Goal: Complete application form: Complete application form

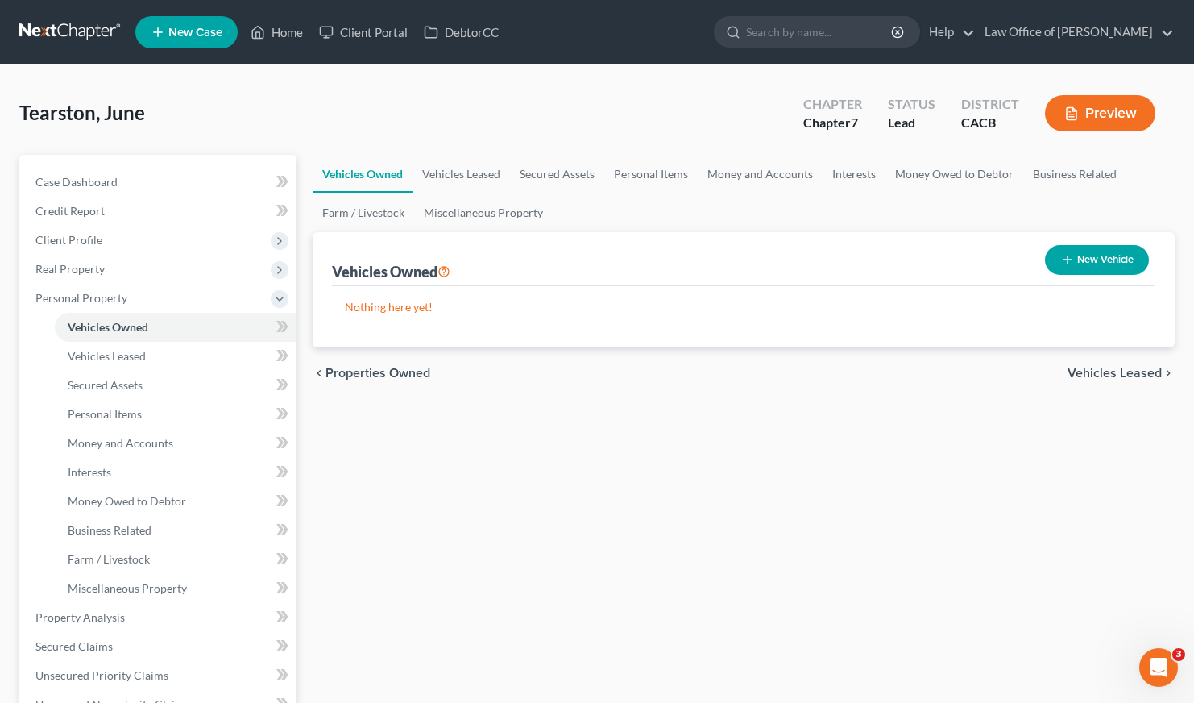
drag, startPoint x: 0, startPoint y: 0, endPoint x: 517, endPoint y: 463, distance: 694.5
click at [517, 482] on div "Vehicles Owned Vehicles Leased Secured Assets Personal Items Money and Accounts…" at bounding box center [744, 620] width 879 height 931
click at [64, 188] on link "Case Dashboard" at bounding box center [160, 182] width 274 height 29
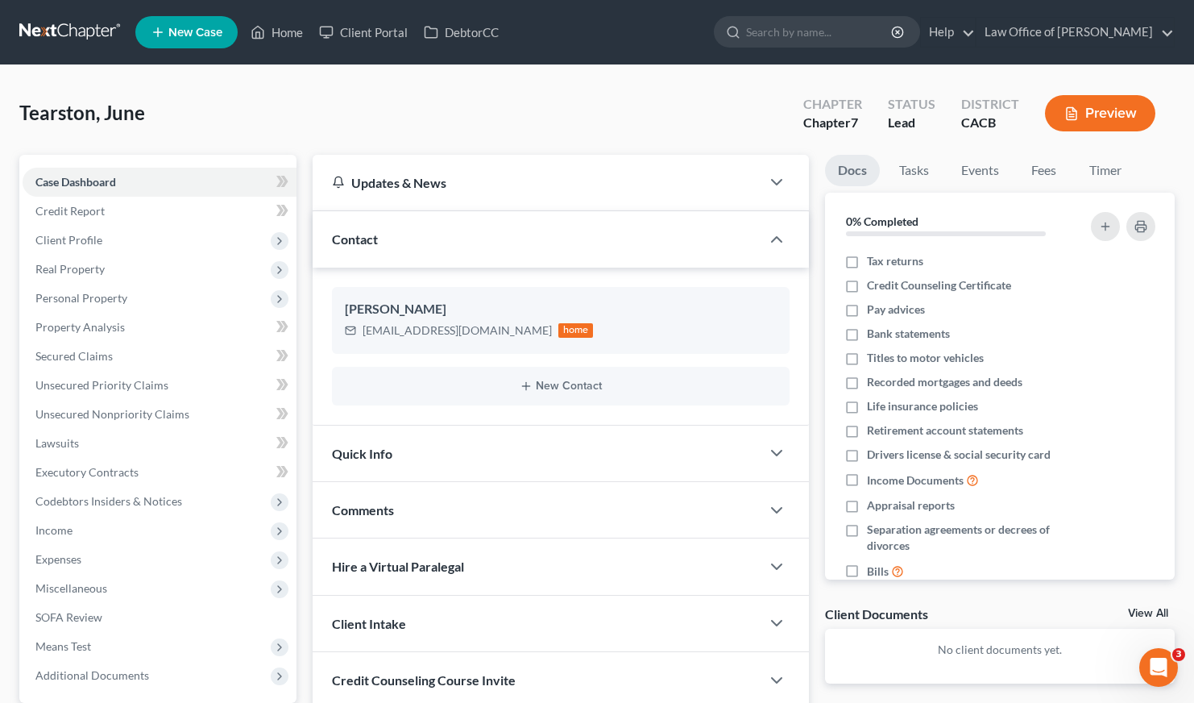
click at [489, 112] on div "Tearston, June Upgraded Chapter Chapter 7 Status Lead District CACB Preview" at bounding box center [597, 120] width 1156 height 70
click at [88, 31] on link at bounding box center [70, 32] width 103 height 29
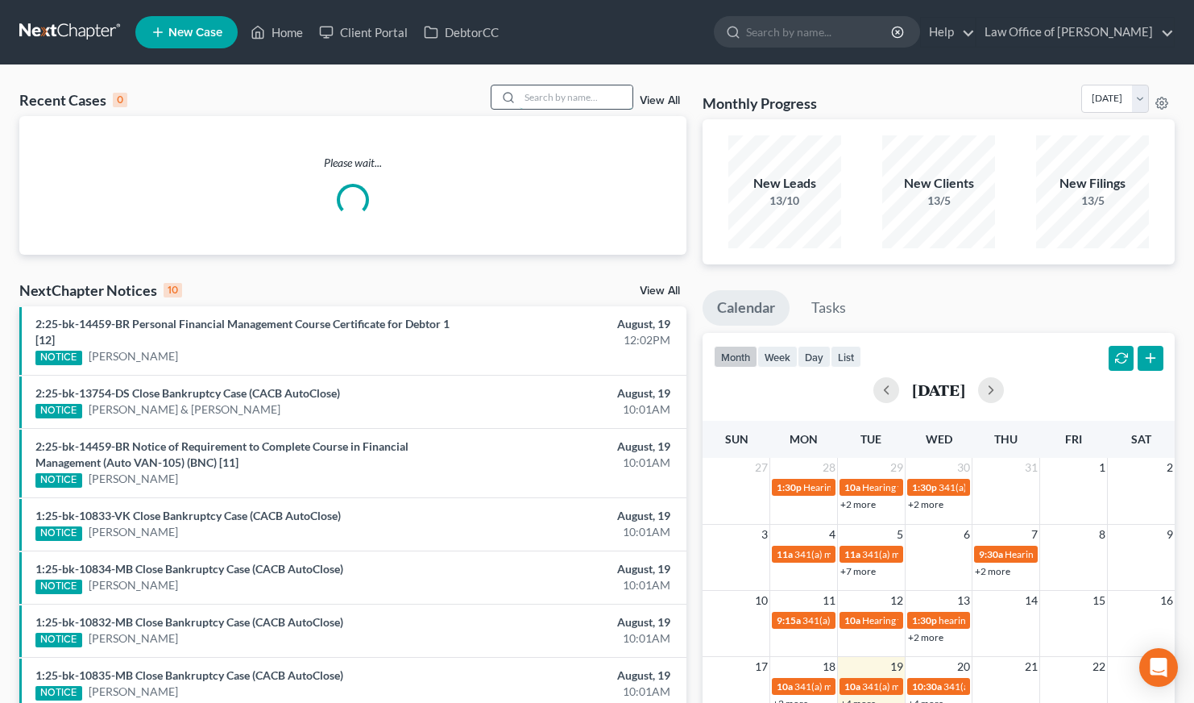
click at [555, 97] on input "search" at bounding box center [576, 96] width 113 height 23
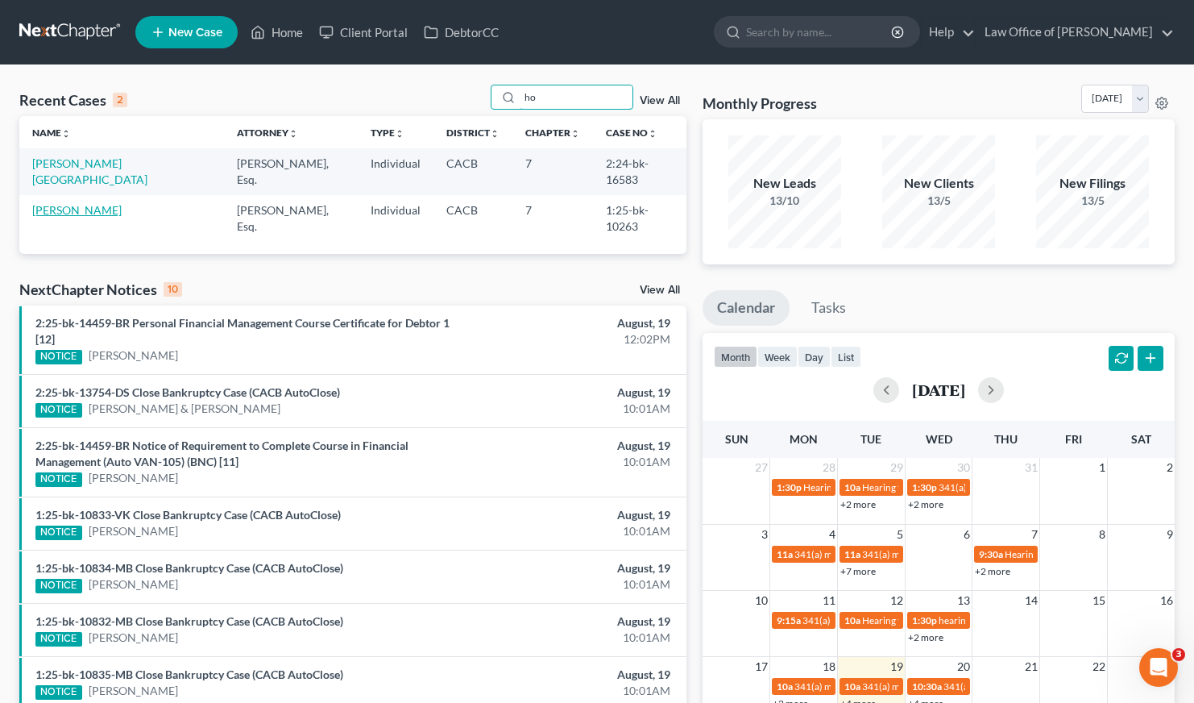
type input "h"
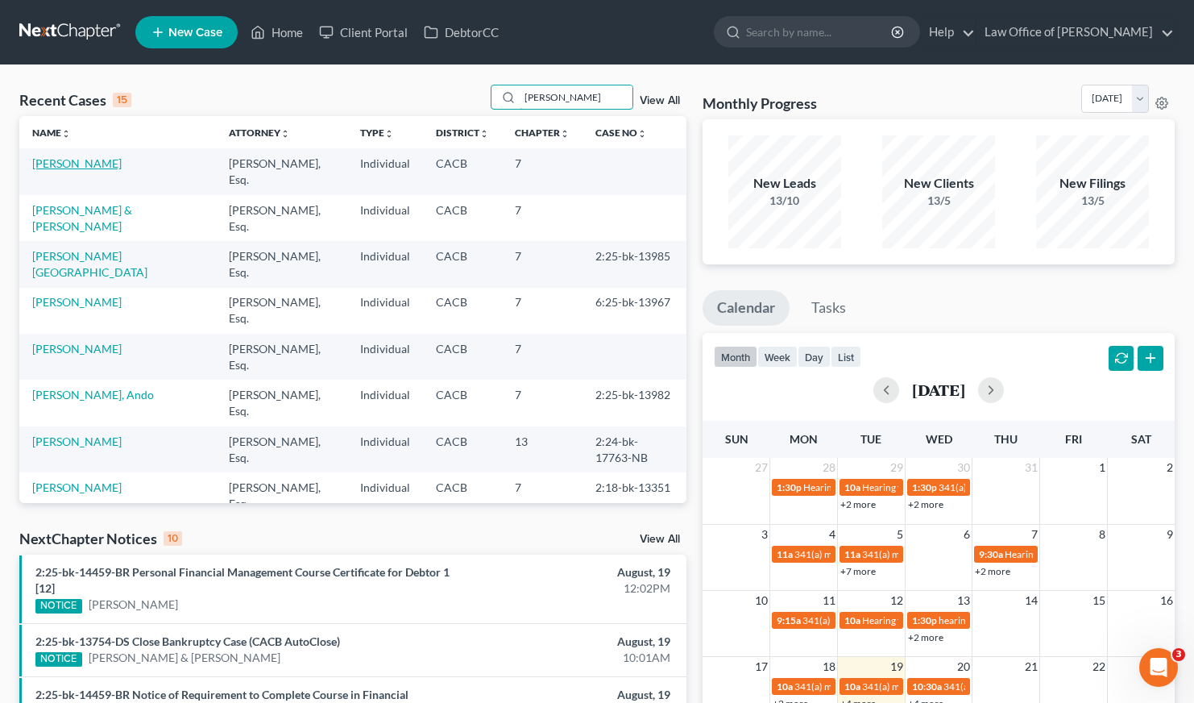
type input "eli"
click at [74, 164] on link "[PERSON_NAME]" at bounding box center [76, 163] width 89 height 14
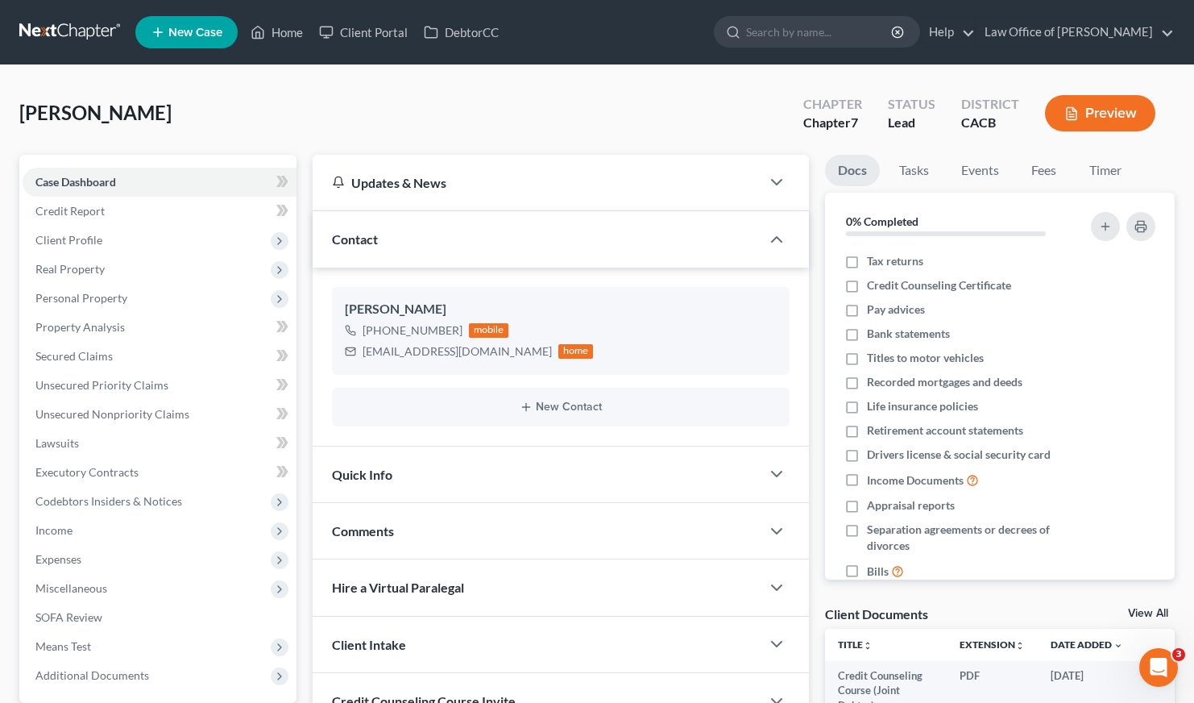
click at [68, 31] on link at bounding box center [70, 32] width 103 height 29
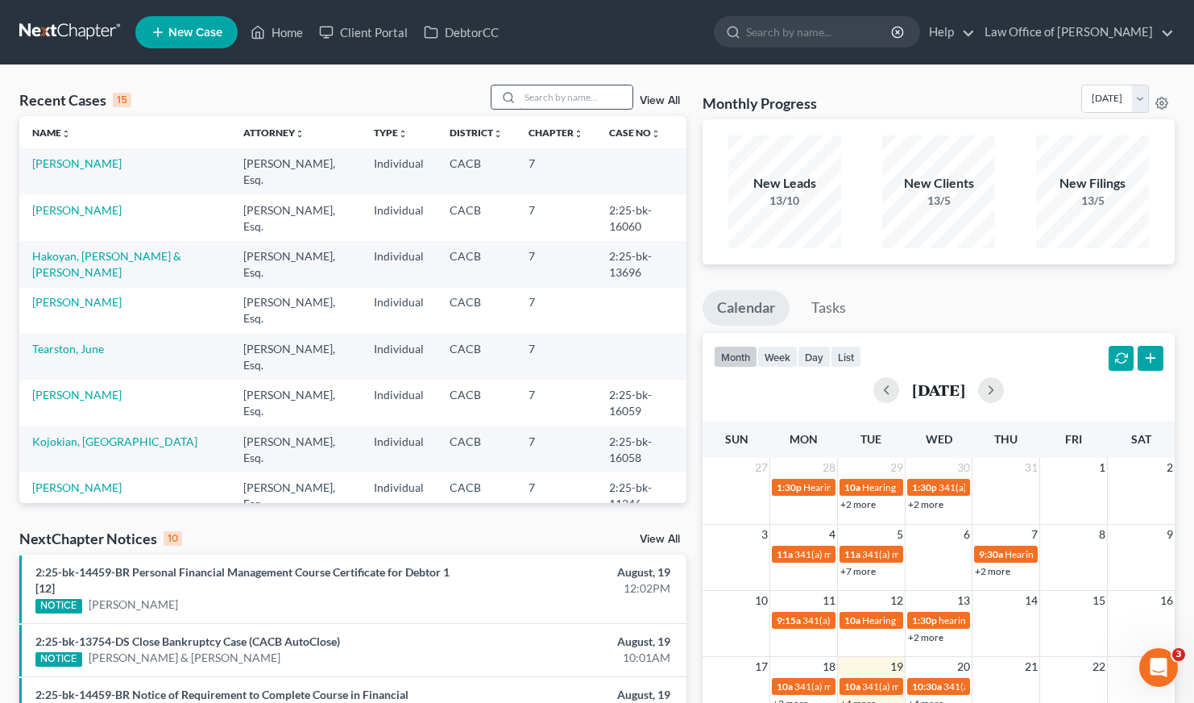
drag, startPoint x: 521, startPoint y: 97, endPoint x: 540, endPoint y: 85, distance: 22.4
click at [521, 96] on div at bounding box center [506, 96] width 29 height 23
click at [563, 81] on div "Recent Cases 15 View All Name unfold_more expand_more expand_less Attorney unfo…" at bounding box center [597, 622] width 1194 height 1114
click at [566, 101] on input "search" at bounding box center [576, 96] width 113 height 23
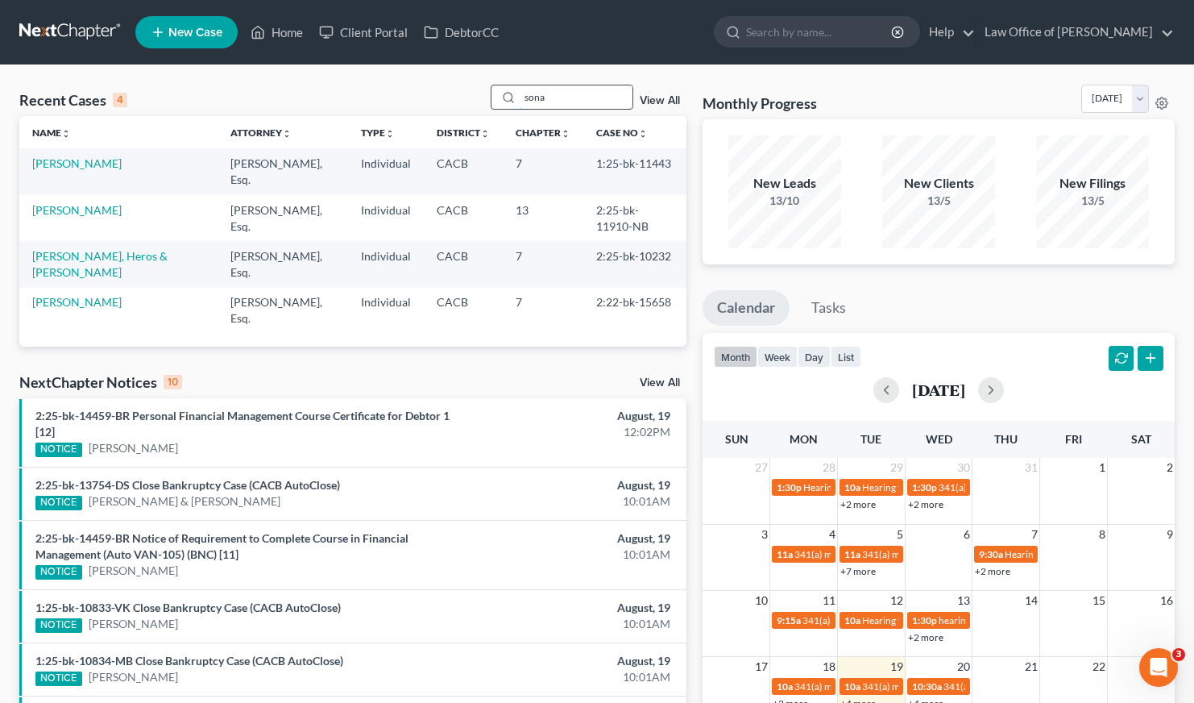
drag, startPoint x: 556, startPoint y: 96, endPoint x: 526, endPoint y: 102, distance: 30.3
click at [526, 102] on input "sona" at bounding box center [576, 96] width 113 height 23
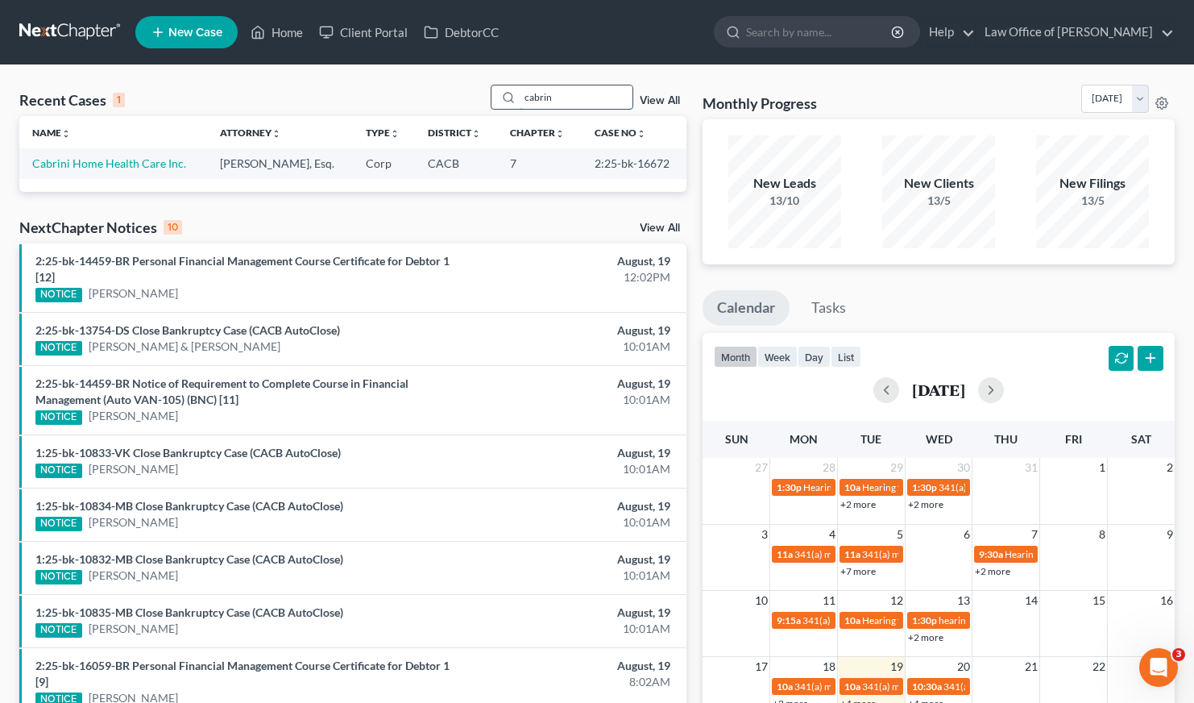
drag, startPoint x: 567, startPoint y: 96, endPoint x: 520, endPoint y: 94, distance: 46.8
click at [520, 94] on div "cabrin" at bounding box center [562, 97] width 143 height 25
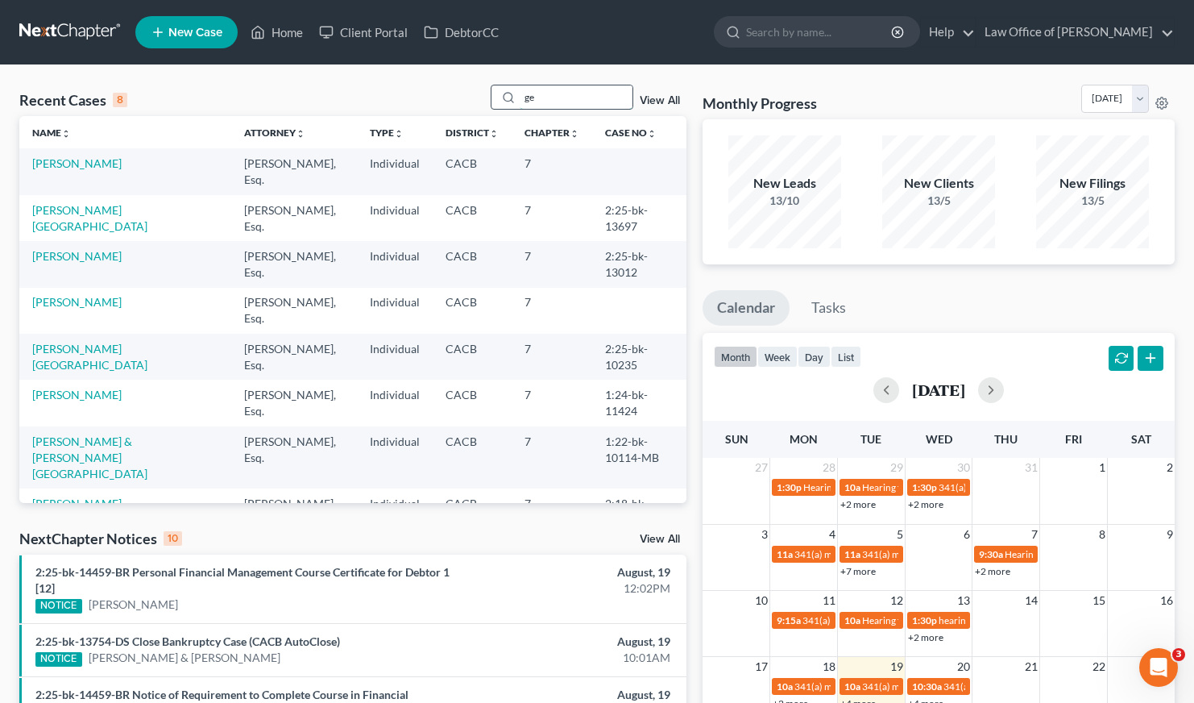
type input "g"
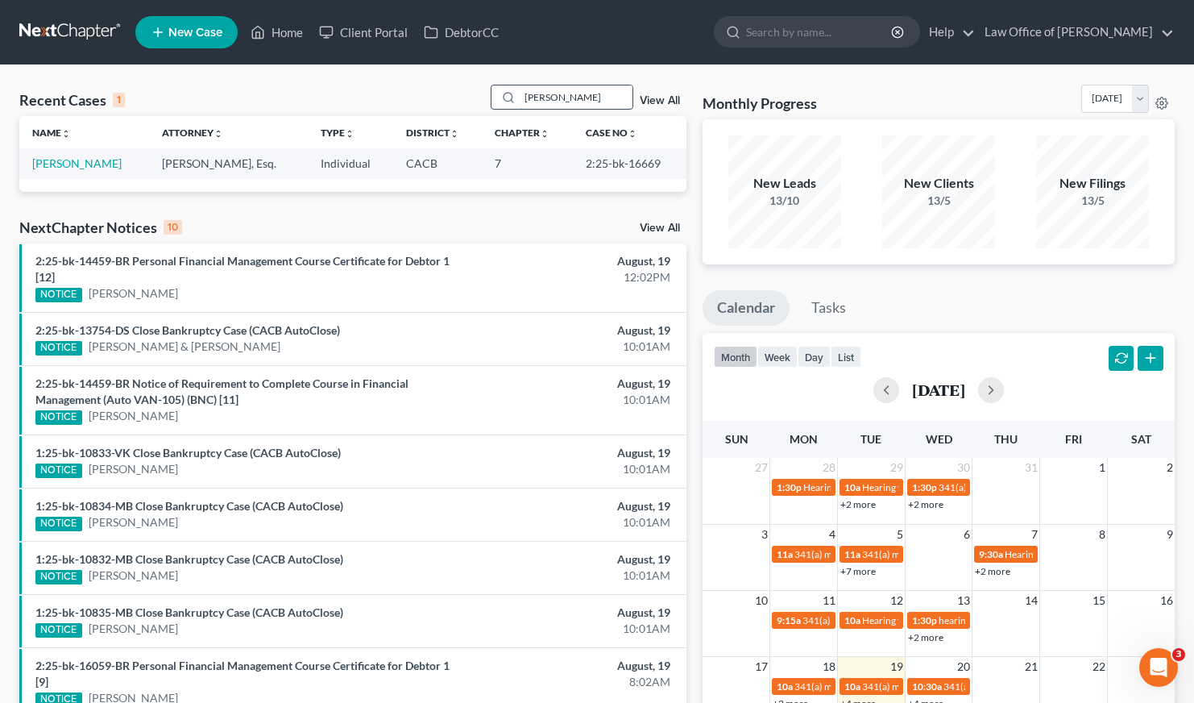
drag, startPoint x: 540, startPoint y: 96, endPoint x: 504, endPoint y: 97, distance: 35.5
click at [505, 97] on div "katrina" at bounding box center [562, 97] width 143 height 25
drag, startPoint x: 575, startPoint y: 93, endPoint x: 526, endPoint y: 93, distance: 48.4
click at [526, 93] on input "bryant" at bounding box center [576, 96] width 113 height 23
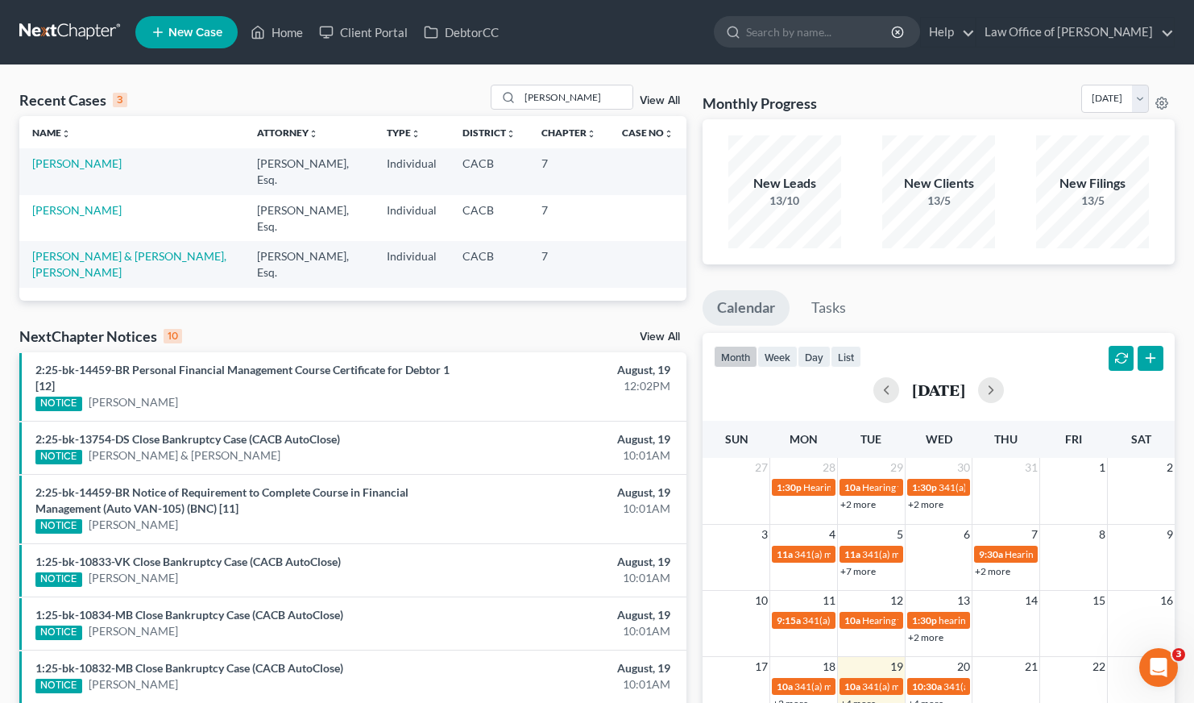
click at [612, 81] on div "Recent Cases 3 rafik View All Name unfold_more expand_more expand_less Attorney…" at bounding box center [597, 520] width 1194 height 911
drag, startPoint x: 552, startPoint y: 94, endPoint x: 513, endPoint y: 95, distance: 38.7
click at [514, 95] on div "rafik" at bounding box center [562, 97] width 143 height 25
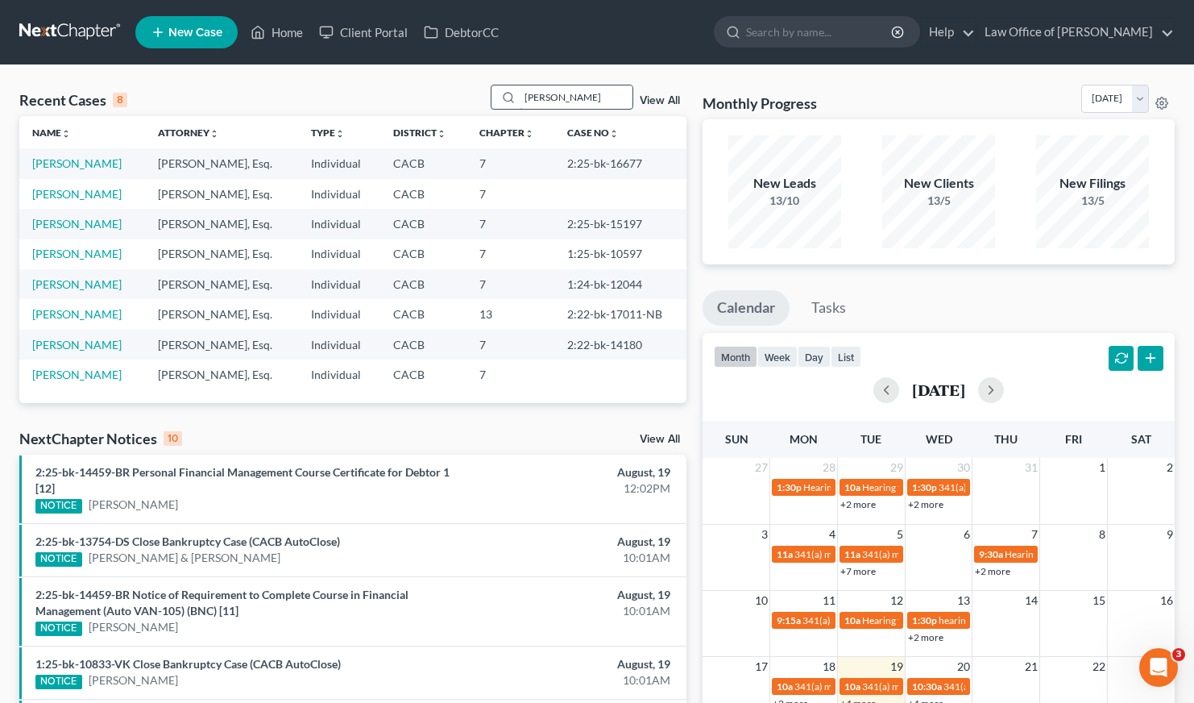
drag, startPoint x: 566, startPoint y: 98, endPoint x: 521, endPoint y: 98, distance: 45.1
click at [521, 98] on div "kristine" at bounding box center [562, 97] width 143 height 25
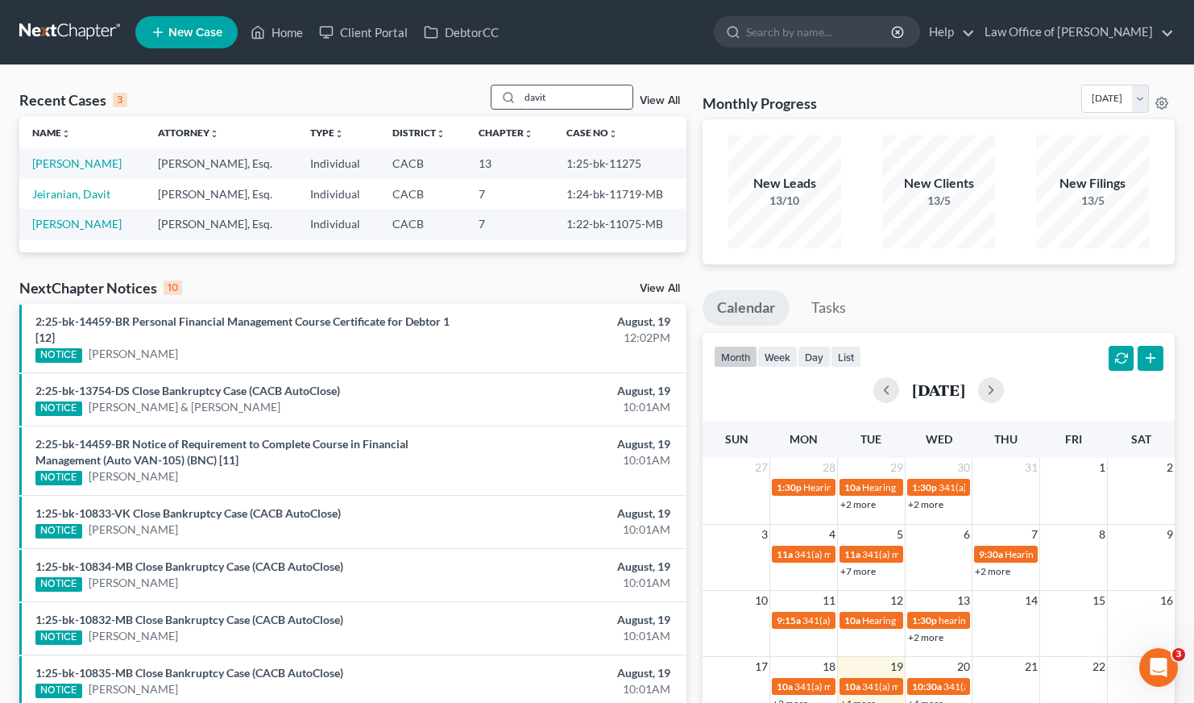
drag, startPoint x: 558, startPoint y: 95, endPoint x: 525, endPoint y: 94, distance: 33.0
click at [525, 94] on input "davit" at bounding box center [576, 96] width 113 height 23
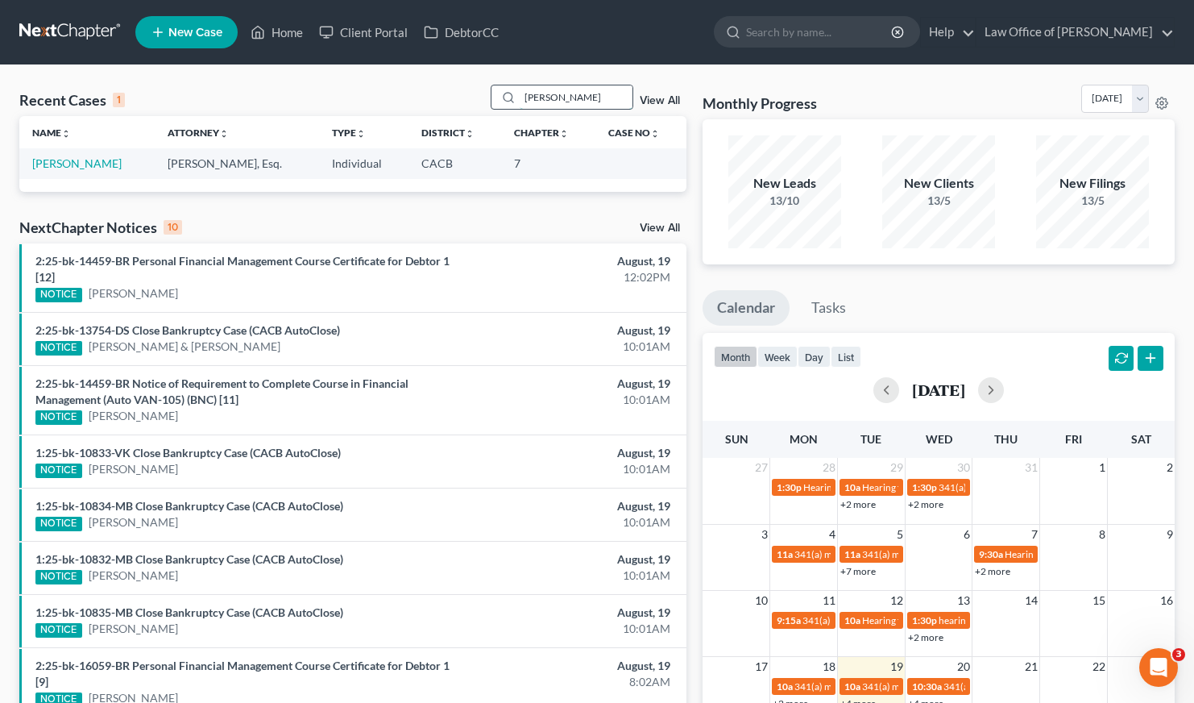
drag, startPoint x: 601, startPoint y: 93, endPoint x: 513, endPoint y: 99, distance: 88.1
click at [513, 99] on div "laurie kim" at bounding box center [562, 97] width 143 height 25
drag, startPoint x: 550, startPoint y: 97, endPoint x: 521, endPoint y: 97, distance: 28.2
click at [521, 97] on div "louis" at bounding box center [562, 97] width 143 height 25
type input "maria"
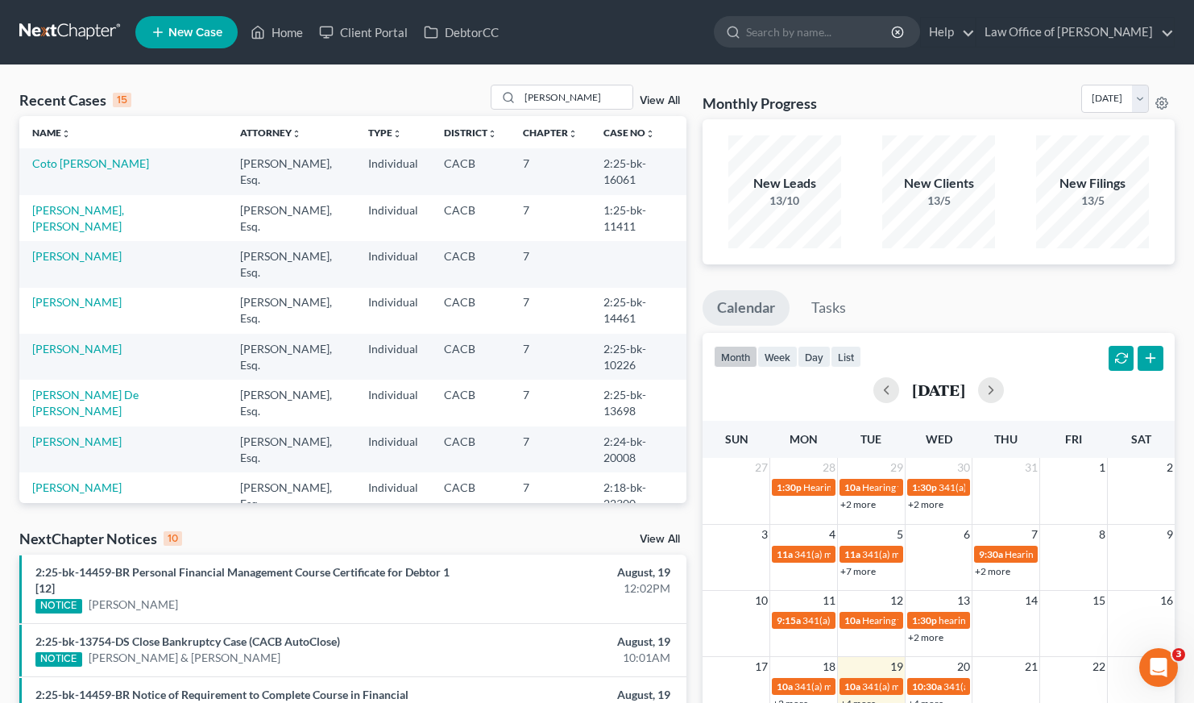
drag, startPoint x: 270, startPoint y: 102, endPoint x: 174, endPoint y: 98, distance: 96.0
click at [175, 99] on div "Recent Cases 15 maria View All" at bounding box center [352, 100] width 667 height 31
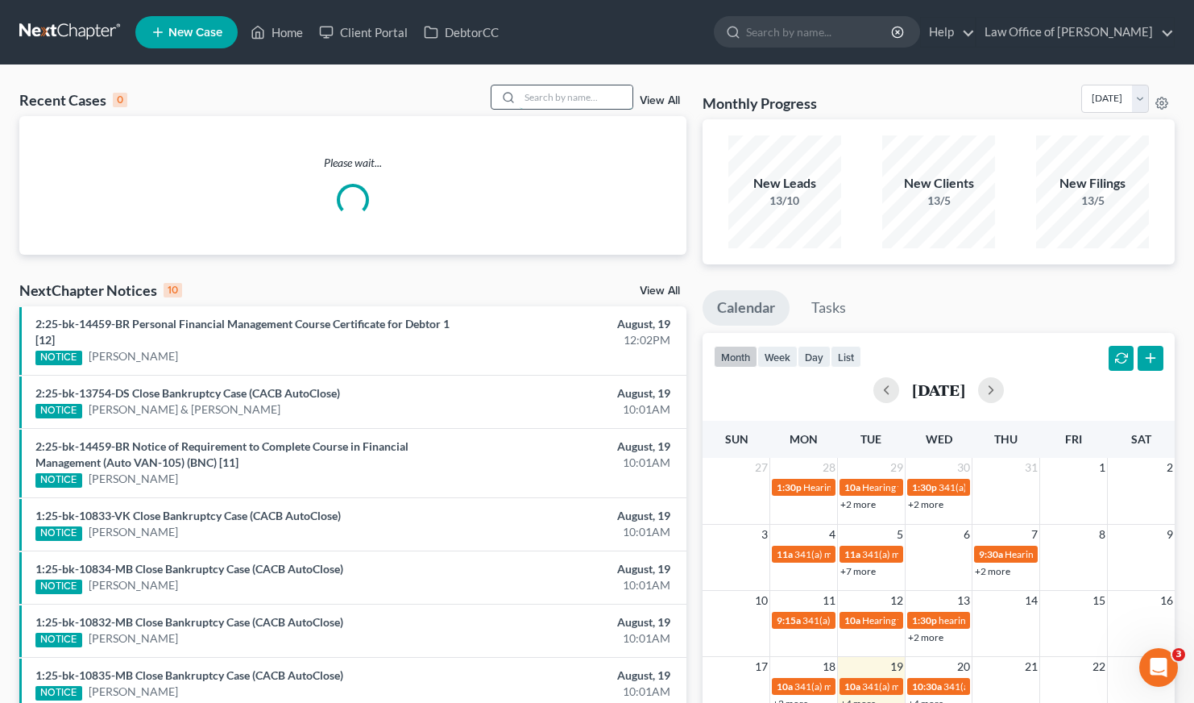
click at [564, 95] on input "search" at bounding box center [576, 96] width 113 height 23
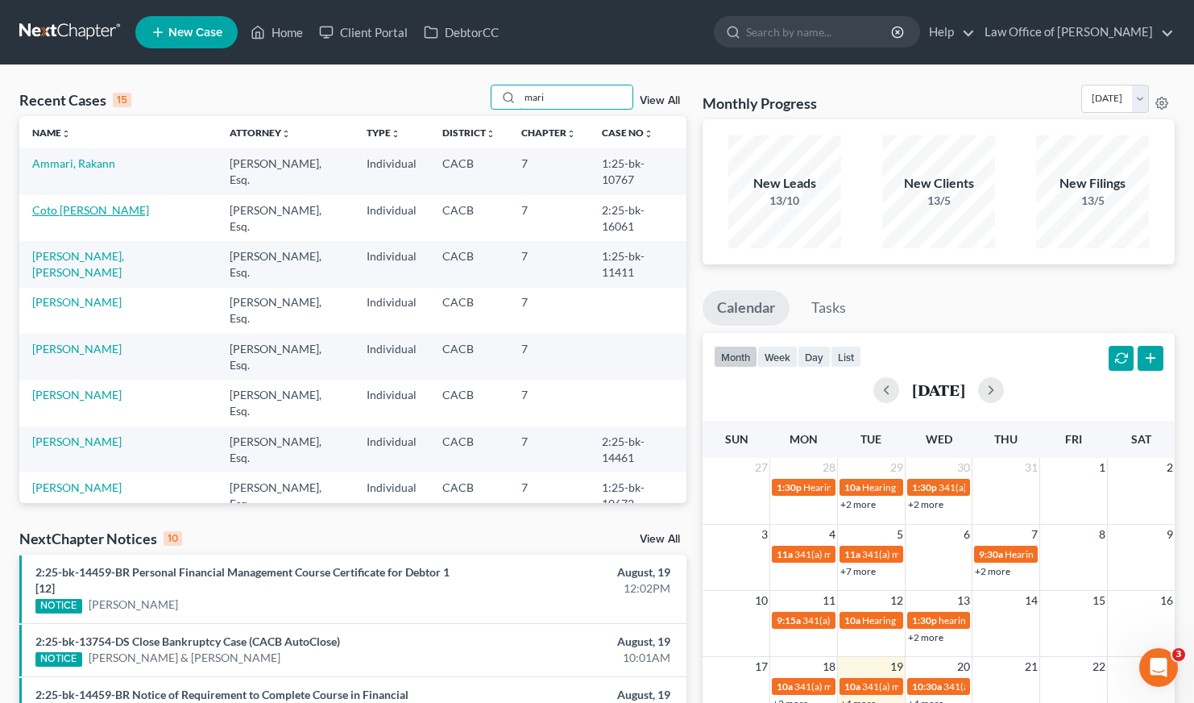
type input "mari"
click at [79, 203] on link "Coto [PERSON_NAME]" at bounding box center [90, 210] width 117 height 14
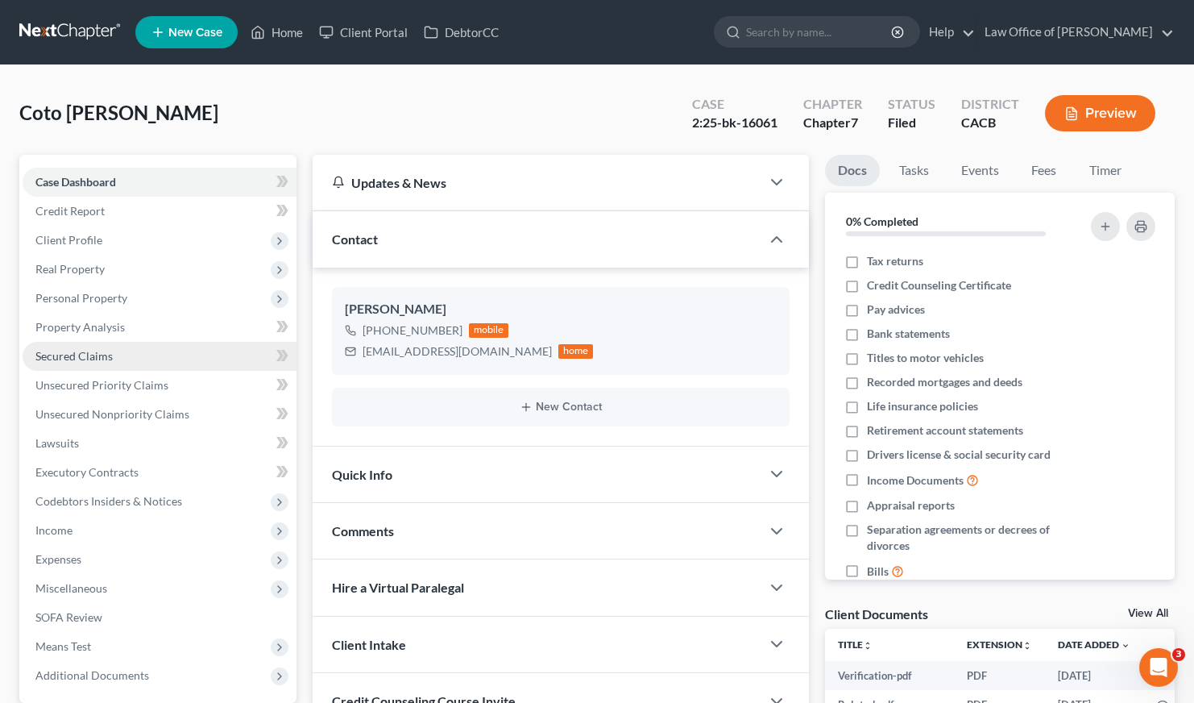
click at [86, 360] on span "Secured Claims" at bounding box center [73, 356] width 77 height 14
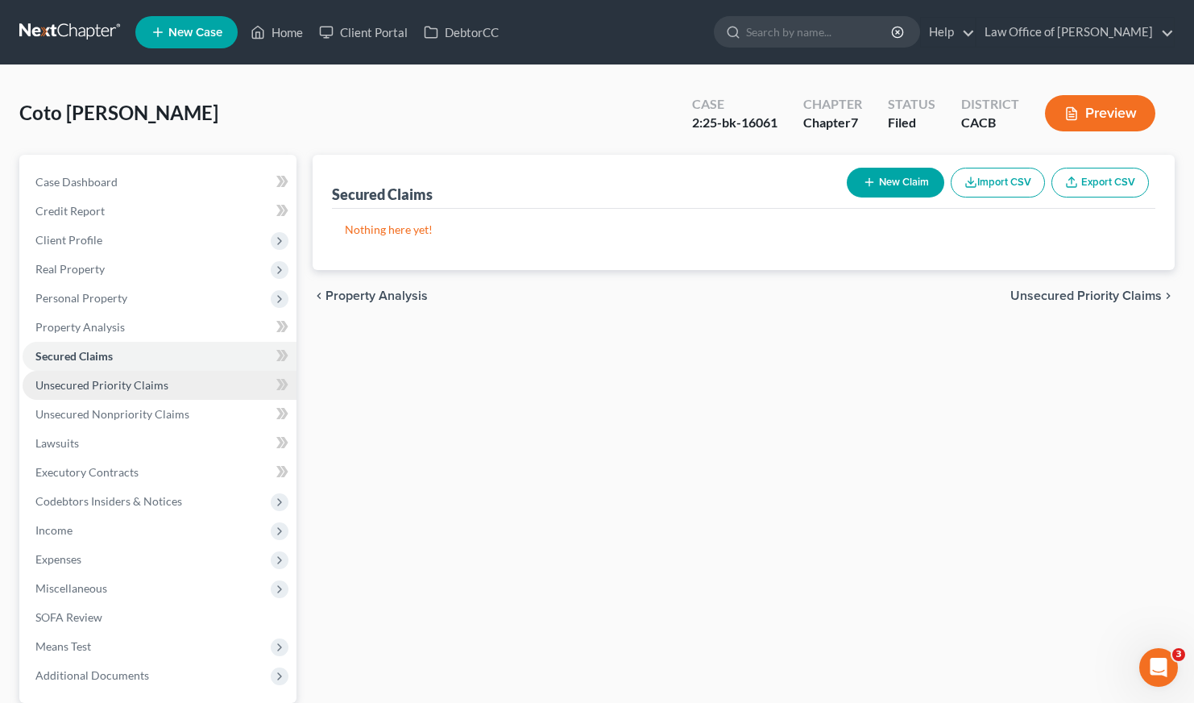
click at [89, 381] on span "Unsecured Priority Claims" at bounding box center [101, 385] width 133 height 14
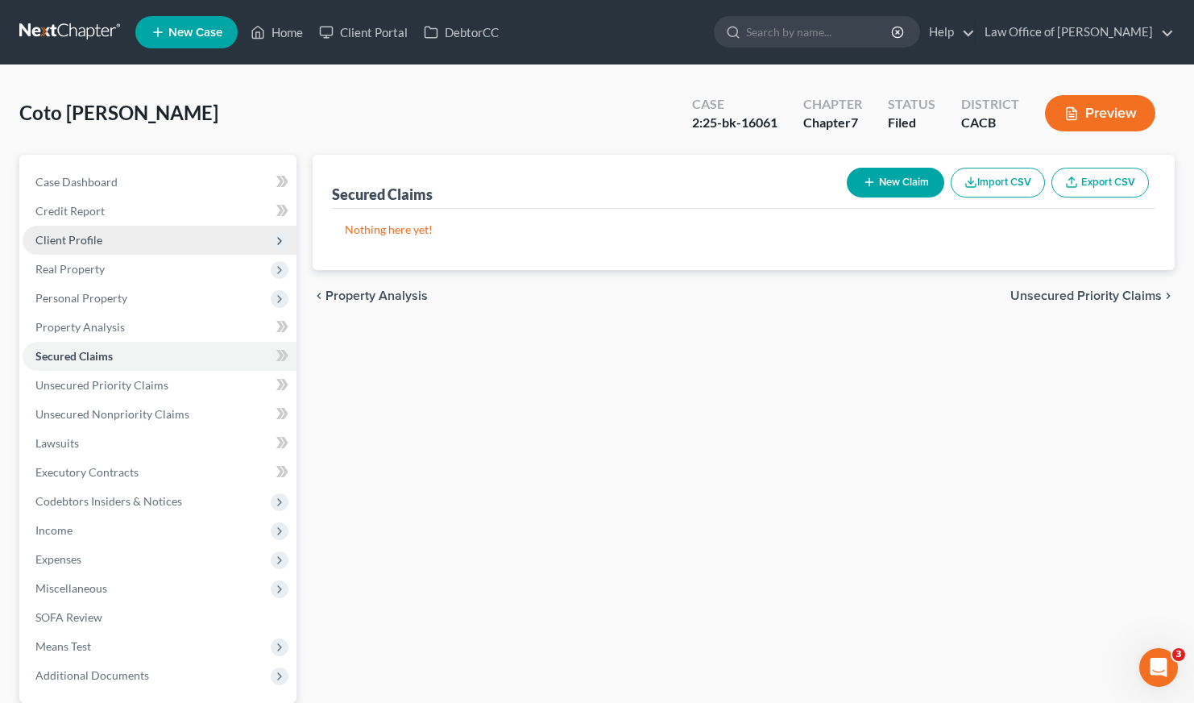
click at [68, 244] on span "Client Profile" at bounding box center [68, 240] width 67 height 14
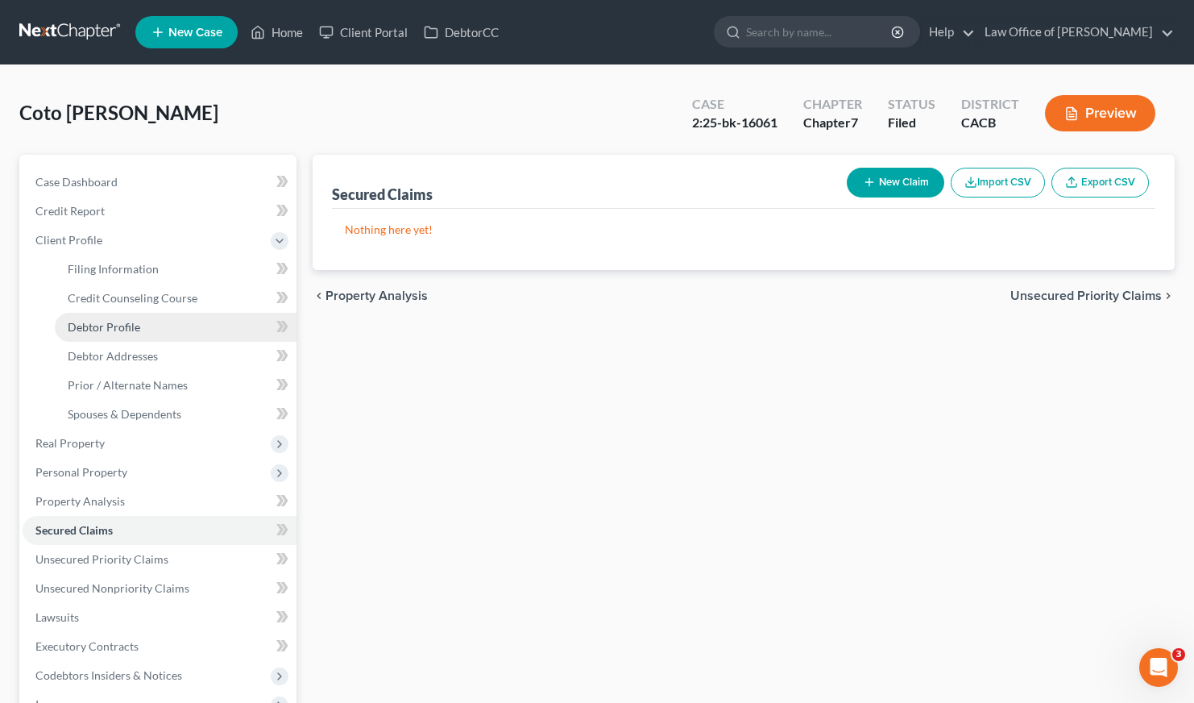
click at [125, 335] on link "Debtor Profile" at bounding box center [176, 327] width 242 height 29
select select "0"
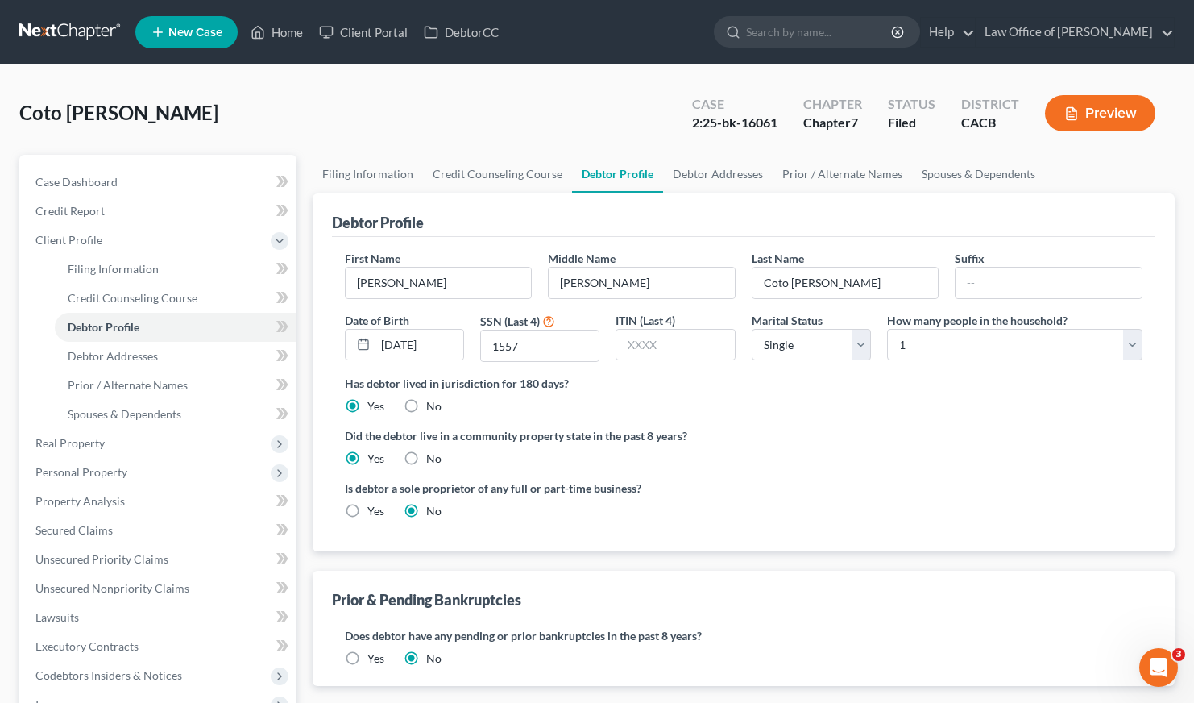
click at [68, 31] on link at bounding box center [70, 32] width 103 height 29
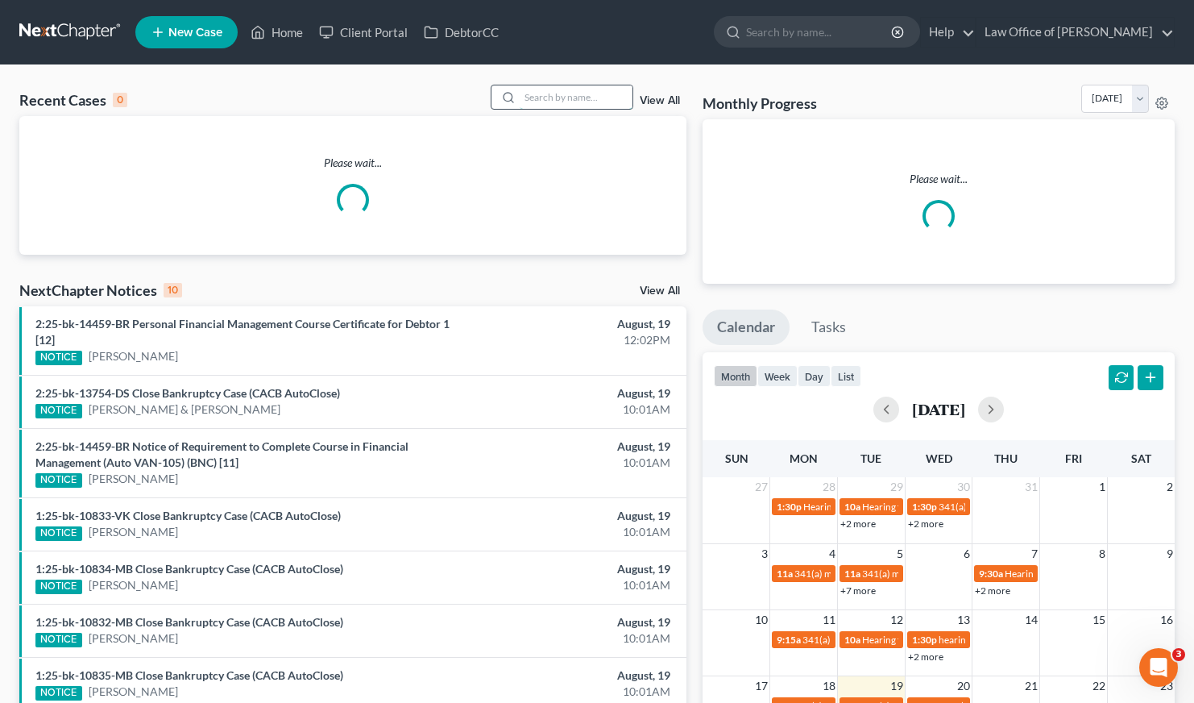
click at [545, 98] on input "search" at bounding box center [576, 96] width 113 height 23
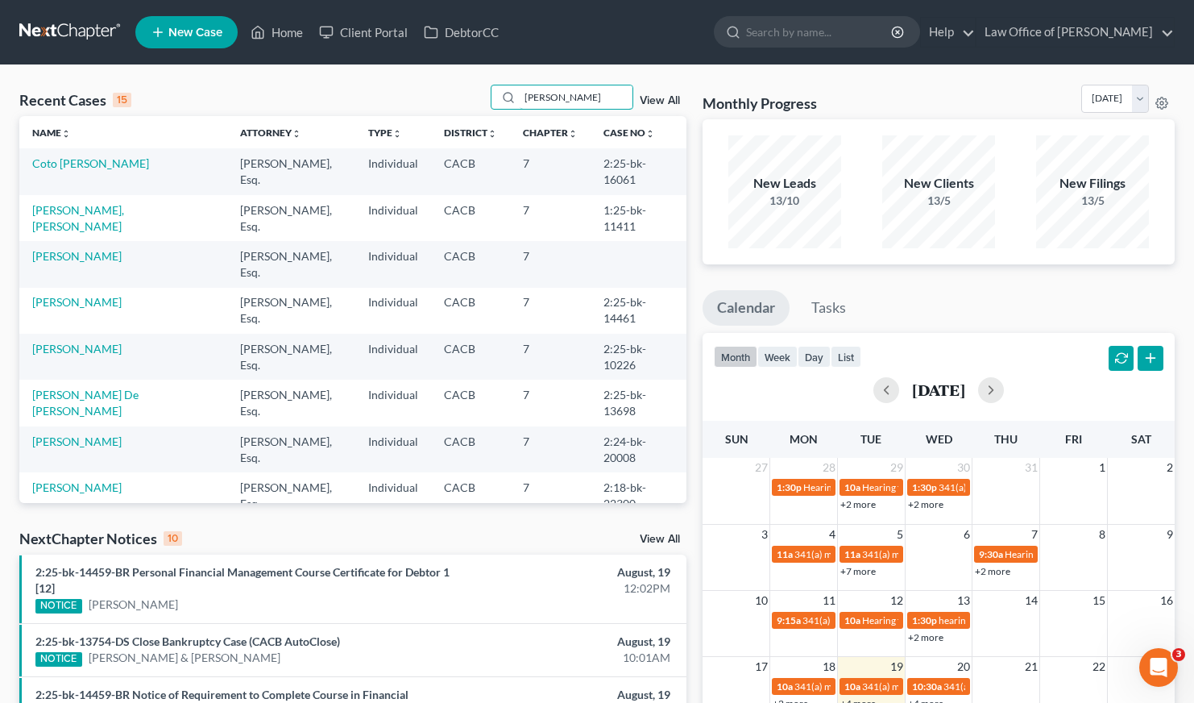
type input "maria"
click at [90, 394] on link "[PERSON_NAME] De [PERSON_NAME]" at bounding box center [85, 403] width 106 height 30
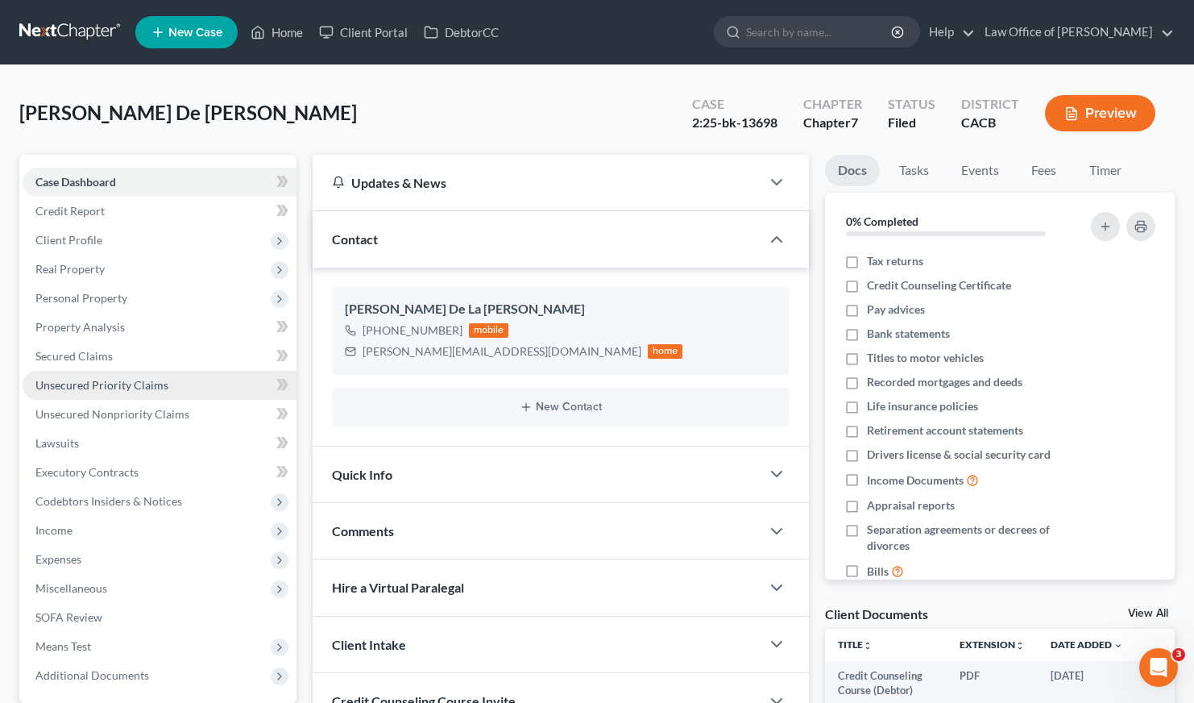
click at [91, 381] on span "Unsecured Priority Claims" at bounding box center [101, 385] width 133 height 14
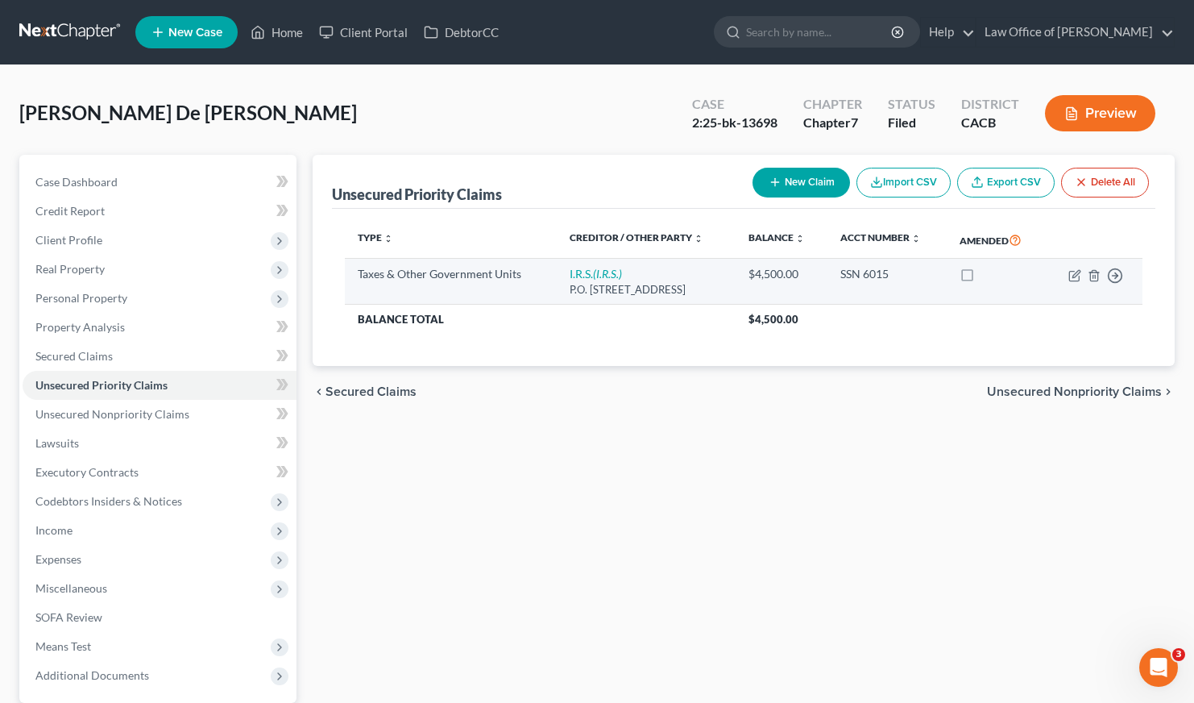
click at [681, 288] on div "P.O. Box 7346, Philadelphia, PA 19101" at bounding box center [646, 289] width 153 height 15
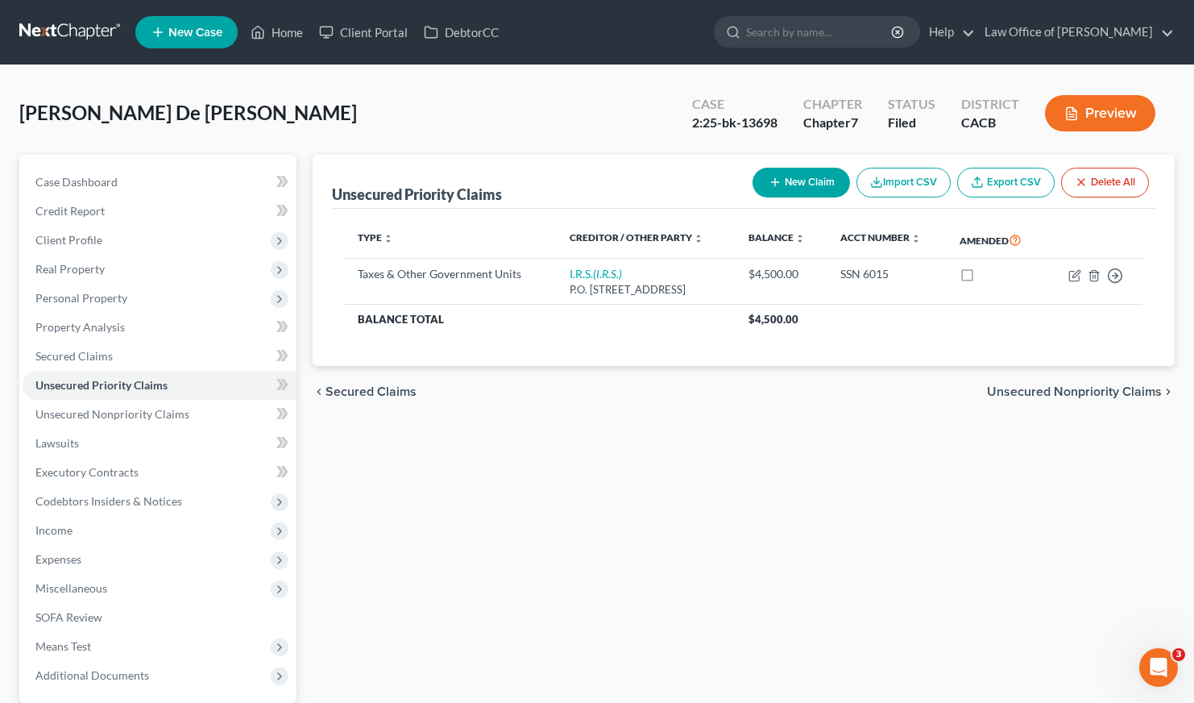
click at [1003, 390] on span "Unsecured Nonpriority Claims" at bounding box center [1074, 391] width 175 height 13
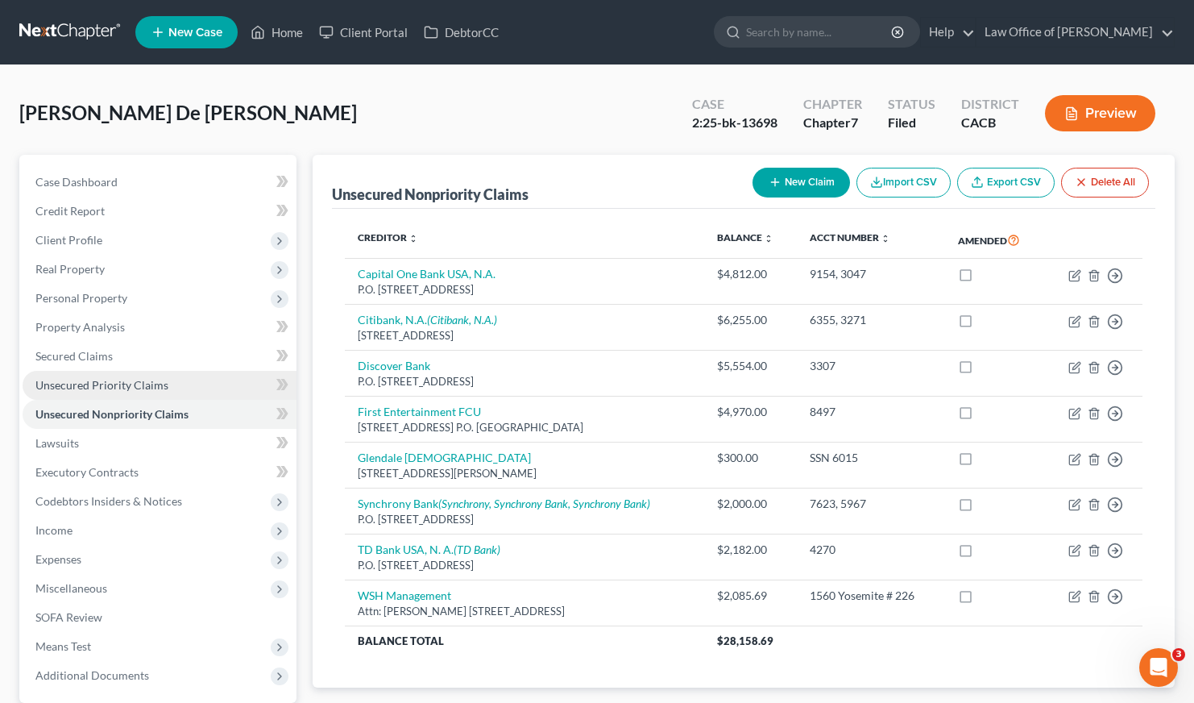
click at [85, 386] on span "Unsecured Priority Claims" at bounding box center [101, 385] width 133 height 14
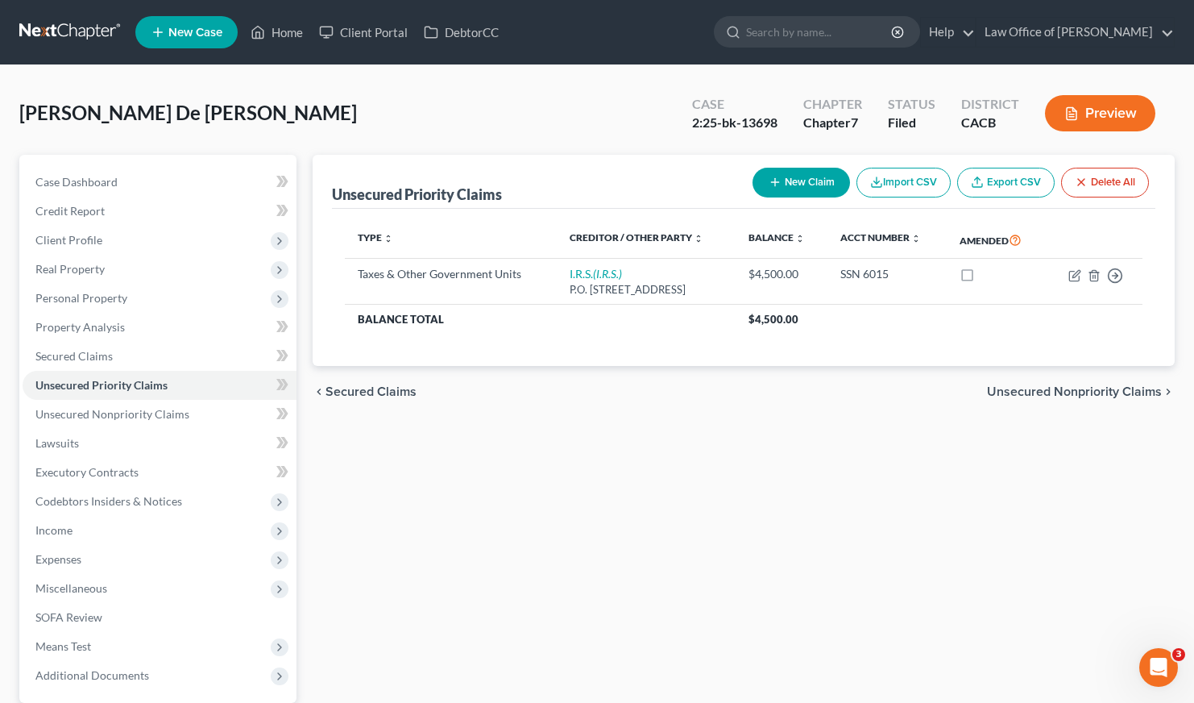
click at [621, 465] on div "Unsecured Priority Claims New Claim Import CSV Export CSV Delete All Type expan…" at bounding box center [744, 475] width 879 height 641
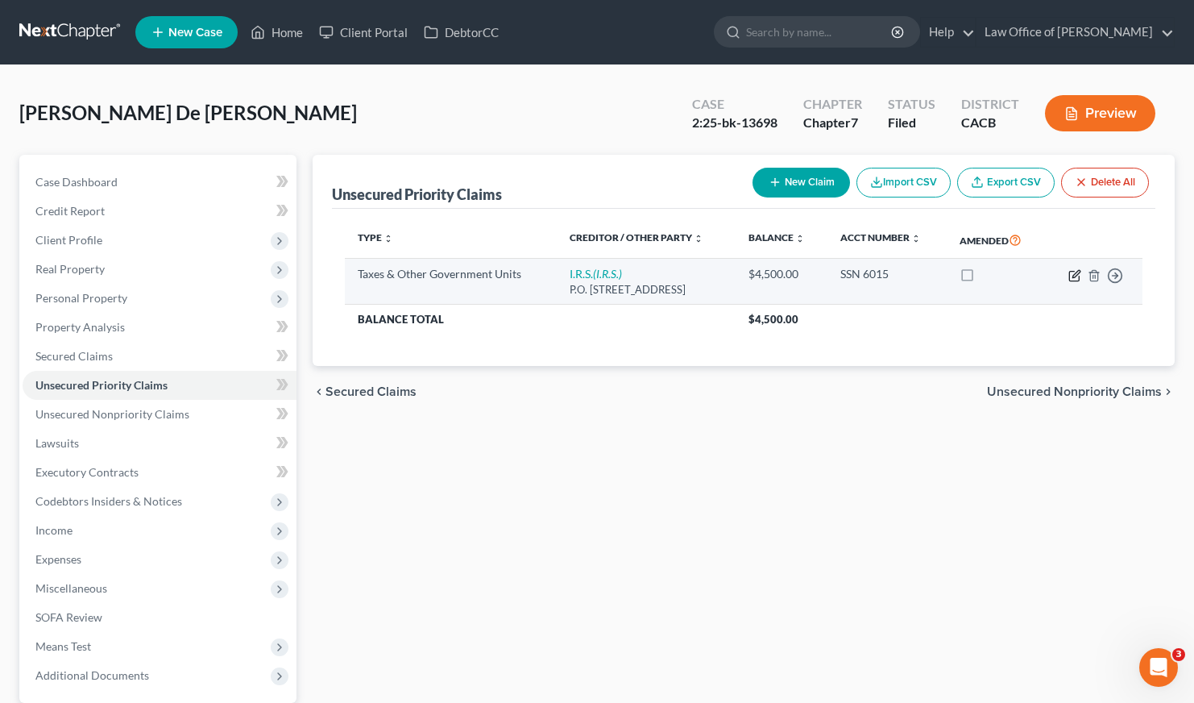
click at [1075, 274] on icon "button" at bounding box center [1075, 275] width 13 height 13
select select "0"
select select "39"
select select "0"
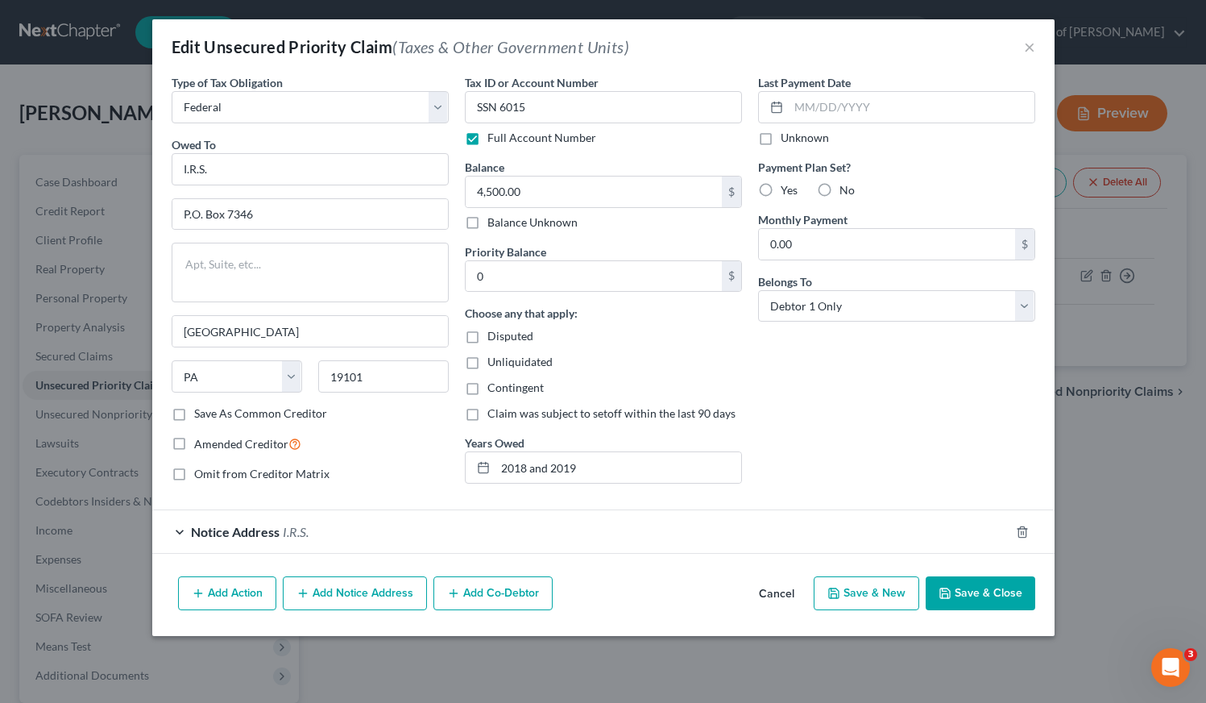
click at [892, 404] on div "Last Payment Date Unknown Payment Plan Set? Yes No Monthly Payment 0.00 $ Belon…" at bounding box center [896, 285] width 293 height 422
click at [849, 425] on div "Last Payment Date Unknown Payment Plan Set? Yes No Monthly Payment 0.00 $ Belon…" at bounding box center [896, 285] width 293 height 422
click at [759, 400] on div "Last Payment Date Unknown Payment Plan Set? Yes No Monthly Payment 0.00 $ Belon…" at bounding box center [896, 285] width 293 height 422
drag, startPoint x: 745, startPoint y: 410, endPoint x: 486, endPoint y: 332, distance: 270.2
click at [486, 332] on div "Tax ID or Account Number SSN 6015 Full Account Number Balance 4,500.00 $ Balanc…" at bounding box center [603, 285] width 293 height 422
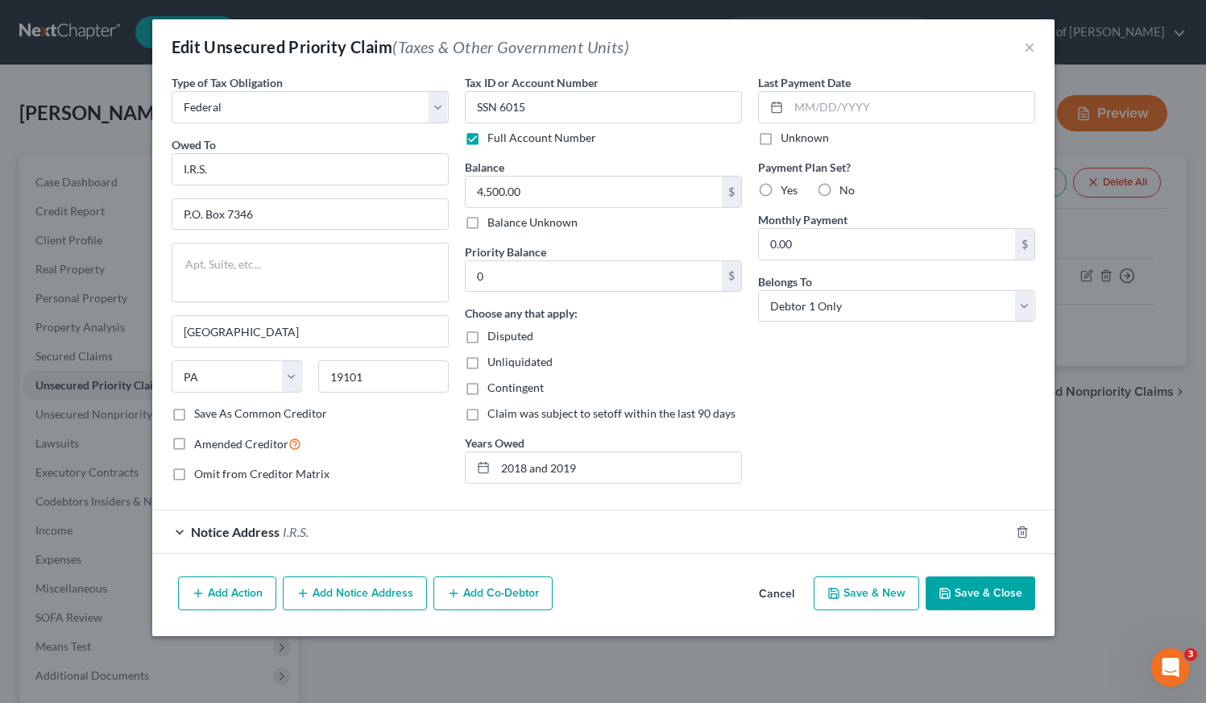
click at [808, 391] on div "Last Payment Date Unknown Payment Plan Set? Yes No Monthly Payment 0.00 $ Belon…" at bounding box center [896, 285] width 293 height 422
drag, startPoint x: 520, startPoint y: 333, endPoint x: 561, endPoint y: 422, distance: 98.4
click at [560, 423] on div "Priority Balance 0 $ Choose any that apply: Disputed Unliquidated Contingent Cl…" at bounding box center [603, 363] width 277 height 241
click at [824, 418] on div "Last Payment Date Unknown Payment Plan Set? Yes No Monthly Payment 0.00 $ Belon…" at bounding box center [896, 285] width 293 height 422
drag, startPoint x: 691, startPoint y: 424, endPoint x: 496, endPoint y: 326, distance: 218.0
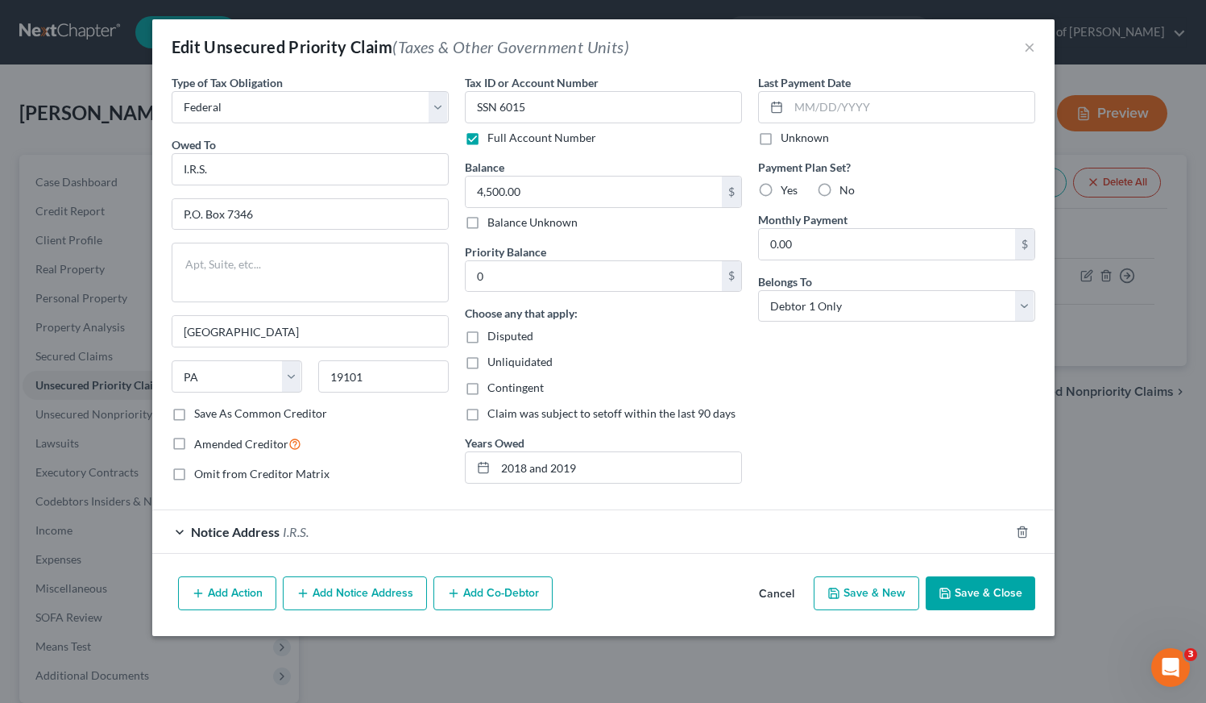
click at [496, 328] on div "Type of Tax Obligation * Select Federal City State Franchise Tax Board Other Ow…" at bounding box center [604, 285] width 880 height 422
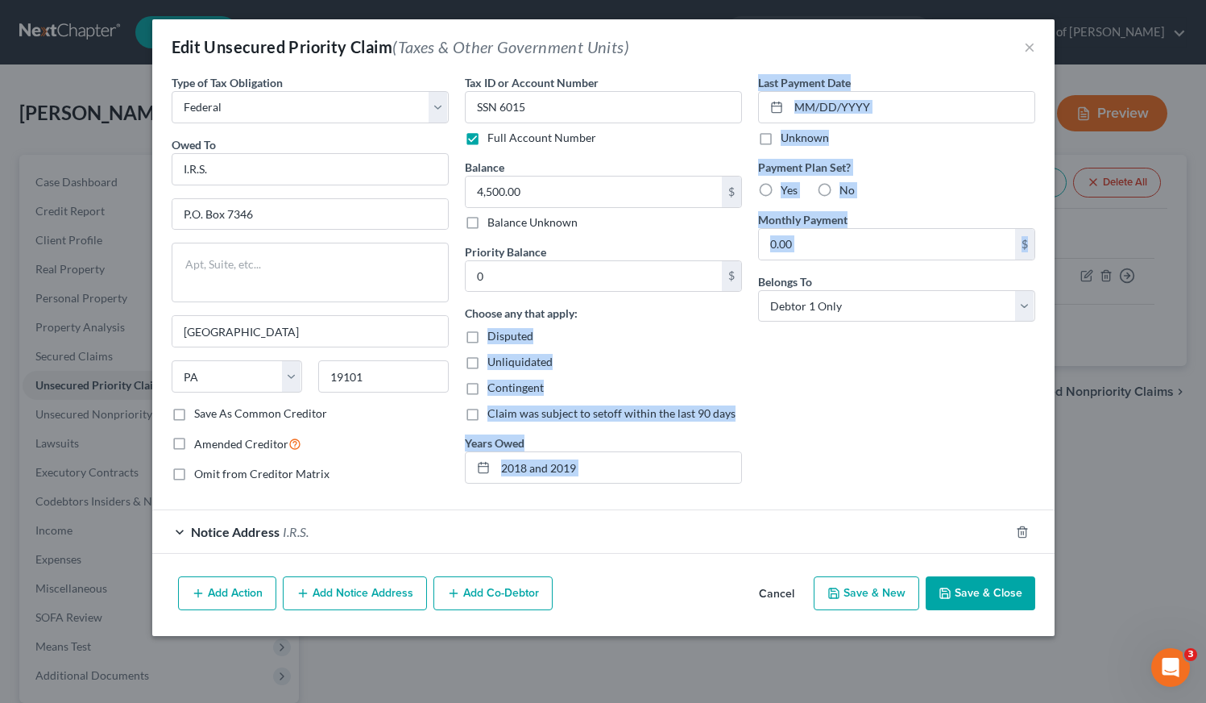
drag, startPoint x: 586, startPoint y: 328, endPoint x: 803, endPoint y: 425, distance: 237.7
click at [803, 425] on div "Type of Tax Obligation * Select Federal City State Franchise Tax Board Other Ow…" at bounding box center [604, 285] width 880 height 422
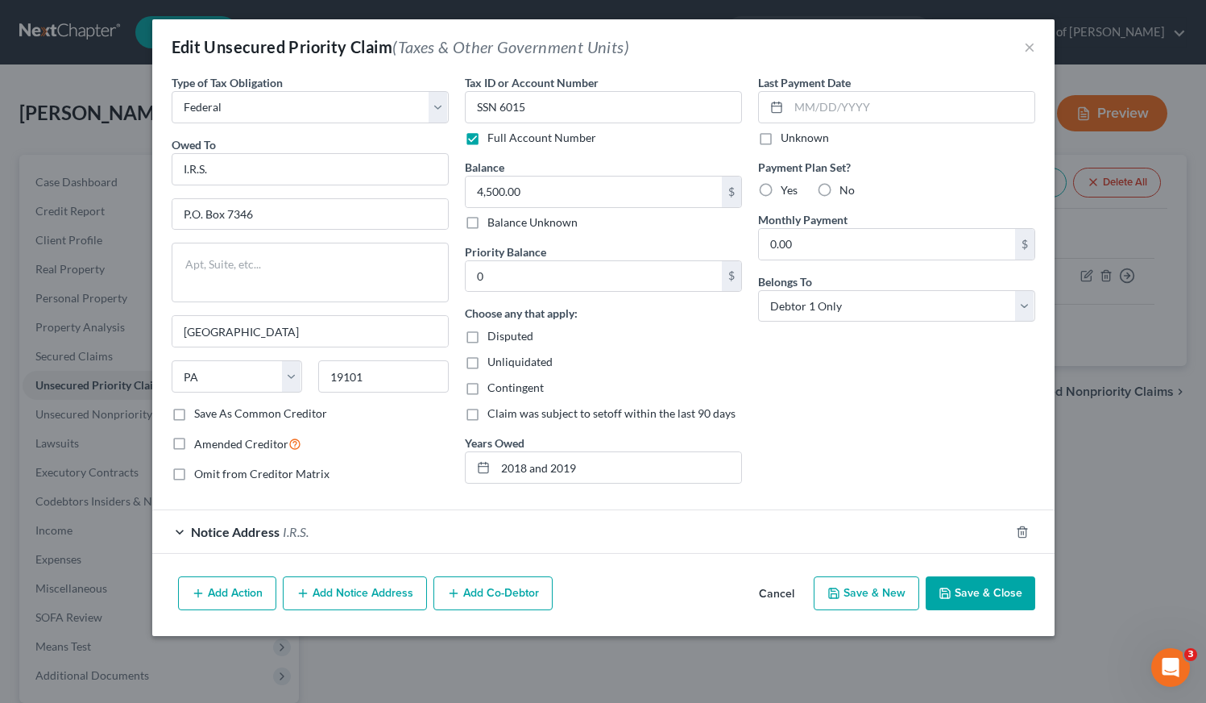
click at [787, 417] on div "Last Payment Date Unknown Payment Plan Set? Yes No Monthly Payment 0.00 $ Belon…" at bounding box center [896, 285] width 293 height 422
drag, startPoint x: 787, startPoint y: 417, endPoint x: 517, endPoint y: 321, distance: 286.8
click at [518, 319] on div "Type of Tax Obligation * Select Federal City State Franchise Tax Board Other Ow…" at bounding box center [604, 285] width 880 height 422
click at [604, 342] on div "Disputed" at bounding box center [603, 336] width 277 height 16
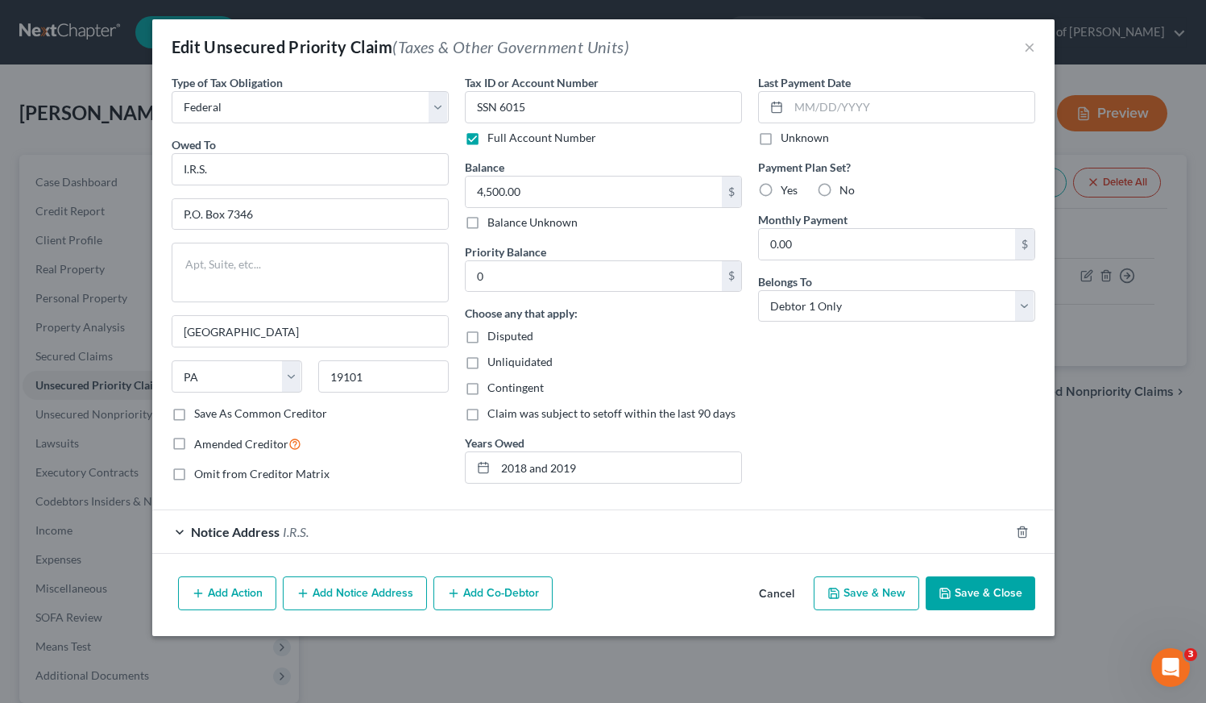
click at [669, 376] on div "Choose any that apply: Disputed Unliquidated Contingent Claim was subject to se…" at bounding box center [603, 363] width 277 height 117
drag, startPoint x: 763, startPoint y: 415, endPoint x: 504, endPoint y: 358, distance: 264.9
click at [497, 372] on div "Type of Tax Obligation * Select Federal City State Franchise Tax Board Other Ow…" at bounding box center [604, 285] width 880 height 422
drag, startPoint x: 612, startPoint y: 343, endPoint x: 600, endPoint y: 343, distance: 12.1
click at [612, 343] on div "Disputed" at bounding box center [603, 336] width 277 height 16
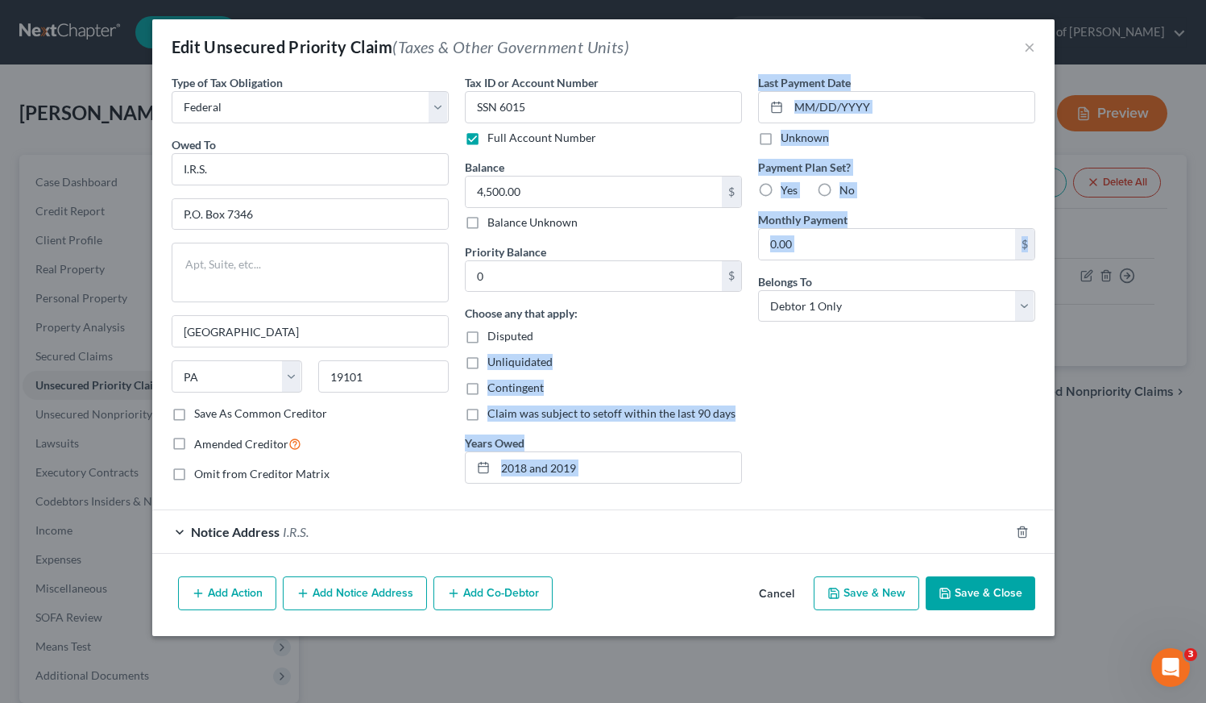
drag, startPoint x: 537, startPoint y: 334, endPoint x: 753, endPoint y: 421, distance: 232.8
click at [753, 421] on div "Type of Tax Obligation * Select Federal City State Franchise Tax Board Other Ow…" at bounding box center [604, 285] width 880 height 422
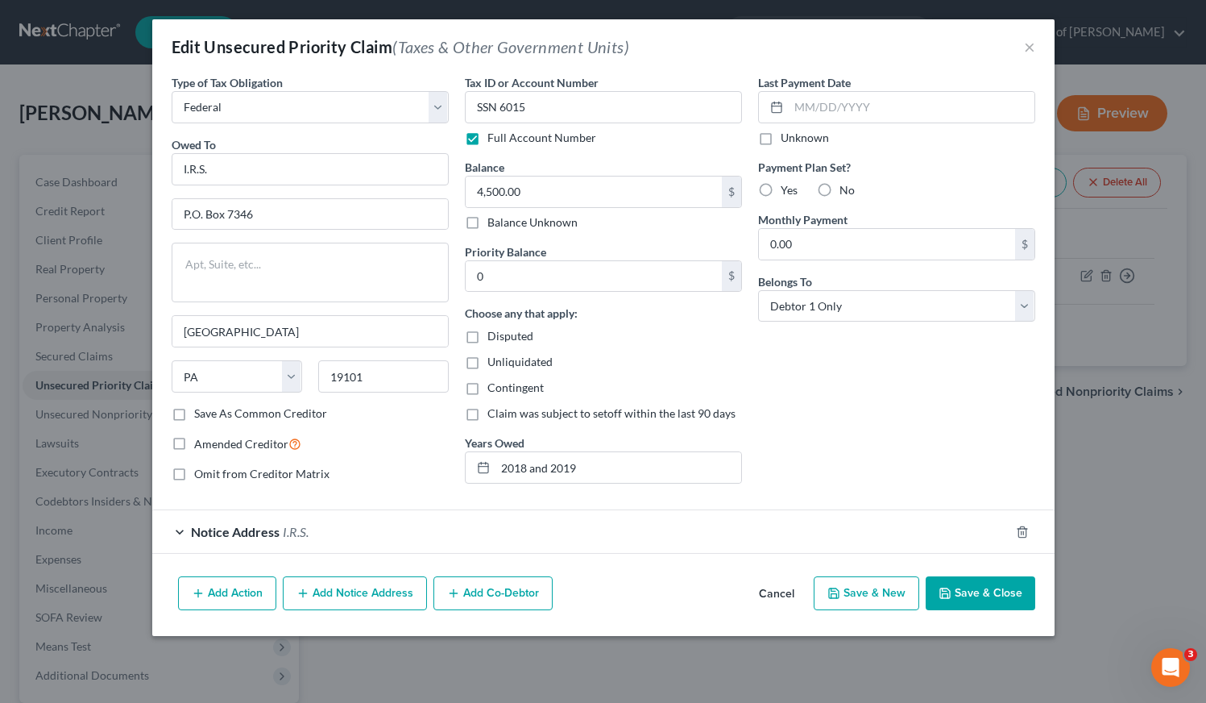
click at [770, 413] on div "Last Payment Date Unknown Payment Plan Set? Yes No Monthly Payment 0.00 $ Belon…" at bounding box center [896, 285] width 293 height 422
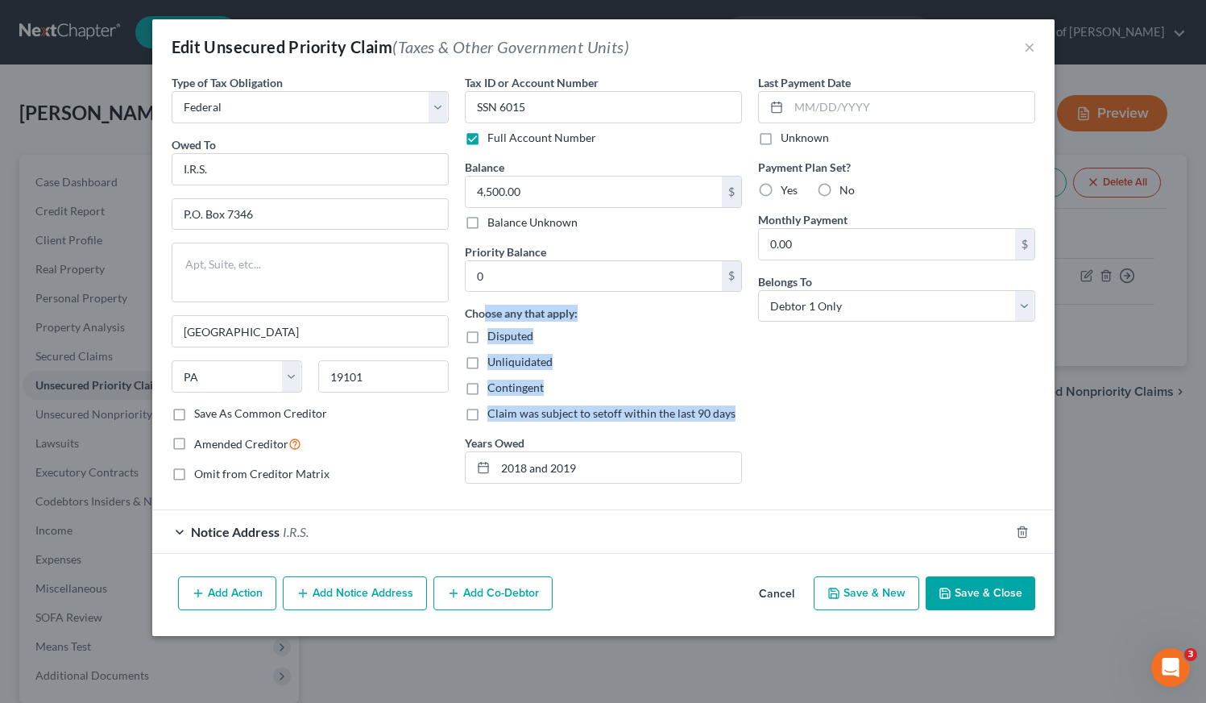
drag, startPoint x: 740, startPoint y: 414, endPoint x: 488, endPoint y: 321, distance: 269.0
click at [488, 321] on div "Choose any that apply: Disputed Unliquidated Contingent Claim was subject to se…" at bounding box center [603, 363] width 277 height 117
click at [557, 342] on div "Disputed" at bounding box center [603, 336] width 277 height 16
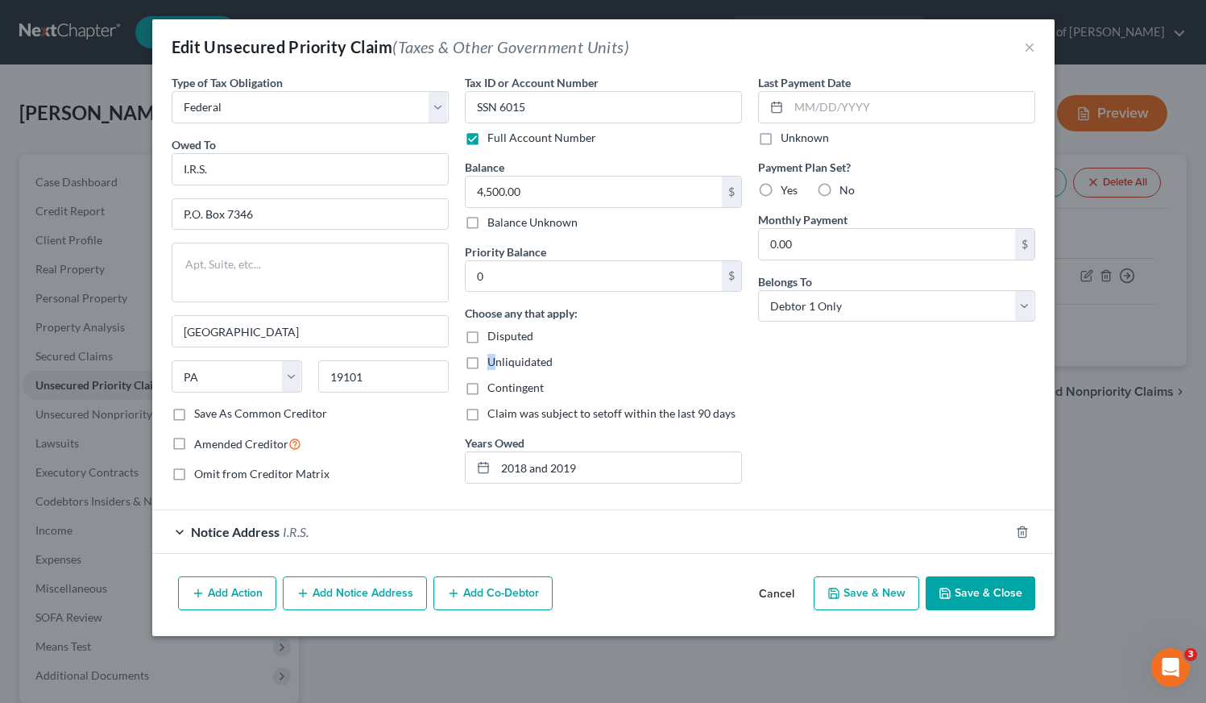
drag, startPoint x: 538, startPoint y: 333, endPoint x: 491, endPoint y: 350, distance: 50.5
click at [493, 360] on div "Choose any that apply: Disputed Unliquidated Contingent Claim was subject to se…" at bounding box center [603, 363] width 277 height 117
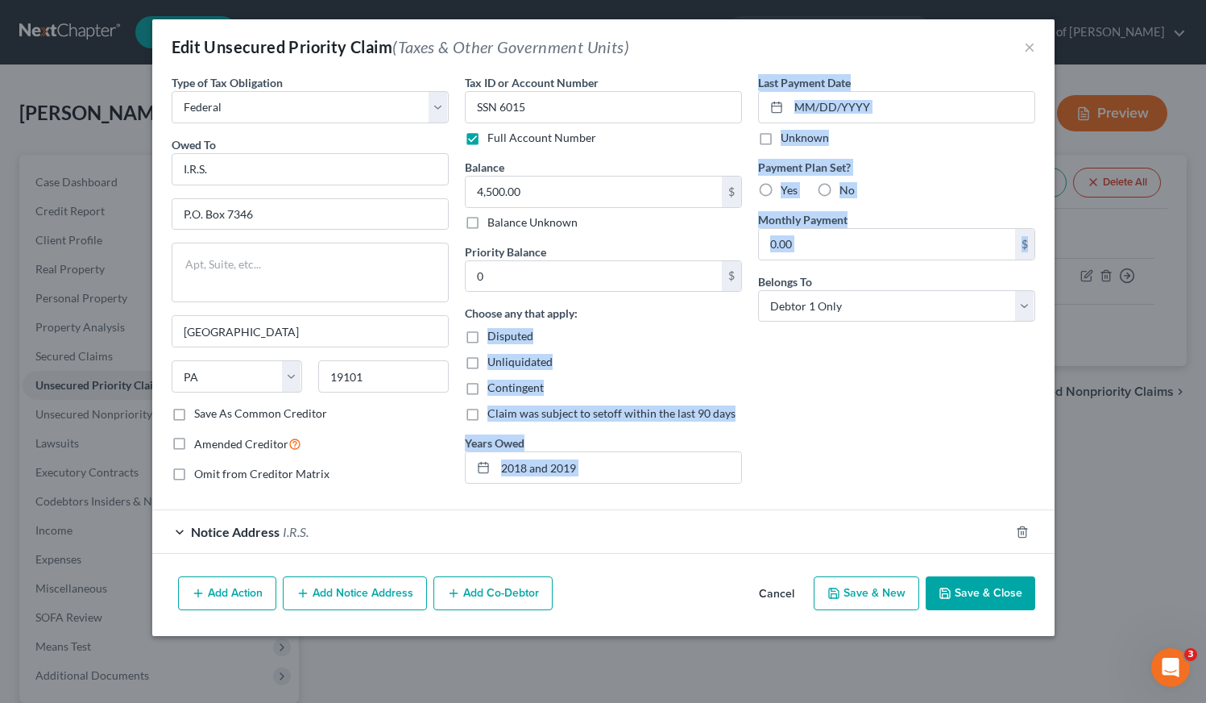
drag, startPoint x: 488, startPoint y: 336, endPoint x: 782, endPoint y: 425, distance: 308.0
click at [782, 425] on div "Type of Tax Obligation * Select Federal City State Franchise Tax Board Other Ow…" at bounding box center [604, 285] width 880 height 422
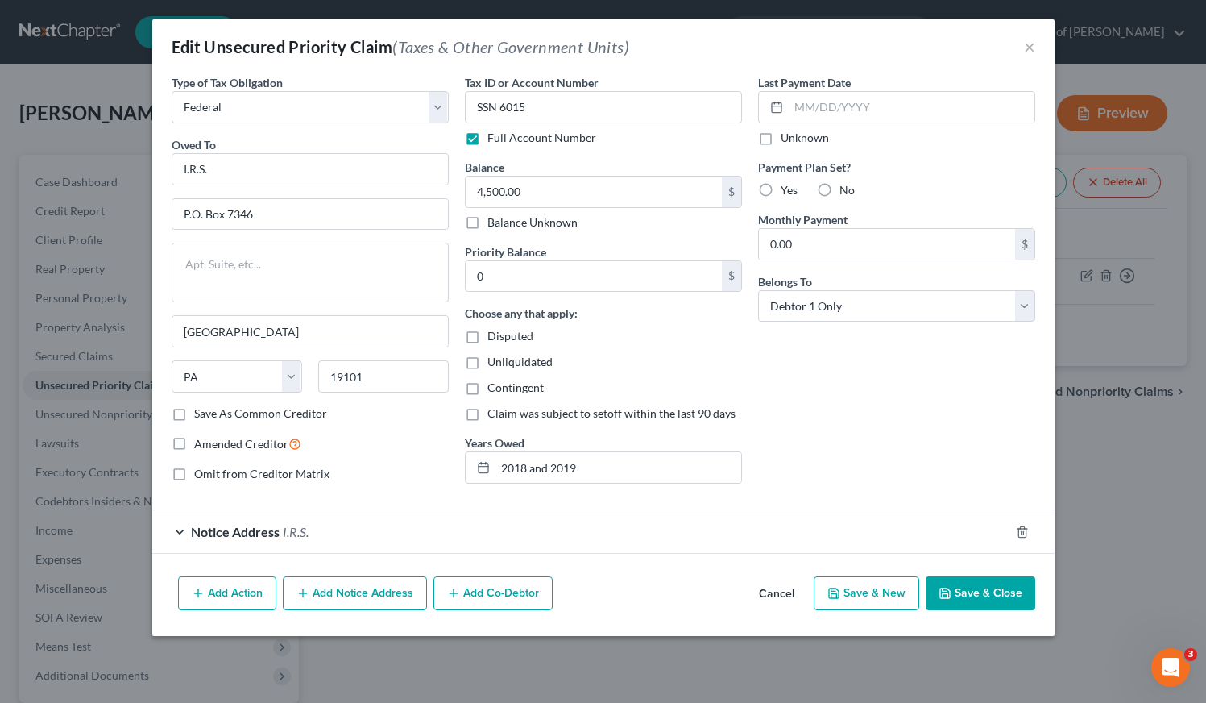
click at [782, 424] on div "Last Payment Date Unknown Payment Plan Set? Yes No Monthly Payment 0.00 $ Belon…" at bounding box center [896, 285] width 293 height 422
drag, startPoint x: 491, startPoint y: 338, endPoint x: 737, endPoint y: 417, distance: 258.9
click at [737, 417] on div "Choose any that apply: Disputed Unliquidated Contingent Claim was subject to se…" at bounding box center [603, 363] width 277 height 117
click at [659, 359] on div "Unliquidated" at bounding box center [603, 362] width 277 height 16
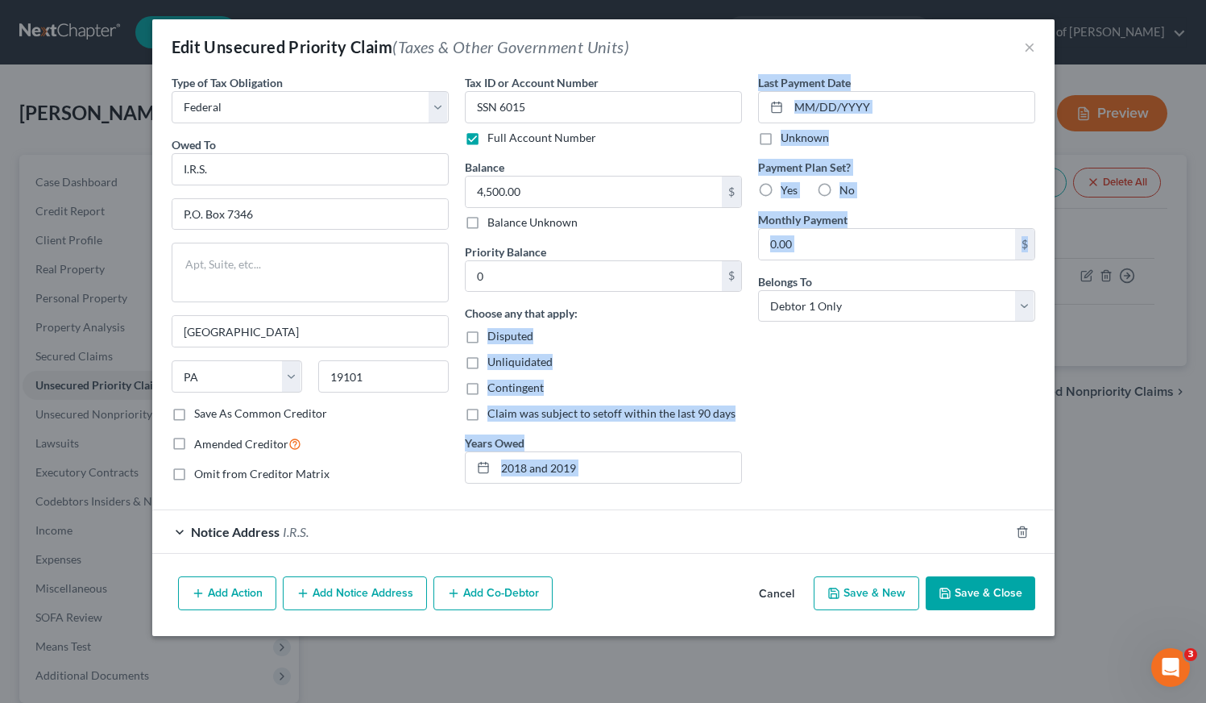
drag, startPoint x: 488, startPoint y: 337, endPoint x: 768, endPoint y: 427, distance: 294.6
click at [768, 427] on div "Type of Tax Obligation * Select Federal City State Franchise Tax Board Other Ow…" at bounding box center [604, 285] width 880 height 422
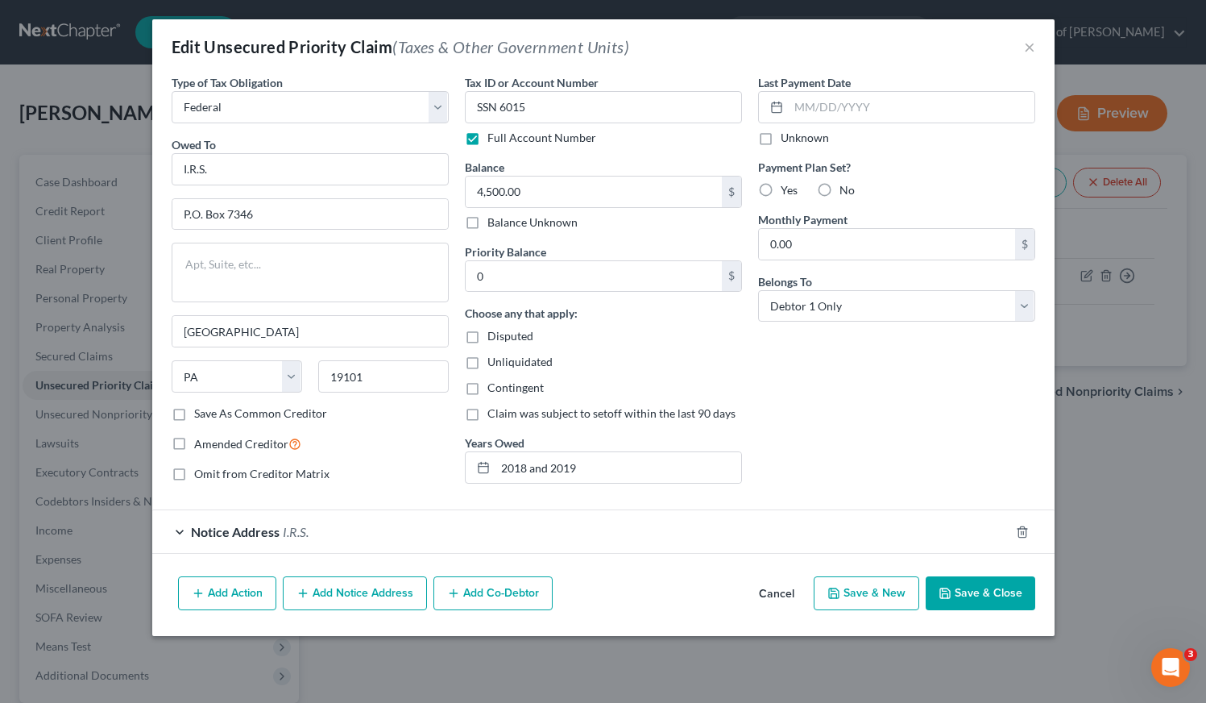
click at [791, 417] on div "Last Payment Date Unknown Payment Plan Set? Yes No Monthly Payment 0.00 $ Belon…" at bounding box center [896, 285] width 293 height 422
click at [596, 392] on div "Contingent" at bounding box center [603, 388] width 277 height 16
click at [857, 417] on div "Last Payment Date Unknown Payment Plan Set? Yes No Monthly Payment 0.00 $ Belon…" at bounding box center [896, 285] width 293 height 422
click at [1032, 46] on button "×" at bounding box center [1029, 46] width 11 height 19
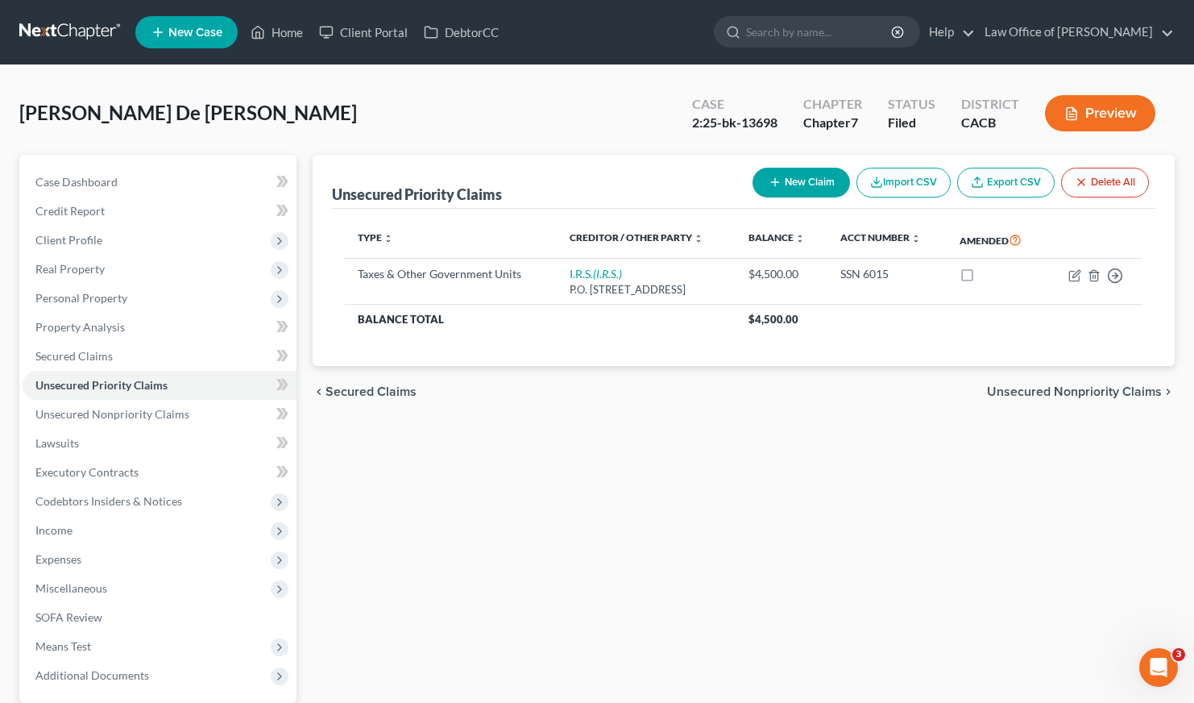
drag, startPoint x: 641, startPoint y: 450, endPoint x: 634, endPoint y: 445, distance: 8.7
click at [641, 449] on div "Unsecured Priority Claims New Claim Import CSV Export CSV Delete All Type expan…" at bounding box center [744, 475] width 879 height 641
click at [85, 175] on span "Case Dashboard" at bounding box center [76, 182] width 82 height 14
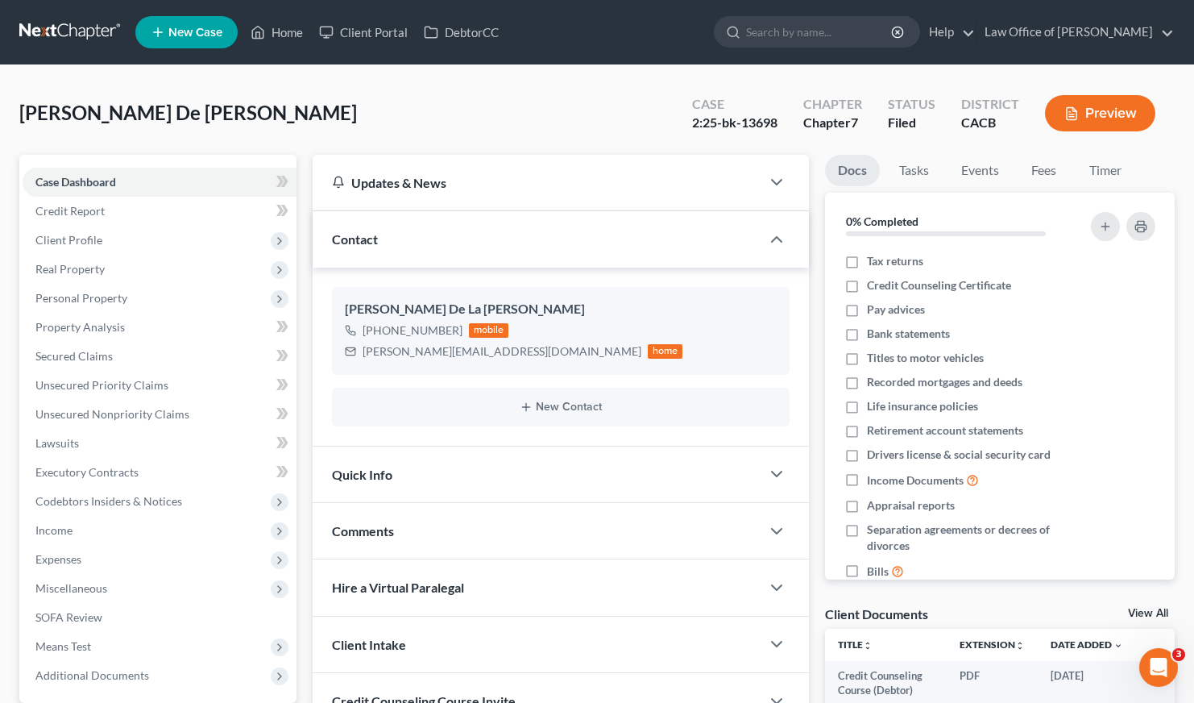
click at [77, 26] on link at bounding box center [70, 32] width 103 height 29
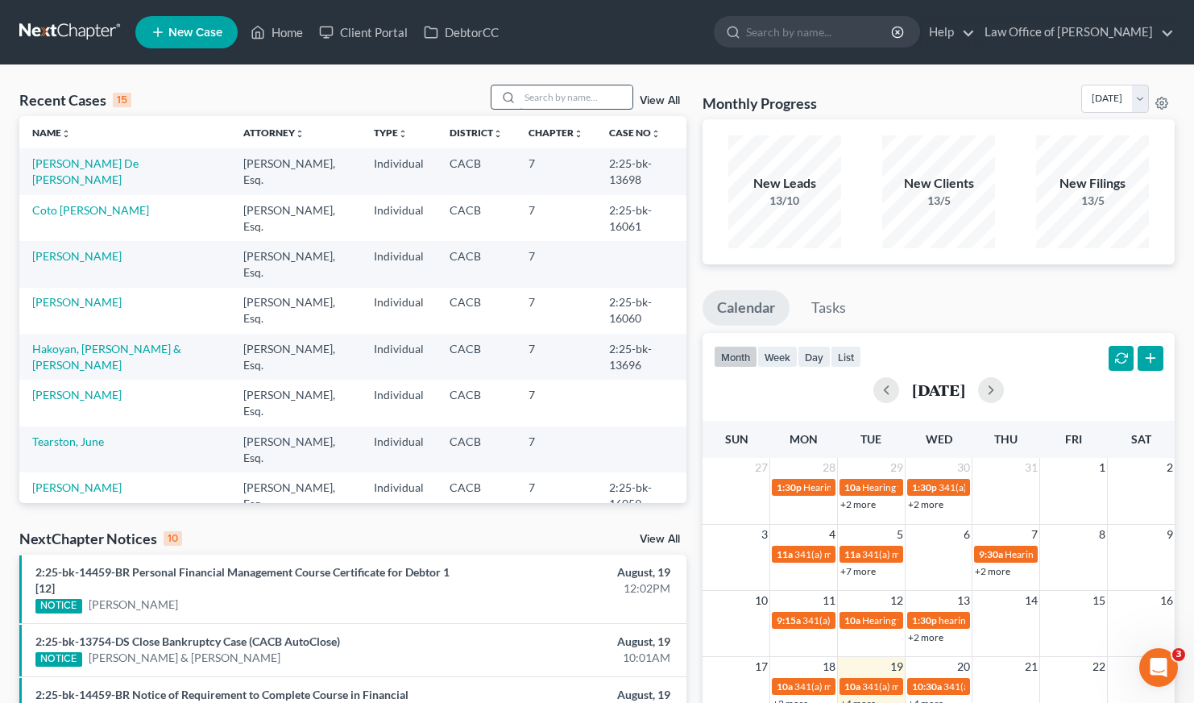
click at [561, 105] on input "search" at bounding box center [576, 96] width 113 height 23
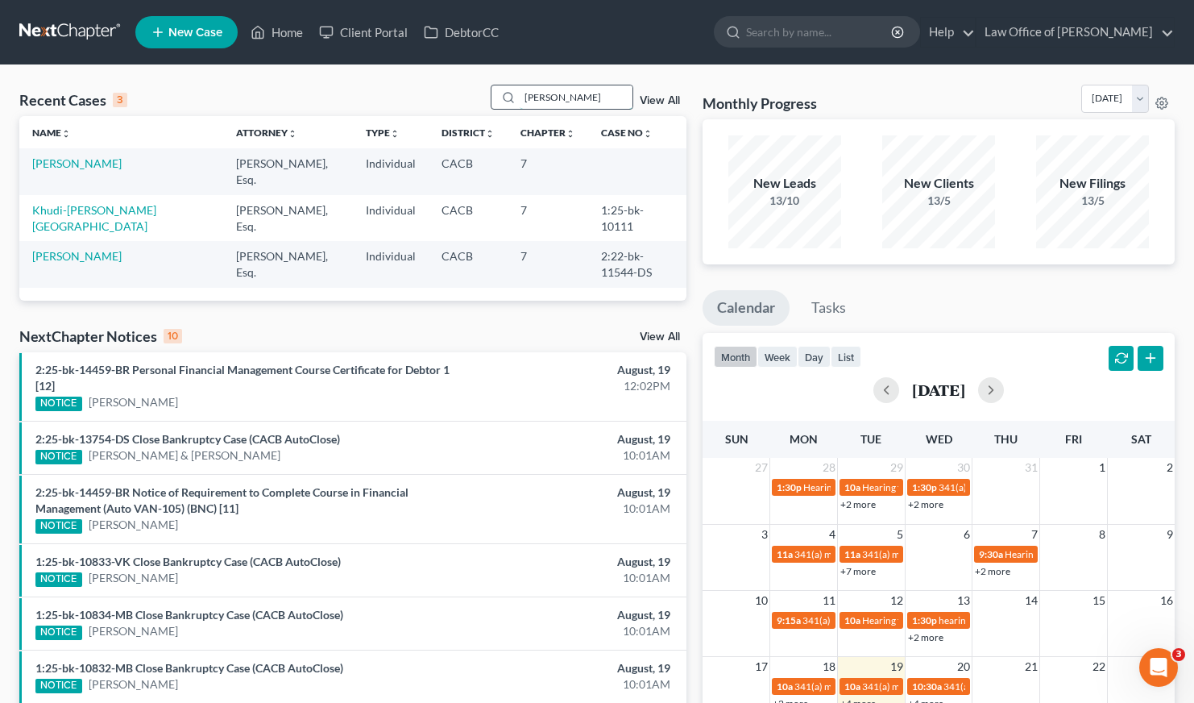
drag, startPoint x: 551, startPoint y: 93, endPoint x: 528, endPoint y: 93, distance: 23.4
click at [528, 93] on input "[PERSON_NAME]" at bounding box center [576, 96] width 113 height 23
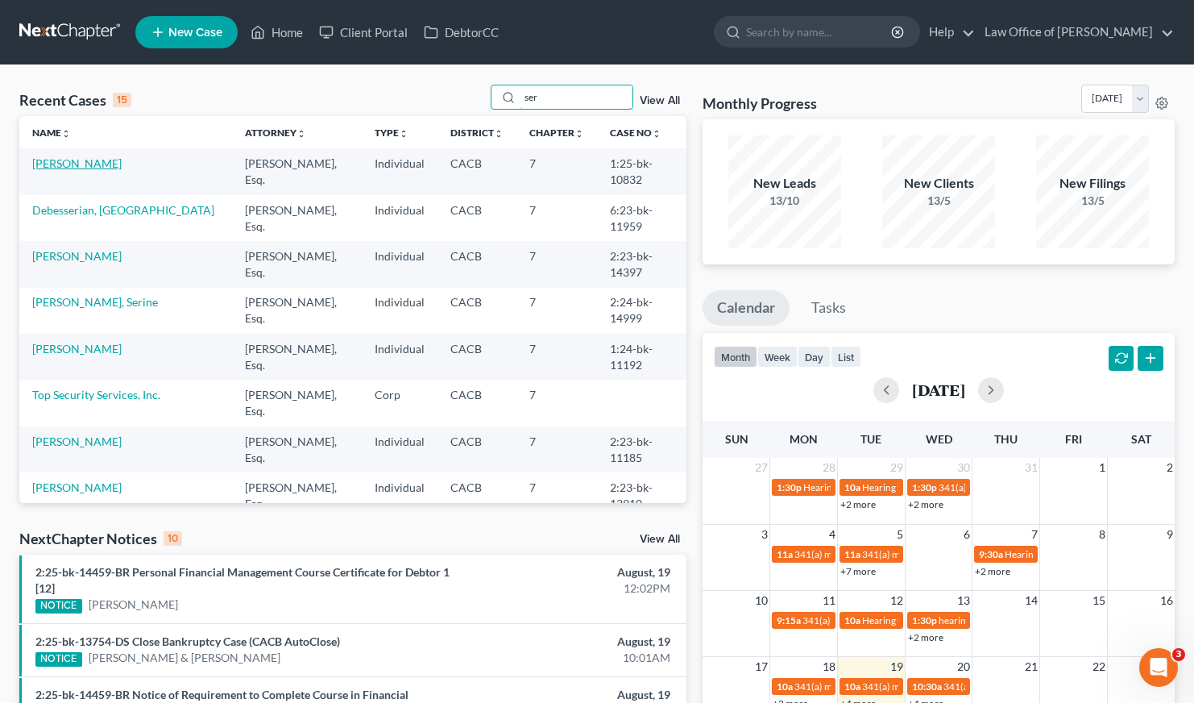
type input "ser"
click at [112, 166] on link "[PERSON_NAME]" at bounding box center [76, 163] width 89 height 14
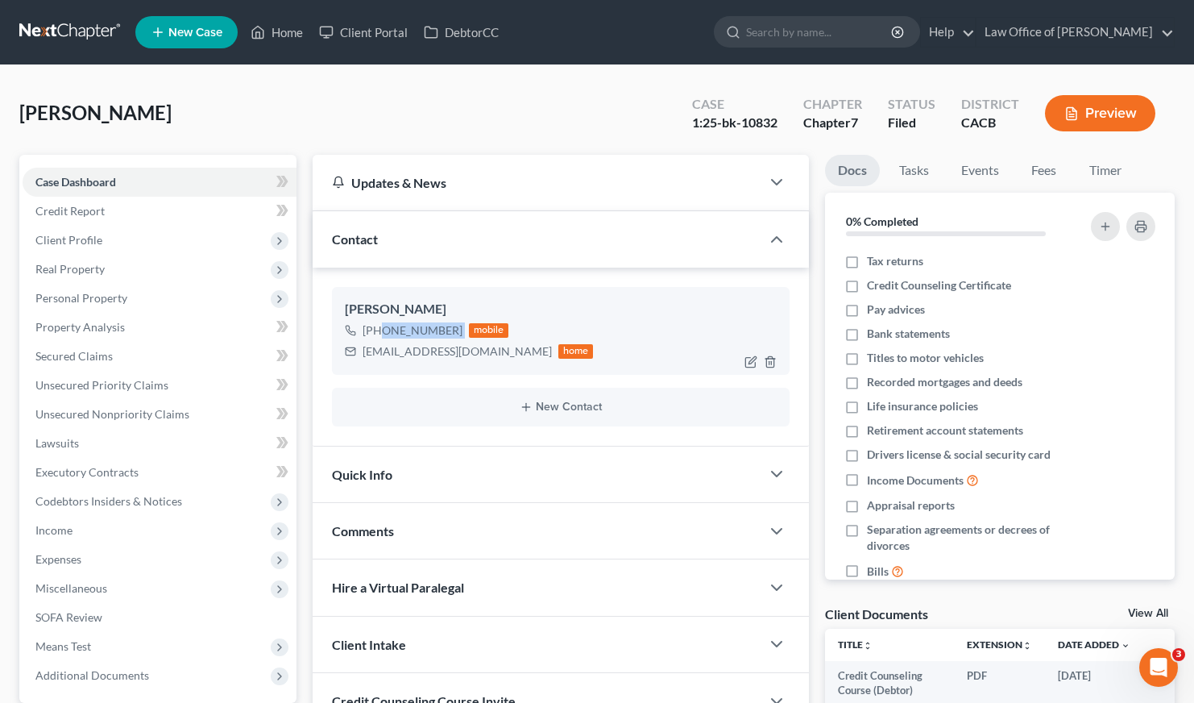
drag, startPoint x: 459, startPoint y: 330, endPoint x: 378, endPoint y: 334, distance: 80.7
click at [378, 334] on div "[PHONE_NUMBER] mobile" at bounding box center [469, 330] width 249 height 21
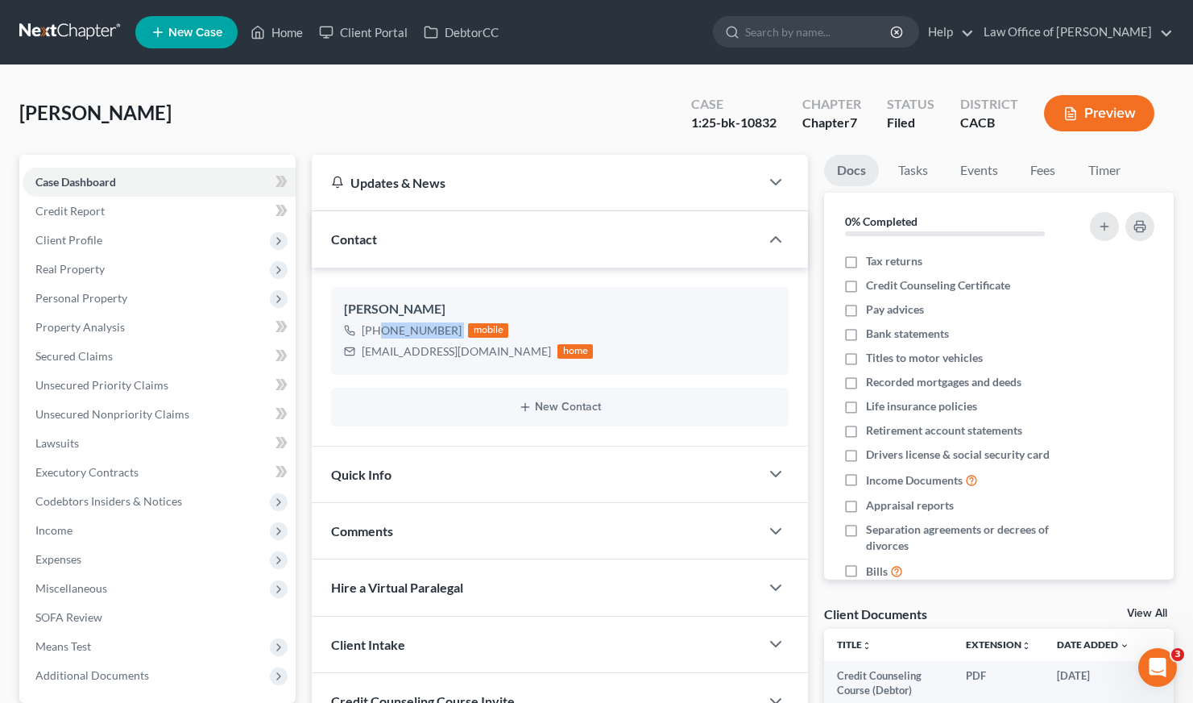
click at [96, 26] on link at bounding box center [70, 32] width 103 height 29
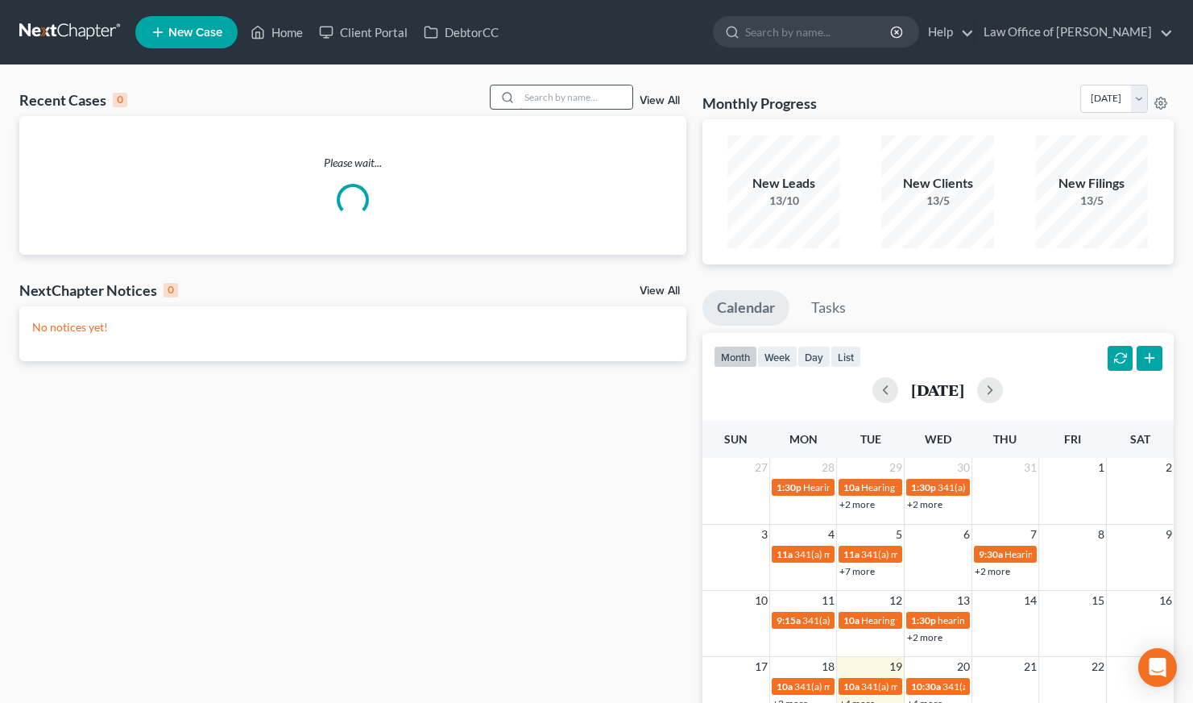
click at [538, 102] on input "search" at bounding box center [576, 96] width 113 height 23
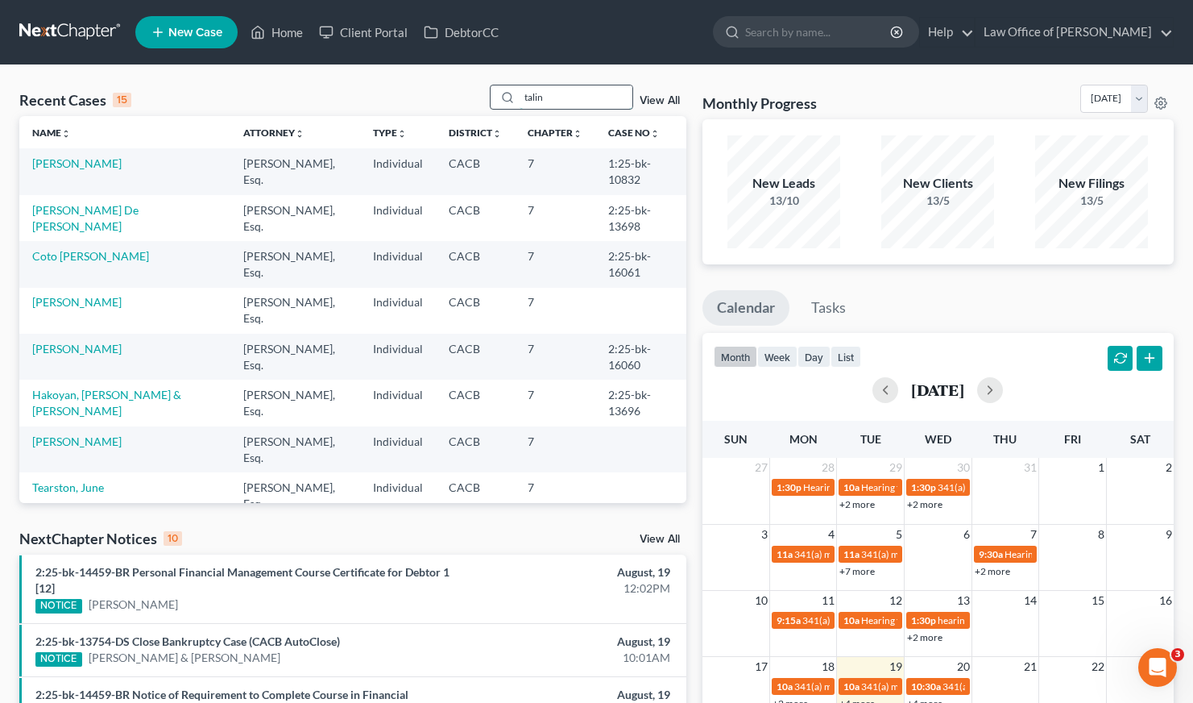
type input "talin"
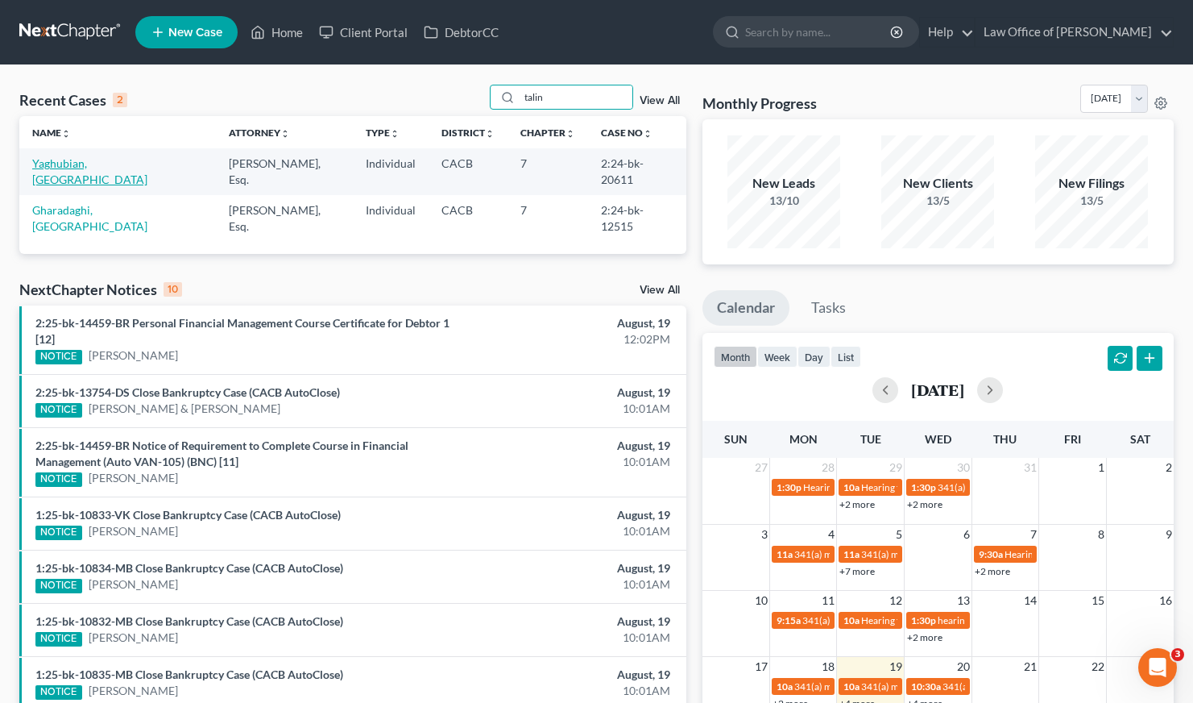
click at [47, 164] on link "Yaghubian, [GEOGRAPHIC_DATA]" at bounding box center [89, 171] width 115 height 30
drag, startPoint x: 135, startPoint y: 258, endPoint x: 36, endPoint y: 256, distance: 98.3
click at [36, 280] on div "NextChapter Notices 10" at bounding box center [100, 289] width 163 height 19
click at [73, 234] on div "Recent Cases 2 talin View All Name unfold_more expand_more expand_less Attorney…" at bounding box center [352, 498] width 683 height 826
drag, startPoint x: 136, startPoint y: 260, endPoint x: 35, endPoint y: 257, distance: 100.8
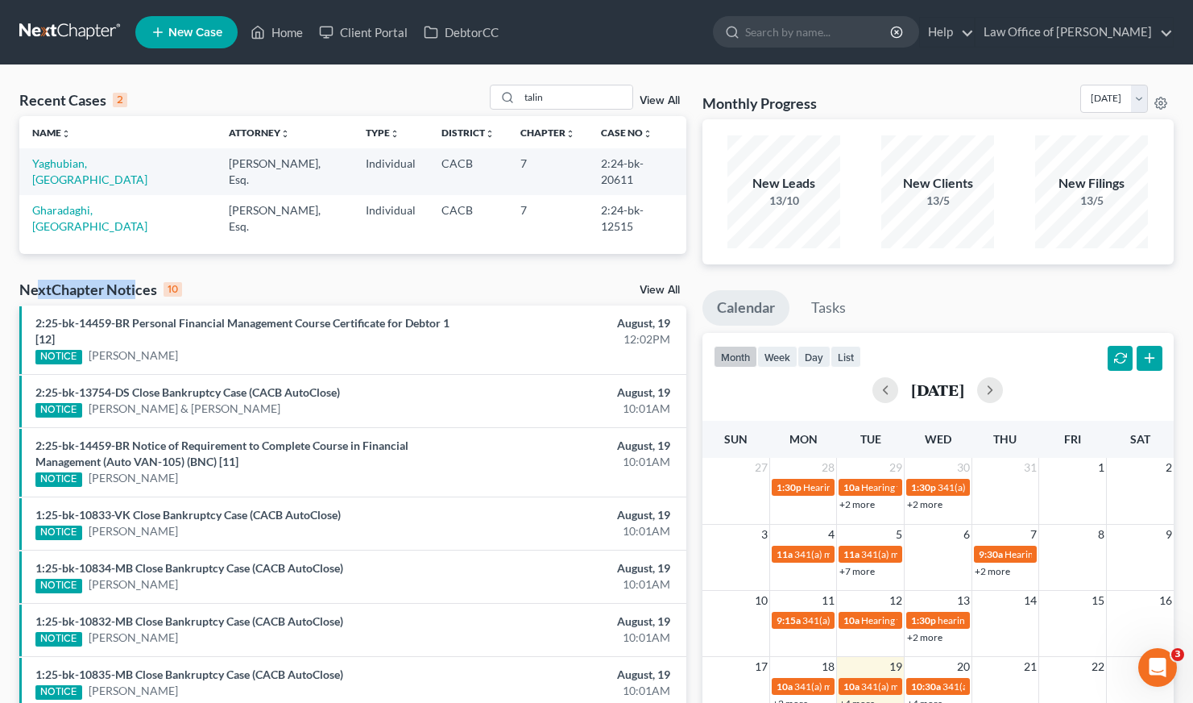
click at [35, 280] on div "NextChapter Notices 10" at bounding box center [100, 289] width 163 height 19
click at [55, 231] on div "Recent Cases 2 talin View All Name unfold_more expand_more expand_less Attorney…" at bounding box center [352, 498] width 683 height 826
click at [67, 163] on link "Yaghubian, [GEOGRAPHIC_DATA]" at bounding box center [89, 171] width 115 height 30
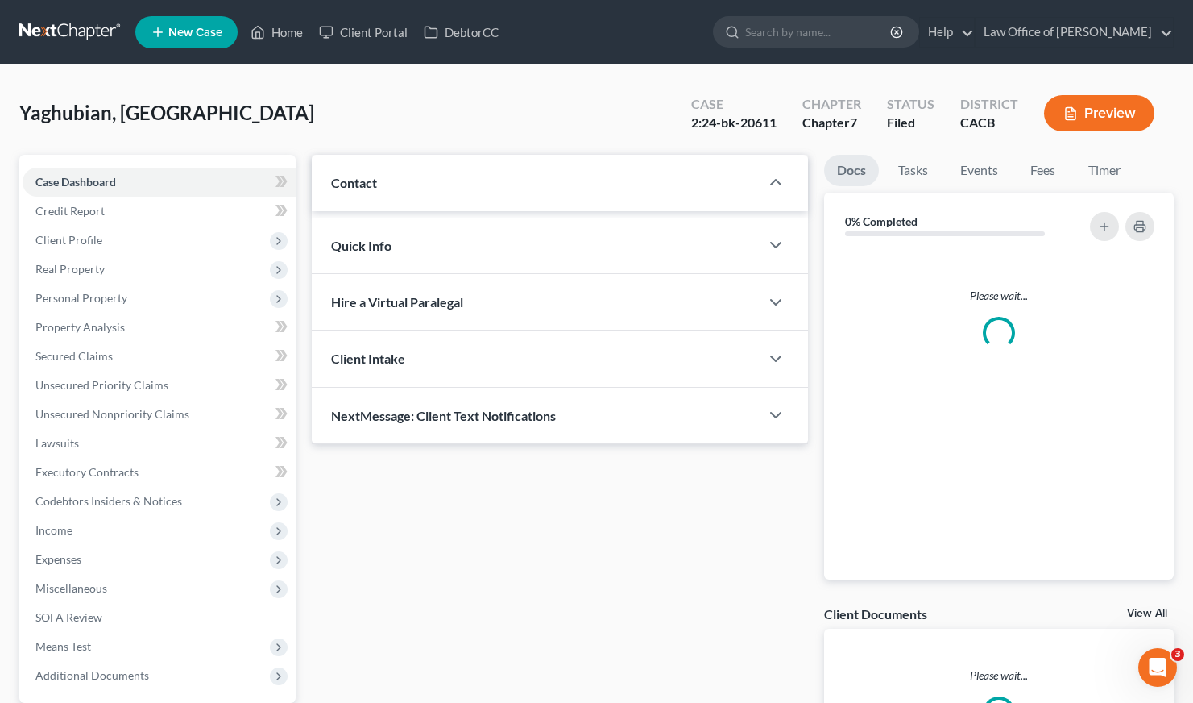
click at [52, 161] on div "Case Dashboard Payments Invoices Payments Payments Credit Report Client Profile…" at bounding box center [157, 429] width 276 height 548
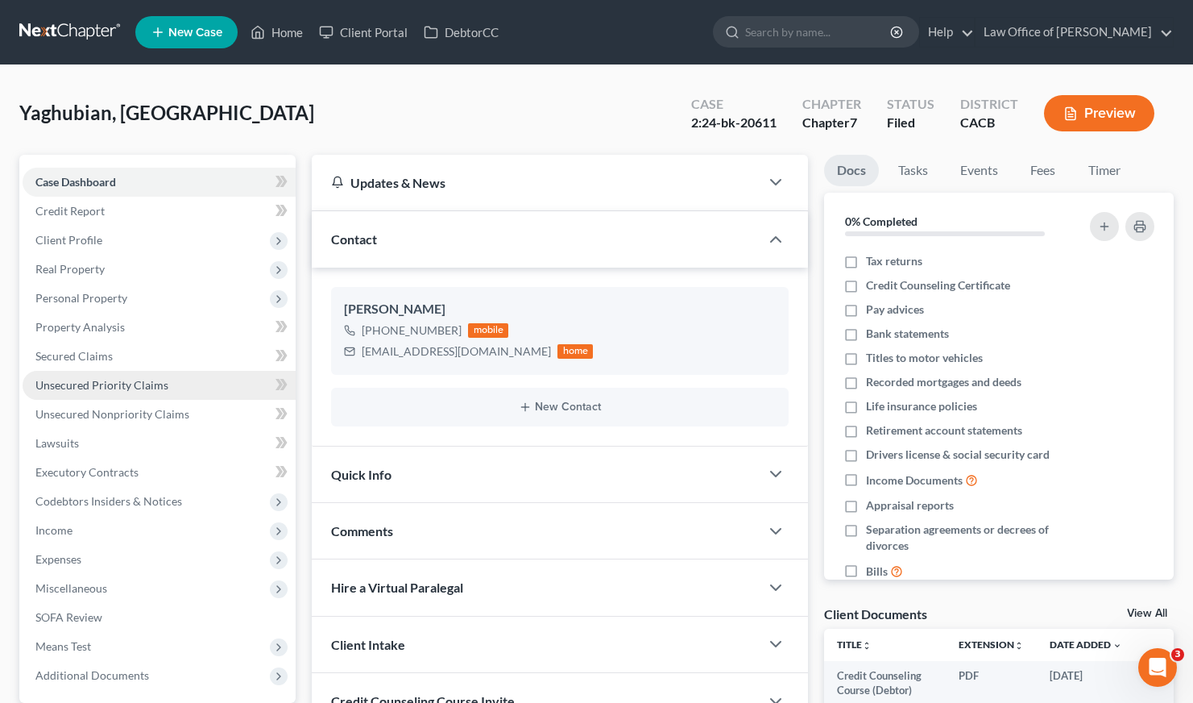
click at [84, 381] on span "Unsecured Priority Claims" at bounding box center [101, 385] width 133 height 14
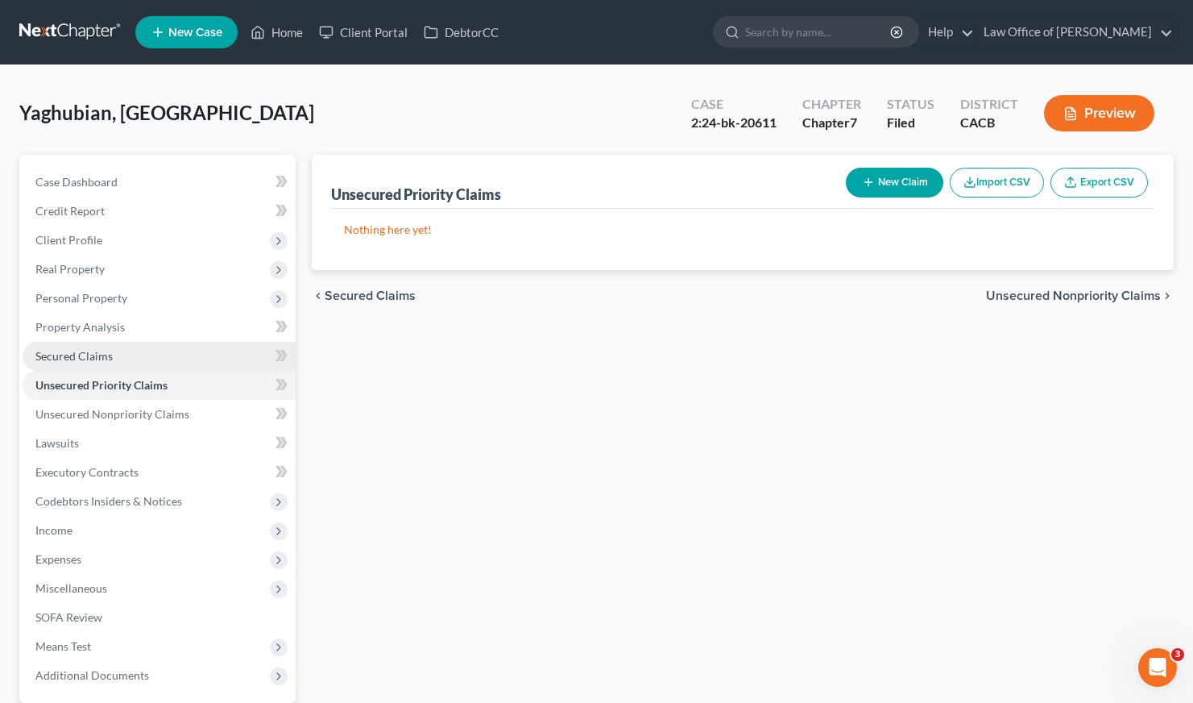
click at [90, 351] on span "Secured Claims" at bounding box center [73, 356] width 77 height 14
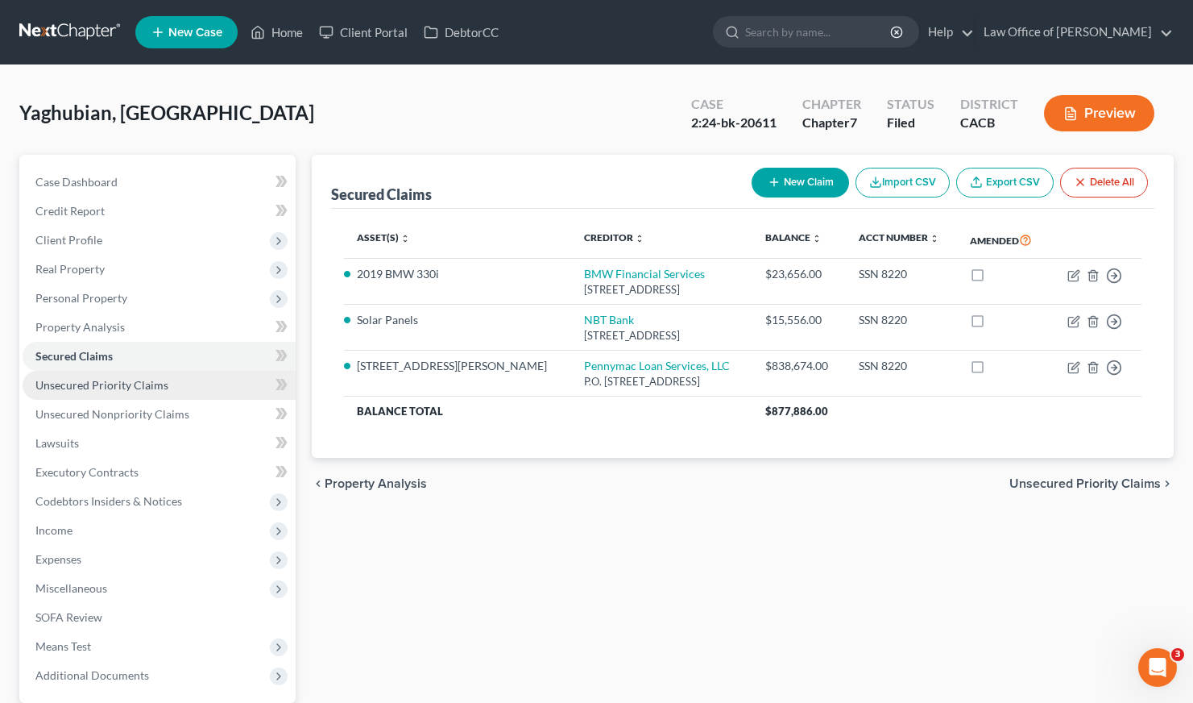
click at [96, 384] on span "Unsecured Priority Claims" at bounding box center [101, 385] width 133 height 14
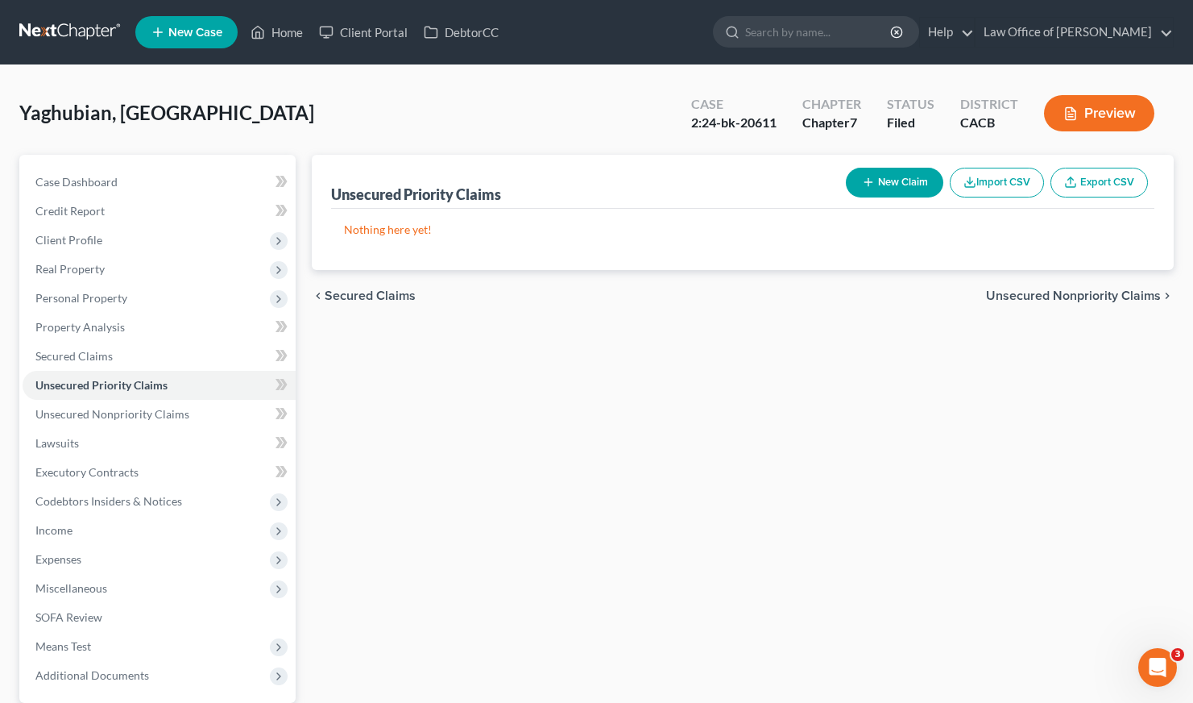
click at [63, 23] on link at bounding box center [70, 32] width 103 height 29
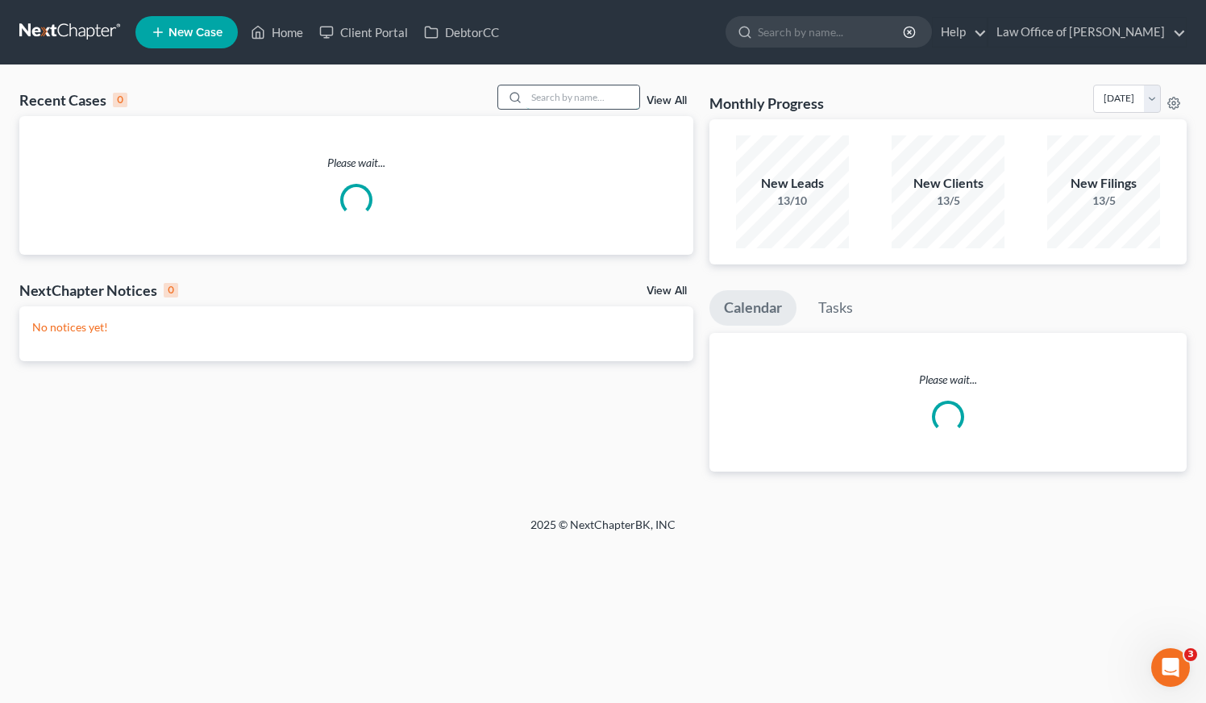
click at [562, 94] on input "search" at bounding box center [582, 96] width 113 height 23
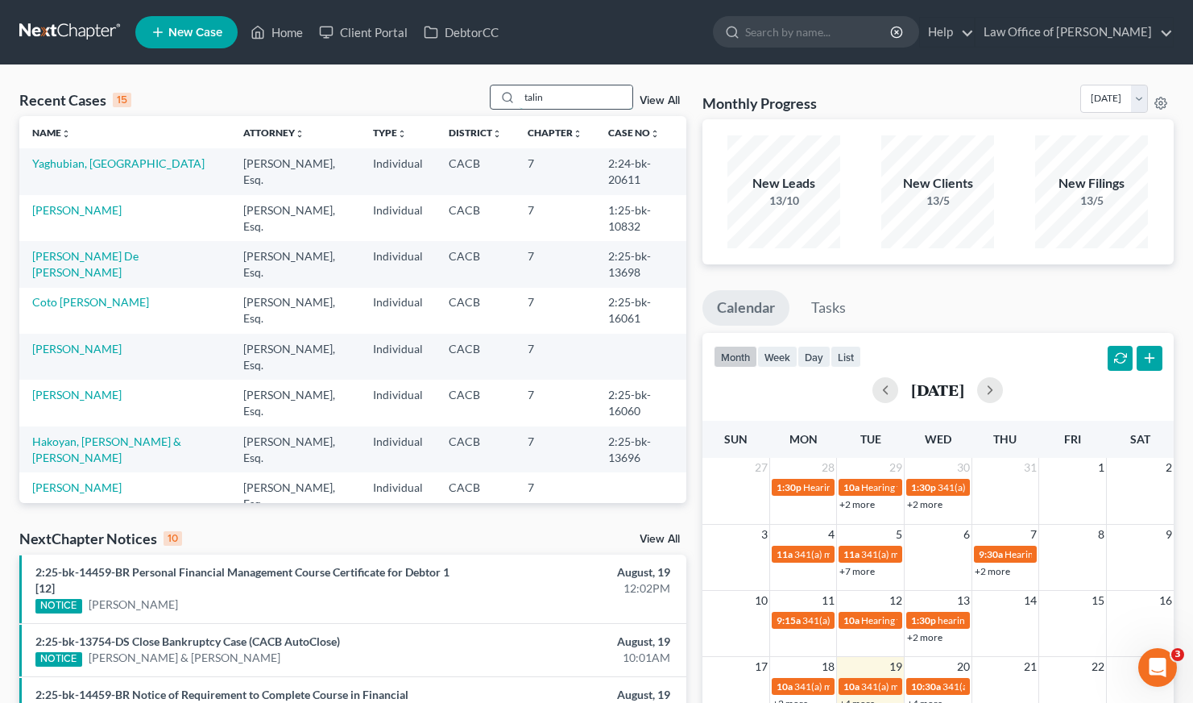
type input "talin"
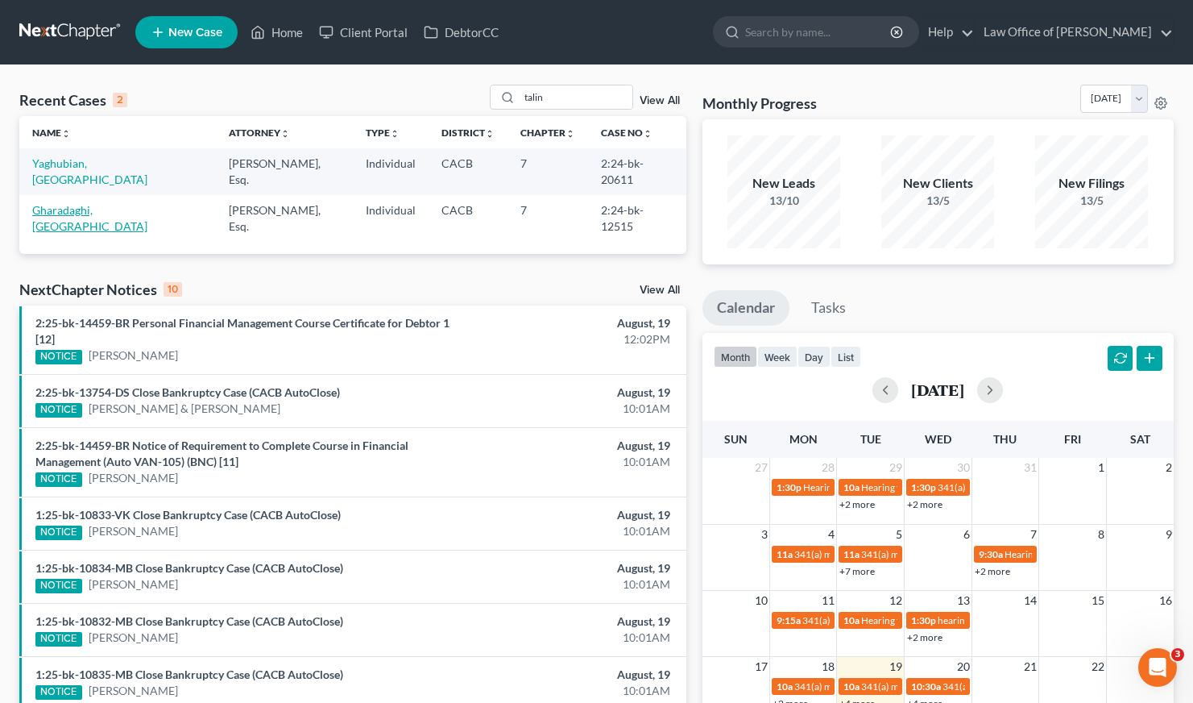
click at [63, 203] on link "Gharadaghi, [GEOGRAPHIC_DATA]" at bounding box center [89, 218] width 115 height 30
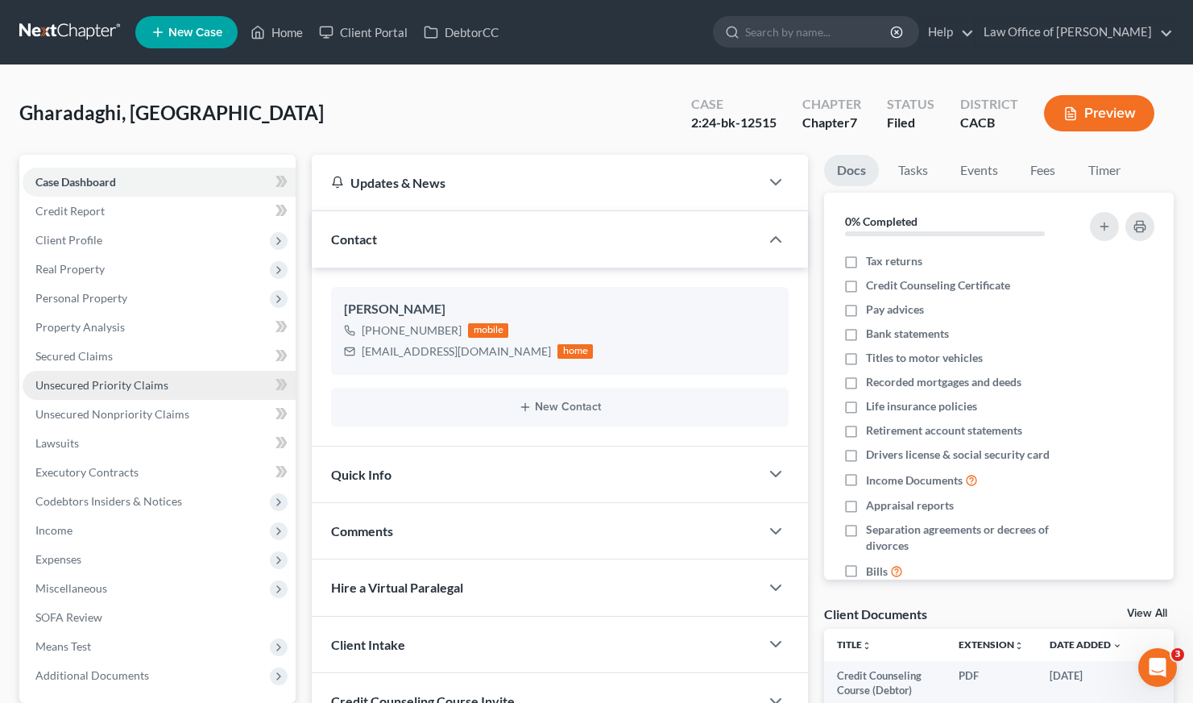
click at [120, 379] on span "Unsecured Priority Claims" at bounding box center [101, 385] width 133 height 14
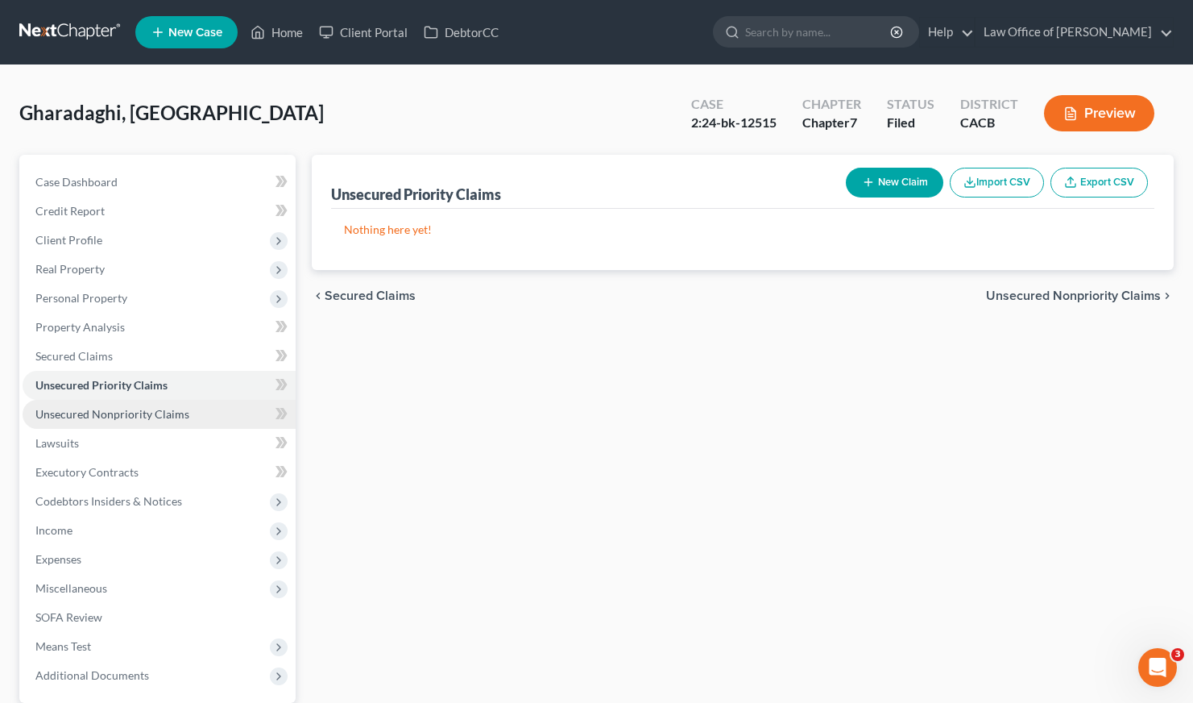
click at [122, 411] on span "Unsecured Nonpriority Claims" at bounding box center [112, 414] width 154 height 14
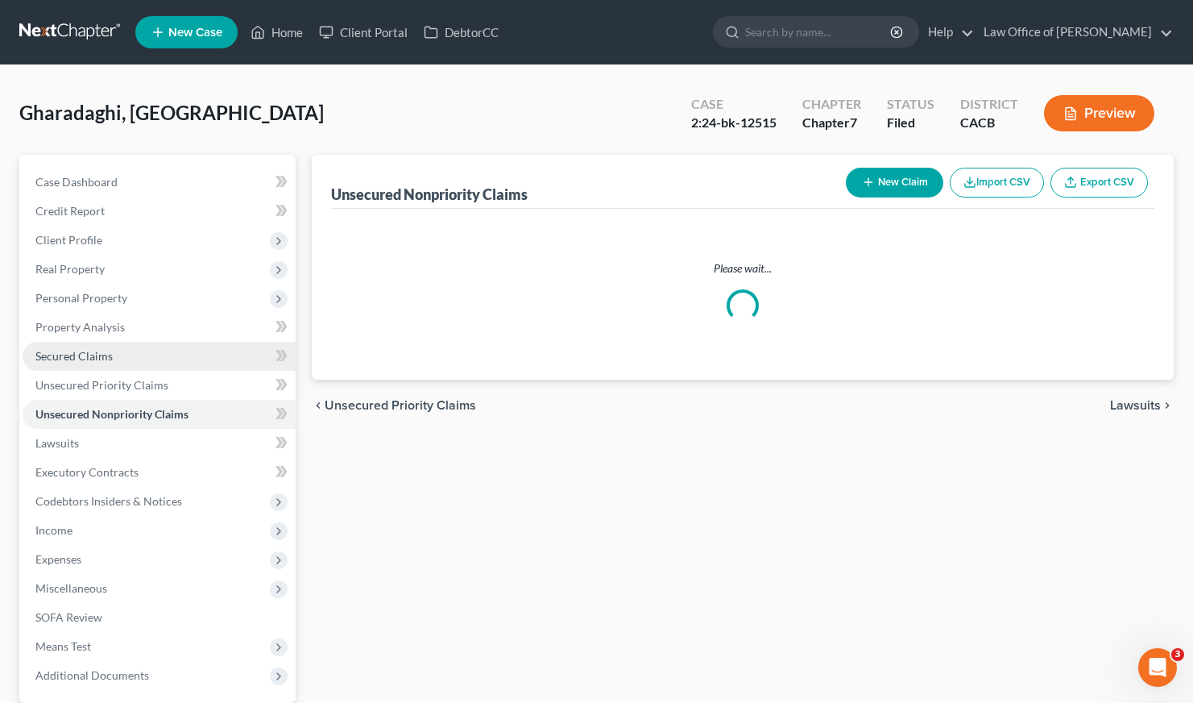
click at [74, 354] on span "Secured Claims" at bounding box center [73, 356] width 77 height 14
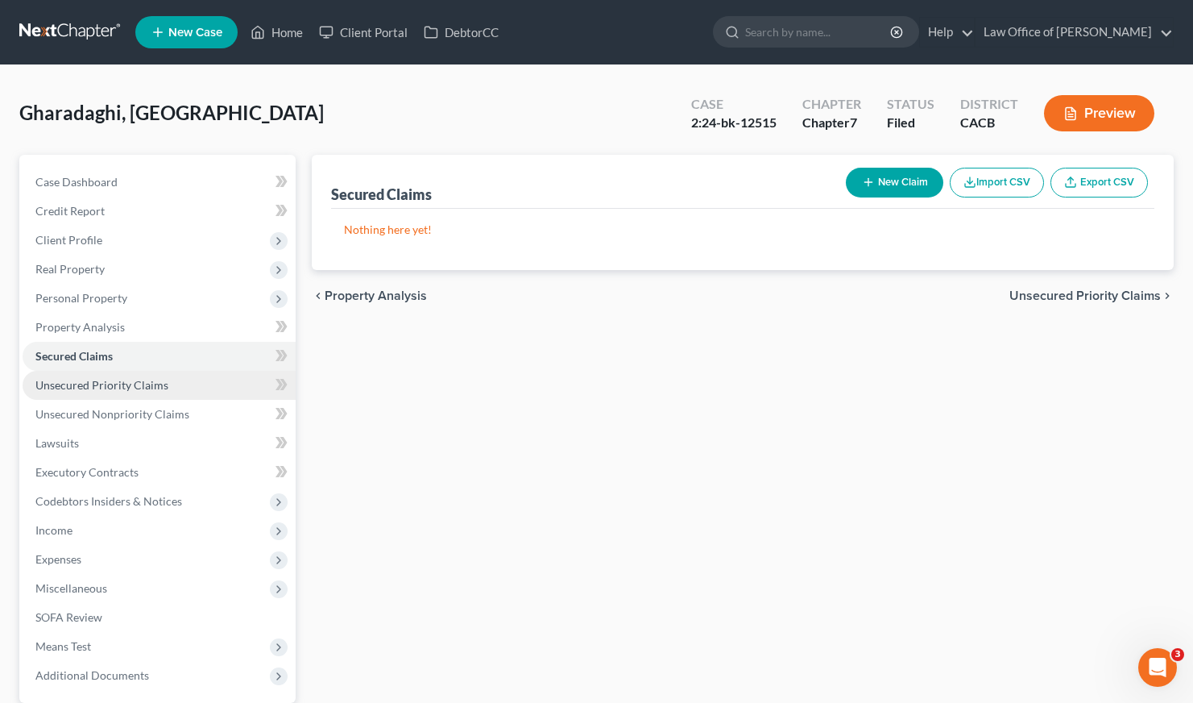
click at [95, 384] on span "Unsecured Priority Claims" at bounding box center [101, 385] width 133 height 14
click at [409, 390] on div "Unsecured Priority Claims New Claim Import CSV Export CSV Nothing here yet! Pre…" at bounding box center [743, 475] width 878 height 641
click at [81, 28] on link at bounding box center [70, 32] width 103 height 29
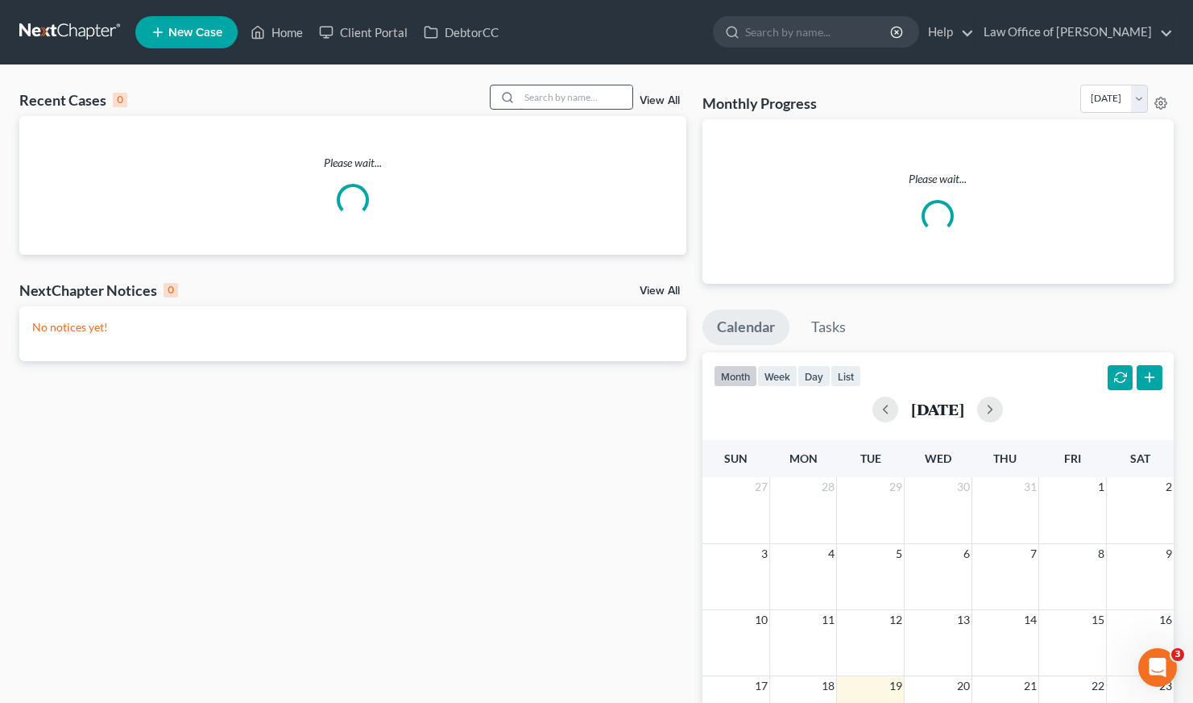
click at [562, 95] on input "search" at bounding box center [576, 96] width 113 height 23
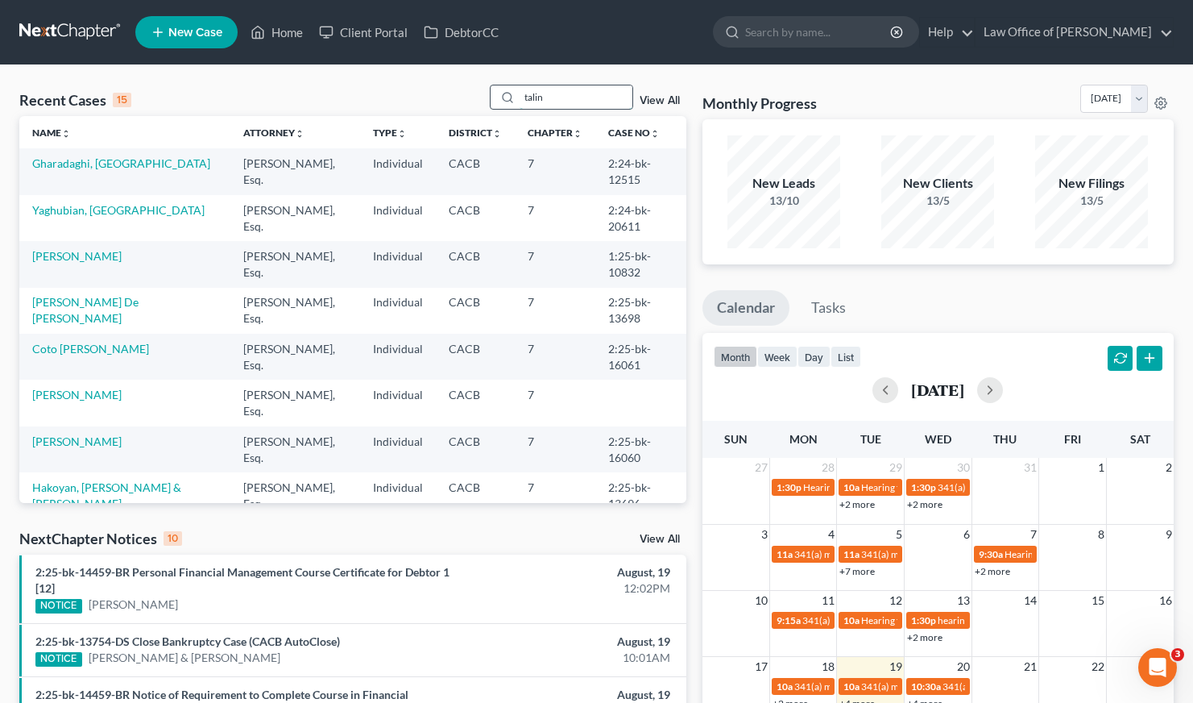
type input "talin"
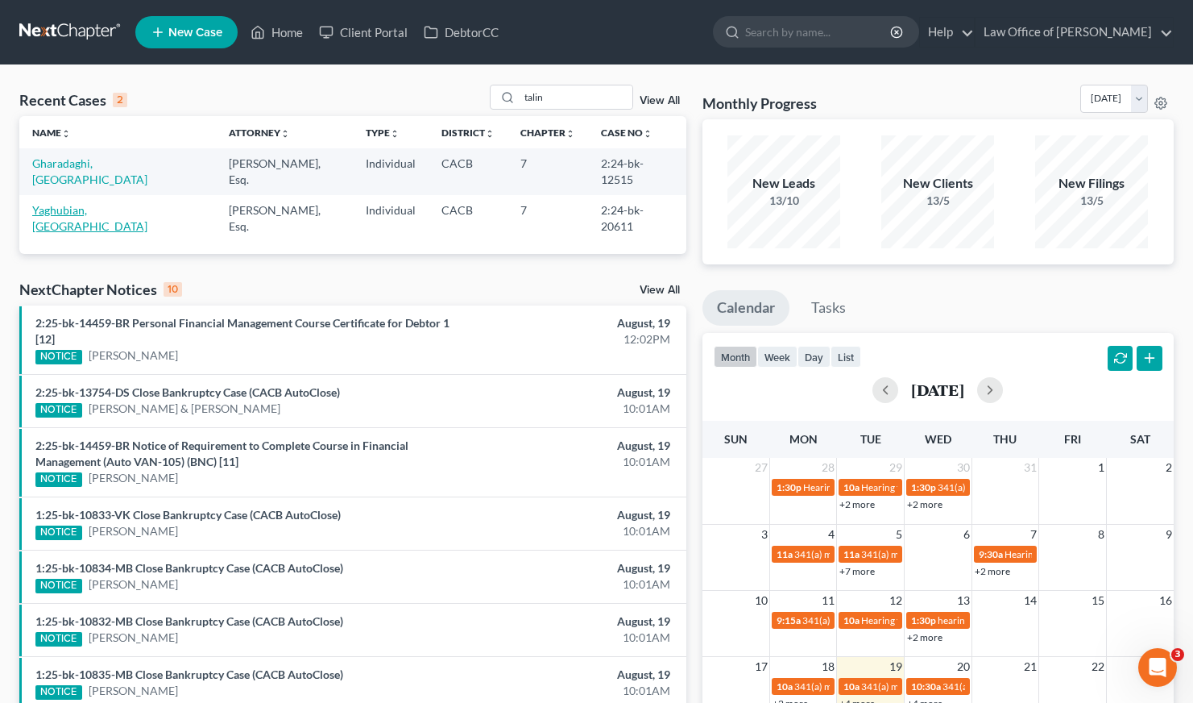
click at [64, 203] on link "Yaghubian, [GEOGRAPHIC_DATA]" at bounding box center [89, 218] width 115 height 30
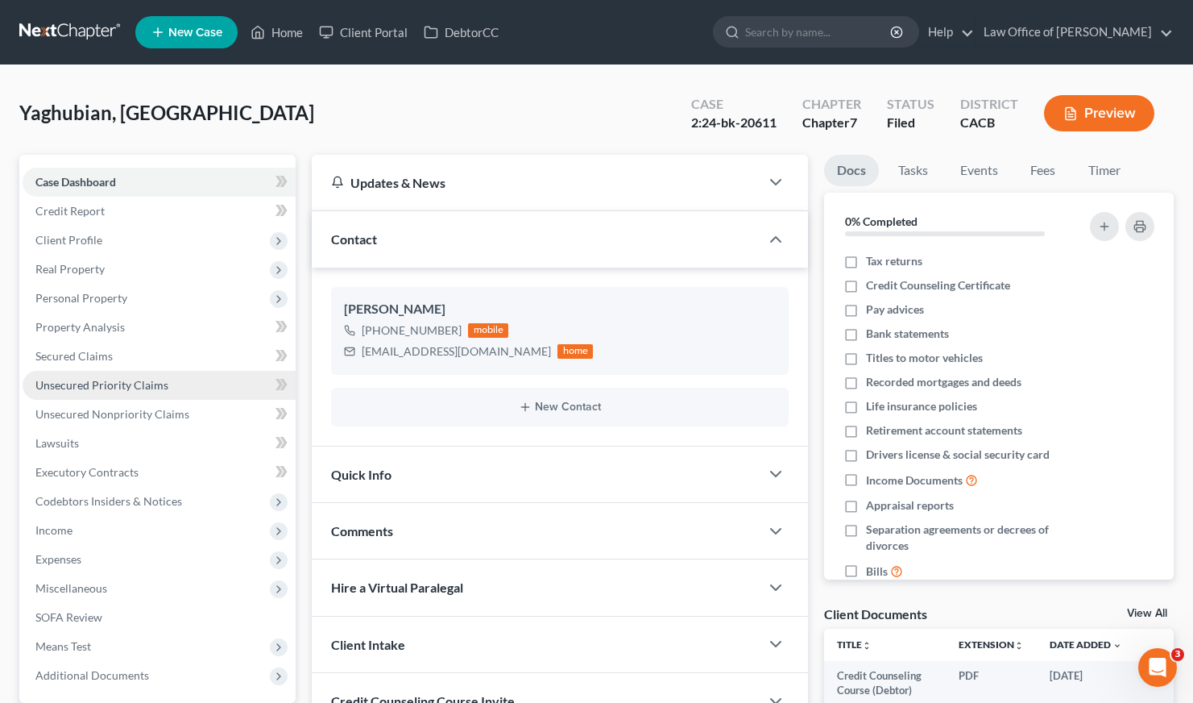
click at [89, 379] on span "Unsecured Priority Claims" at bounding box center [101, 385] width 133 height 14
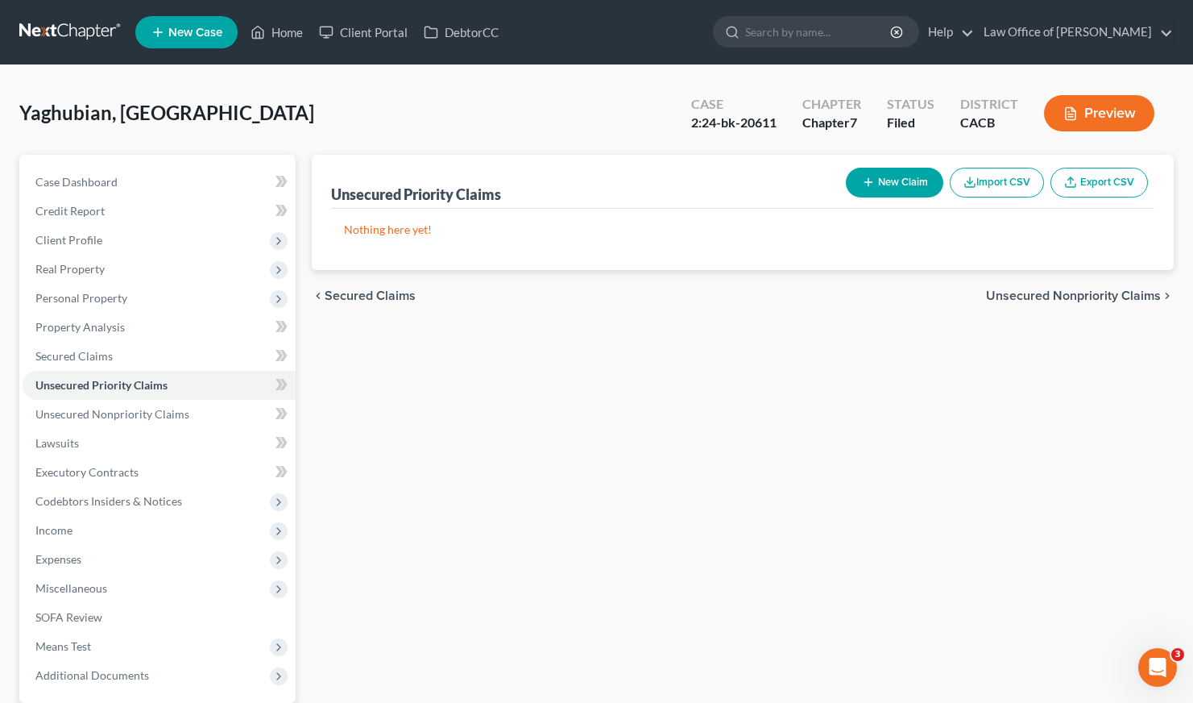
click at [496, 343] on div "Unsecured Priority Claims New Claim Import CSV Export CSV Nothing here yet! Pre…" at bounding box center [743, 475] width 878 height 641
click at [545, 373] on div "Unsecured Priority Claims New Claim Import CSV Export CSV Nothing here yet! Pre…" at bounding box center [743, 475] width 878 height 641
click at [94, 424] on link "Unsecured Nonpriority Claims" at bounding box center [159, 414] width 273 height 29
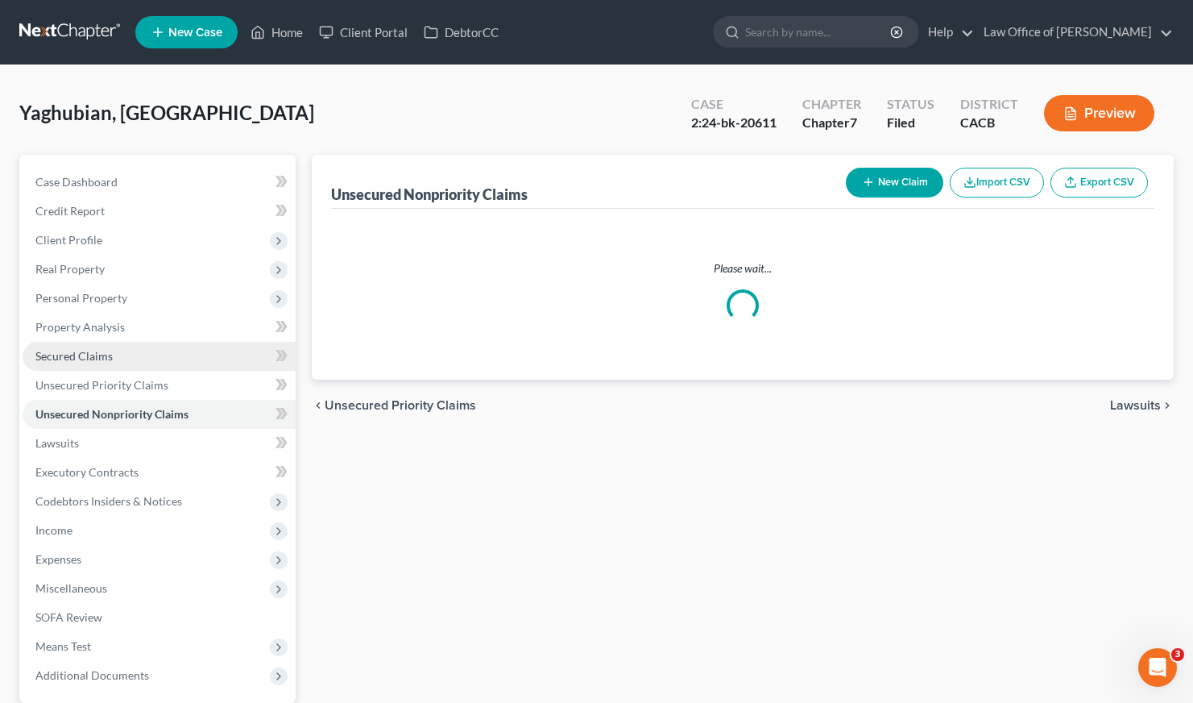
click at [92, 354] on span "Secured Claims" at bounding box center [73, 356] width 77 height 14
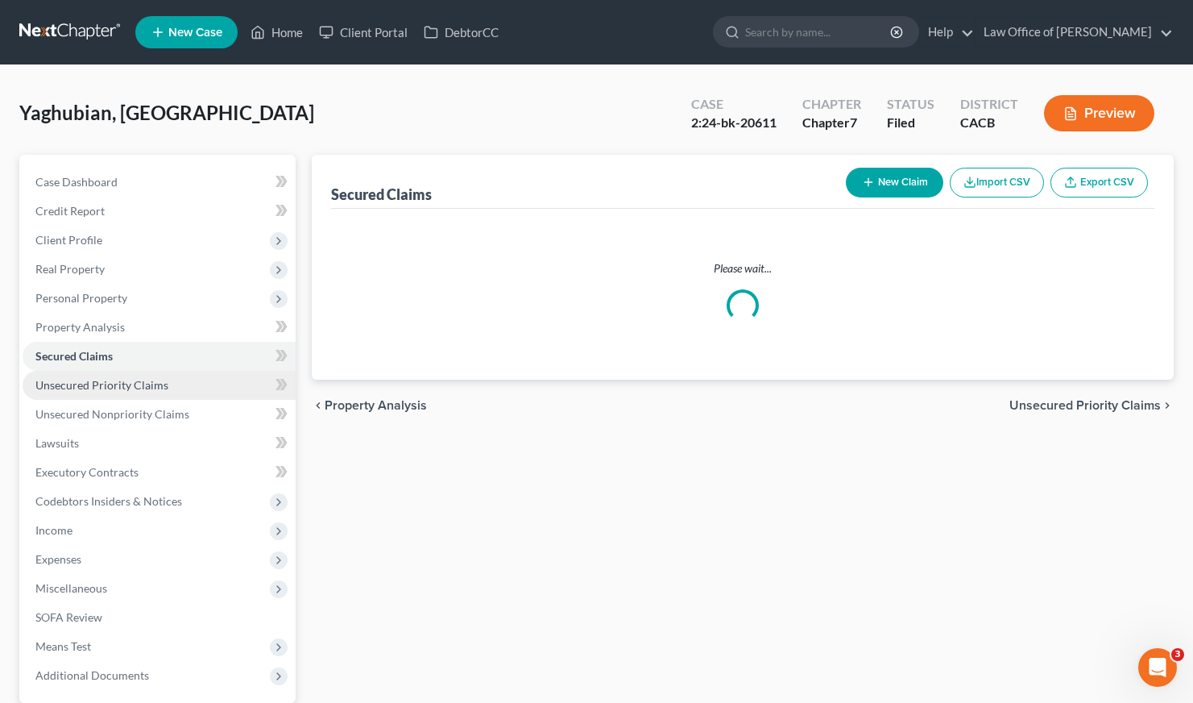
click at [102, 386] on span "Unsecured Priority Claims" at bounding box center [101, 385] width 133 height 14
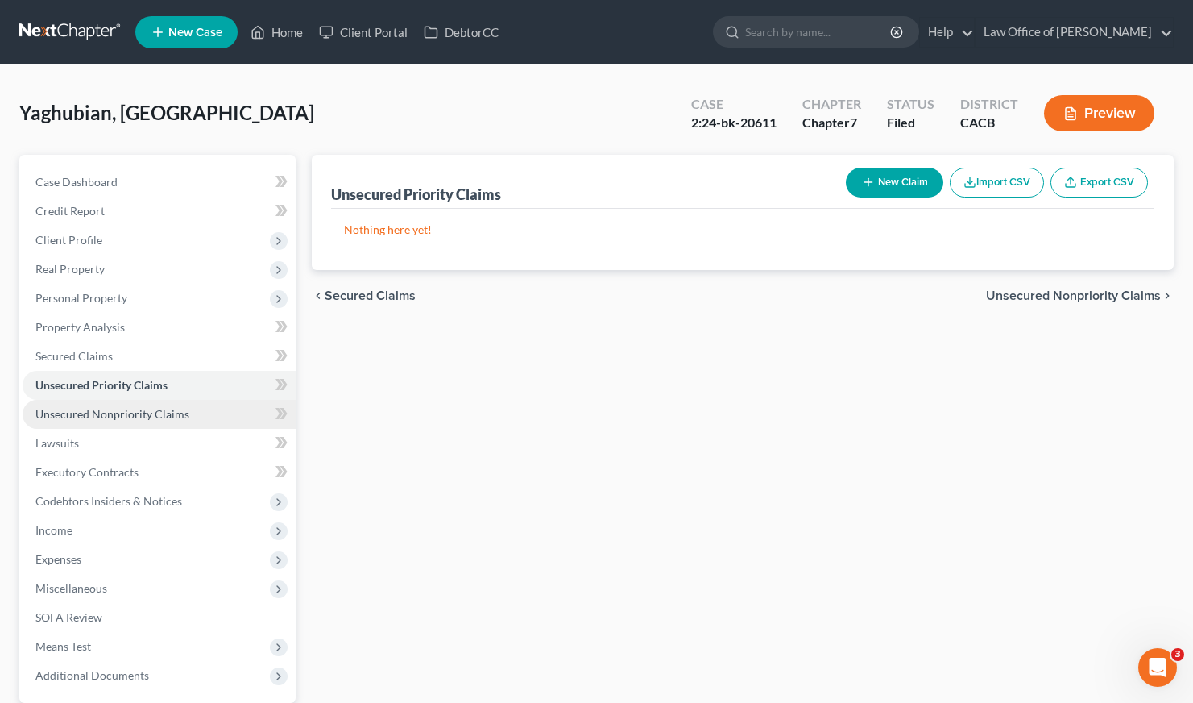
click at [146, 417] on span "Unsecured Nonpriority Claims" at bounding box center [112, 414] width 154 height 14
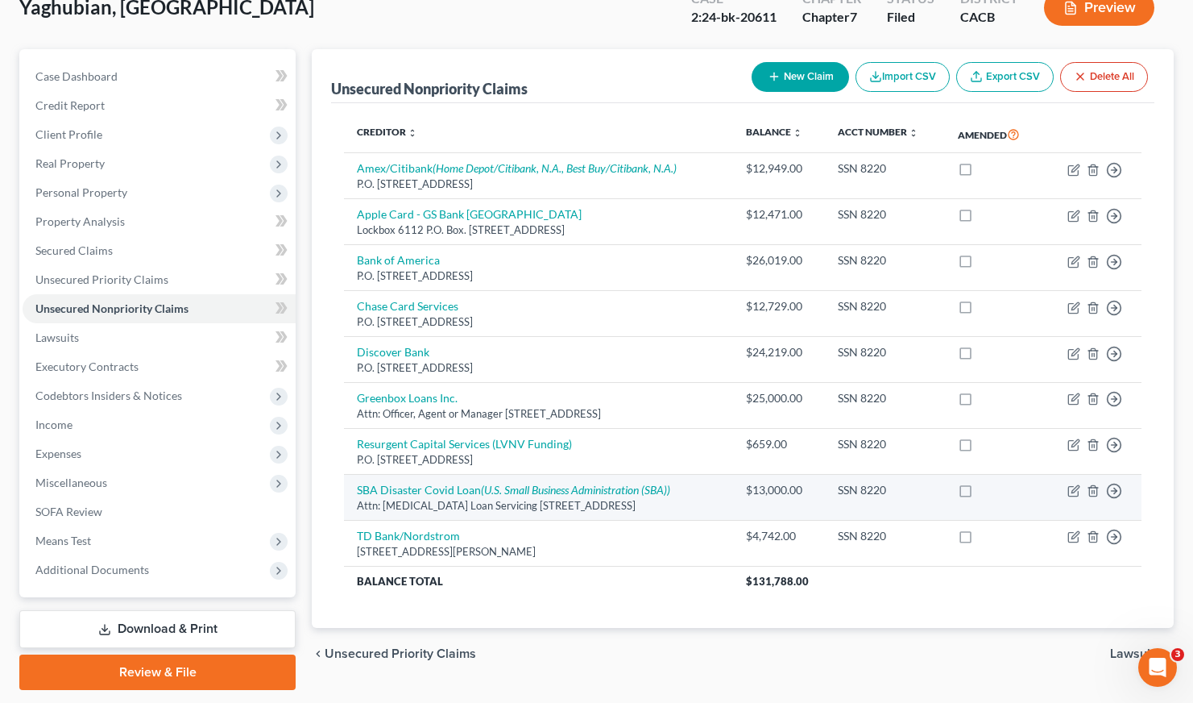
scroll to position [152, 0]
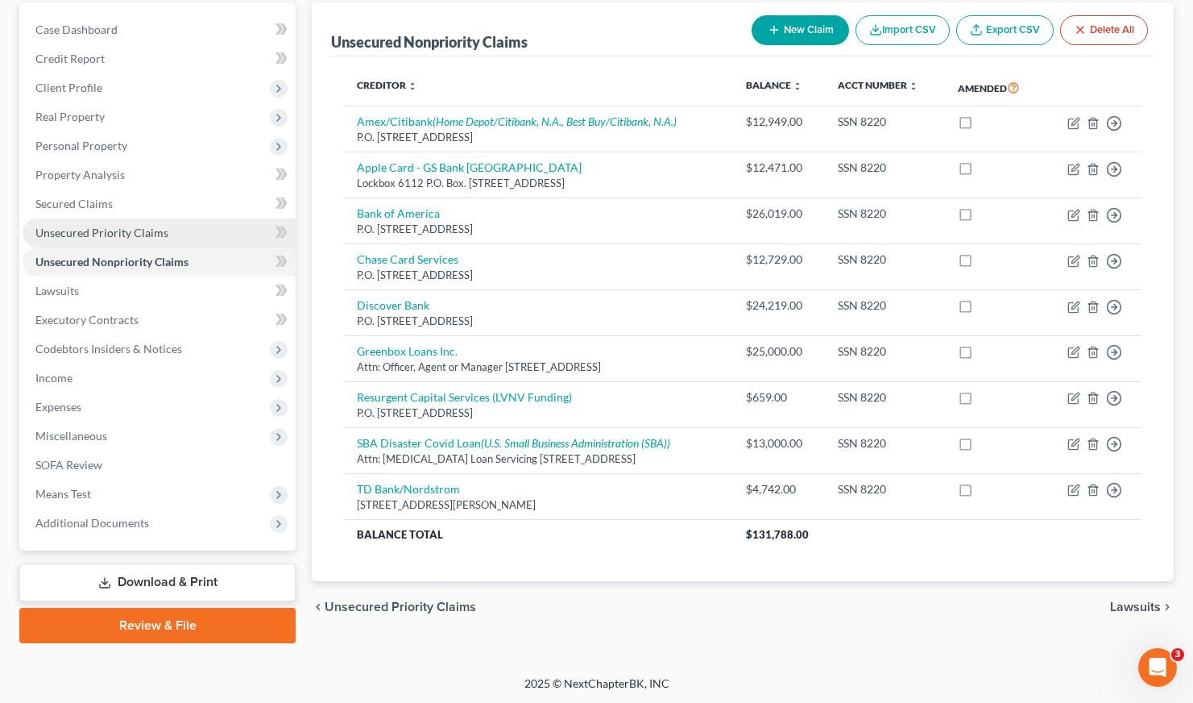
click at [118, 231] on span "Unsecured Priority Claims" at bounding box center [101, 233] width 133 height 14
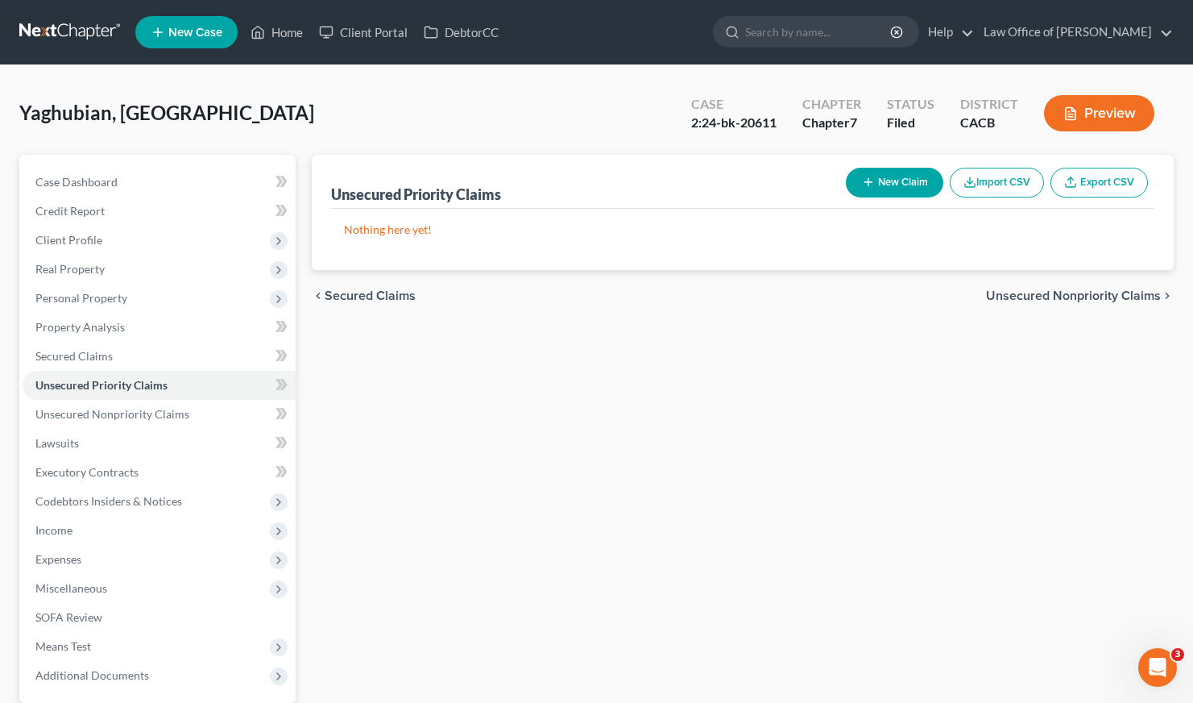
click at [534, 345] on div "Unsecured Priority Claims New Claim Import CSV Export CSV Nothing here yet! Pre…" at bounding box center [743, 475] width 878 height 641
drag, startPoint x: 25, startPoint y: 110, endPoint x: 163, endPoint y: 111, distance: 137.8
click at [163, 111] on div "Yaghubian, Talin Upgraded Case 2:24-bk-20611 Chapter Chapter 7 Status Filed Dis…" at bounding box center [596, 120] width 1155 height 70
click at [201, 113] on div "Yaghubian, Talin Upgraded Case 2:24-bk-20611 Chapter Chapter 7 Status Filed Dis…" at bounding box center [596, 120] width 1155 height 70
drag, startPoint x: 160, startPoint y: 114, endPoint x: 19, endPoint y: 115, distance: 141.0
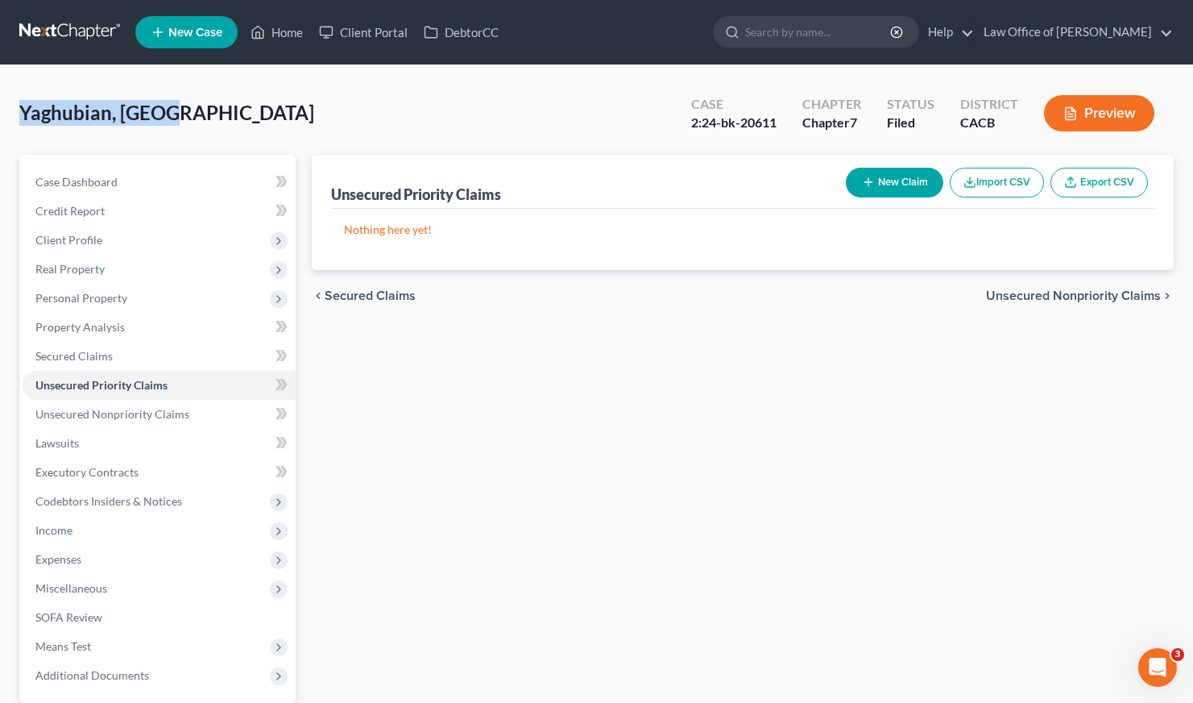
click at [19, 115] on div "Yaghubian, Talin Upgraded Case 2:24-bk-20611 Chapter Chapter 7 Status Filed Dis…" at bounding box center [596, 120] width 1155 height 70
click at [17, 112] on div "Yaghubian, Talin Upgraded Case 2:24-bk-20611 Chapter Chapter 7 Status Filed Dis…" at bounding box center [596, 446] width 1193 height 762
drag, startPoint x: 19, startPoint y: 109, endPoint x: 167, endPoint y: 110, distance: 147.5
click at [167, 110] on div "Yaghubian, Talin Upgraded Case 2:24-bk-20611 Chapter Chapter 7 Status Filed Dis…" at bounding box center [596, 120] width 1155 height 70
click at [185, 116] on div "Yaghubian, Talin Upgraded Case 2:24-bk-20611 Chapter Chapter 7 Status Filed Dis…" at bounding box center [596, 120] width 1155 height 70
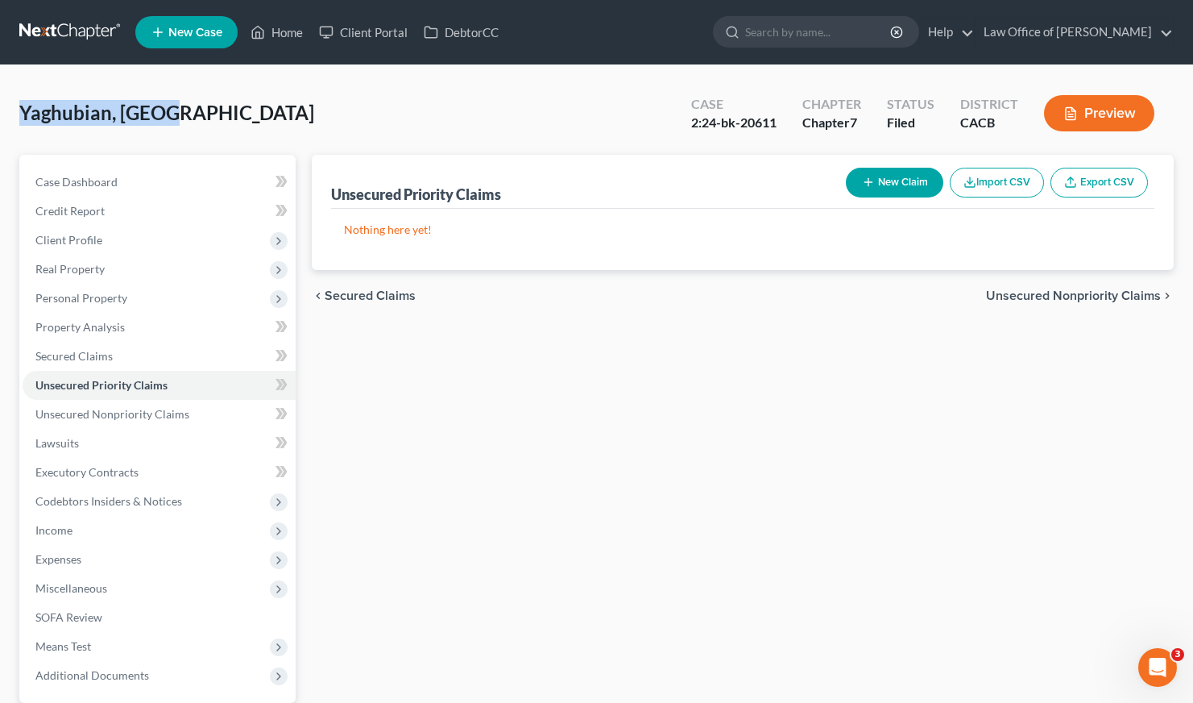
drag, startPoint x: 164, startPoint y: 114, endPoint x: 11, endPoint y: 114, distance: 152.3
click at [11, 114] on div "Yaghubian, Talin Upgraded Case 2:24-bk-20611 Chapter Chapter 7 Status Filed Dis…" at bounding box center [596, 446] width 1193 height 762
click at [208, 122] on div "Yaghubian, Talin Upgraded Case 2:24-bk-20611 Chapter Chapter 7 Status Filed Dis…" at bounding box center [596, 120] width 1155 height 70
click at [766, 409] on div "Unsecured Priority Claims New Claim Import CSV Export CSV Nothing here yet! Pre…" at bounding box center [743, 475] width 878 height 641
click at [567, 422] on div "Unsecured Priority Claims New Claim Import CSV Export CSV Nothing here yet! Pre…" at bounding box center [743, 475] width 878 height 641
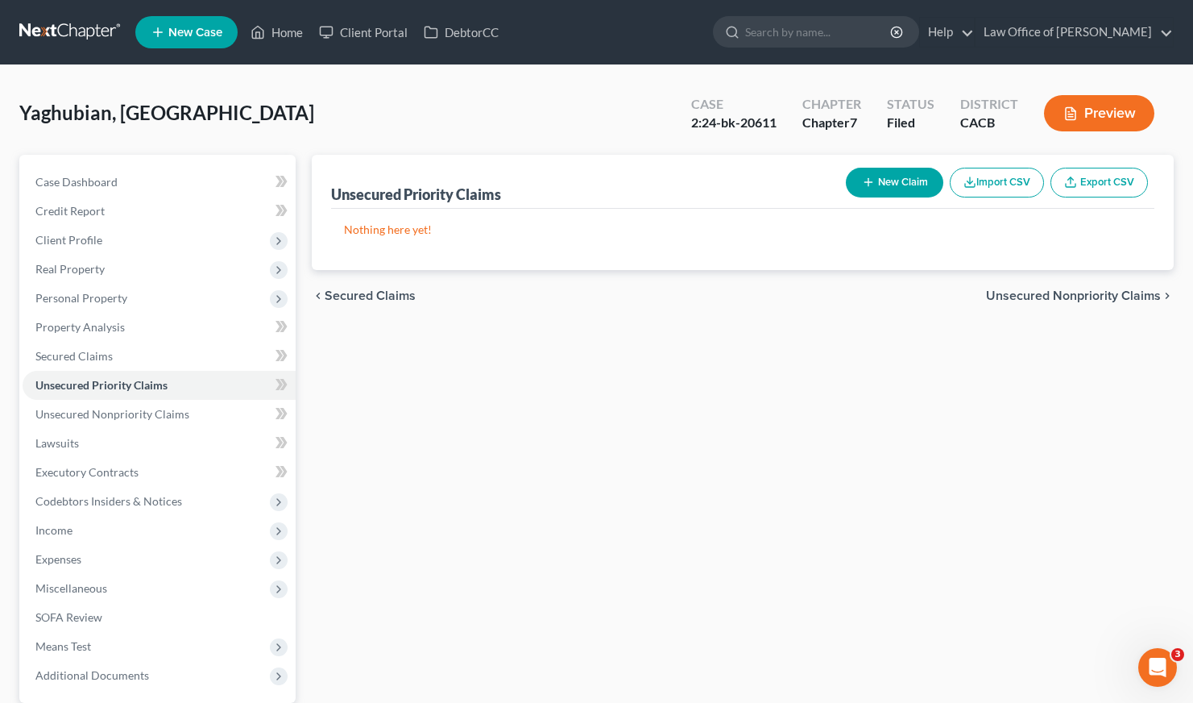
drag, startPoint x: 715, startPoint y: 378, endPoint x: 696, endPoint y: 308, distance: 72.5
click at [713, 376] on div "Unsecured Priority Claims New Claim Import CSV Export CSV Nothing here yet! Pre…" at bounding box center [743, 475] width 878 height 641
drag, startPoint x: 508, startPoint y: 122, endPoint x: 500, endPoint y: 118, distance: 8.7
click at [507, 121] on div "Yaghubian, Talin Upgraded Case 2:24-bk-20611 Chapter Chapter 7 Status Filed Dis…" at bounding box center [596, 120] width 1155 height 70
drag, startPoint x: 778, startPoint y: 119, endPoint x: 691, endPoint y: 125, distance: 86.4
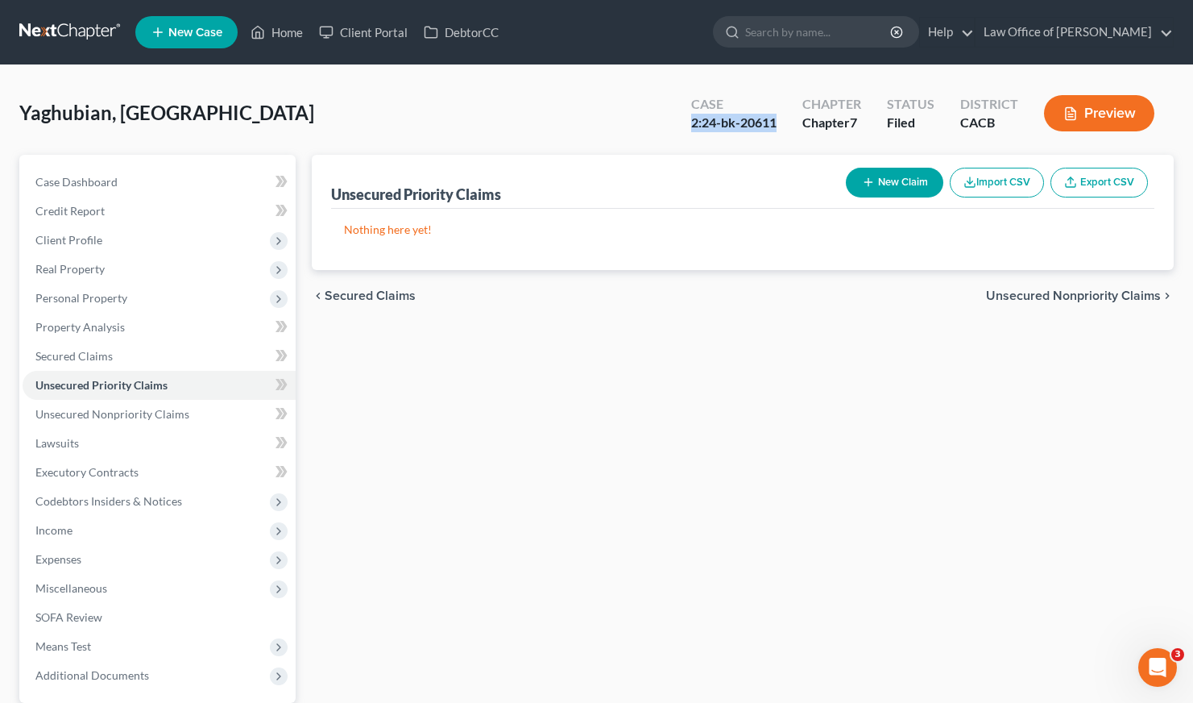
click at [685, 118] on div "Case 2:24-bk-20611" at bounding box center [734, 115] width 111 height 48
click at [694, 277] on div "chevron_left Secured Claims Unsecured Nonpriority Claims chevron_right" at bounding box center [743, 296] width 862 height 52
click at [106, 21] on link at bounding box center [70, 32] width 103 height 29
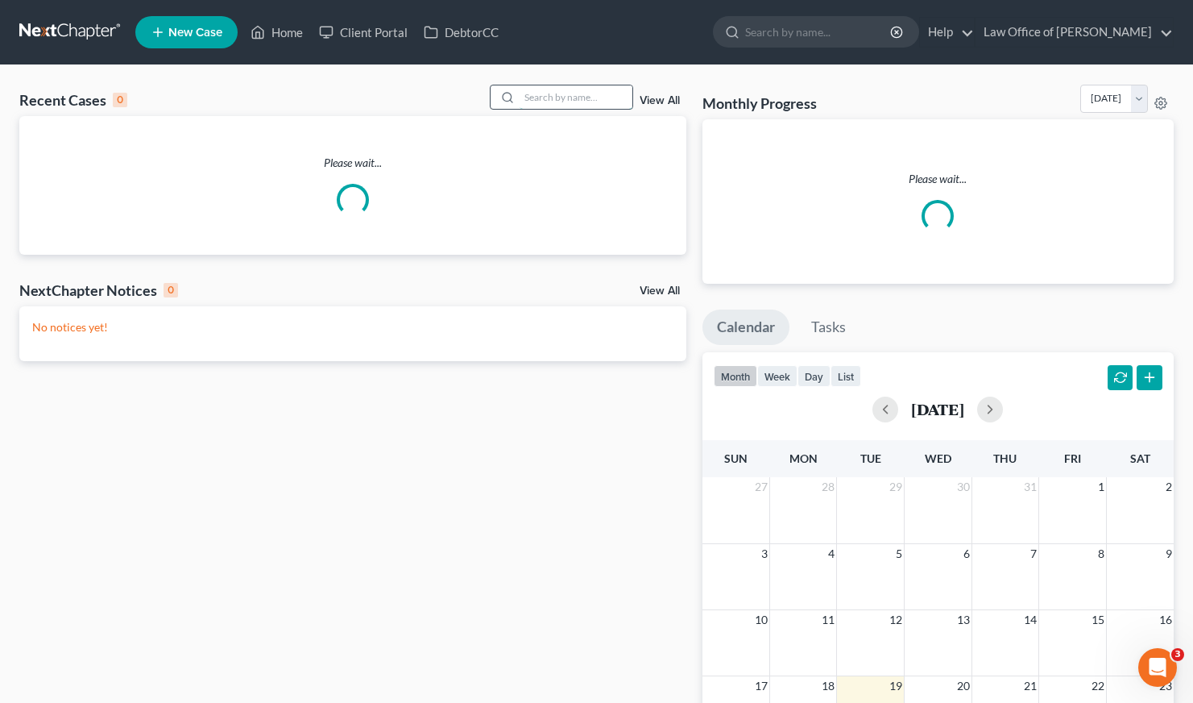
click at [594, 98] on input "search" at bounding box center [576, 96] width 113 height 23
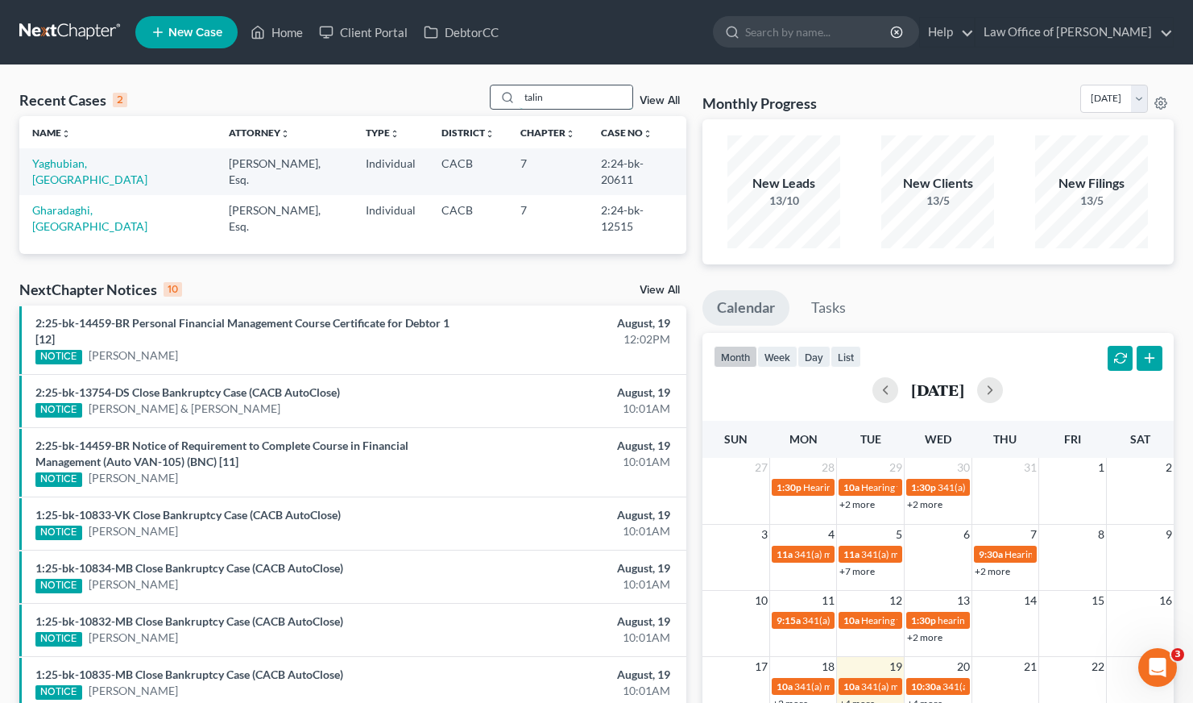
drag, startPoint x: 558, startPoint y: 98, endPoint x: 529, endPoint y: 94, distance: 29.2
click at [529, 94] on input "talin" at bounding box center [576, 96] width 113 height 23
type input "[PERSON_NAME]"
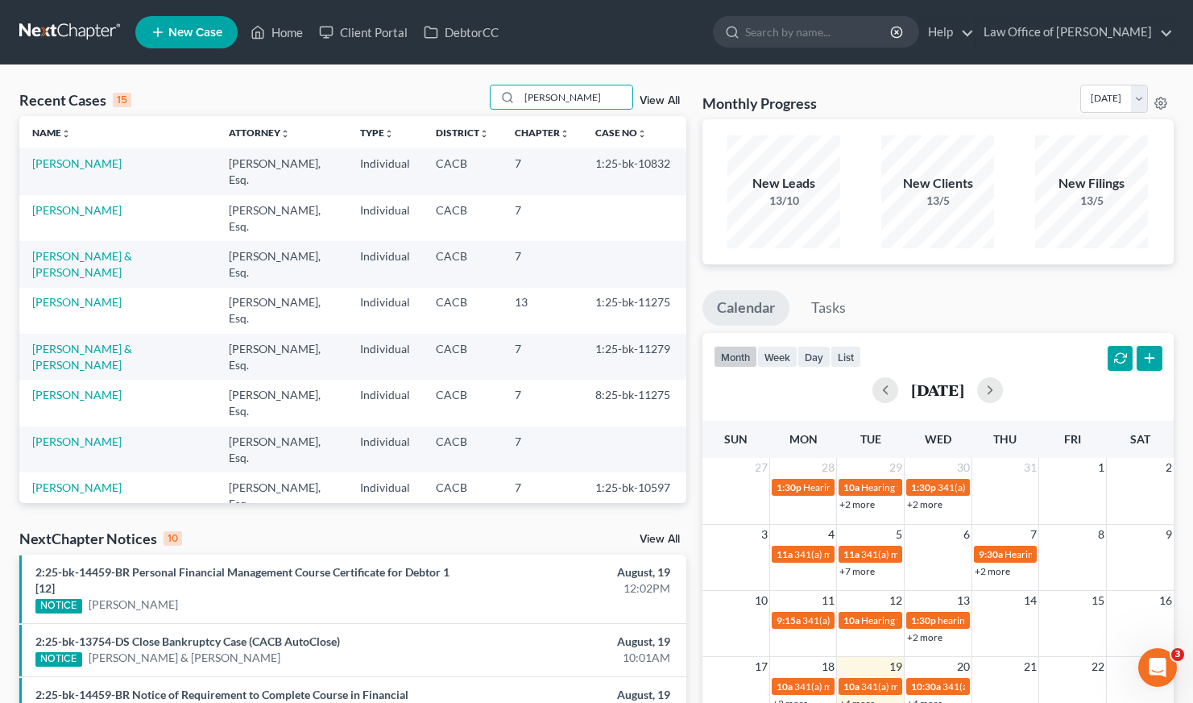
click at [195, 31] on span "New Case" at bounding box center [195, 33] width 54 height 12
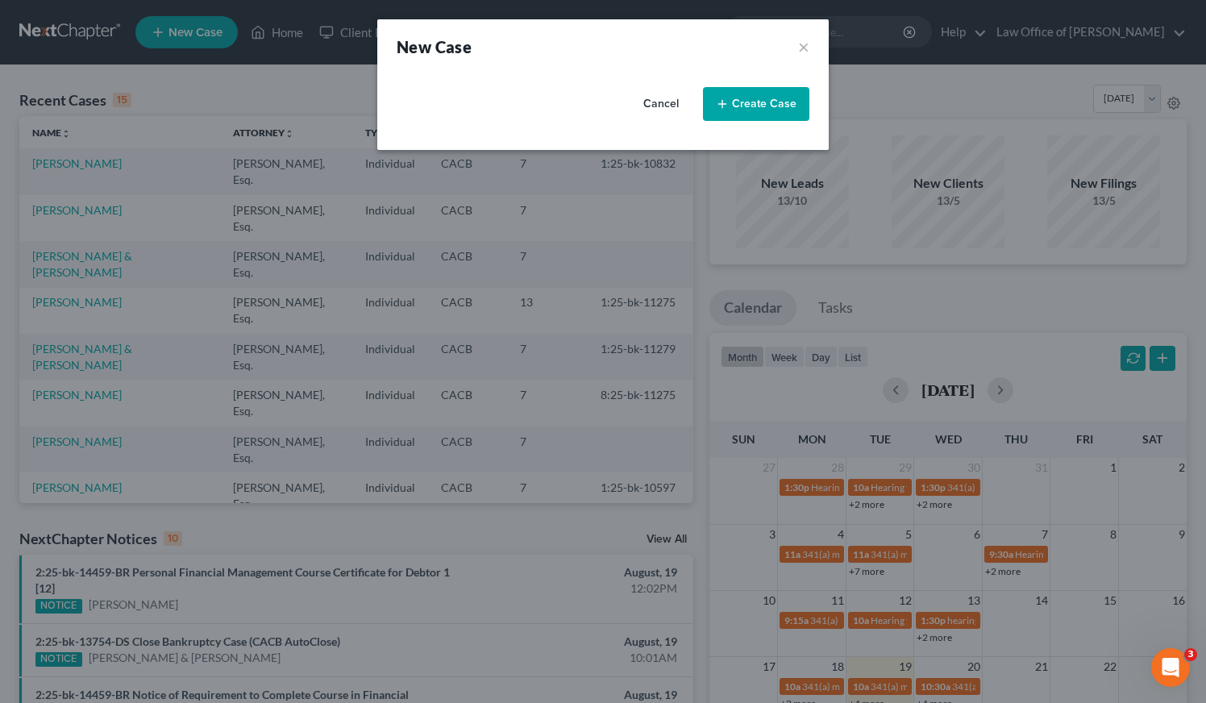
select select "7"
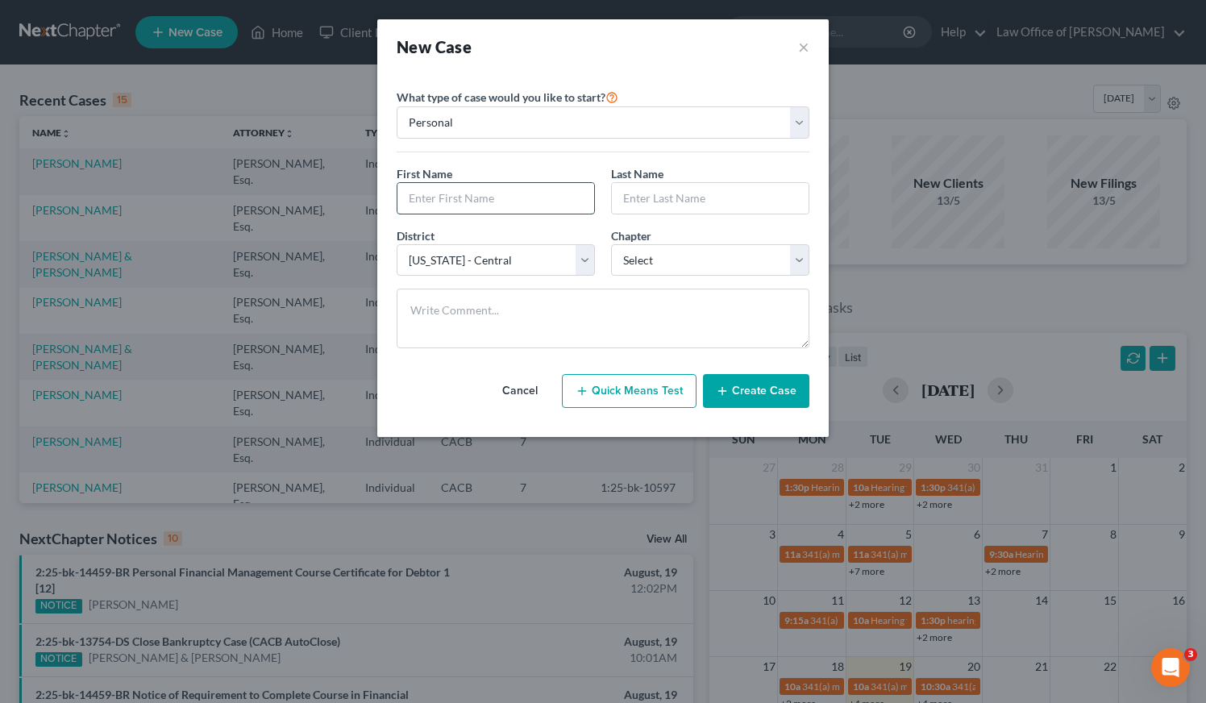
click at [475, 201] on input "text" at bounding box center [495, 198] width 197 height 31
type input "[PERSON_NAME]"
click at [728, 189] on input "text" at bounding box center [710, 198] width 197 height 31
type input "[PERSON_NAME]"
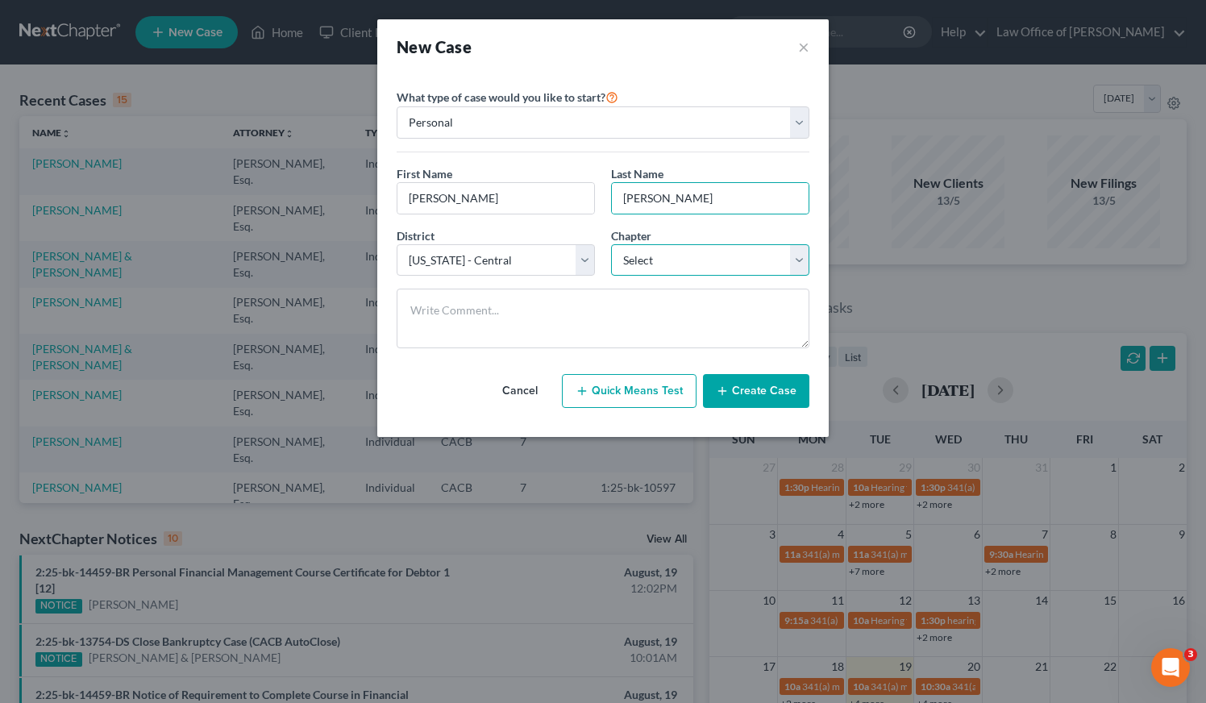
click at [733, 246] on select "Select 7 11 12 13" at bounding box center [710, 260] width 198 height 32
select select "0"
click at [774, 395] on button "Create Case" at bounding box center [756, 391] width 106 height 34
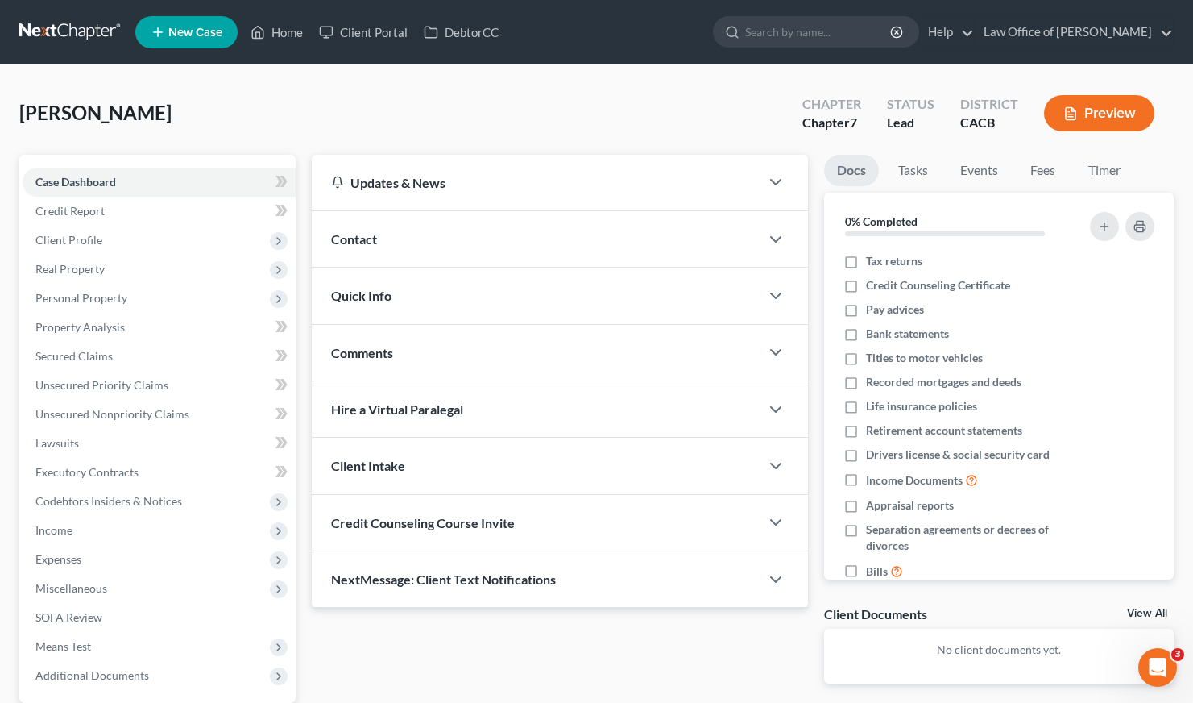
click at [416, 239] on div "Contact" at bounding box center [536, 239] width 448 height 56
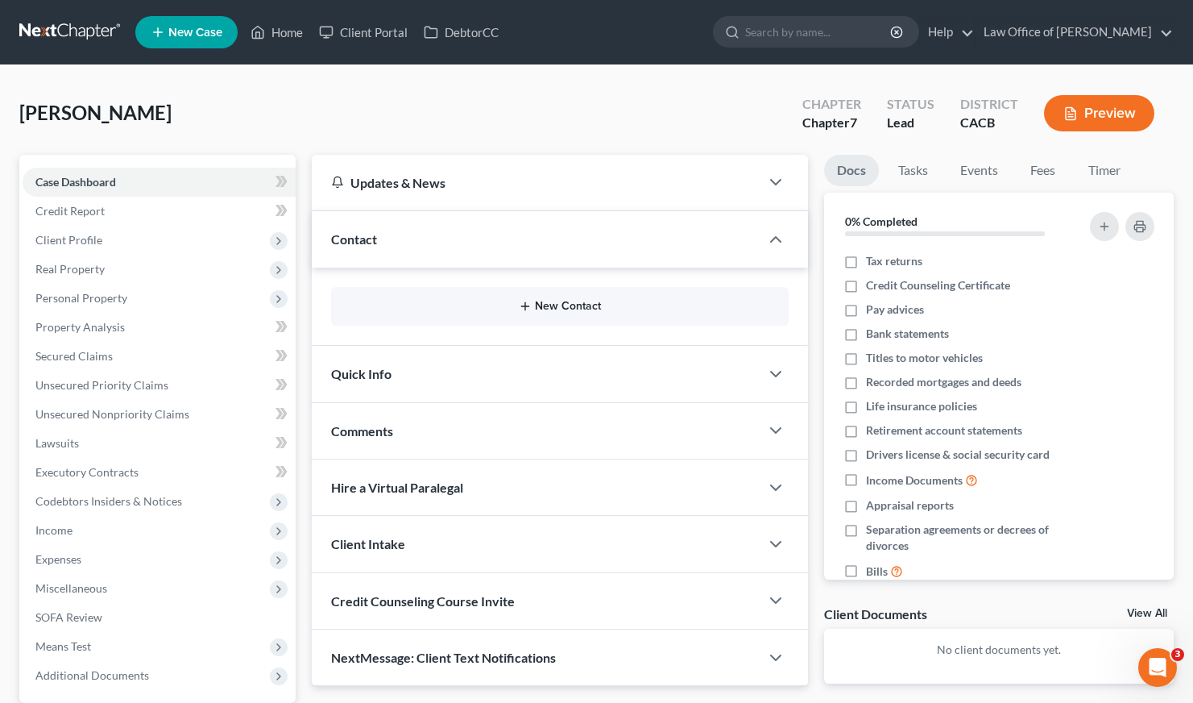
click at [564, 311] on button "New Contact" at bounding box center [560, 306] width 432 height 13
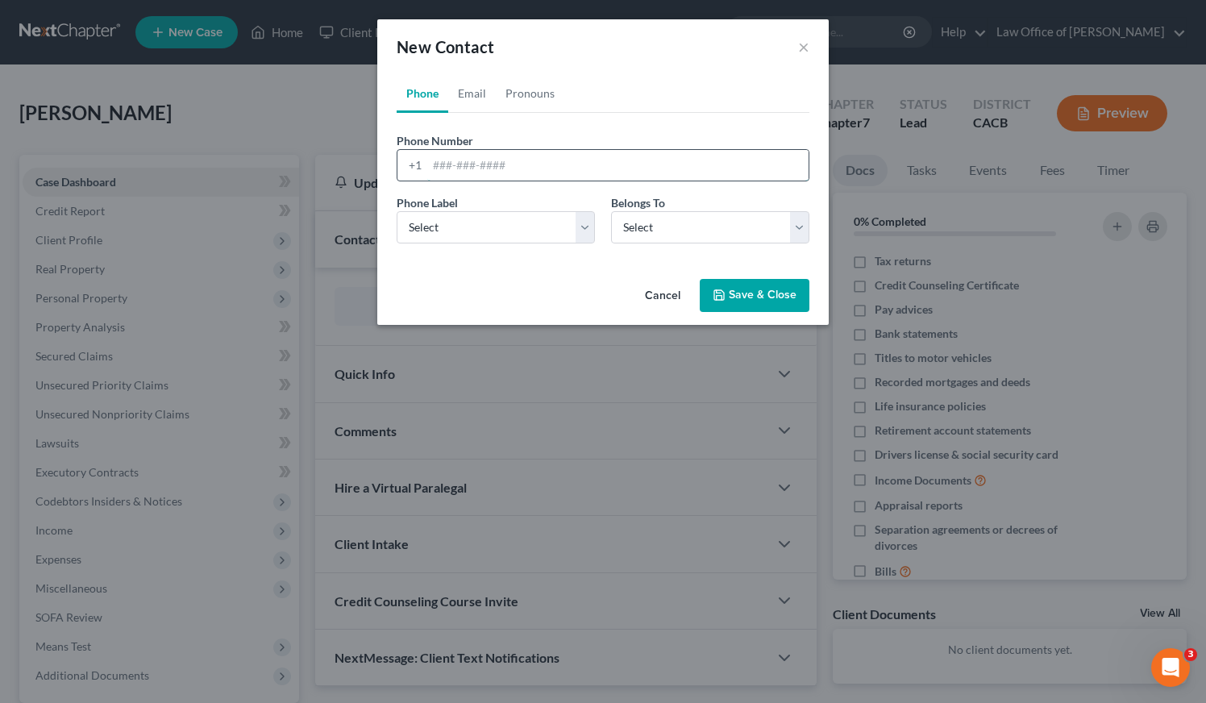
click at [489, 155] on input "tel" at bounding box center [617, 165] width 381 height 31
paste input "[PHONE_NUMBER]"
type input "[PHONE_NUMBER]"
click at [509, 237] on select "Select Mobile Home Work Other" at bounding box center [495, 227] width 198 height 32
click at [459, 222] on select "Select Mobile Home Work Other" at bounding box center [495, 227] width 198 height 32
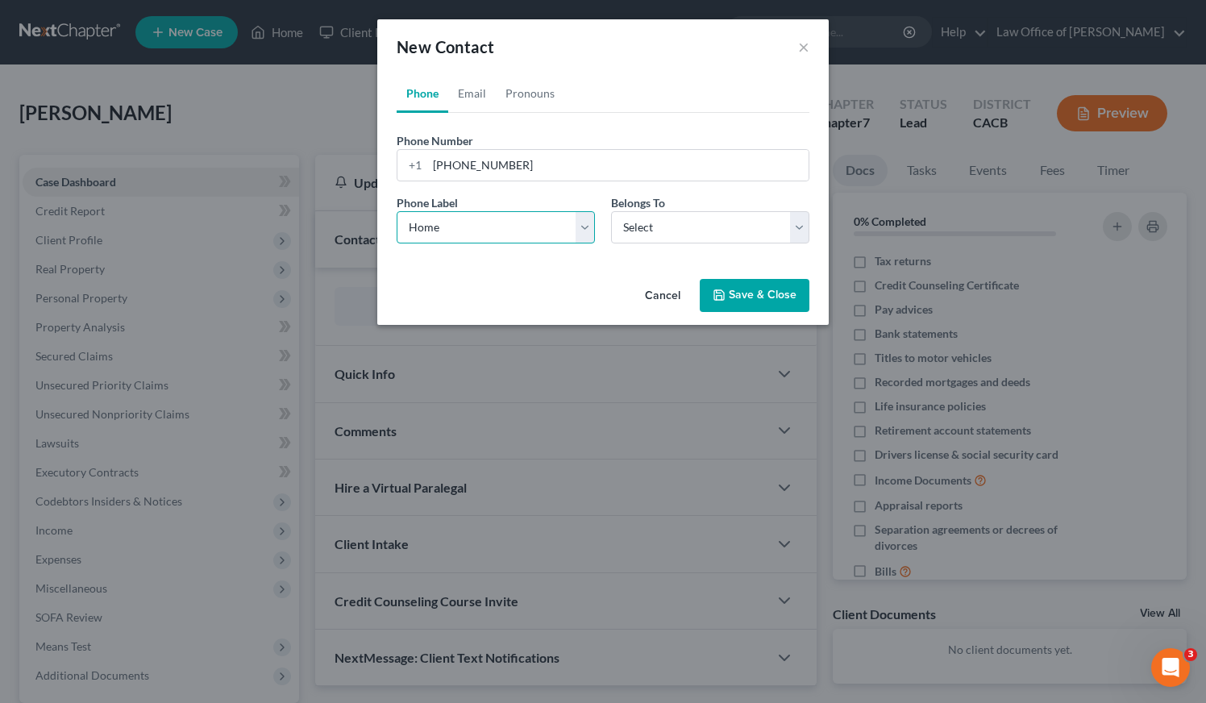
select select "0"
click at [670, 235] on select "Select Client Other" at bounding box center [710, 227] width 198 height 32
select select "0"
click at [479, 101] on link "Email" at bounding box center [472, 93] width 48 height 39
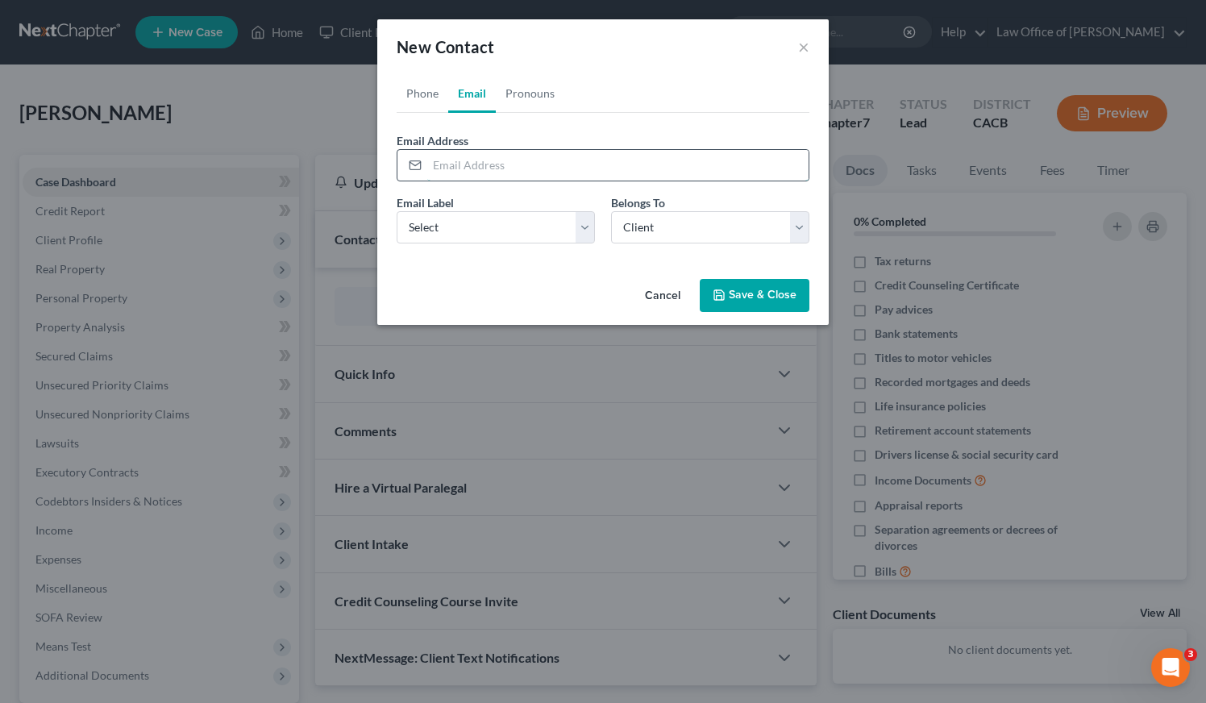
click at [488, 162] on input "email" at bounding box center [617, 165] width 381 height 31
paste input "[EMAIL_ADDRESS][DOMAIN_NAME]"
type input "[EMAIL_ADDRESS][DOMAIN_NAME]"
click at [446, 222] on select "Select Home Work Other" at bounding box center [495, 227] width 198 height 32
select select "0"
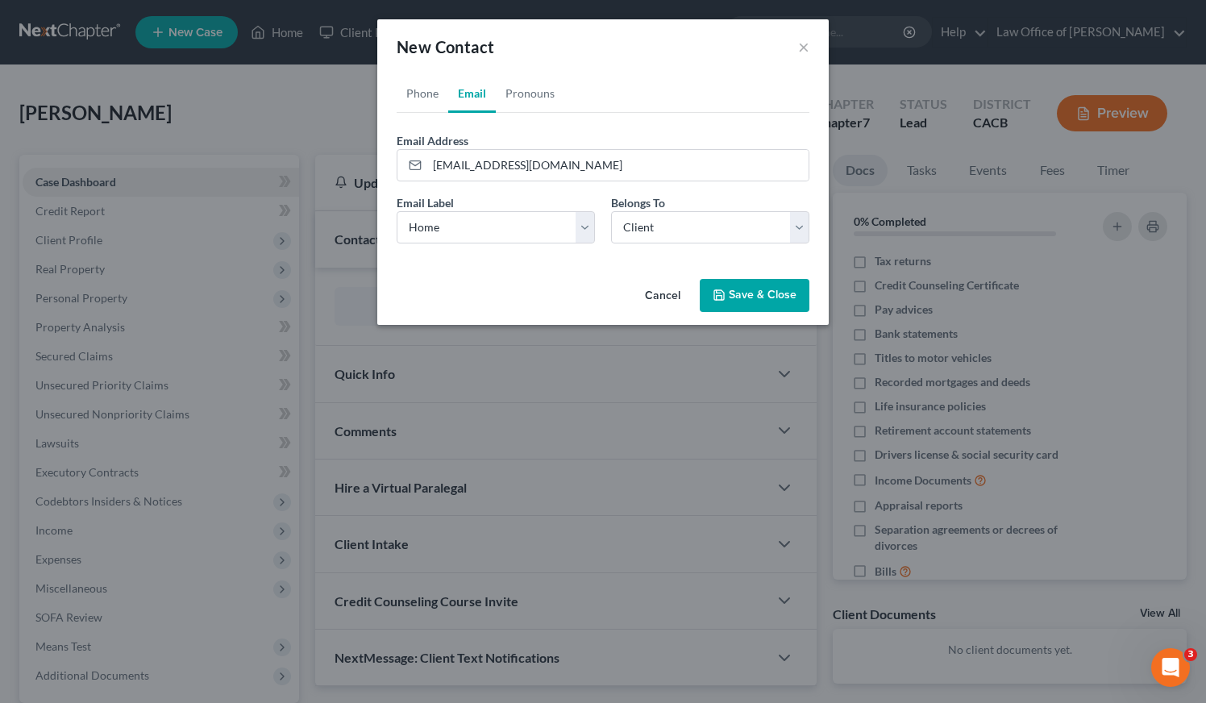
click at [758, 306] on button "Save & Close" at bounding box center [754, 296] width 110 height 34
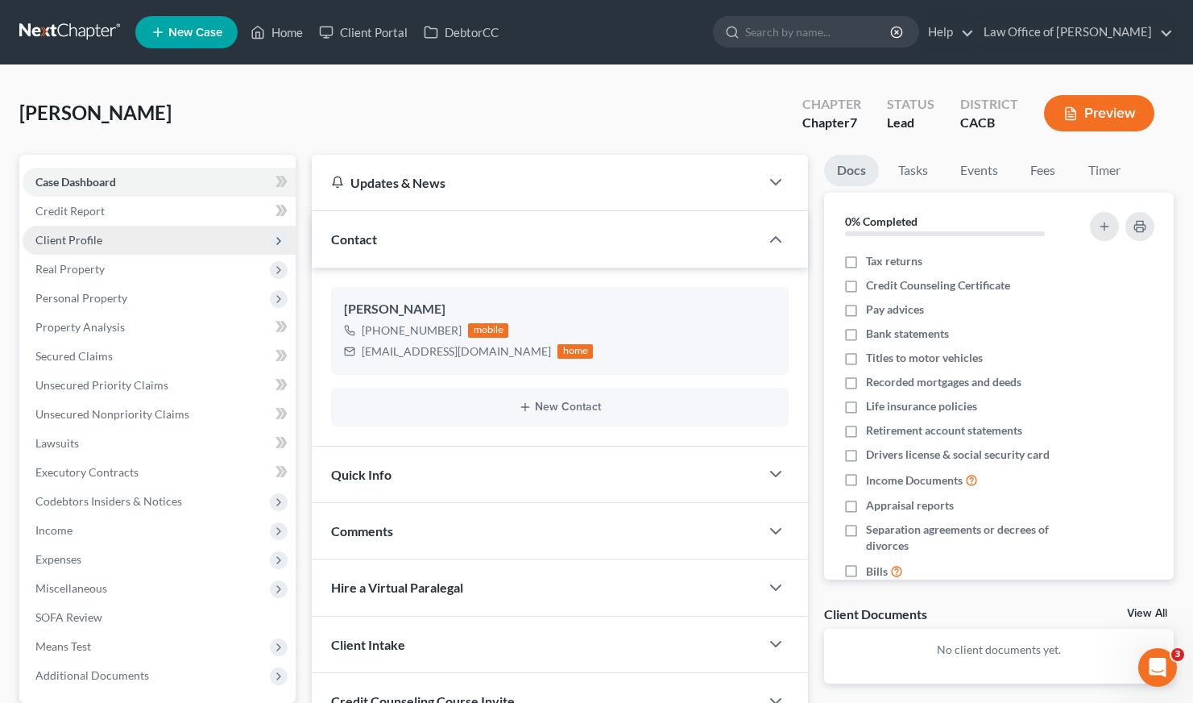
click at [77, 237] on span "Client Profile" at bounding box center [68, 240] width 67 height 14
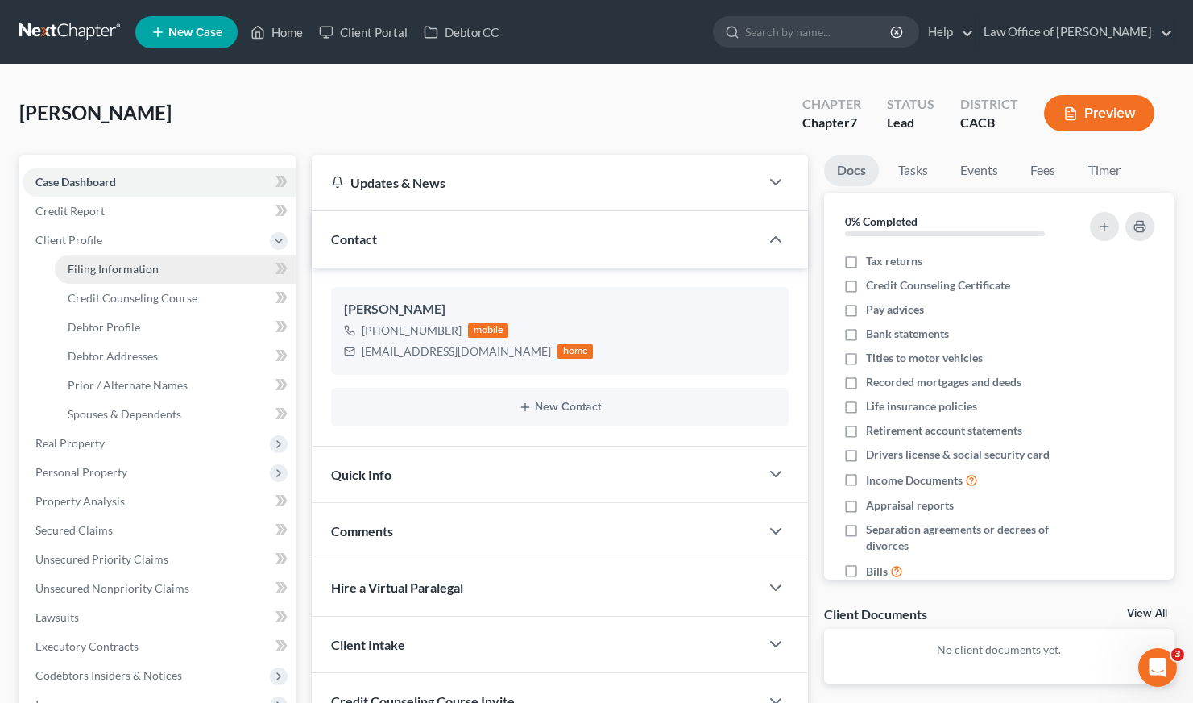
click at [120, 270] on span "Filing Information" at bounding box center [113, 269] width 91 height 14
select select "1"
select select "0"
select select "7"
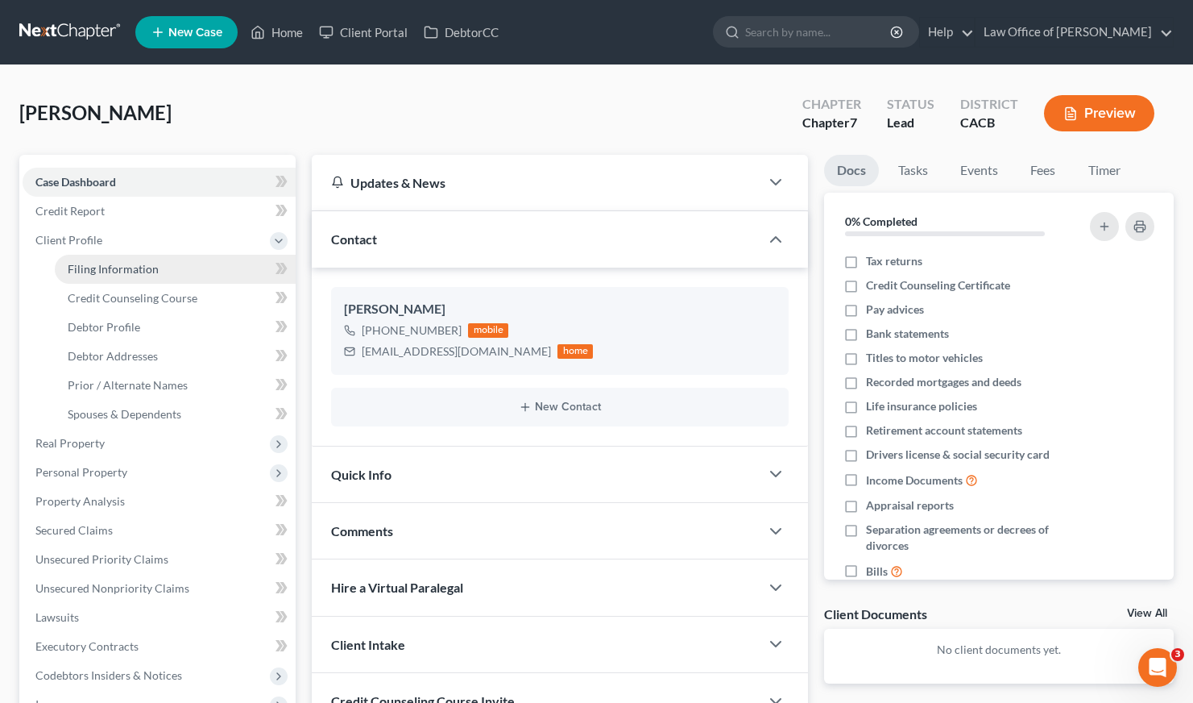
select select "4"
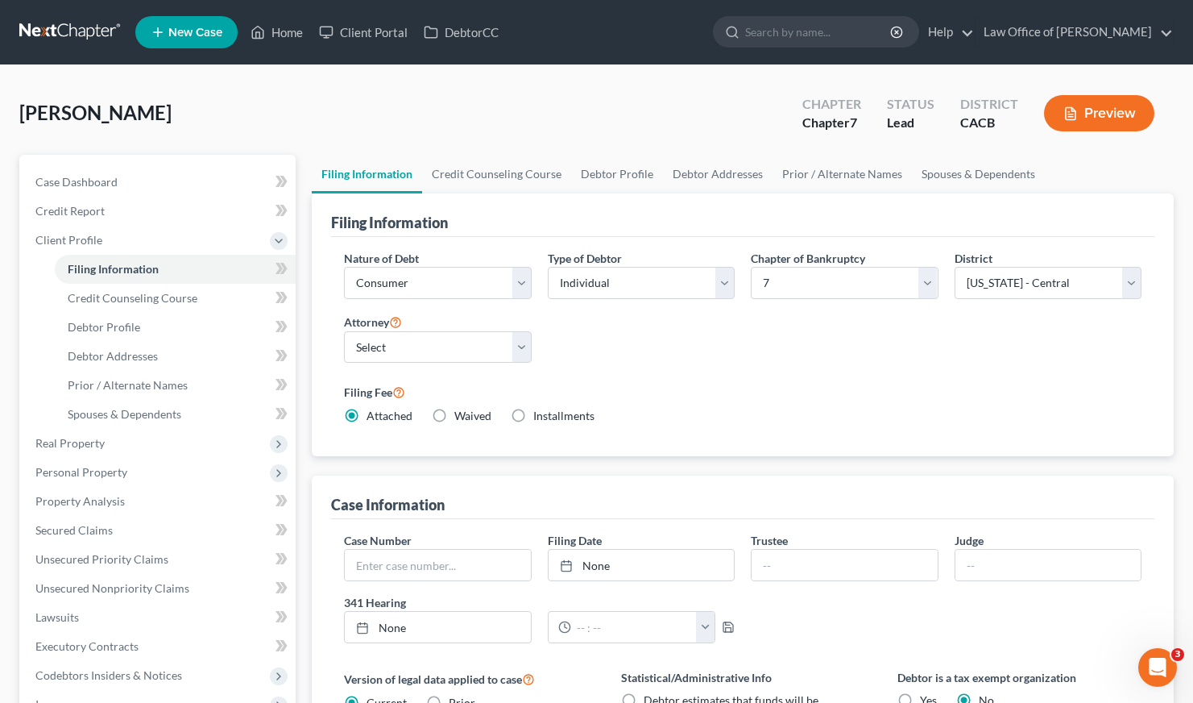
scroll to position [405, 0]
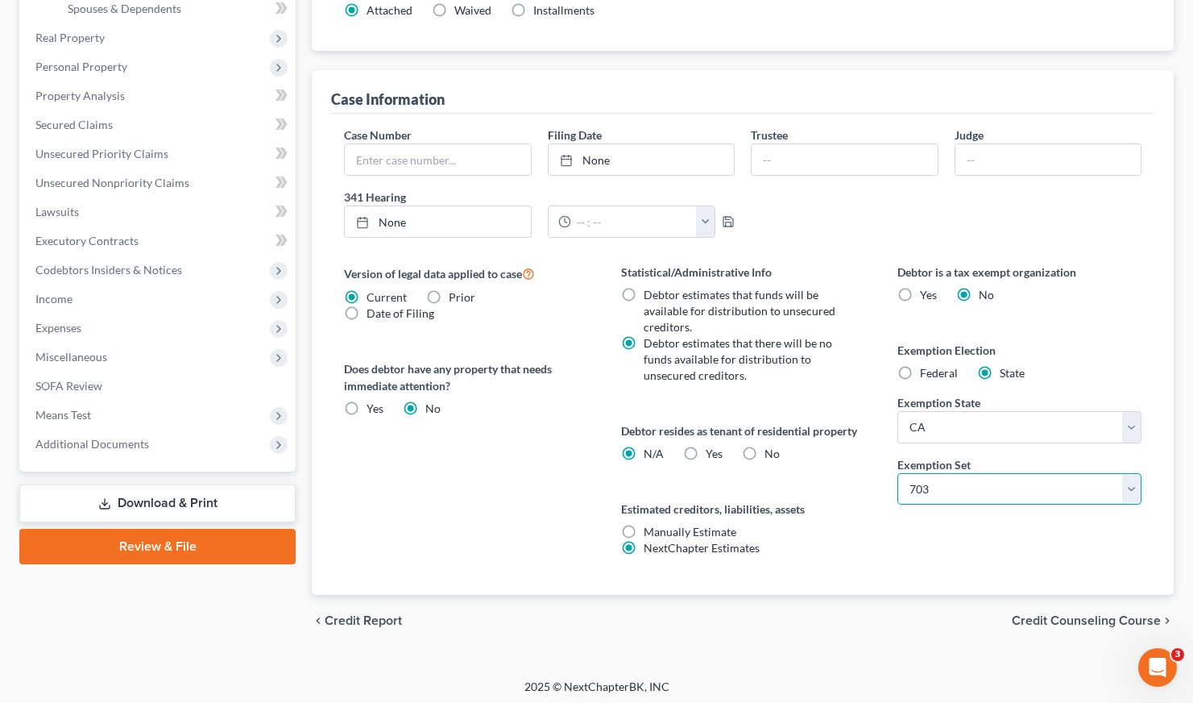
click at [962, 492] on select "Select 703 704" at bounding box center [1020, 489] width 244 height 32
select select "1"
click at [765, 451] on label "No" at bounding box center [772, 454] width 15 height 16
click at [771, 451] on input "No" at bounding box center [776, 451] width 10 height 10
radio input "true"
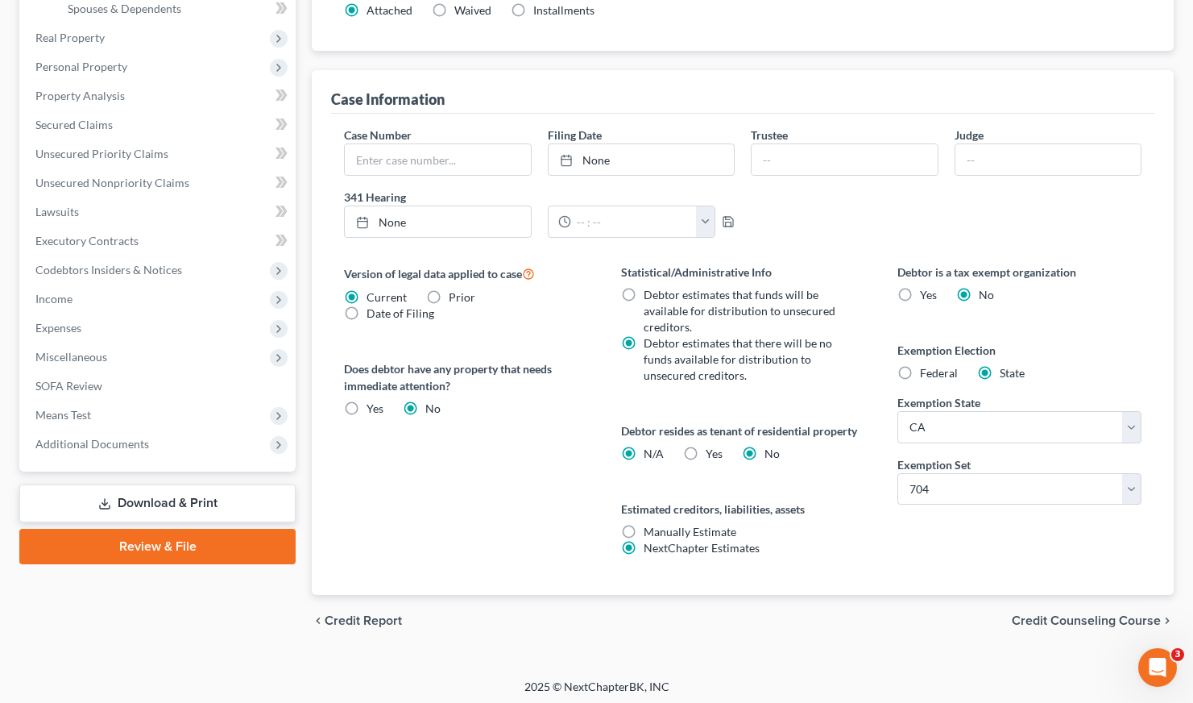
radio input "false"
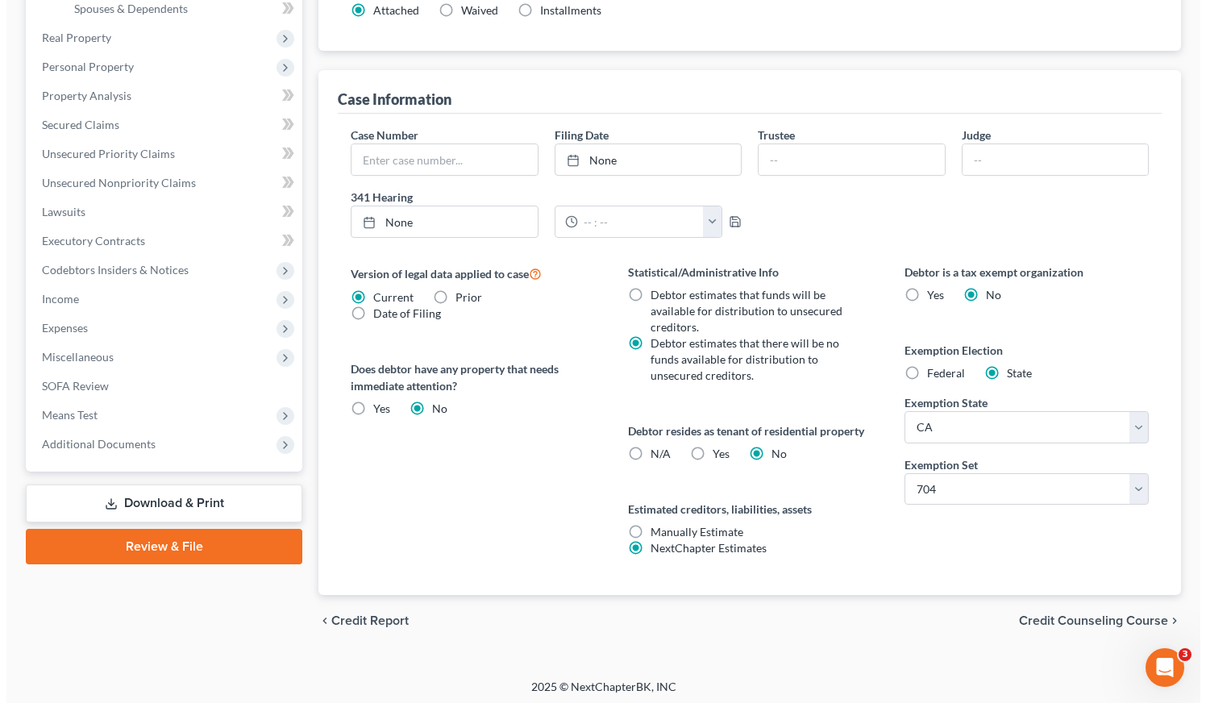
scroll to position [0, 0]
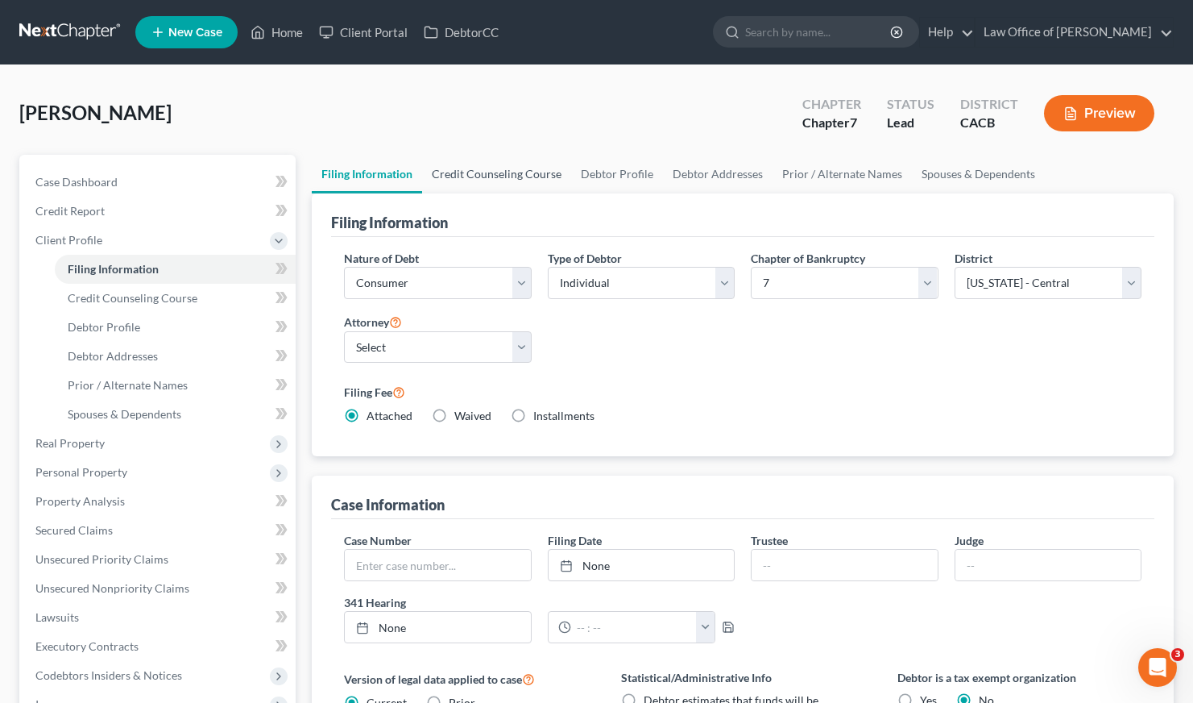
click at [503, 174] on link "Credit Counseling Course" at bounding box center [496, 174] width 149 height 39
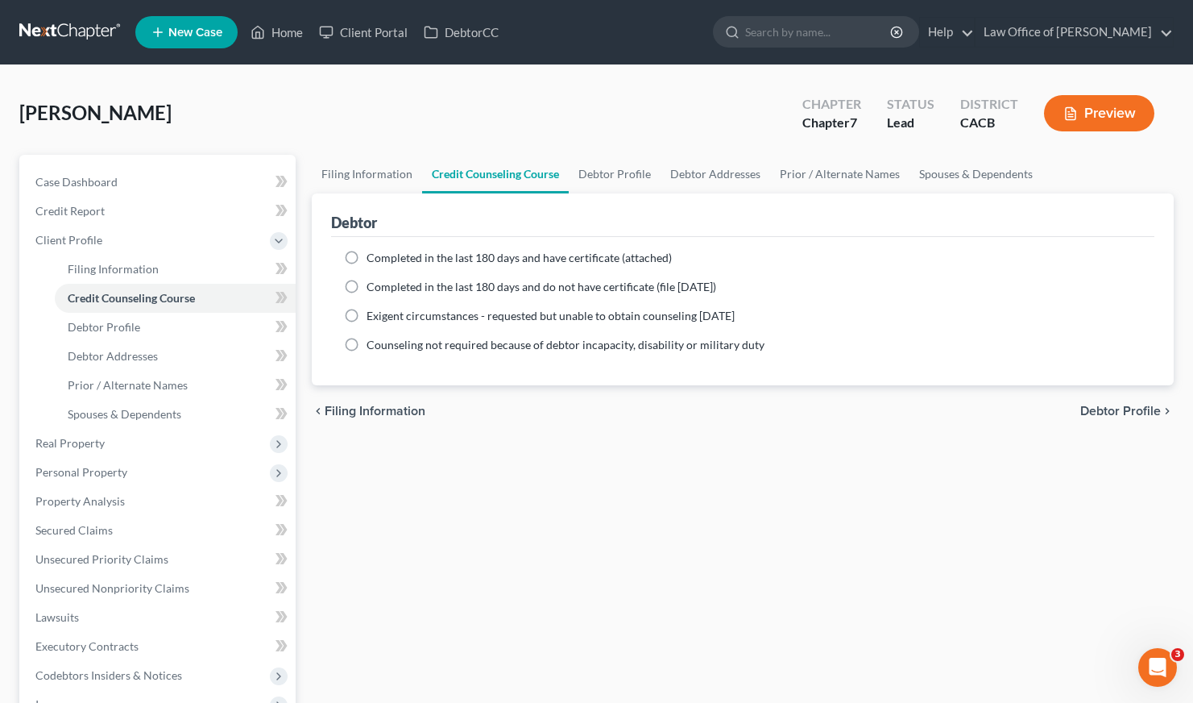
click at [367, 255] on label "Completed in the last 180 days and have certificate (attached)" at bounding box center [519, 258] width 305 height 16
click at [373, 255] on input "Completed in the last 180 days and have certificate (attached)" at bounding box center [378, 255] width 10 height 10
radio input "true"
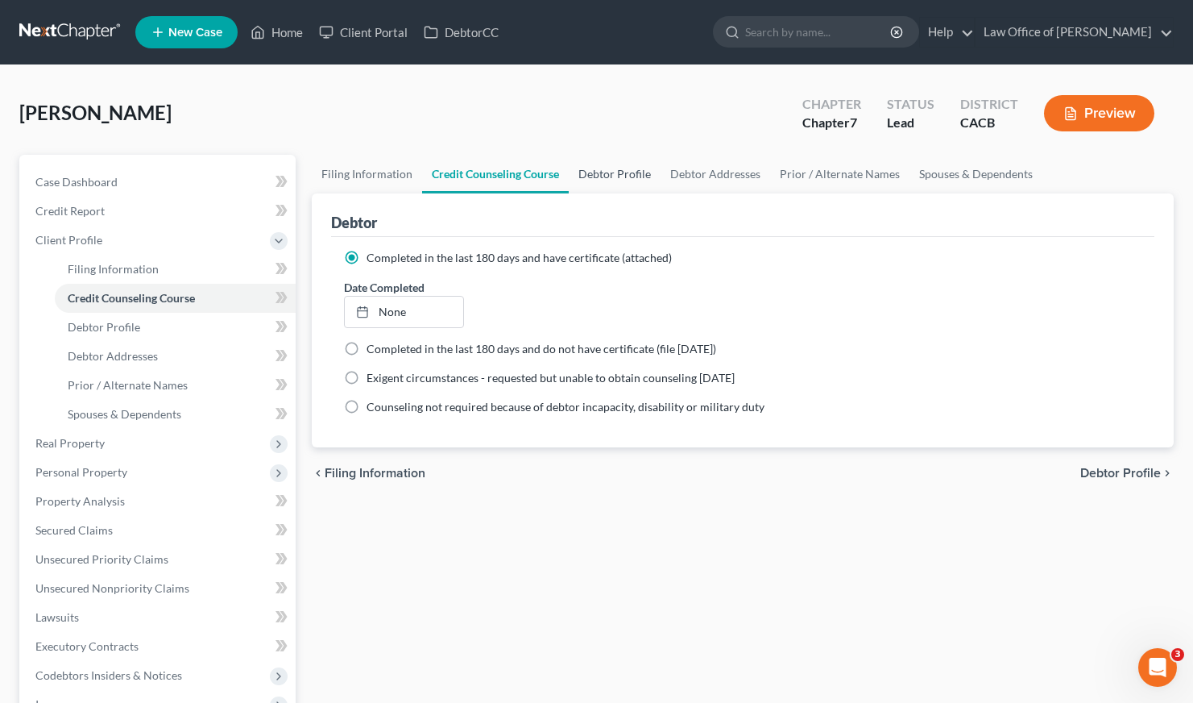
click at [629, 172] on link "Debtor Profile" at bounding box center [615, 174] width 92 height 39
select select "0"
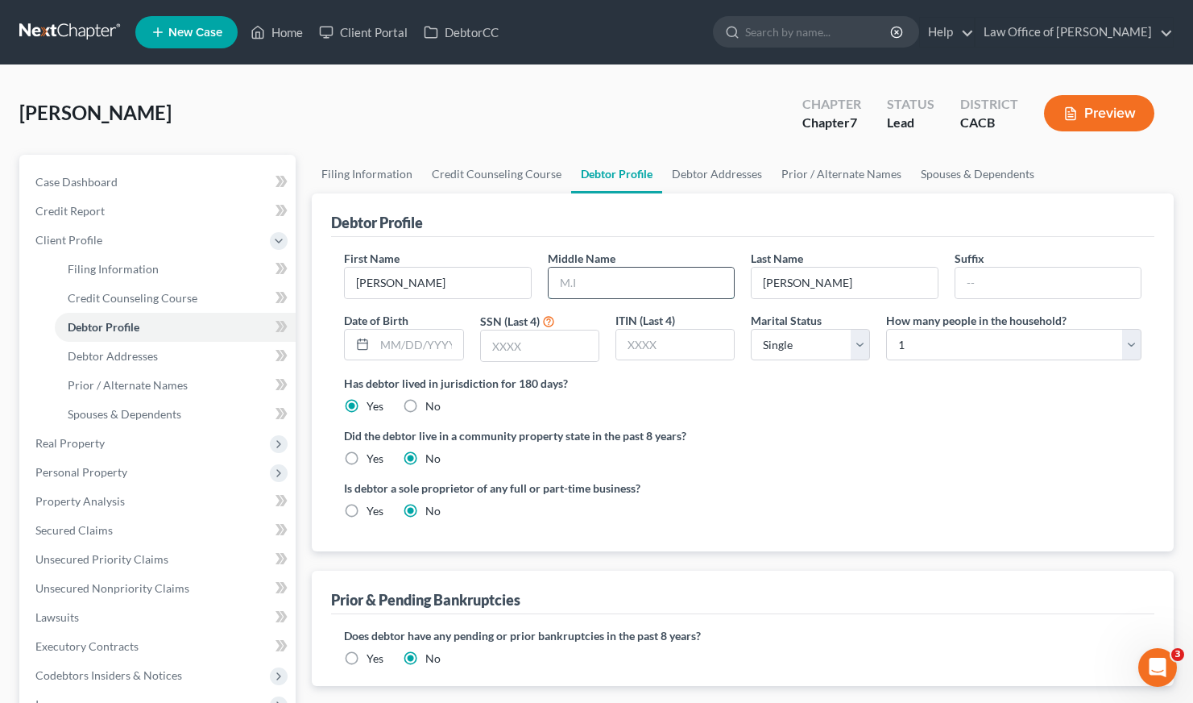
click at [600, 287] on input "text" at bounding box center [641, 283] width 185 height 31
type input "[PERSON_NAME]"
click at [400, 340] on input "text" at bounding box center [419, 345] width 88 height 31
type input "[DATE]"
click at [367, 455] on label "Yes" at bounding box center [375, 458] width 17 height 16
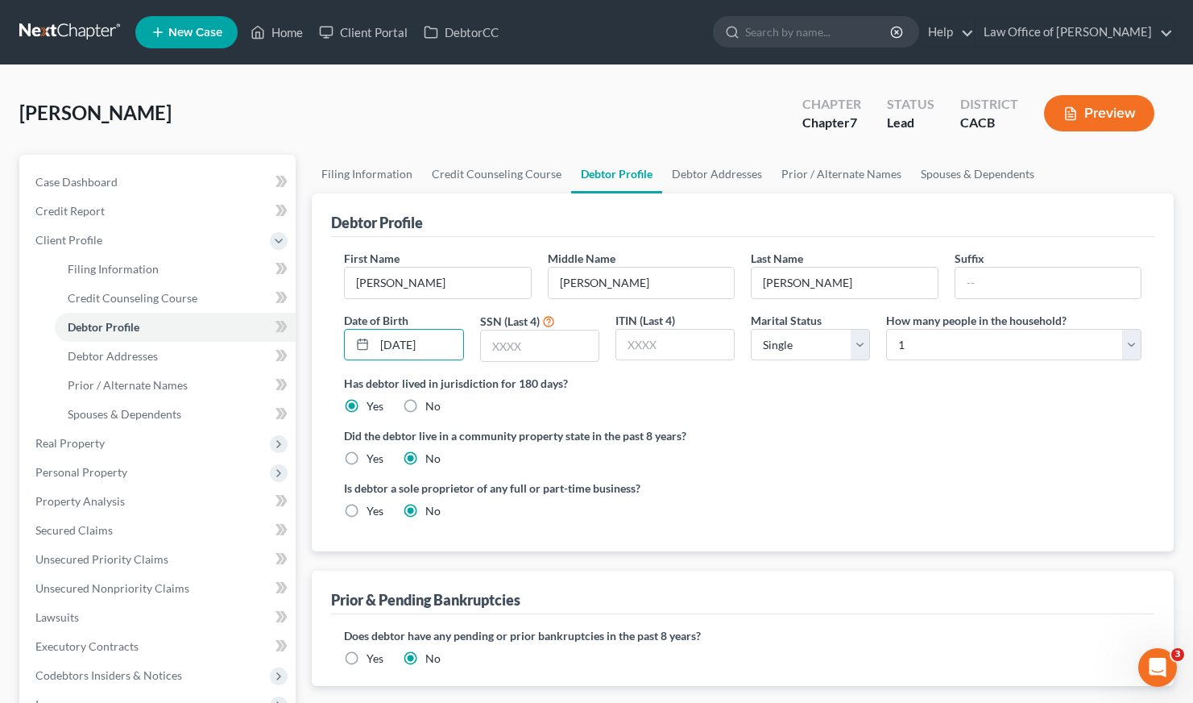
click at [373, 455] on input "Yes" at bounding box center [378, 455] width 10 height 10
radio input "true"
radio input "false"
click at [933, 347] on select "Select 1 2 3 4 5 6 7 8 9 10 11 12 13 14 15 16 17 18 19 20" at bounding box center [1013, 345] width 255 height 32
select select "2"
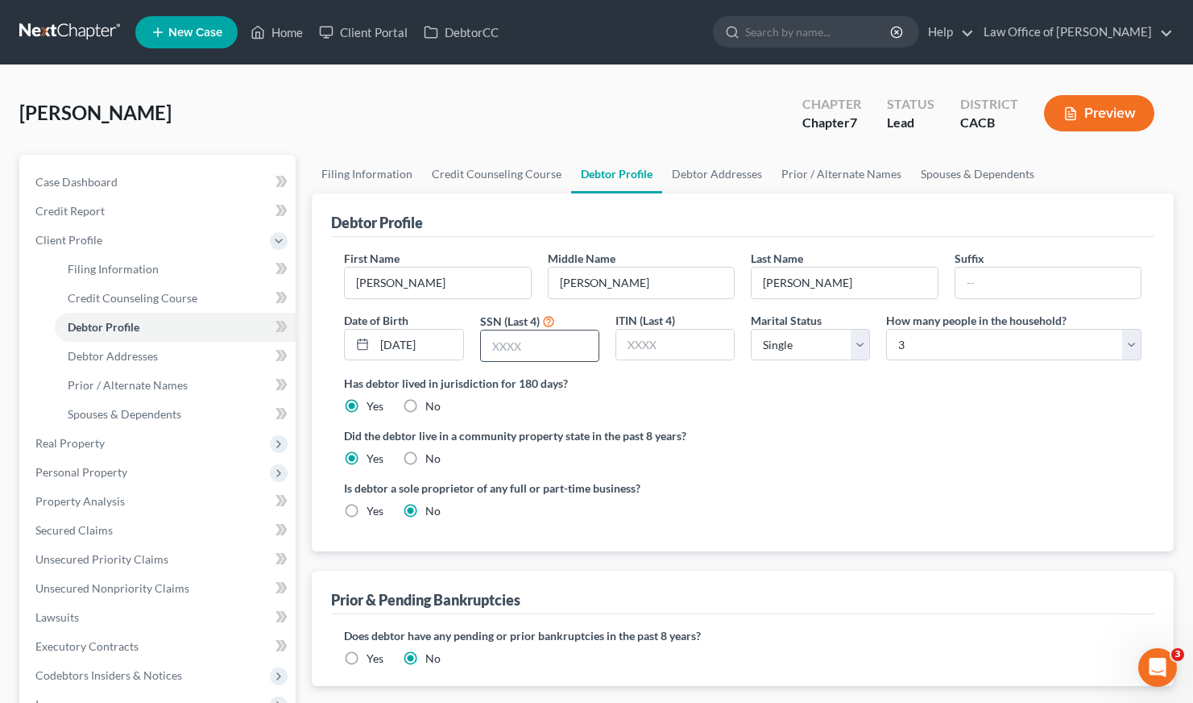
click at [501, 350] on input "text" at bounding box center [540, 345] width 118 height 31
click at [724, 165] on link "Debtor Addresses" at bounding box center [717, 174] width 110 height 39
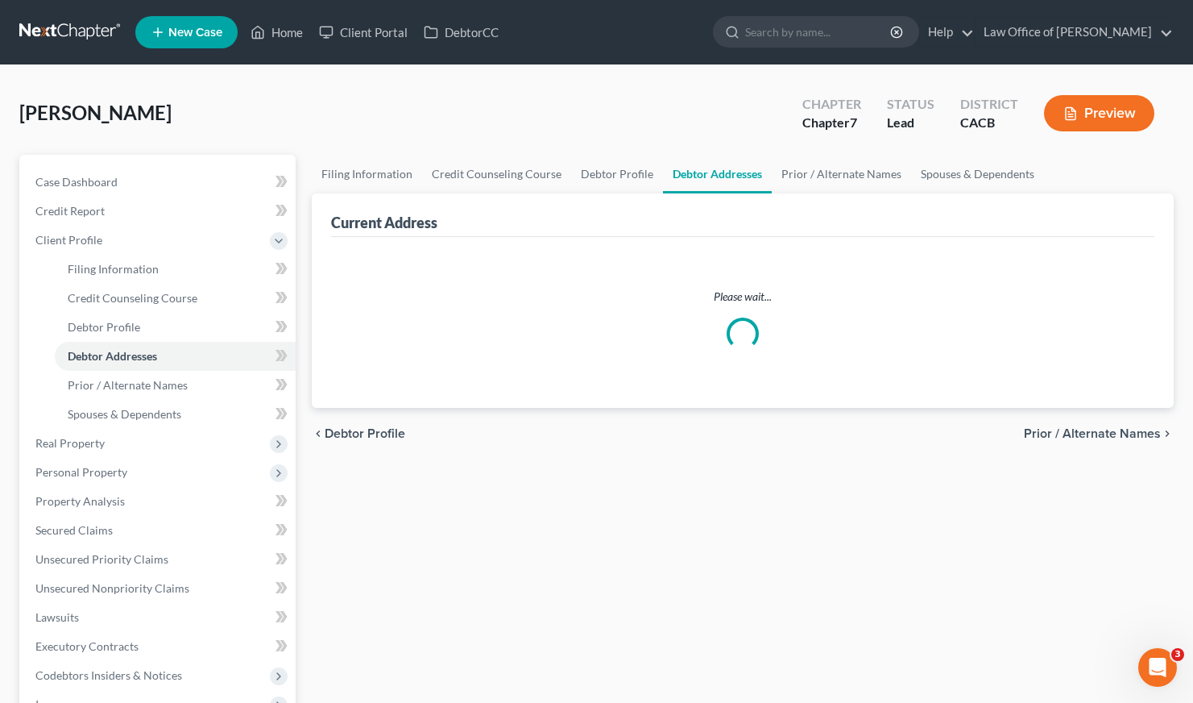
select select "0"
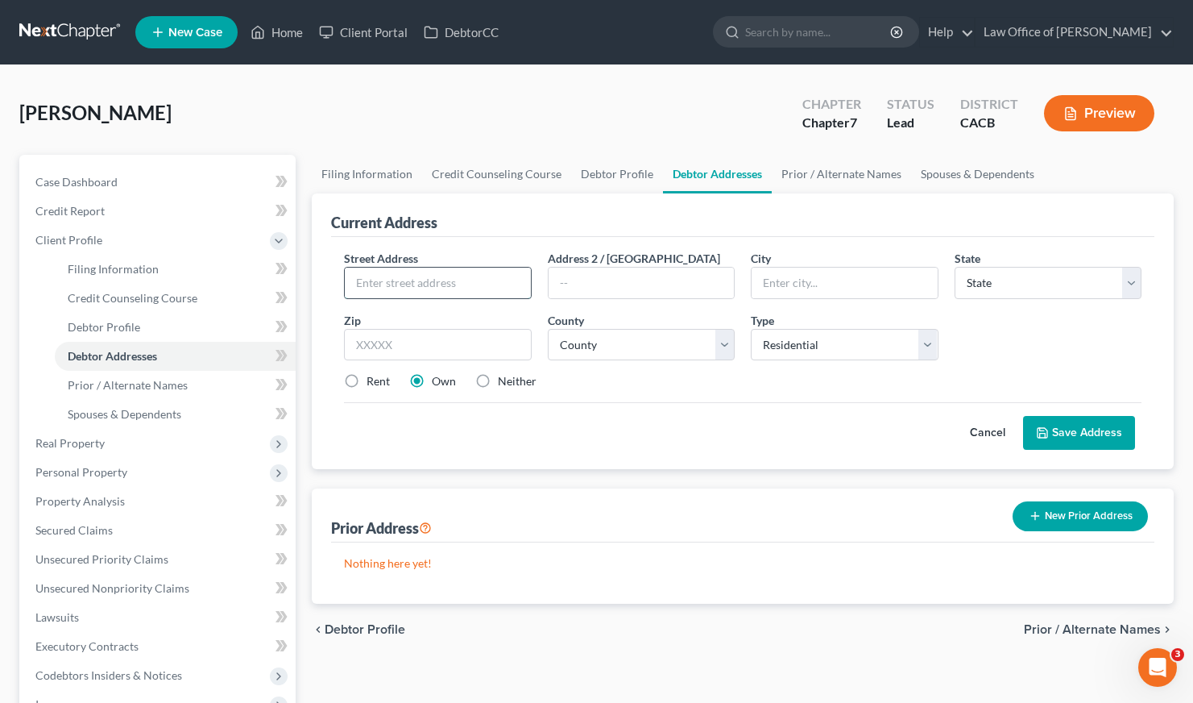
click at [396, 280] on input "text" at bounding box center [437, 283] width 185 height 31
type input "[STREET_ADDRESS]"
click at [432, 348] on input "text" at bounding box center [437, 345] width 187 height 32
type input "90220"
drag, startPoint x: 645, startPoint y: 435, endPoint x: 583, endPoint y: 425, distance: 62.0
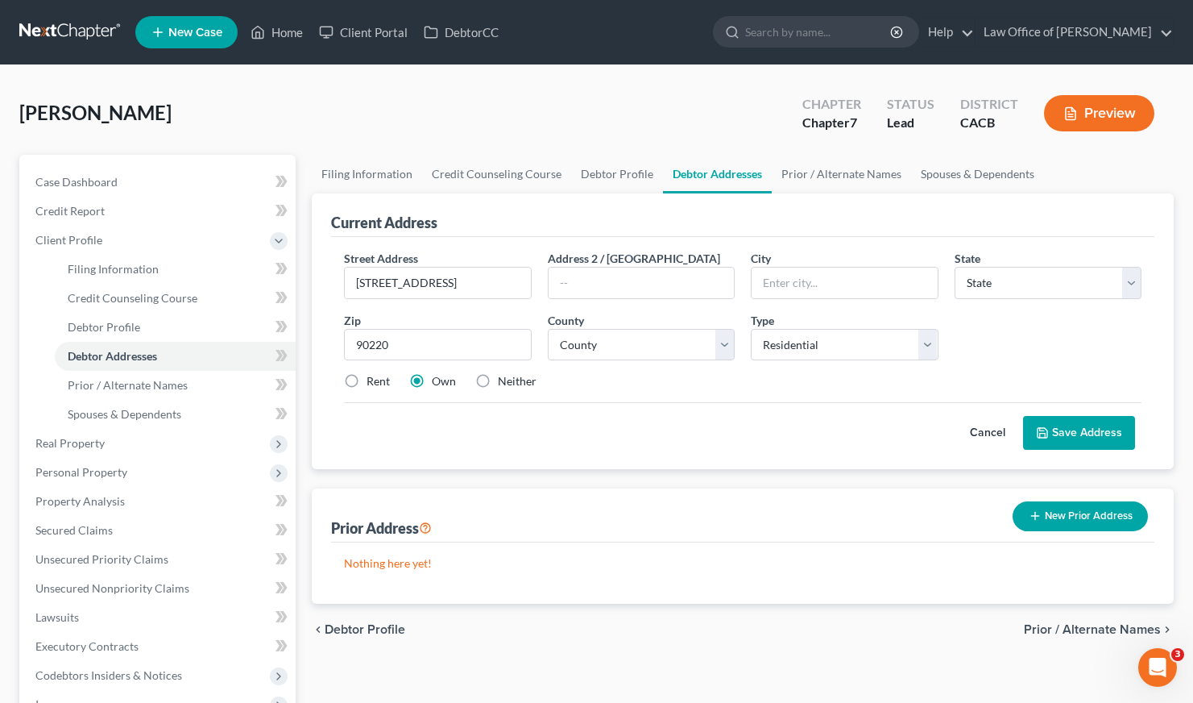
click at [645, 434] on div "Cancel Save Address" at bounding box center [743, 426] width 798 height 48
type input "[PERSON_NAME]"
select select "4"
click at [588, 346] on select "County" at bounding box center [641, 345] width 187 height 32
select select "18"
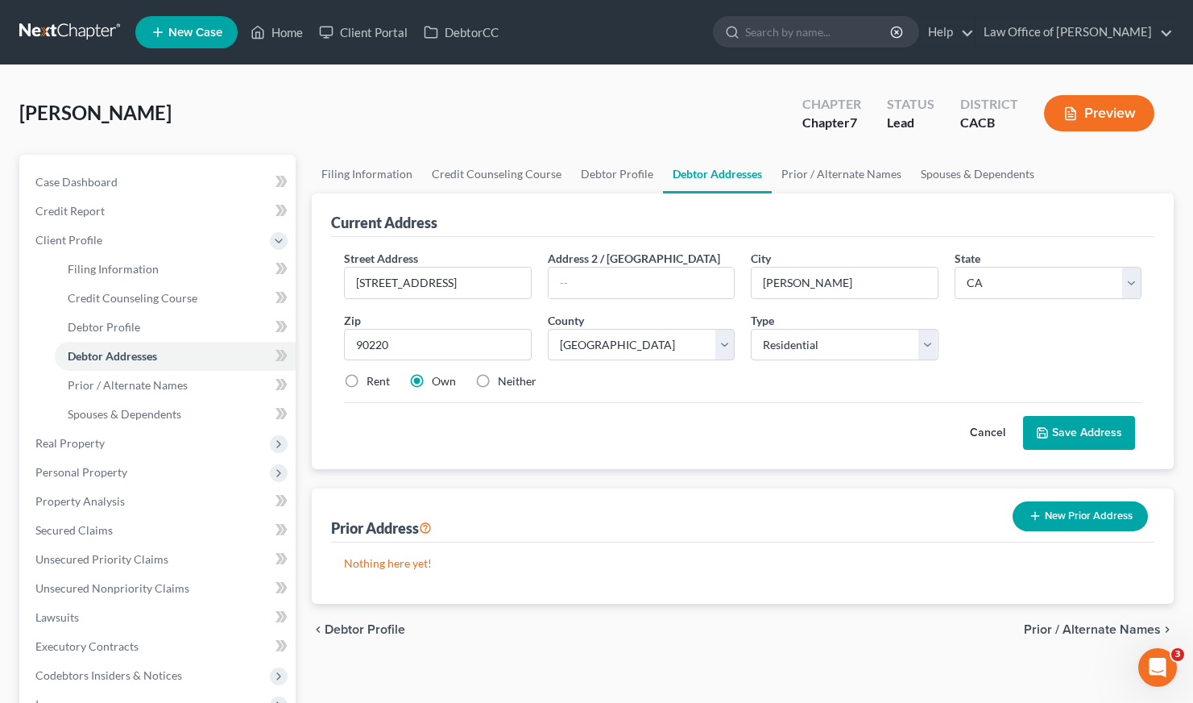
click at [667, 398] on div "Street Address * [STREET_ADDRESS] Address 2 / [GEOGRAPHIC_DATA] * [PERSON_NAME]…" at bounding box center [743, 326] width 814 height 153
click at [1096, 427] on button "Save Address" at bounding box center [1079, 433] width 112 height 34
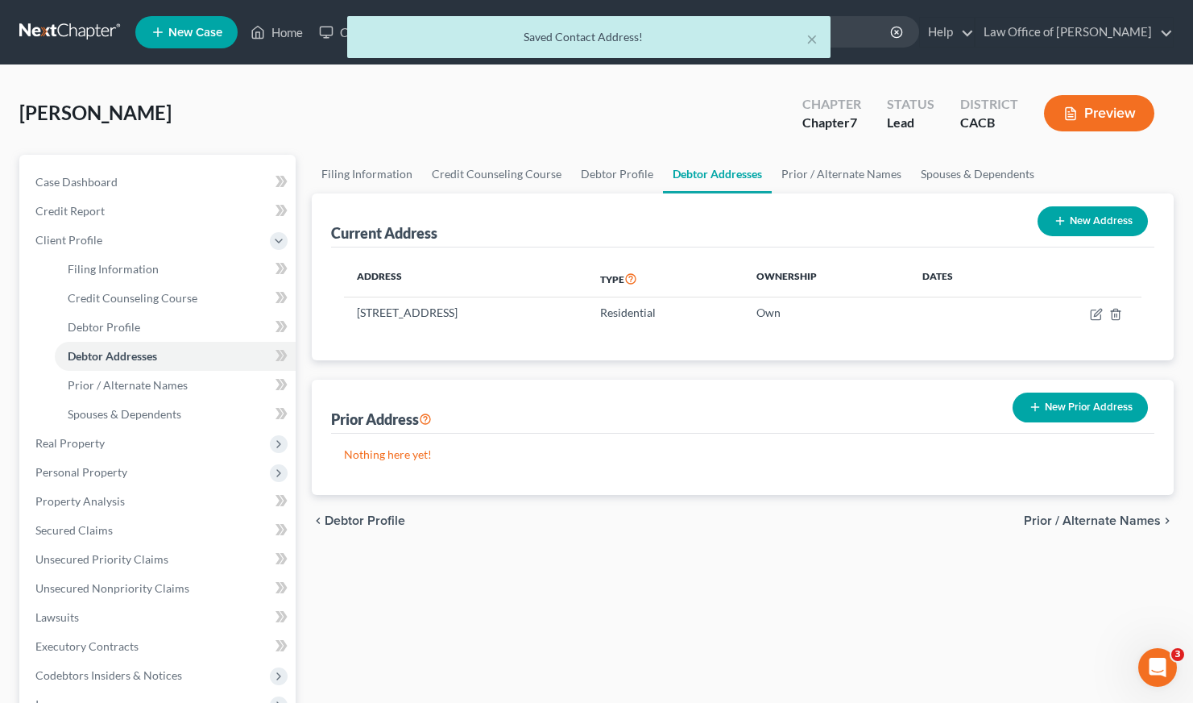
click at [587, 364] on div "Current Address New Address Address Type Ownership Dates [STREET_ADDRESS] Resid…" at bounding box center [743, 343] width 862 height 301
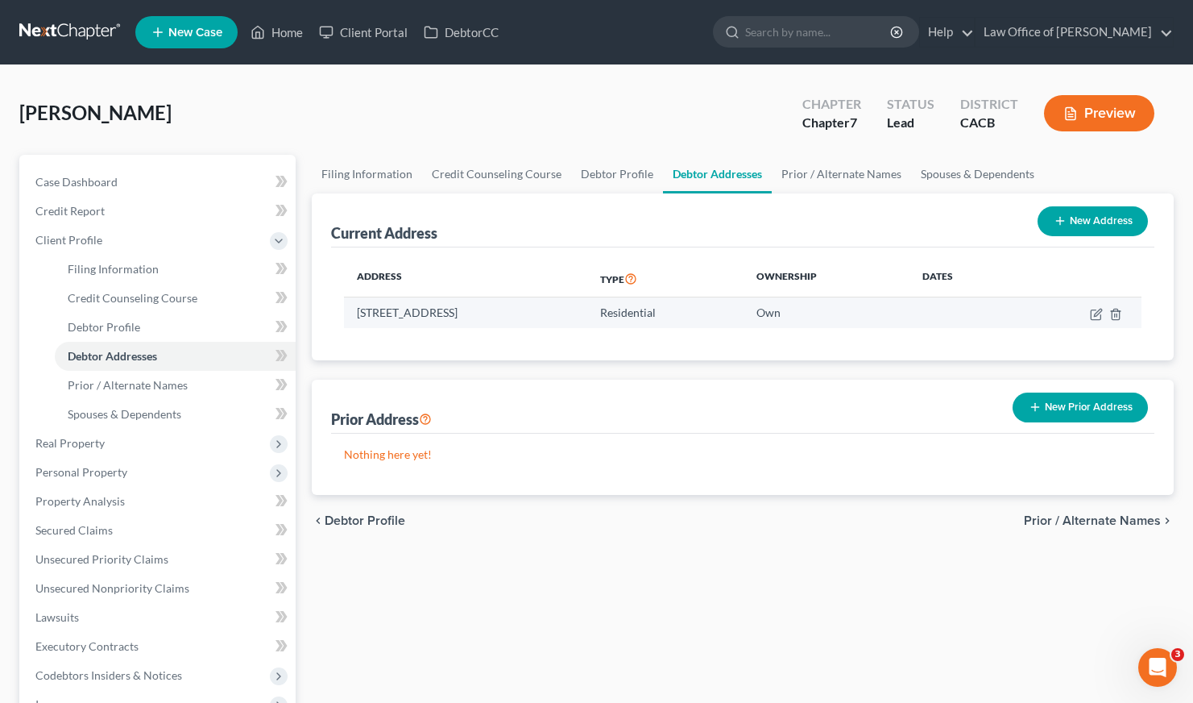
drag, startPoint x: 459, startPoint y: 313, endPoint x: 364, endPoint y: 318, distance: 95.2
click at [358, 313] on td "[STREET_ADDRESS]" at bounding box center [465, 312] width 243 height 31
copy td "[STREET_ADDRESS]"
click at [593, 374] on div "Current Address New Address Address Type Ownership Dates [STREET_ADDRESS] Resid…" at bounding box center [743, 343] width 862 height 301
click at [605, 361] on div "Current Address New Address Address Type Ownership Dates [STREET_ADDRESS] Resid…" at bounding box center [743, 343] width 862 height 301
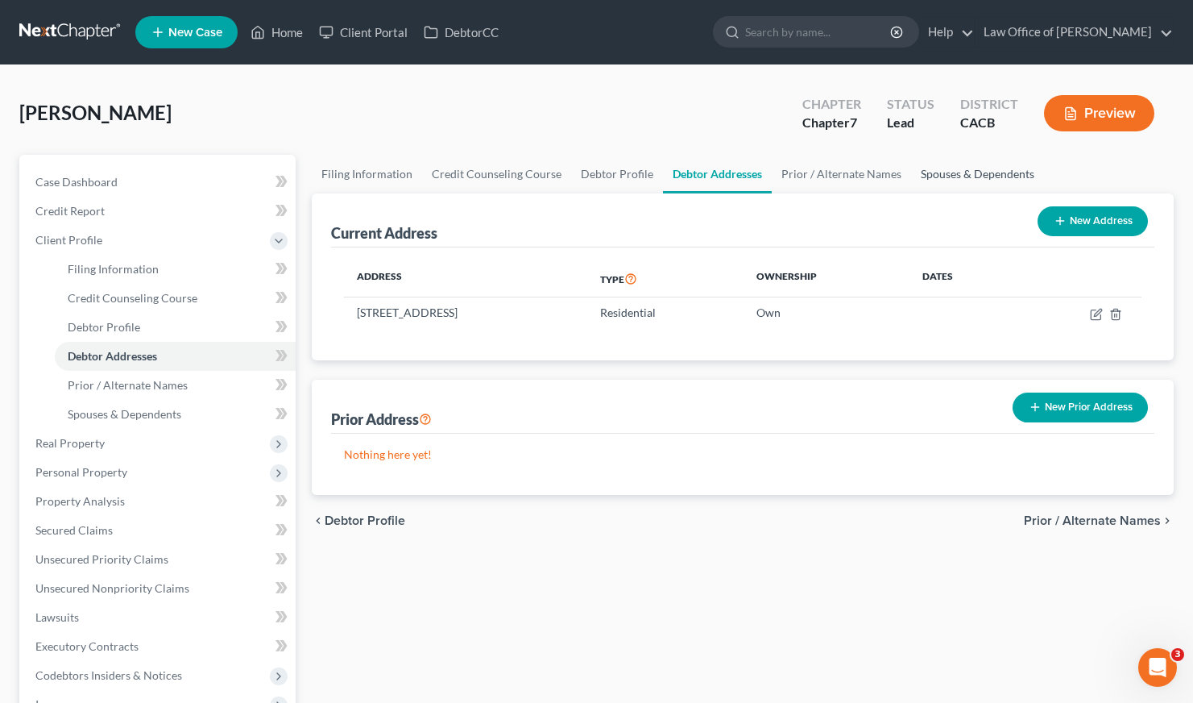
click at [949, 178] on link "Spouses & Dependents" at bounding box center [977, 174] width 133 height 39
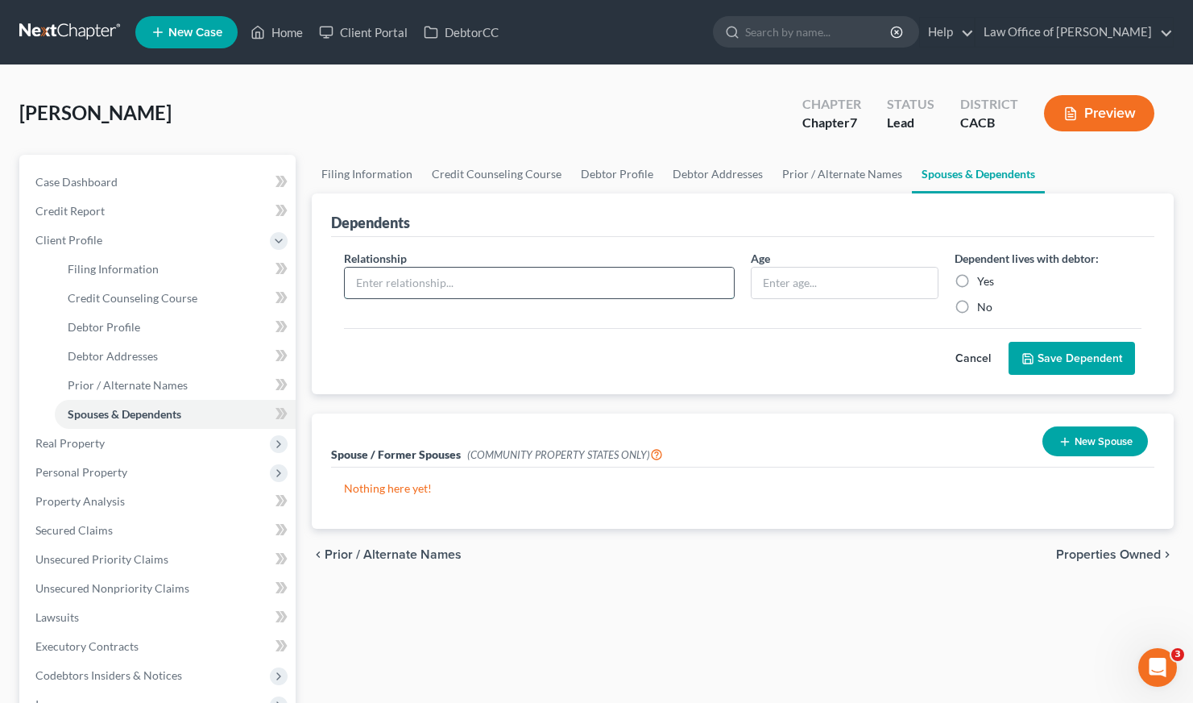
click at [470, 273] on input "text" at bounding box center [539, 283] width 389 height 31
type input "Child"
drag, startPoint x: 952, startPoint y: 280, endPoint x: 961, endPoint y: 277, distance: 9.2
click at [978, 280] on label "Yes" at bounding box center [986, 281] width 17 height 16
click at [984, 280] on input "Yes" at bounding box center [989, 278] width 10 height 10
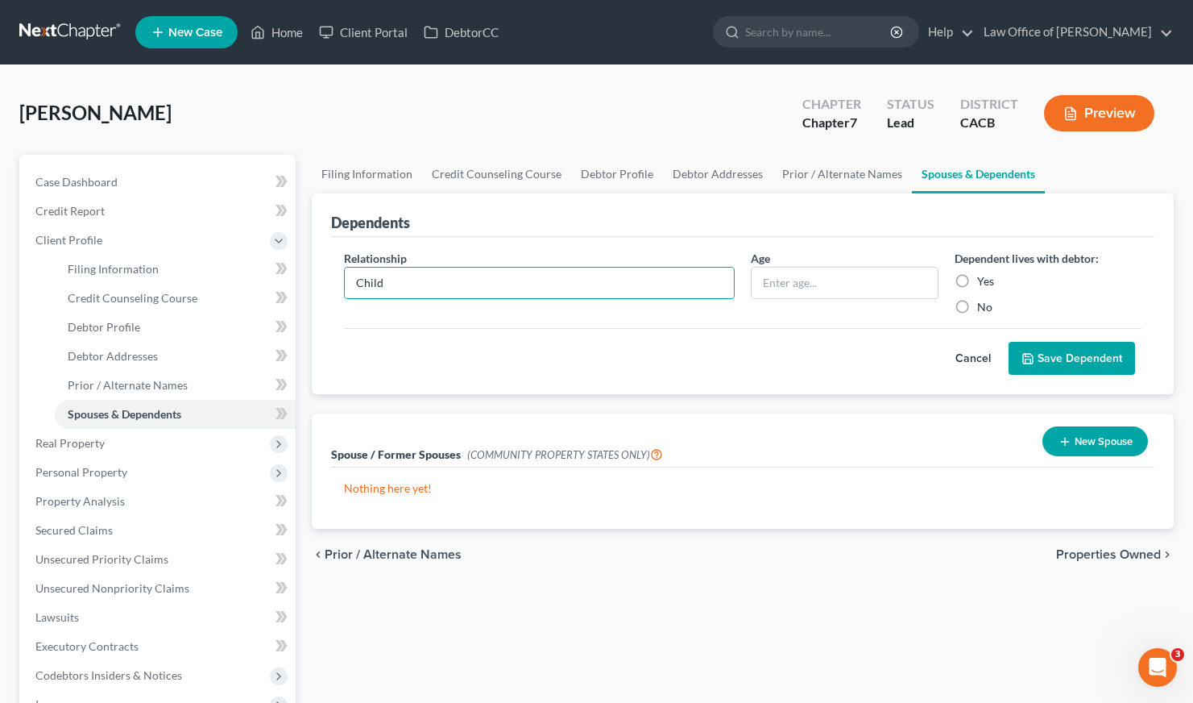
radio input "true"
click at [978, 277] on label "Yes" at bounding box center [986, 281] width 17 height 16
click at [984, 277] on input "Yes" at bounding box center [989, 278] width 10 height 10
click at [1097, 365] on button "Save Dependent" at bounding box center [1072, 359] width 127 height 34
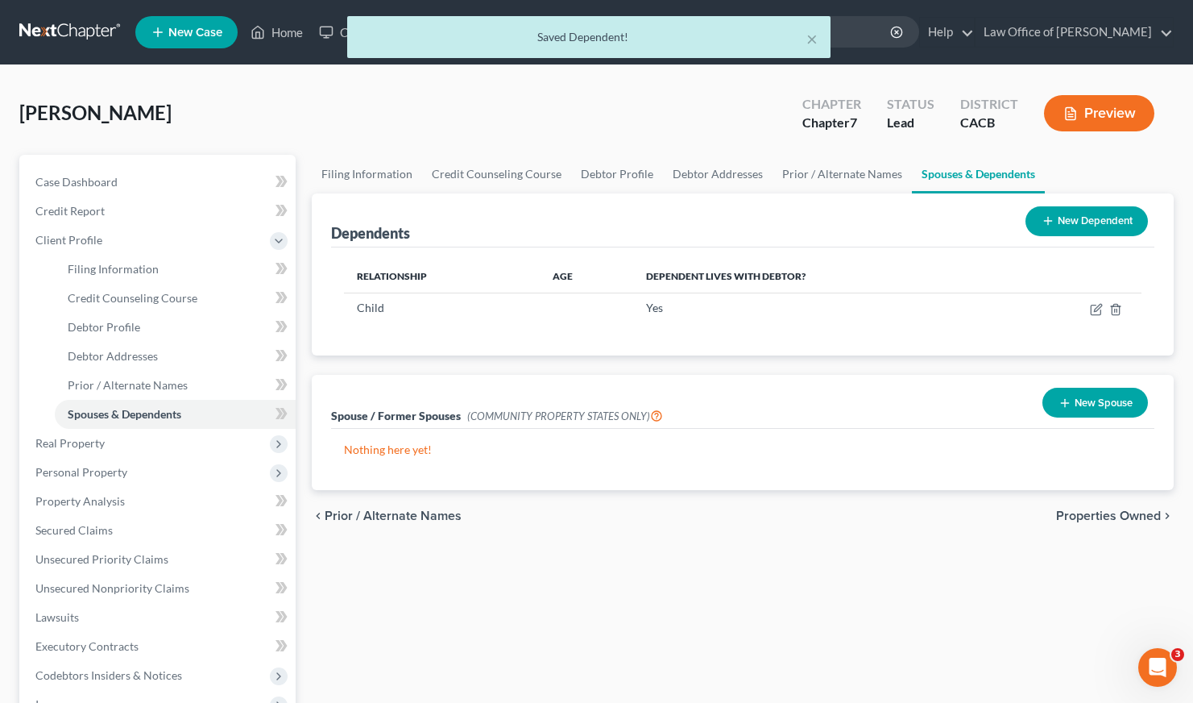
click at [1094, 226] on button "New Dependent" at bounding box center [1087, 221] width 122 height 30
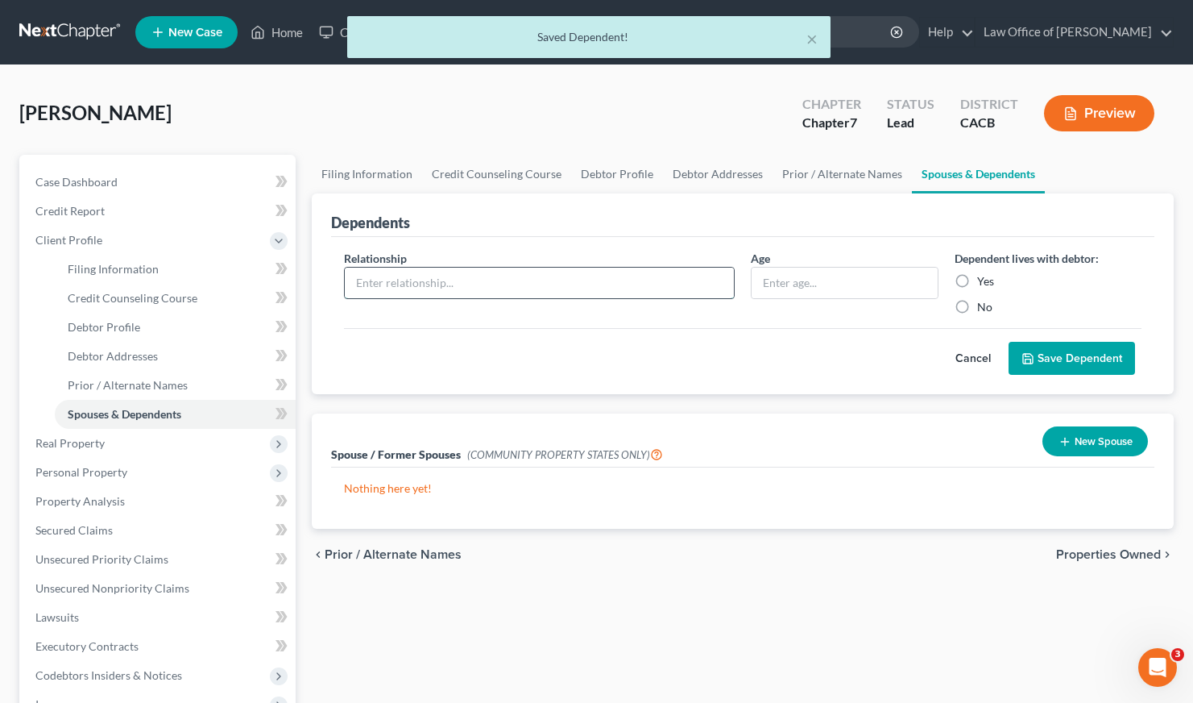
click at [414, 292] on input "text" at bounding box center [539, 283] width 389 height 31
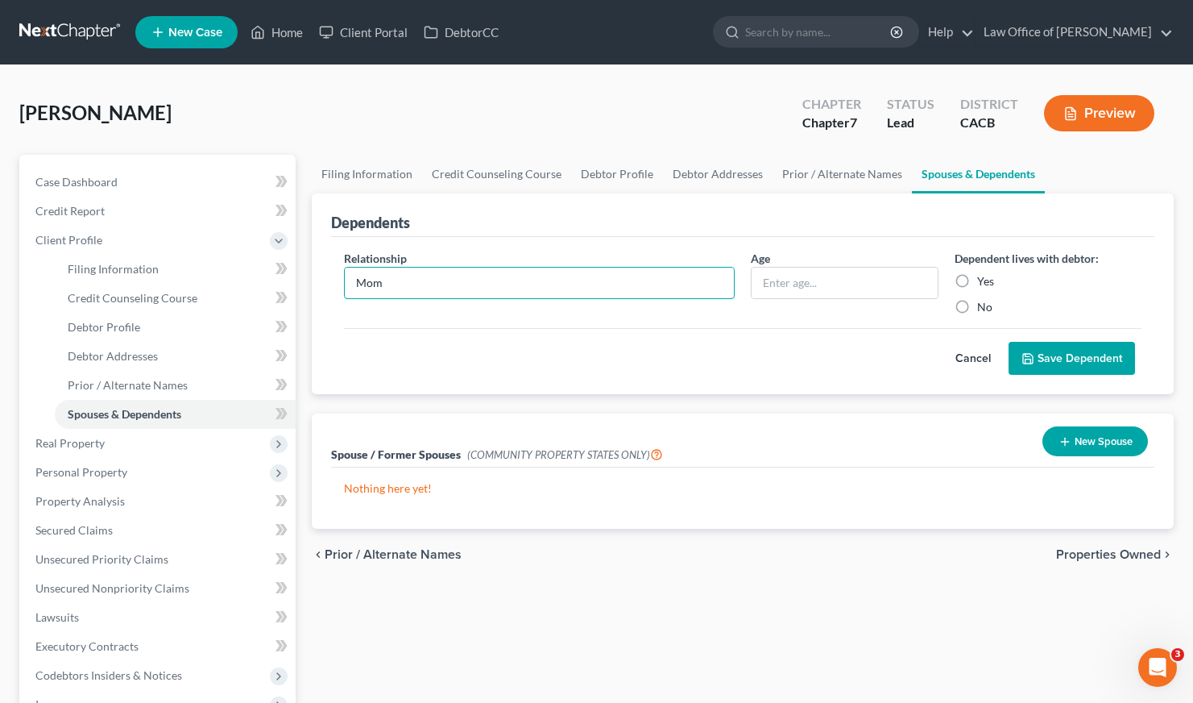
type input "Mom"
click at [1085, 363] on button "Save Dependent" at bounding box center [1072, 359] width 127 height 34
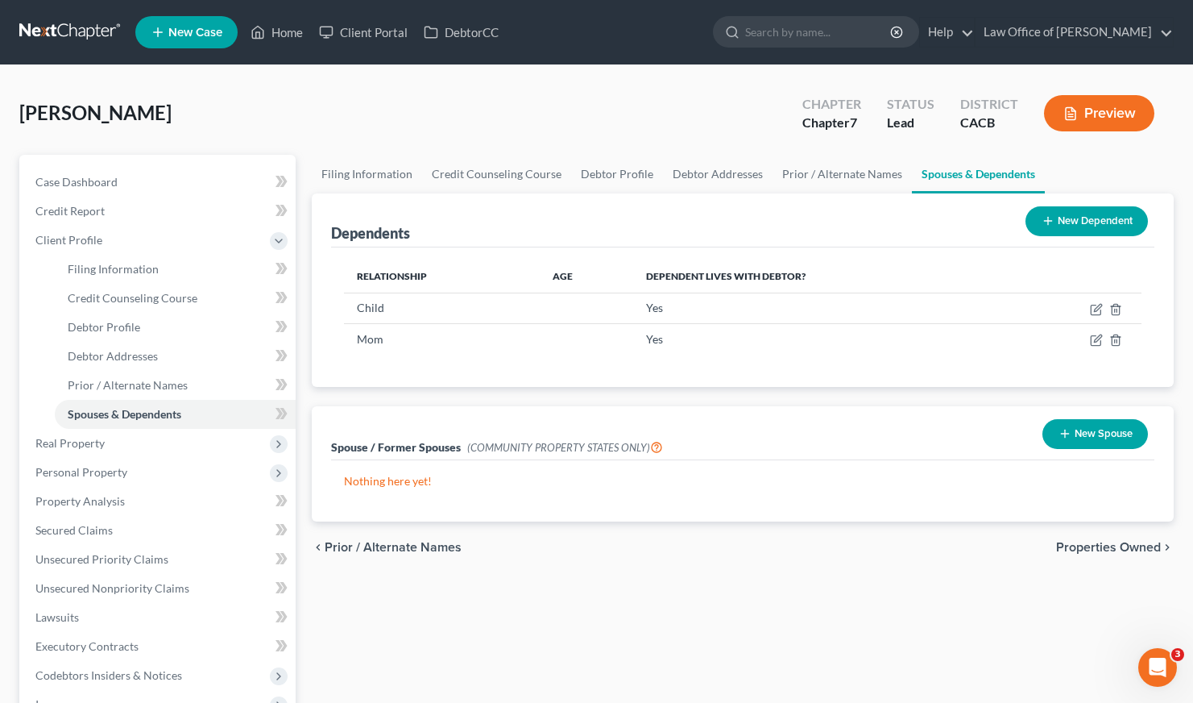
click at [725, 614] on div "Filing Information Credit Counseling Course Debtor Profile Debtor Addresses Pri…" at bounding box center [743, 562] width 878 height 815
click at [60, 446] on span "Real Property" at bounding box center [69, 443] width 69 height 14
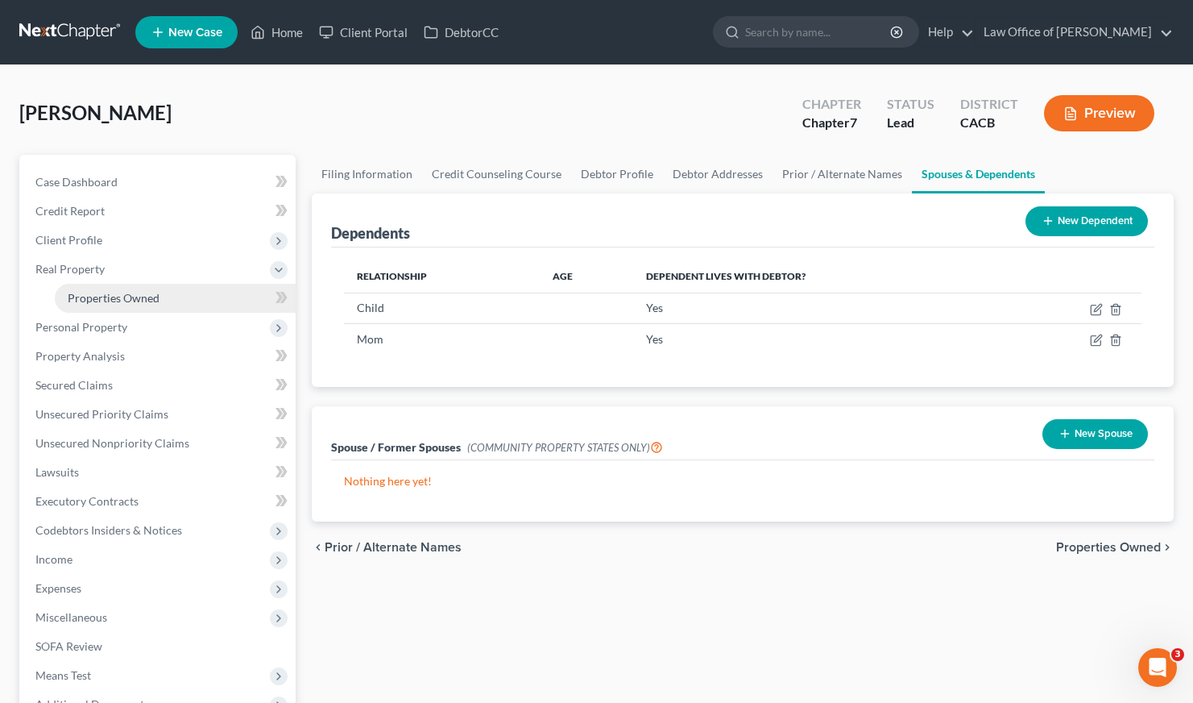
click at [131, 293] on span "Properties Owned" at bounding box center [114, 298] width 92 height 14
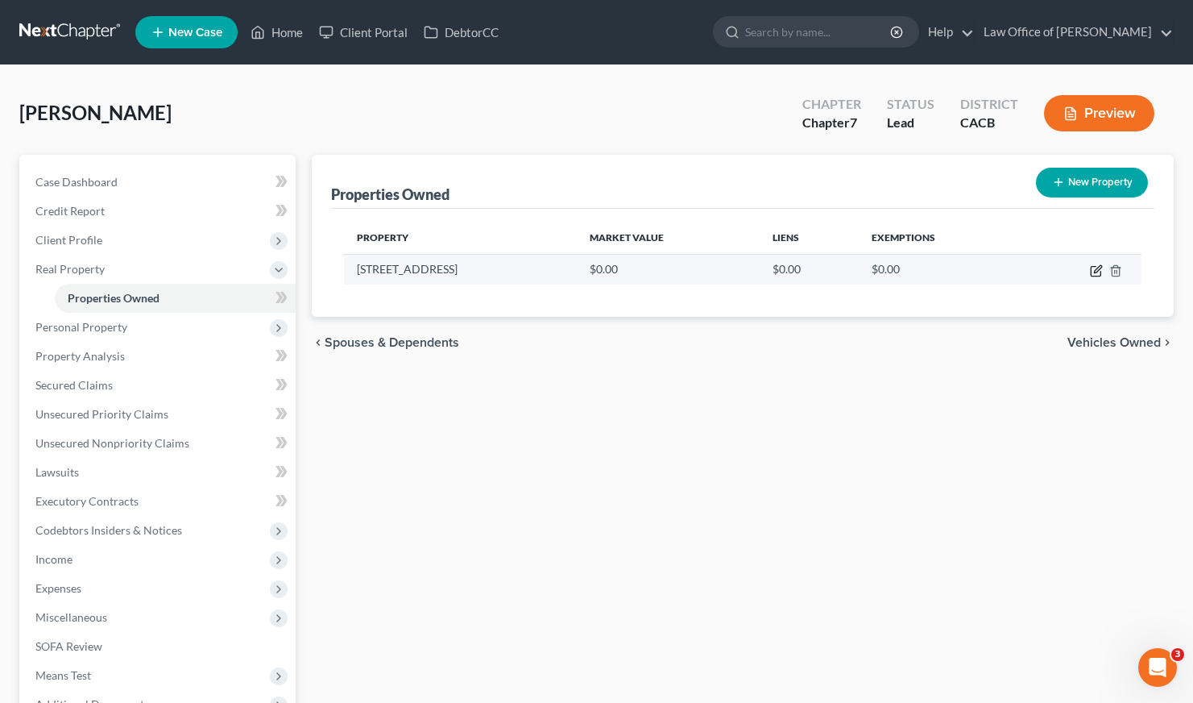
click at [1097, 272] on icon "button" at bounding box center [1097, 268] width 7 height 7
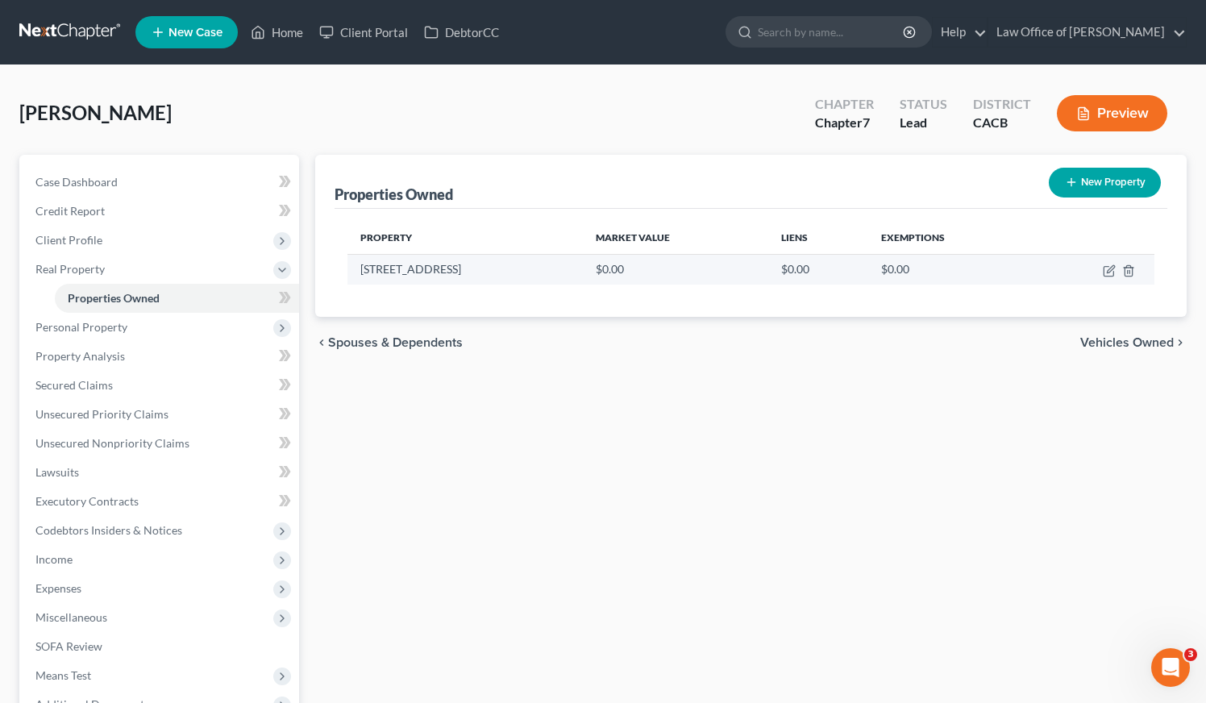
select select "4"
select select "18"
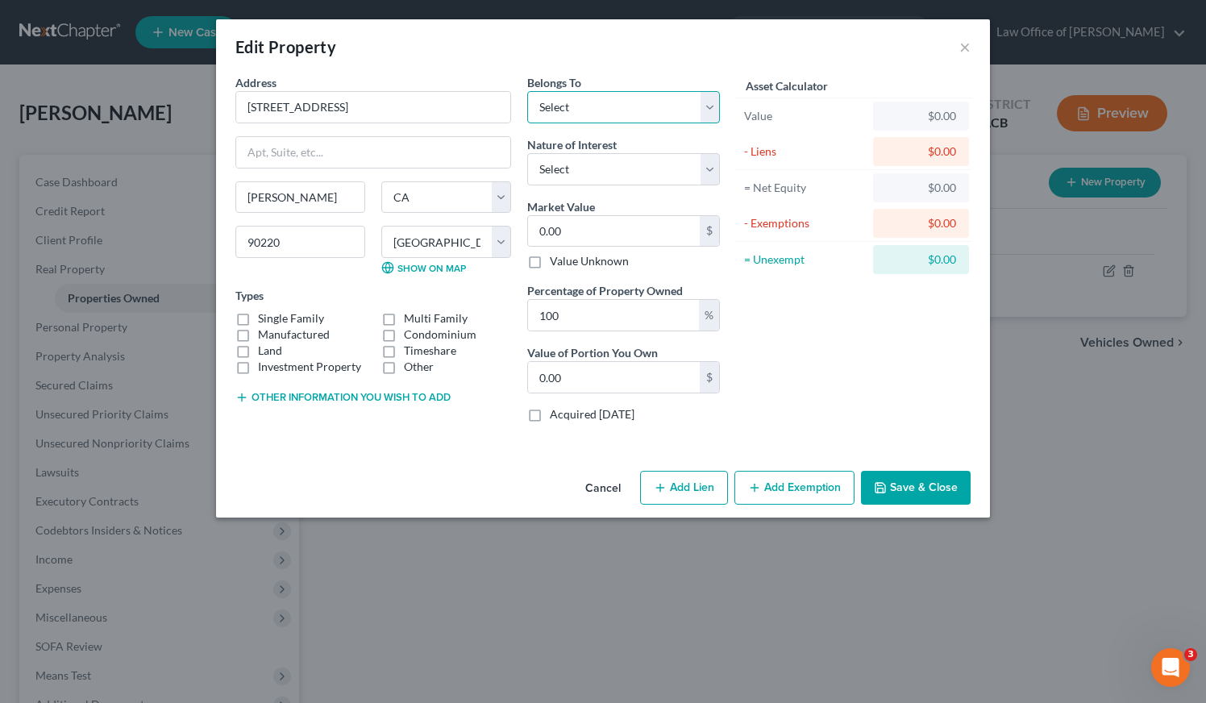
click at [558, 104] on select "Select Debtor 1 Only Debtor 2 Only Debtor 1 And Debtor 2 Only At Least One Of T…" at bounding box center [623, 107] width 193 height 32
select select "3"
click at [620, 170] on select "Select Fee Simple Joint Tenant Life Estate Equitable Interest Future Interest T…" at bounding box center [623, 169] width 193 height 32
select select "1"
click at [575, 318] on input "100" at bounding box center [613, 315] width 171 height 31
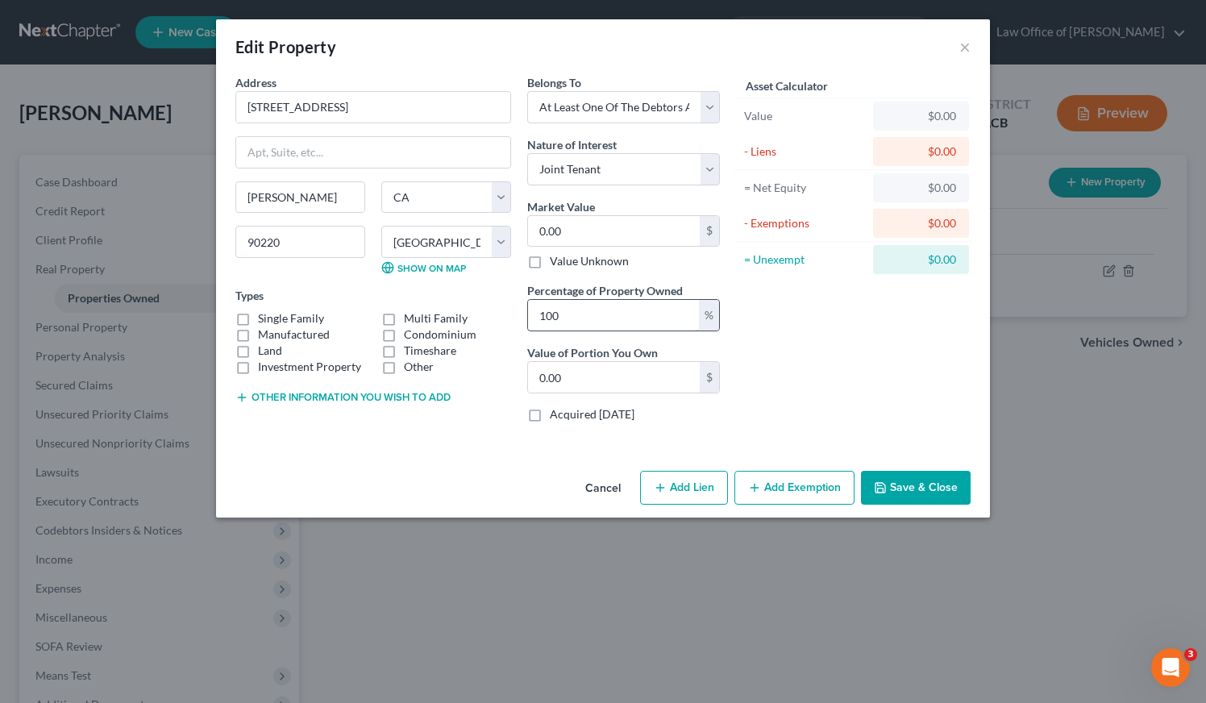
type input "10"
type input "0"
type input "1"
type input "5"
type input "0"
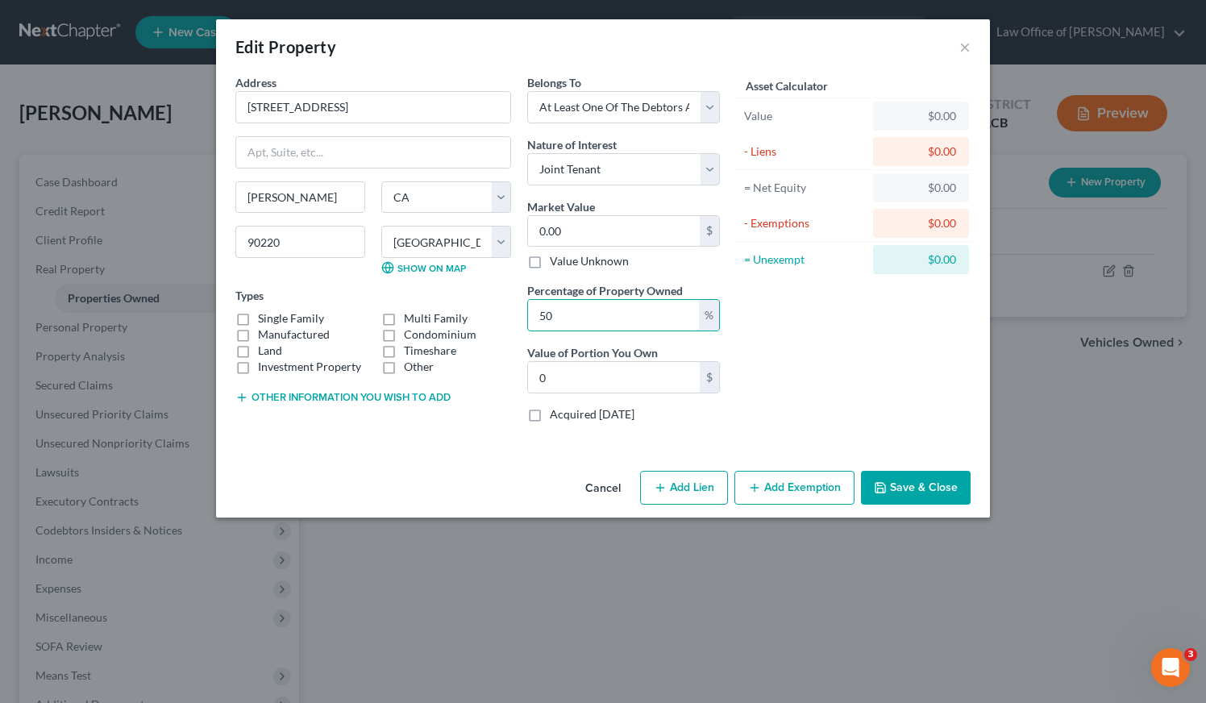
type input "50"
click at [367, 402] on button "Other information you wish to add" at bounding box center [342, 397] width 215 height 13
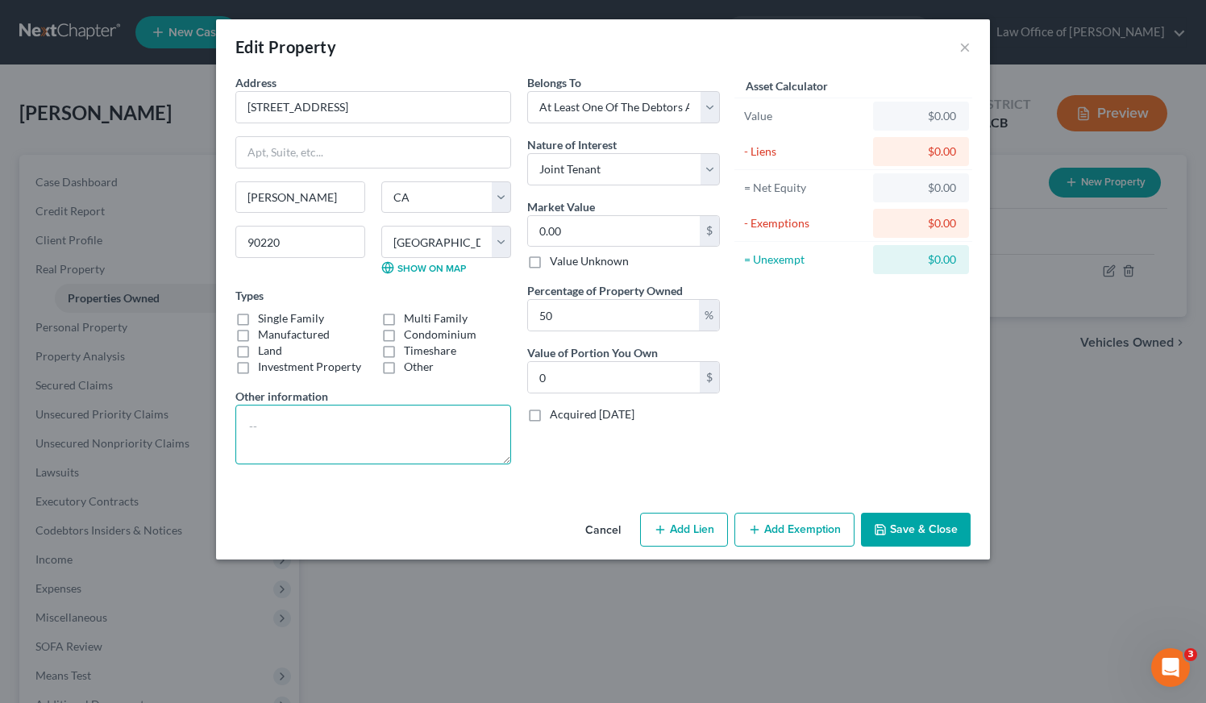
click at [338, 446] on textarea at bounding box center [373, 435] width 276 height 60
type textarea "Co-owns with Mom."
click at [258, 319] on label "Single Family" at bounding box center [291, 318] width 66 height 16
click at [264, 319] on input "Single Family" at bounding box center [269, 315] width 10 height 10
checkbox input "true"
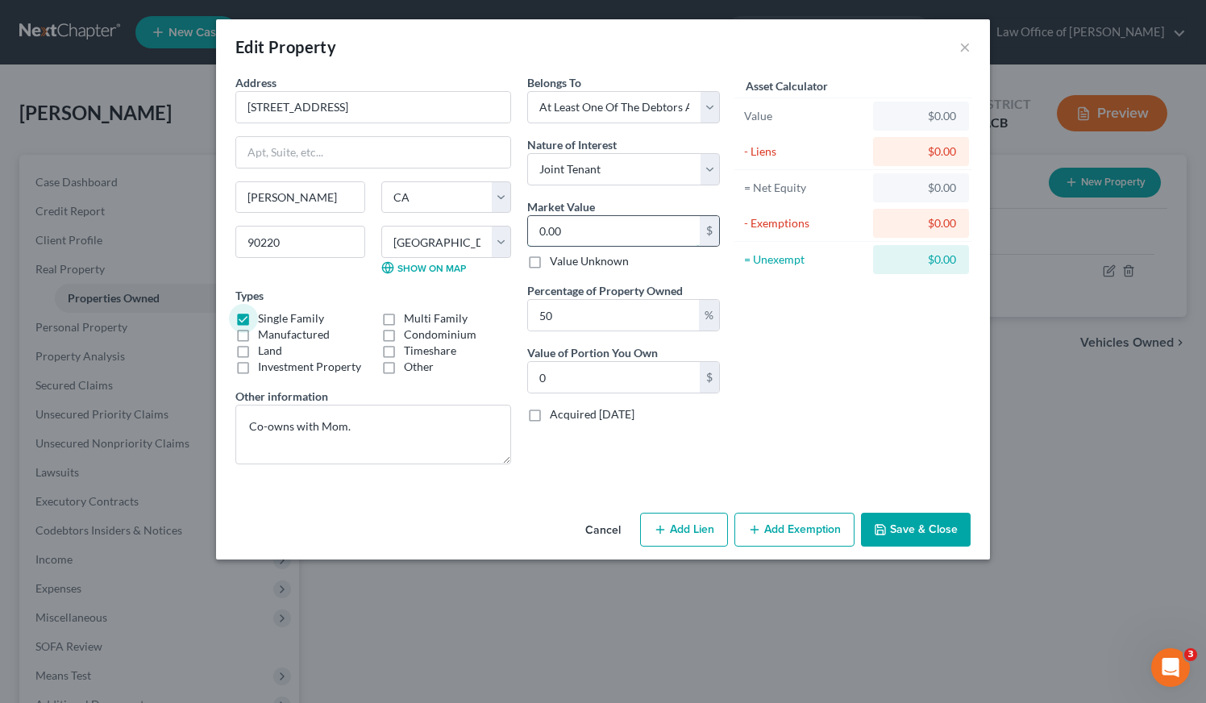
click at [567, 229] on input "0.00" at bounding box center [614, 231] width 172 height 31
paste input "753,036"
type input "753,036"
type input "376,518.00"
type input "753,036"
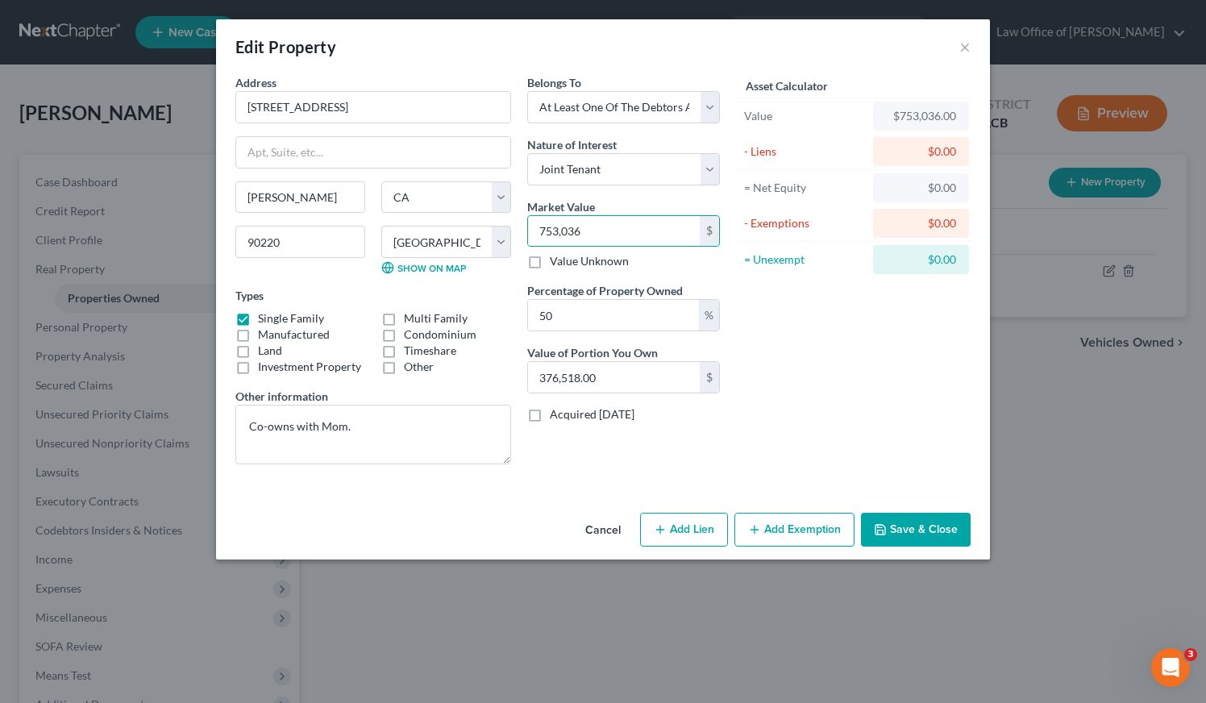
click at [785, 442] on div "Asset Calculator Value $753,036.00 - Liens $0.00 = Net Equity $0.00 - Exemption…" at bounding box center [853, 275] width 251 height 403
click at [380, 424] on textarea "Co-owns with Mom." at bounding box center [373, 435] width 276 height 60
paste textarea "SOLD [DATE]"
drag, startPoint x: 432, startPoint y: 431, endPoint x: 400, endPoint y: 428, distance: 32.4
click at [403, 427] on textarea "Co-owns with Mom. Purchased SOLD [DATE]" at bounding box center [373, 435] width 276 height 60
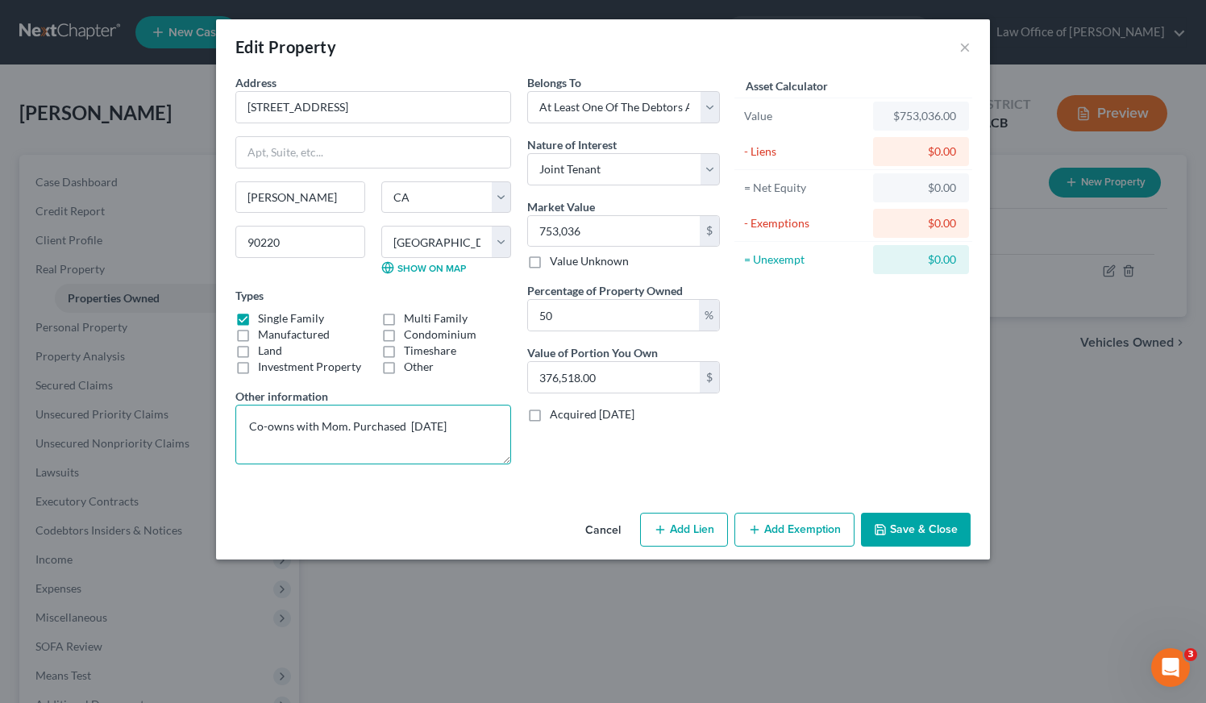
type textarea "Co-owns with Mom. Purchased [DATE]"
click at [807, 536] on button "Add Exemption" at bounding box center [794, 530] width 120 height 34
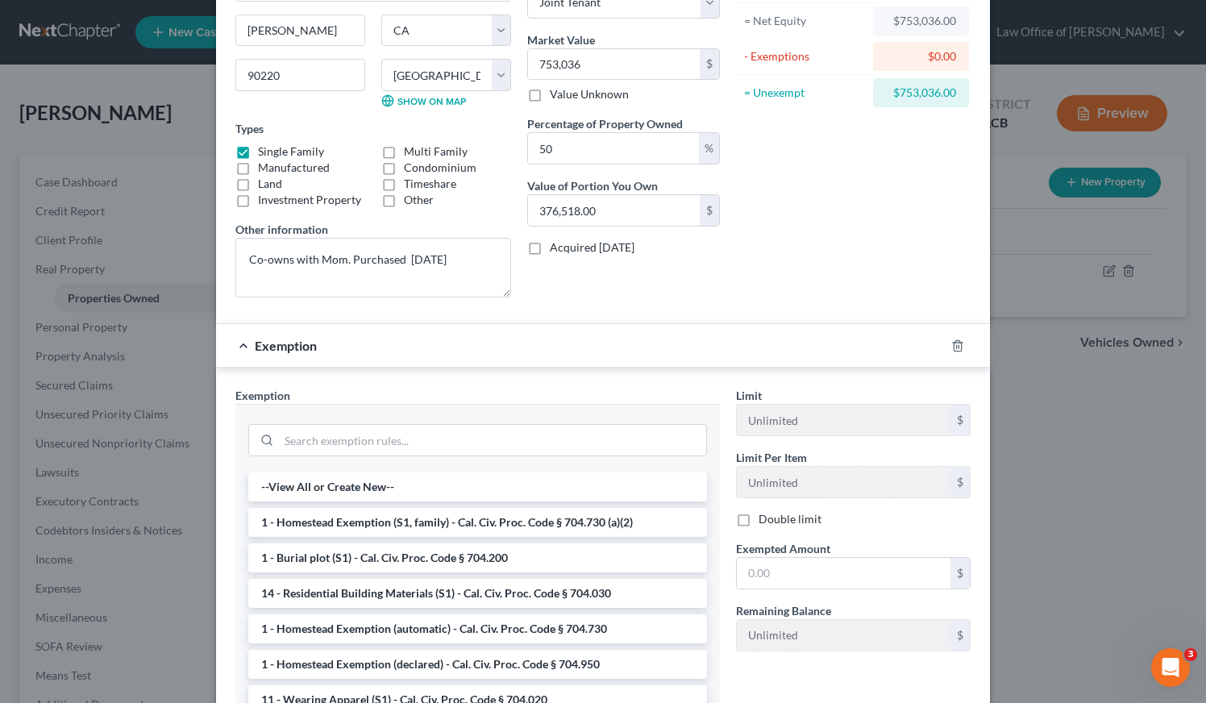
scroll to position [181, 0]
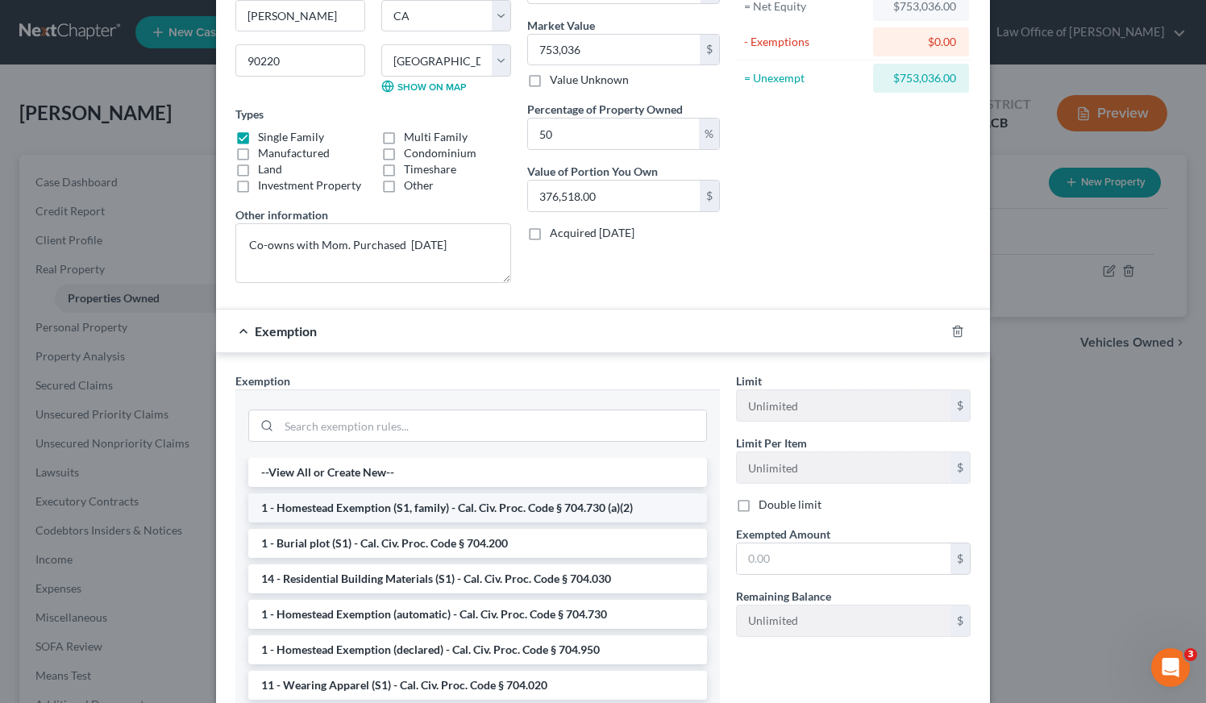
click at [366, 513] on li "1 - Homestead Exemption (S1, family) - Cal. Civ. Proc. Code § 704.730 (a)(2)" at bounding box center [477, 507] width 459 height 29
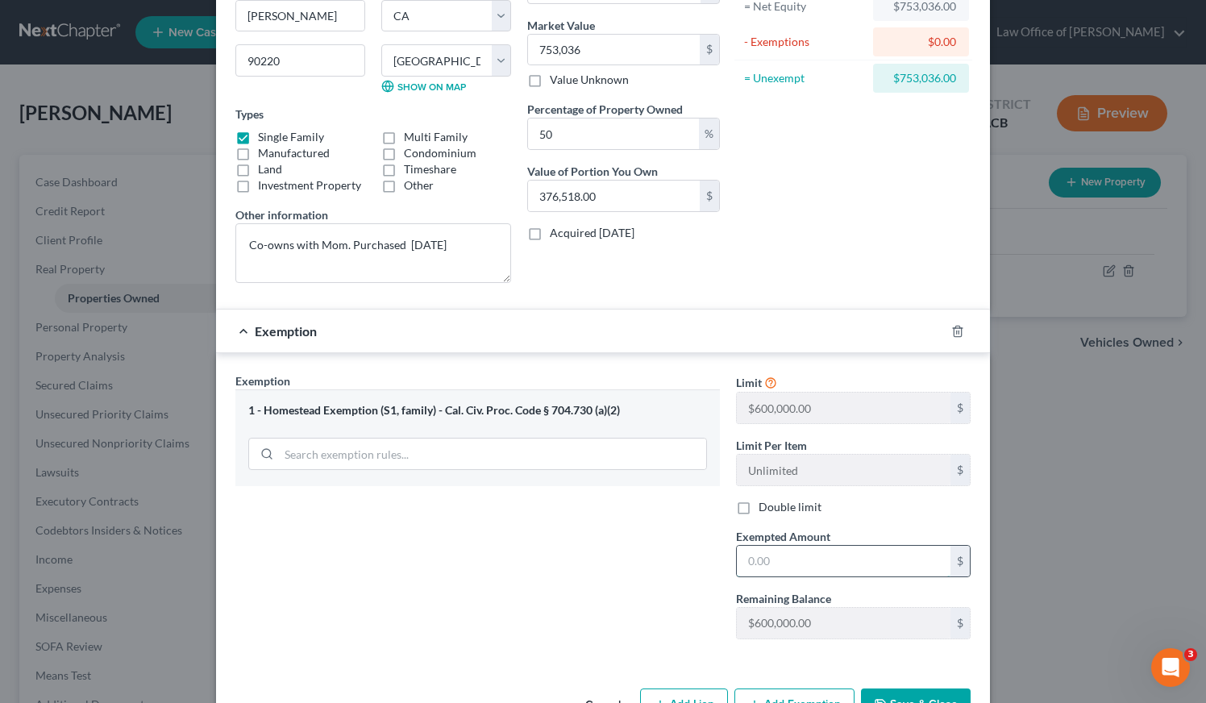
click at [851, 565] on input "text" at bounding box center [844, 561] width 214 height 31
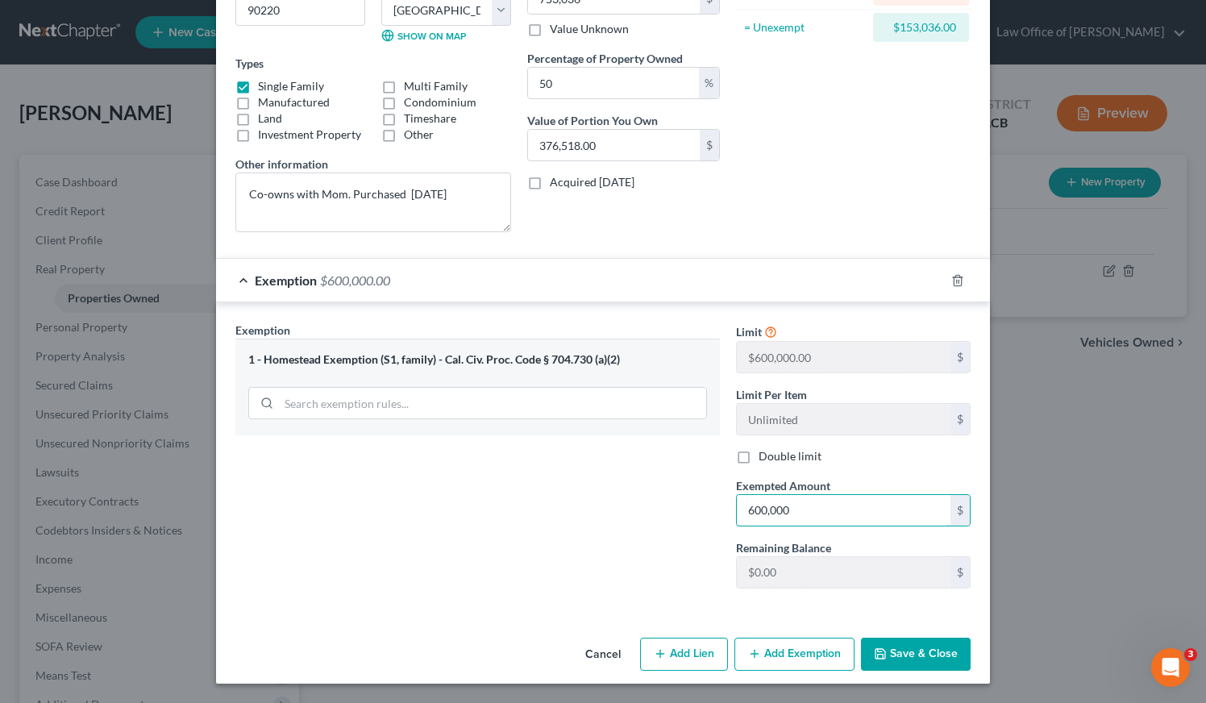
scroll to position [232, 0]
type input "600,000"
click at [899, 655] on button "Save & Close" at bounding box center [916, 654] width 110 height 34
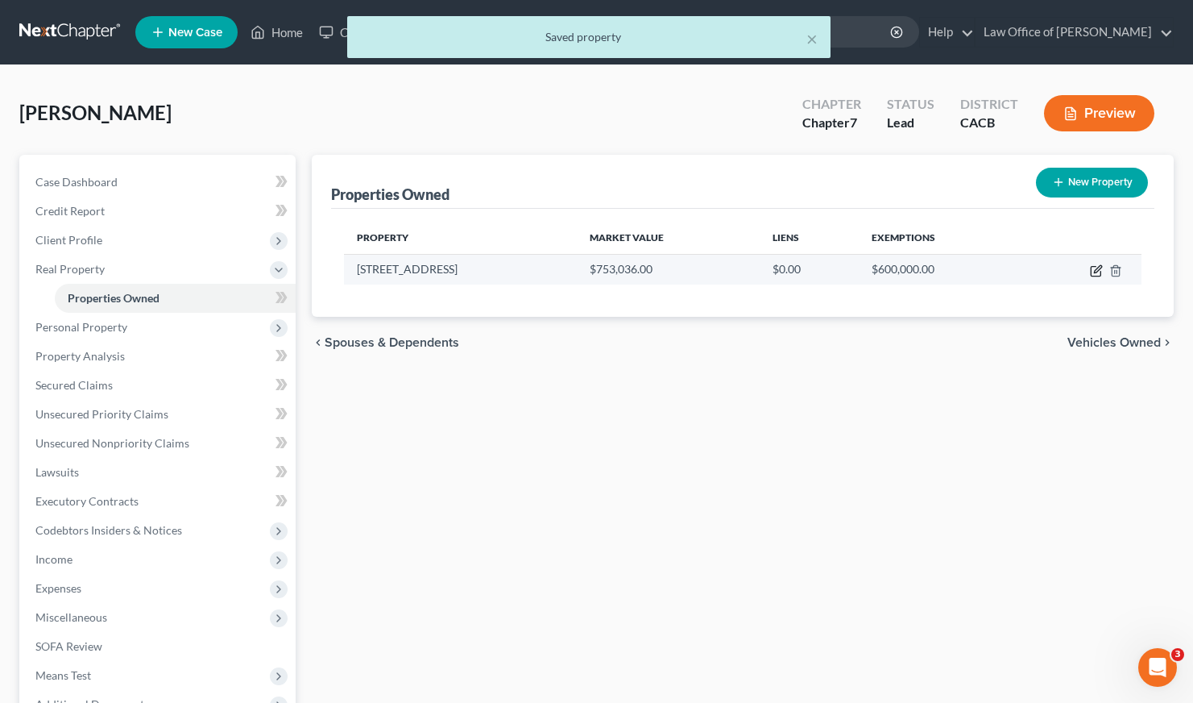
click at [1095, 272] on icon "button" at bounding box center [1097, 268] width 7 height 7
select select "4"
select select "18"
select select "3"
select select "1"
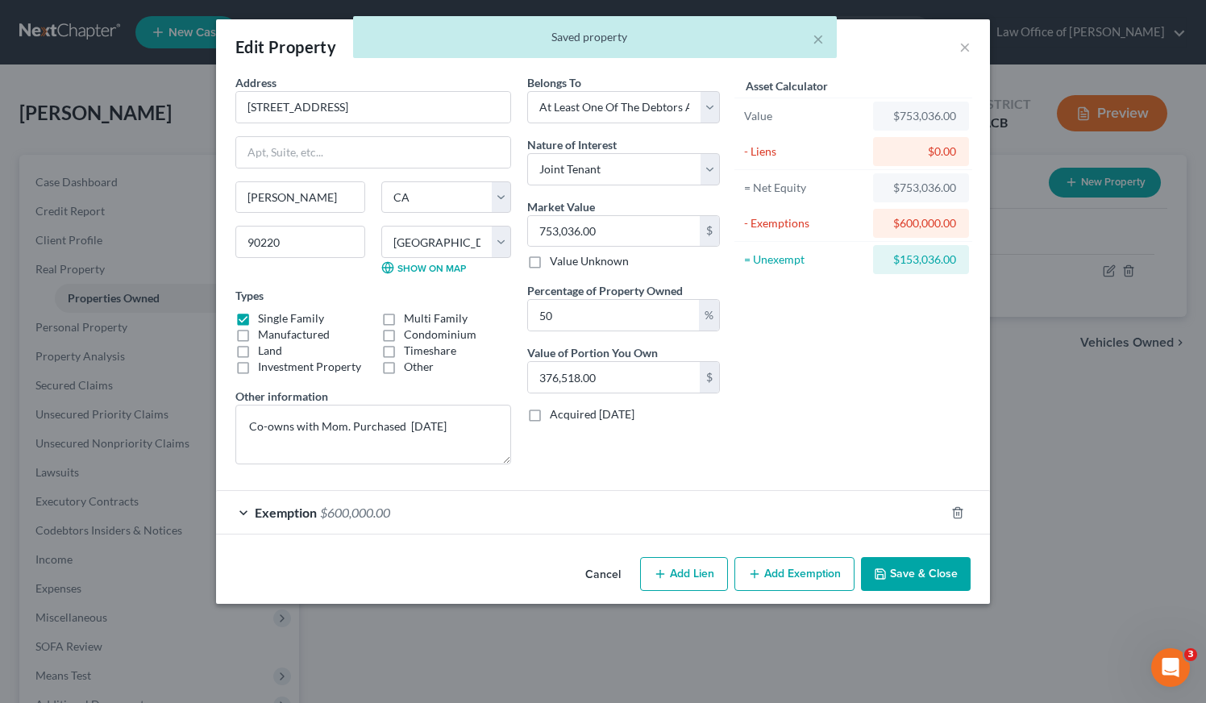
click at [708, 577] on button "Add Lien" at bounding box center [684, 574] width 88 height 34
select select "3"
select select "0"
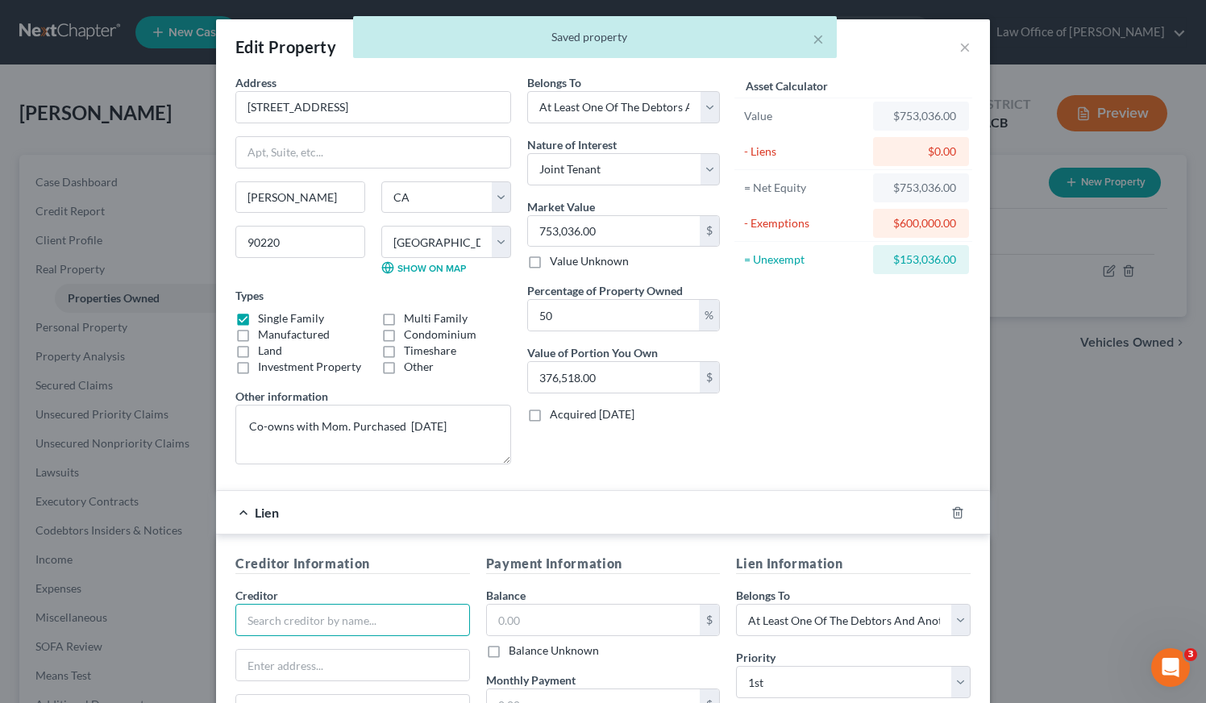
click at [320, 616] on input "text" at bounding box center [352, 620] width 235 height 32
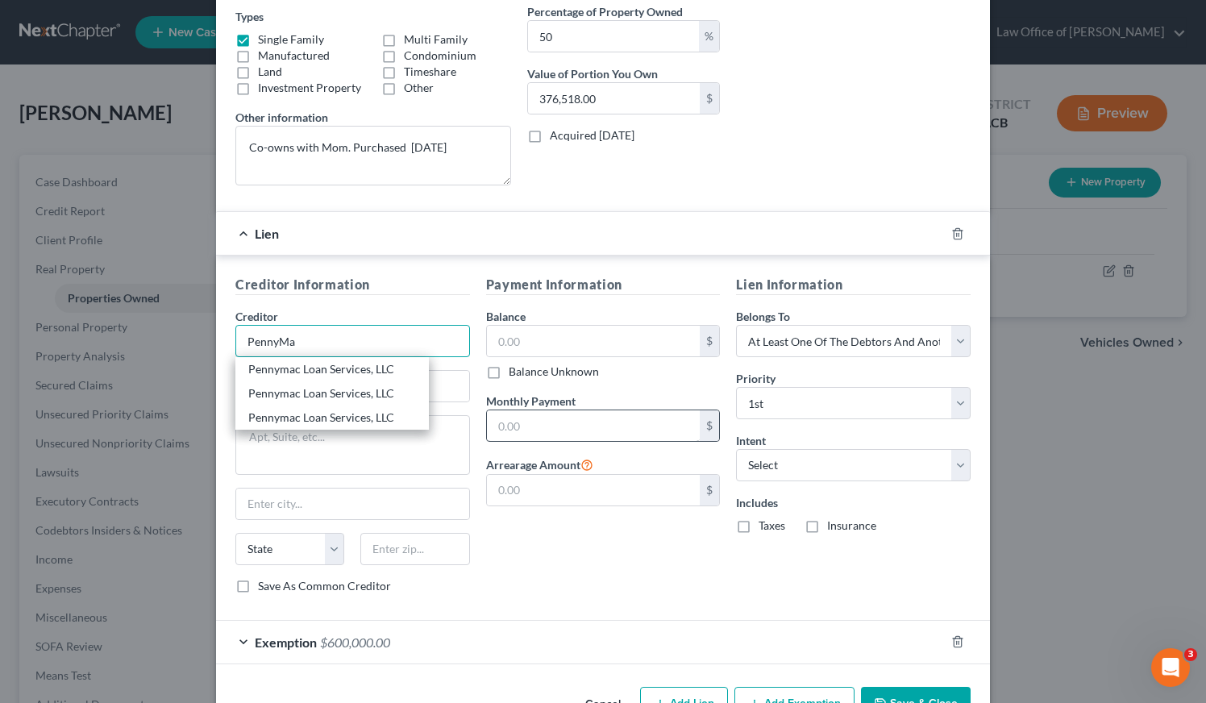
scroll to position [328, 0]
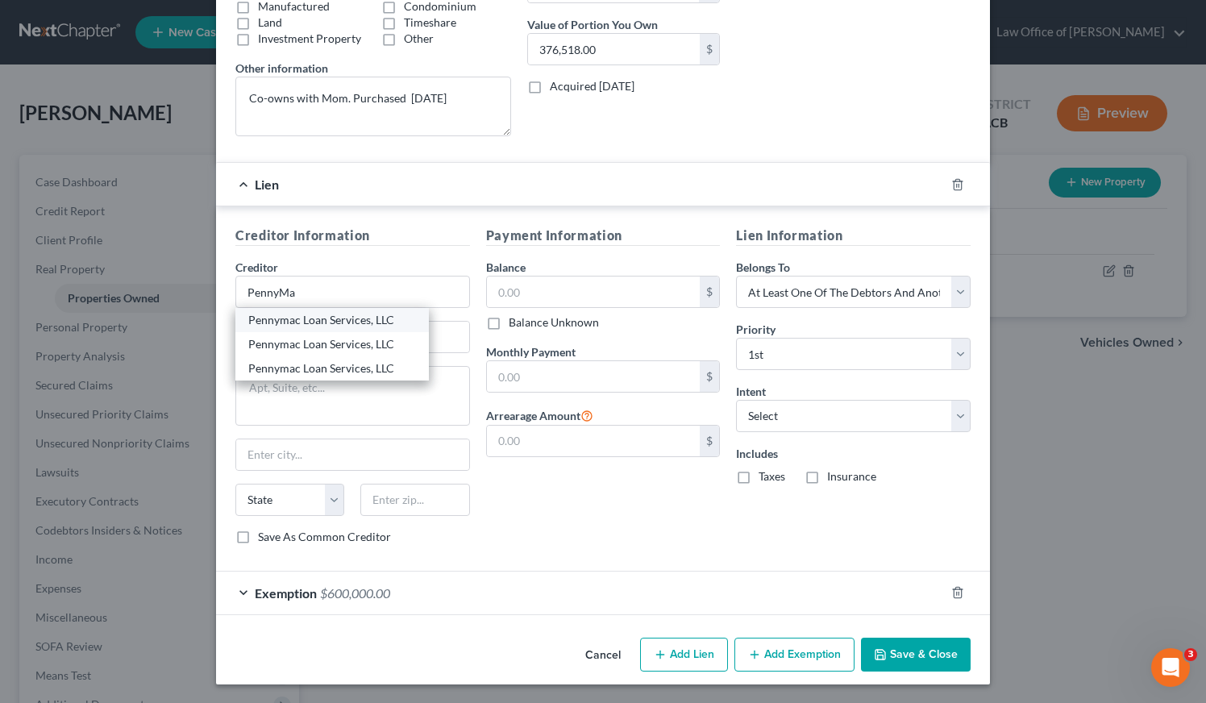
click at [344, 317] on div "Pennymac Loan Services, LLC" at bounding box center [332, 320] width 168 height 16
type input "Pennymac Loan Services, LLC"
type input "P.O. Box 30597"
type input "[GEOGRAPHIC_DATA]"
select select "4"
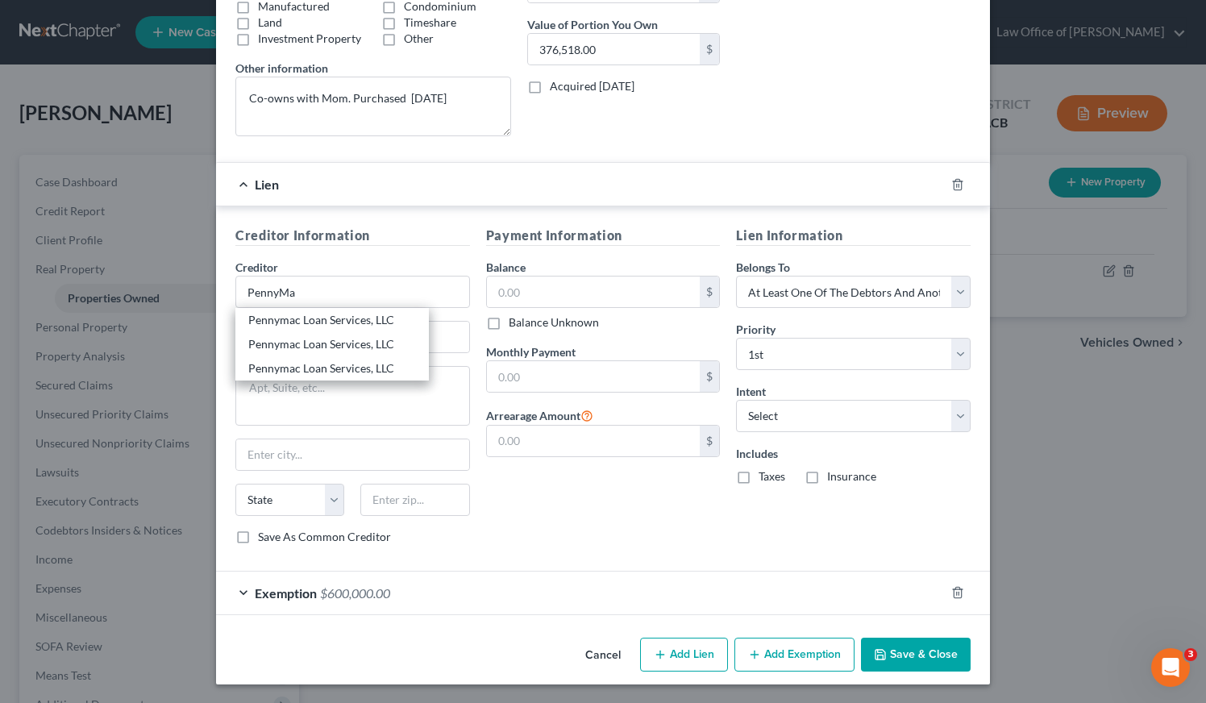
type input "90030"
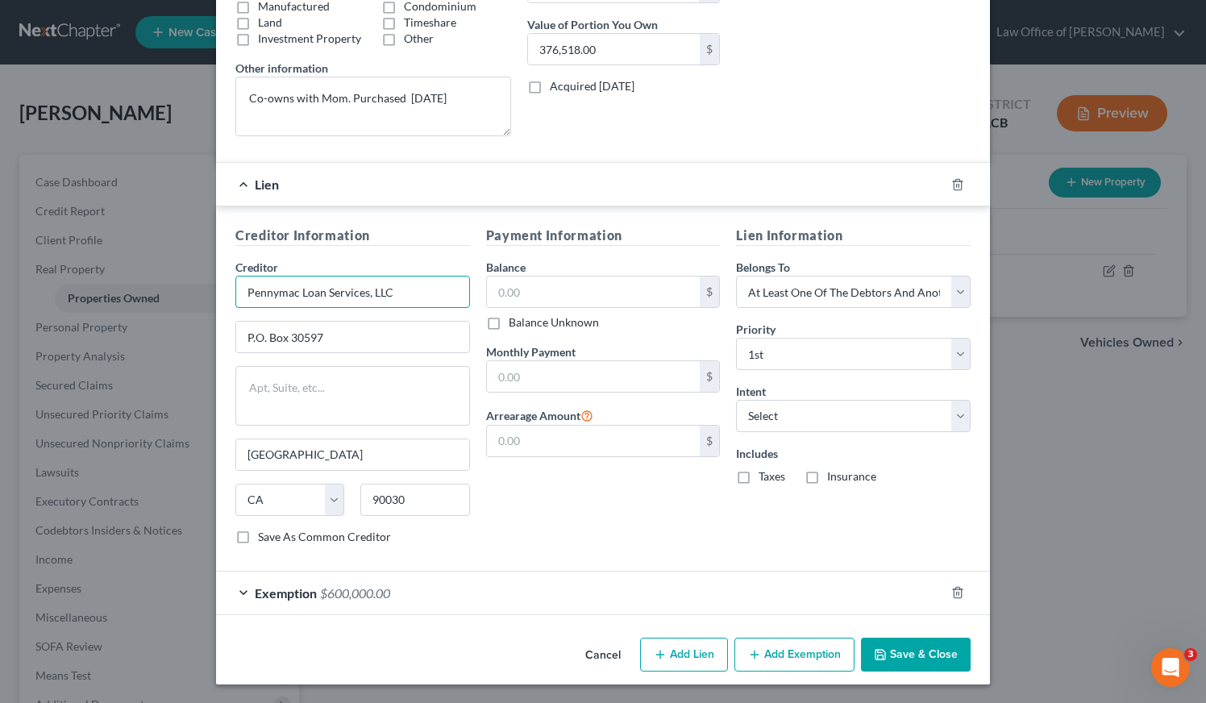
drag, startPoint x: 400, startPoint y: 290, endPoint x: 276, endPoint y: 293, distance: 123.3
click at [276, 293] on input "Pennymac Loan Services, LLC" at bounding box center [352, 292] width 235 height 32
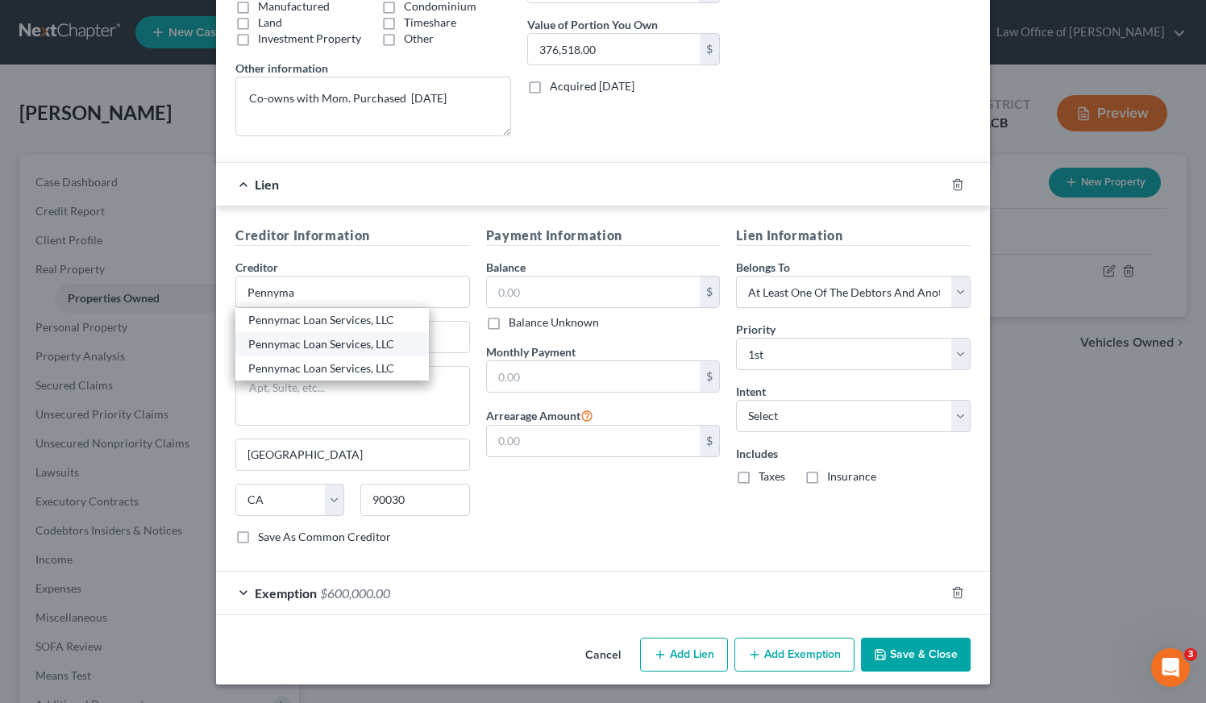
click at [346, 342] on div "Pennymac Loan Services, LLC" at bounding box center [332, 344] width 168 height 16
type input "Pennymac Loan Services, LLC"
type input "[STREET_ADDRESS]"
type input "Moorpark"
type input "93065"
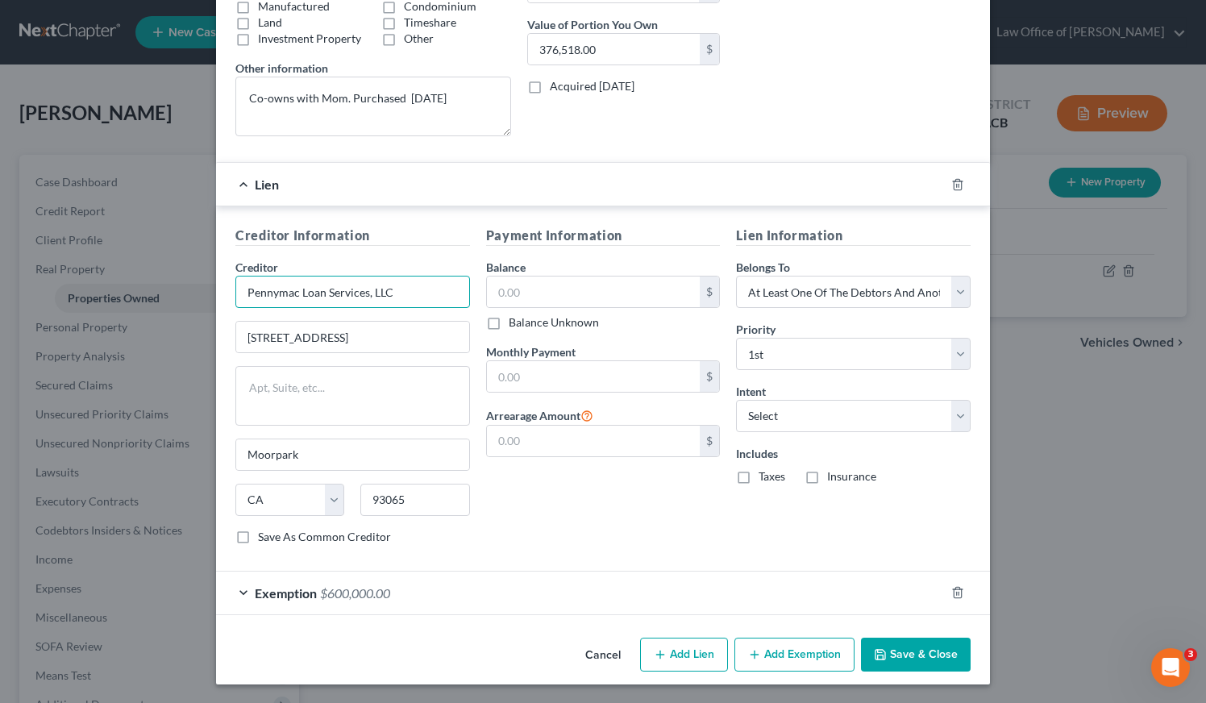
drag, startPoint x: 424, startPoint y: 284, endPoint x: 275, endPoint y: 287, distance: 149.1
click at [275, 287] on input "Pennymac Loan Services, LLC" at bounding box center [352, 292] width 235 height 32
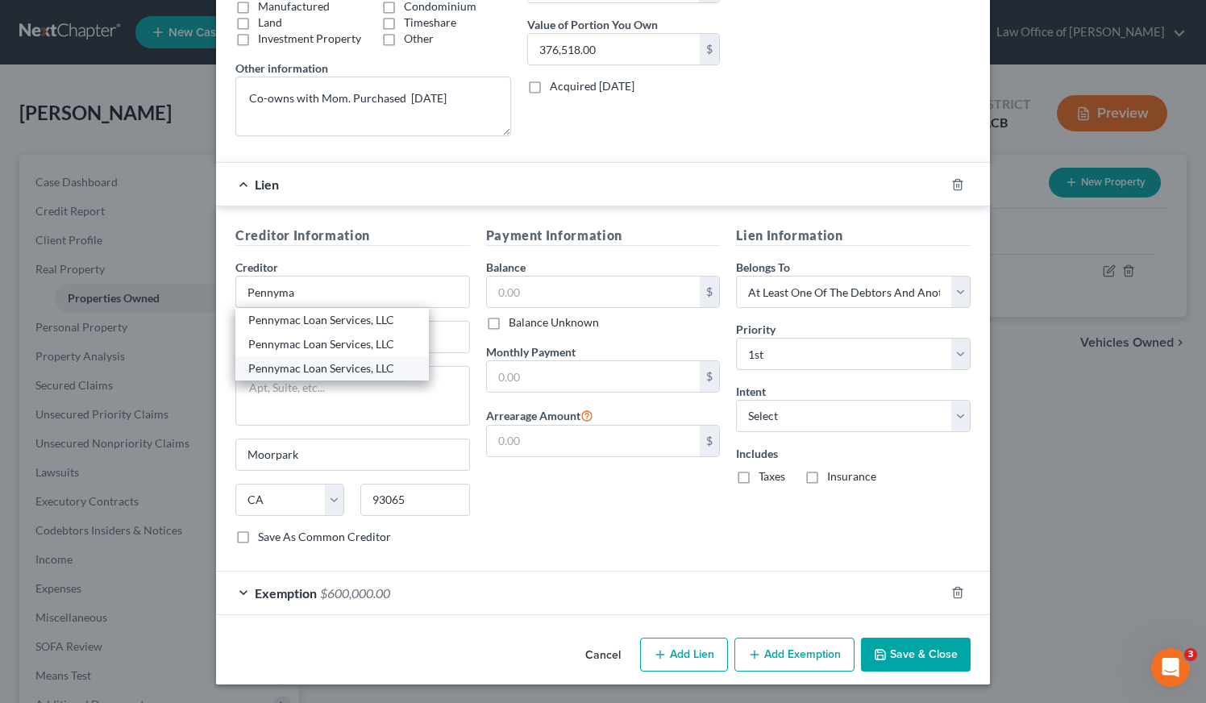
click at [307, 365] on div "Pennymac Loan Services, LLC" at bounding box center [332, 368] width 168 height 16
type input "Pennymac Loan Services, LLC"
type input "P.O. Box 514387"
type input "[GEOGRAPHIC_DATA]"
type input "90051"
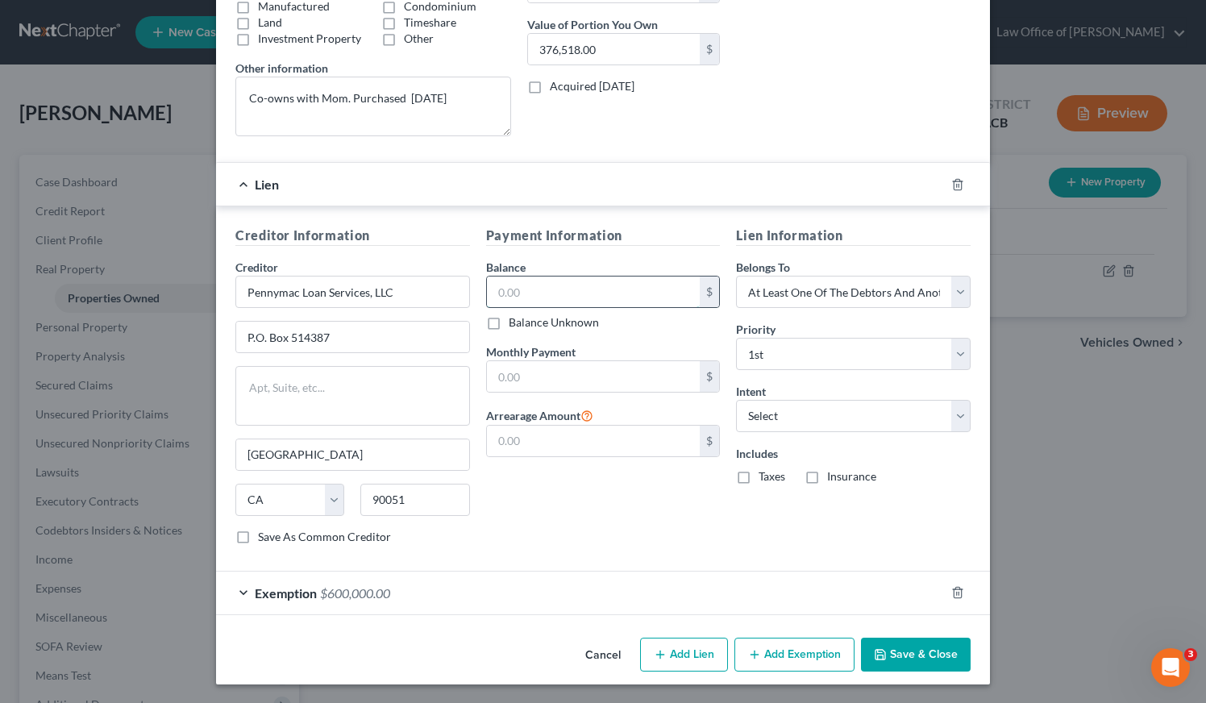
click at [553, 293] on input "text" at bounding box center [594, 291] width 214 height 31
type input "544,130.11"
click at [556, 372] on input "text" at bounding box center [594, 376] width 214 height 31
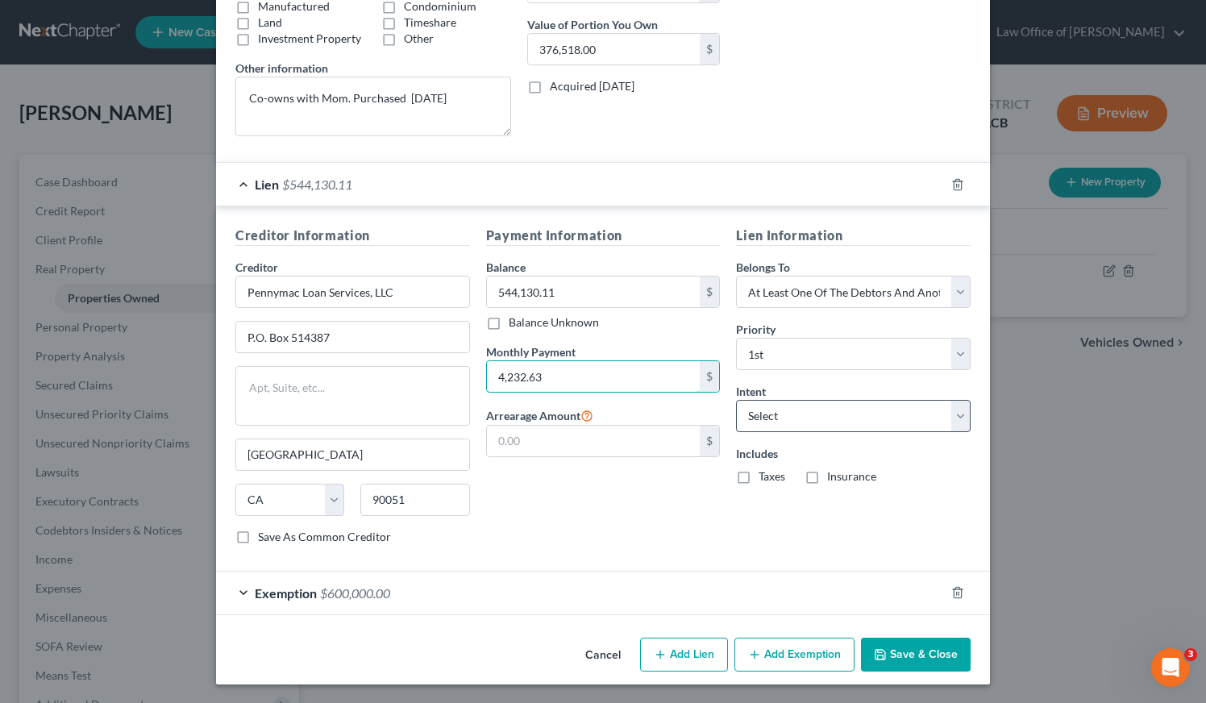
type input "4,232.63"
click at [849, 409] on select "Select Surrender Redeem Reaffirm Avoid Other" at bounding box center [853, 416] width 235 height 32
select select "2"
click at [794, 420] on select "Select Surrender Redeem Reaffirm Avoid Other" at bounding box center [853, 416] width 235 height 32
click at [758, 475] on label "Taxes" at bounding box center [771, 476] width 27 height 16
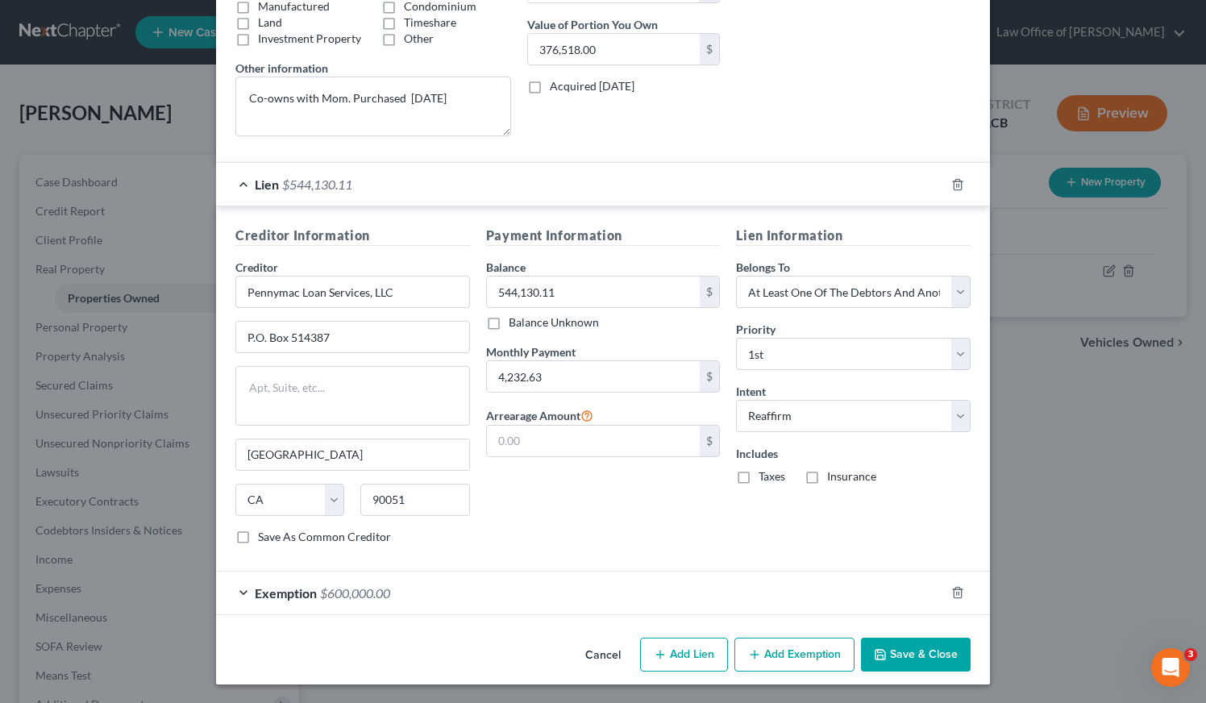
click at [765, 475] on input "Taxes" at bounding box center [770, 473] width 10 height 10
checkbox input "true"
click at [827, 475] on label "Insurance" at bounding box center [851, 476] width 49 height 16
click at [833, 475] on input "Insurance" at bounding box center [838, 473] width 10 height 10
checkbox input "true"
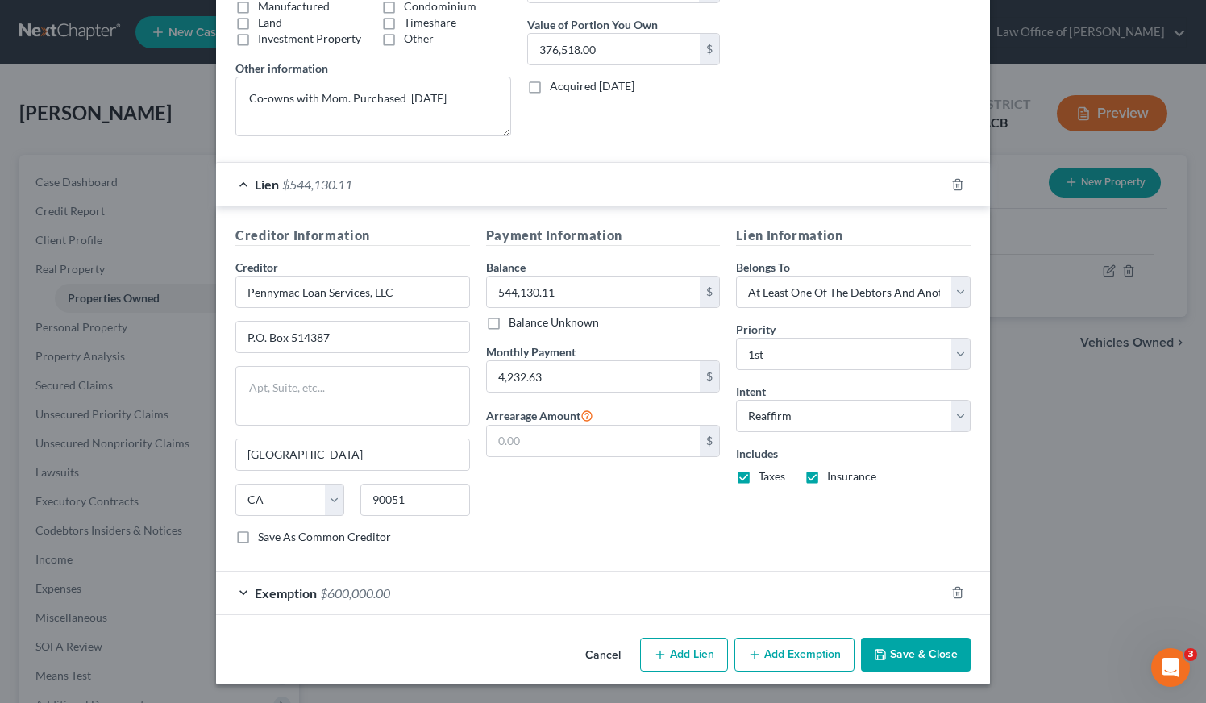
click at [916, 663] on button "Save & Close" at bounding box center [916, 654] width 110 height 34
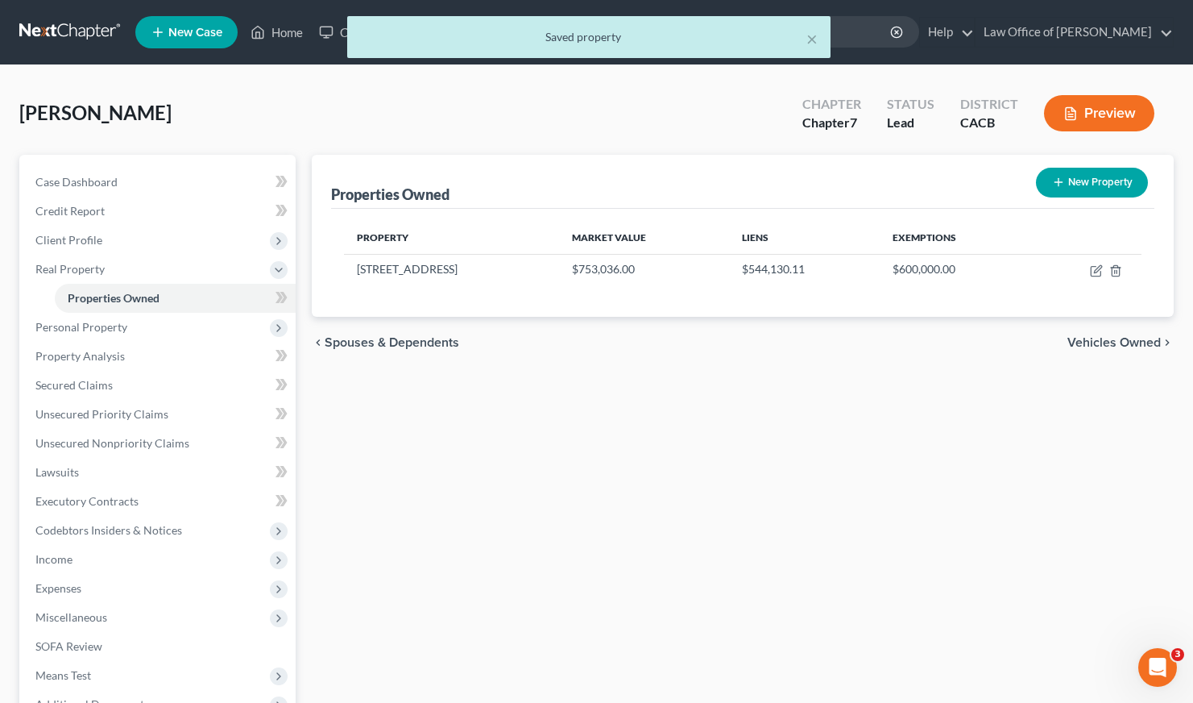
click at [571, 404] on div "Properties Owned New Property Property Market Value Liens Exemptions [STREET_AD…" at bounding box center [743, 490] width 878 height 670
click at [90, 373] on link "Secured Claims" at bounding box center [159, 385] width 273 height 29
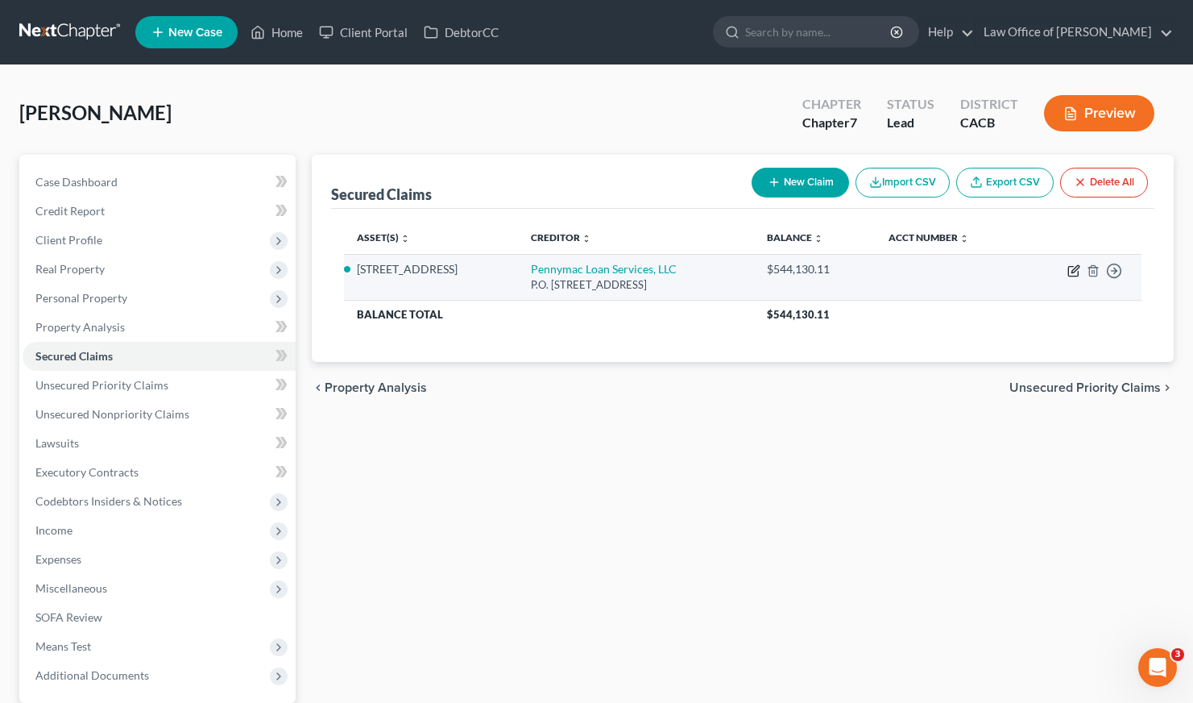
click at [1075, 266] on icon "button" at bounding box center [1075, 268] width 7 height 7
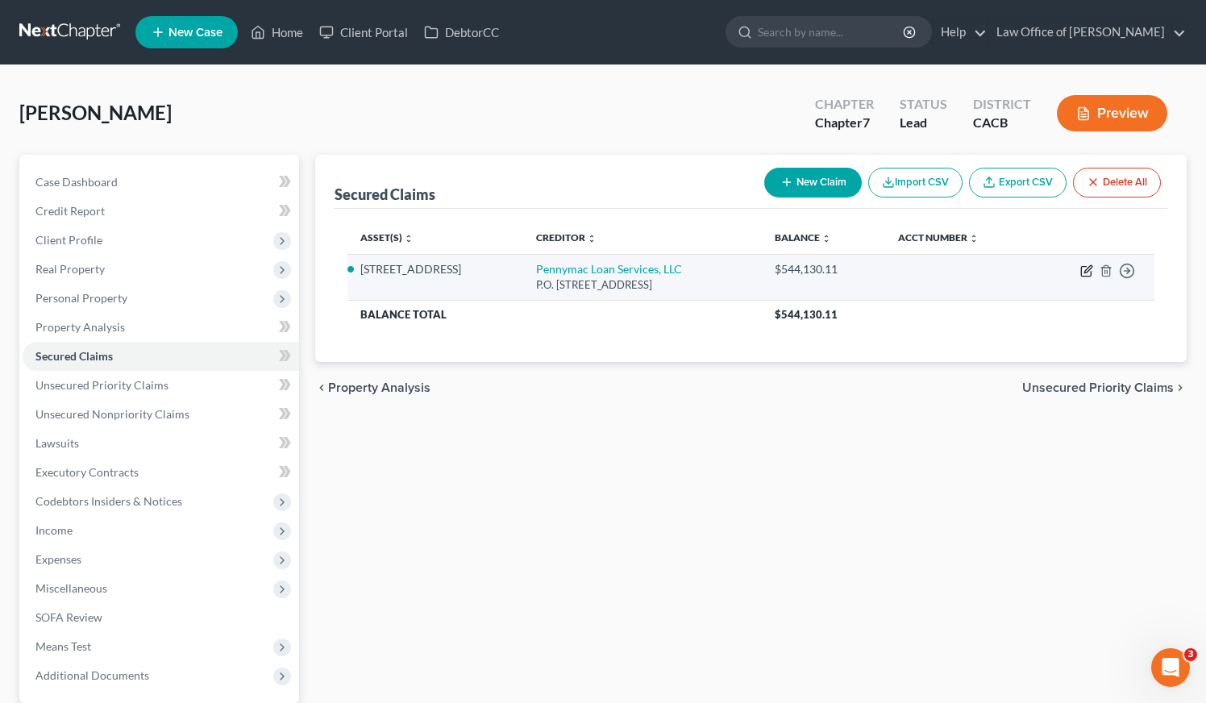
select select "4"
select select "2"
select select "3"
select select "0"
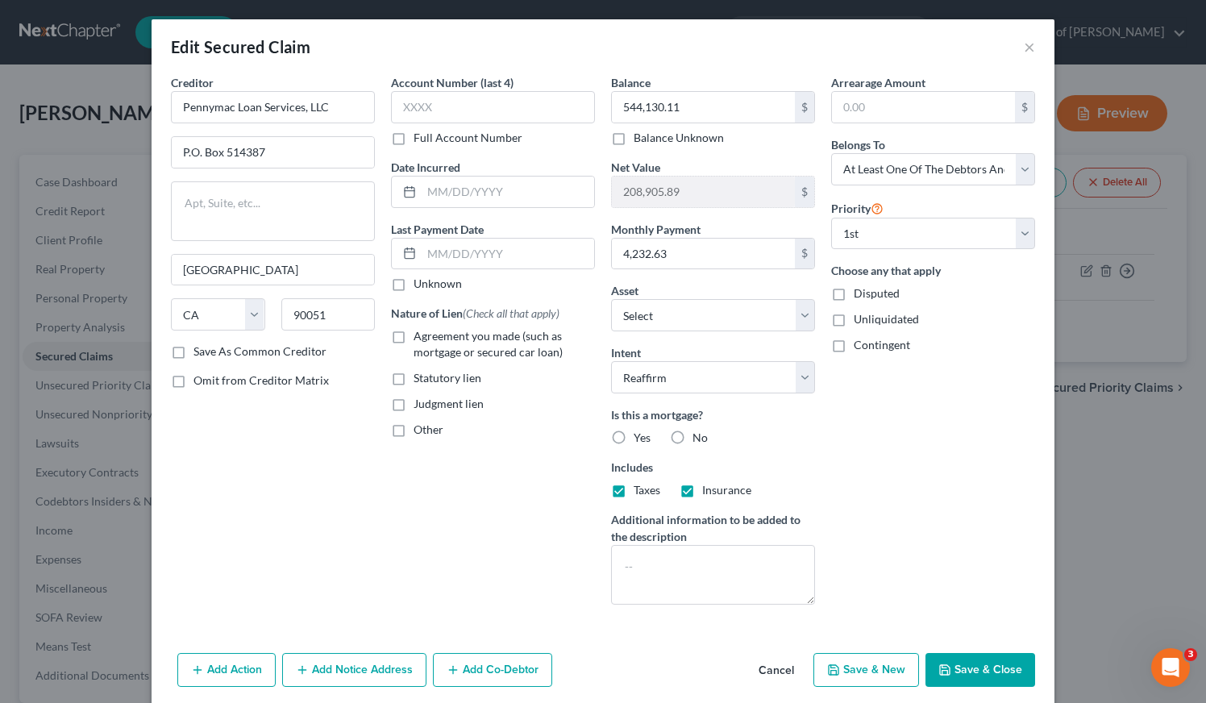
click at [413, 139] on label "Full Account Number" at bounding box center [467, 138] width 109 height 16
click at [420, 139] on input "Full Account Number" at bounding box center [425, 135] width 10 height 10
click at [413, 112] on input "text" at bounding box center [493, 107] width 204 height 32
type input "0318"
click at [482, 171] on div "Date Incurred" at bounding box center [493, 183] width 204 height 49
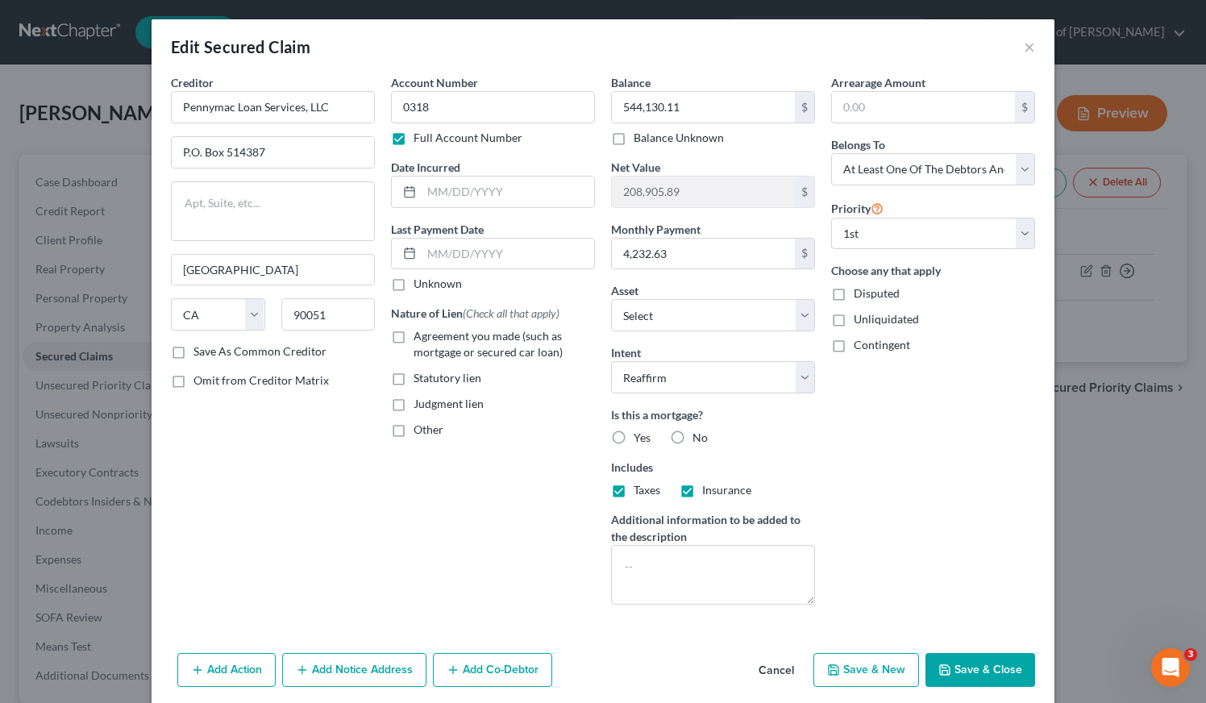
click at [413, 333] on label "Agreement you made (such as mortgage or secured car loan)" at bounding box center [503, 344] width 181 height 32
click at [420, 333] on input "Agreement you made (such as mortgage or secured car loan)" at bounding box center [425, 333] width 10 height 10
checkbox input "true"
click at [633, 436] on label "Yes" at bounding box center [641, 438] width 17 height 16
click at [640, 436] on input "Yes" at bounding box center [645, 435] width 10 height 10
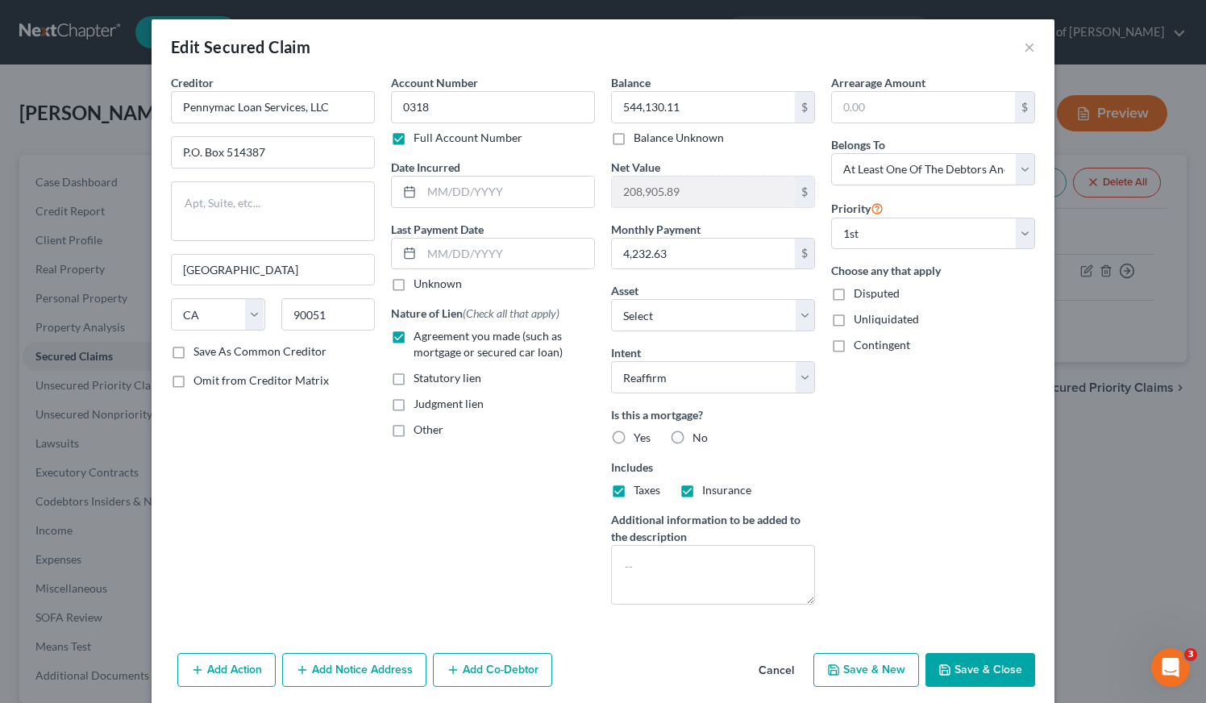
radio input "true"
click at [365, 668] on button "Add Notice Address" at bounding box center [354, 670] width 144 height 34
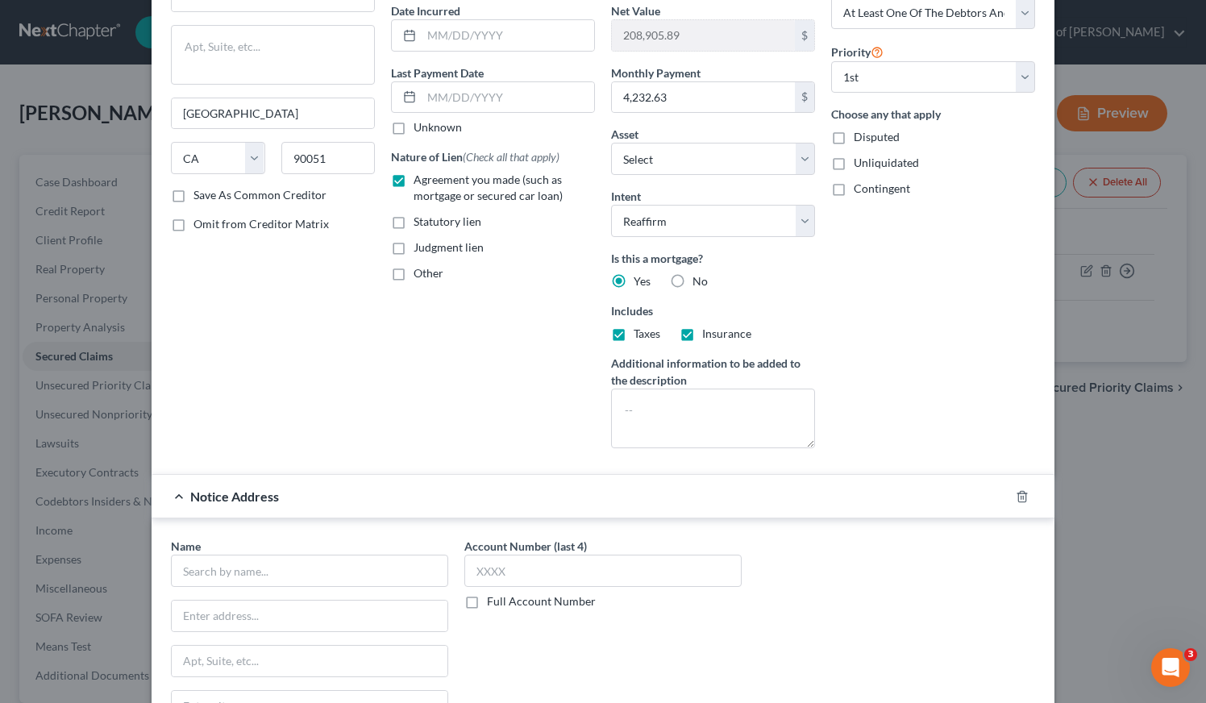
scroll to position [174, 0]
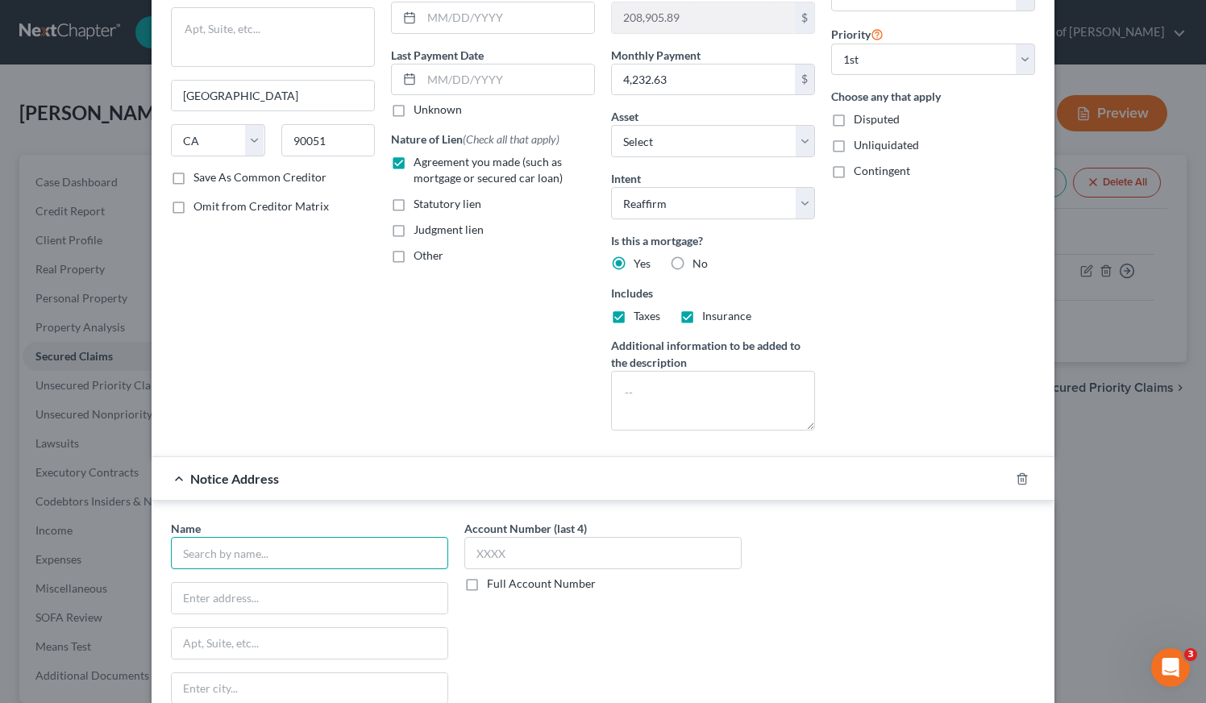
click at [314, 555] on input "text" at bounding box center [309, 553] width 277 height 32
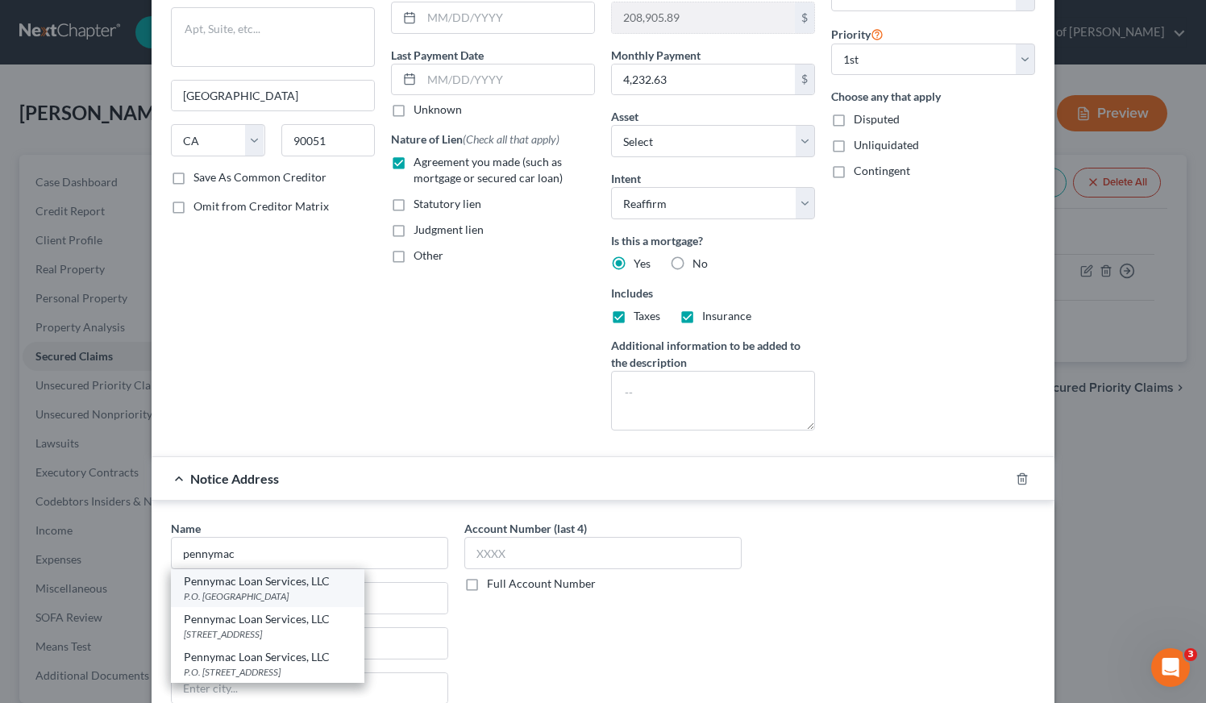
click at [232, 591] on div "P.O. [GEOGRAPHIC_DATA]" at bounding box center [268, 596] width 168 height 14
type input "Pennymac Loan Services, LLC"
type input "P.O. Box 30597"
type input "[GEOGRAPHIC_DATA]"
select select "4"
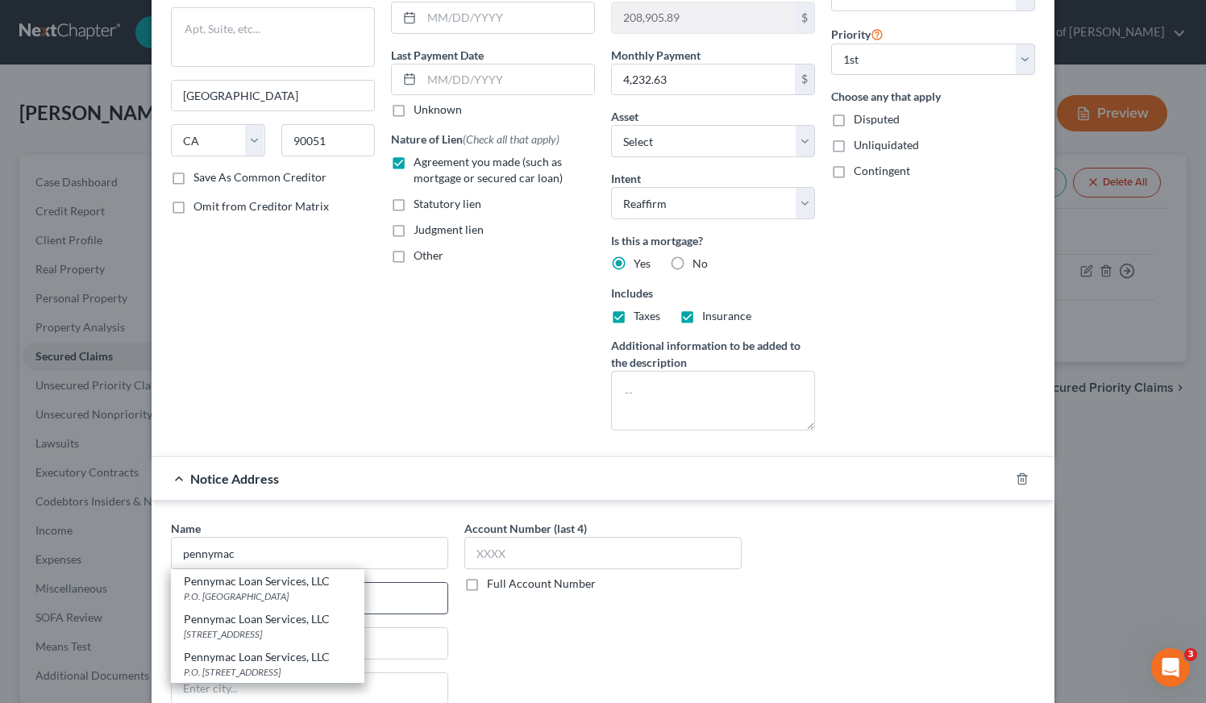
type input "90030"
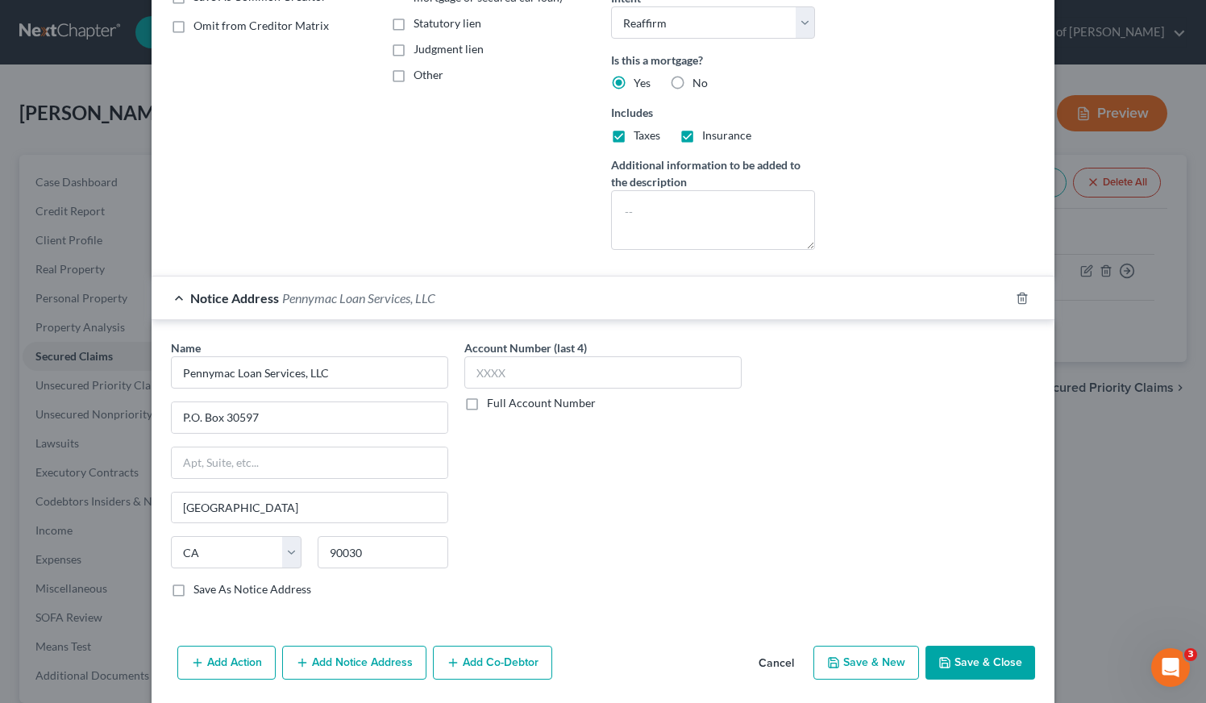
scroll to position [376, 0]
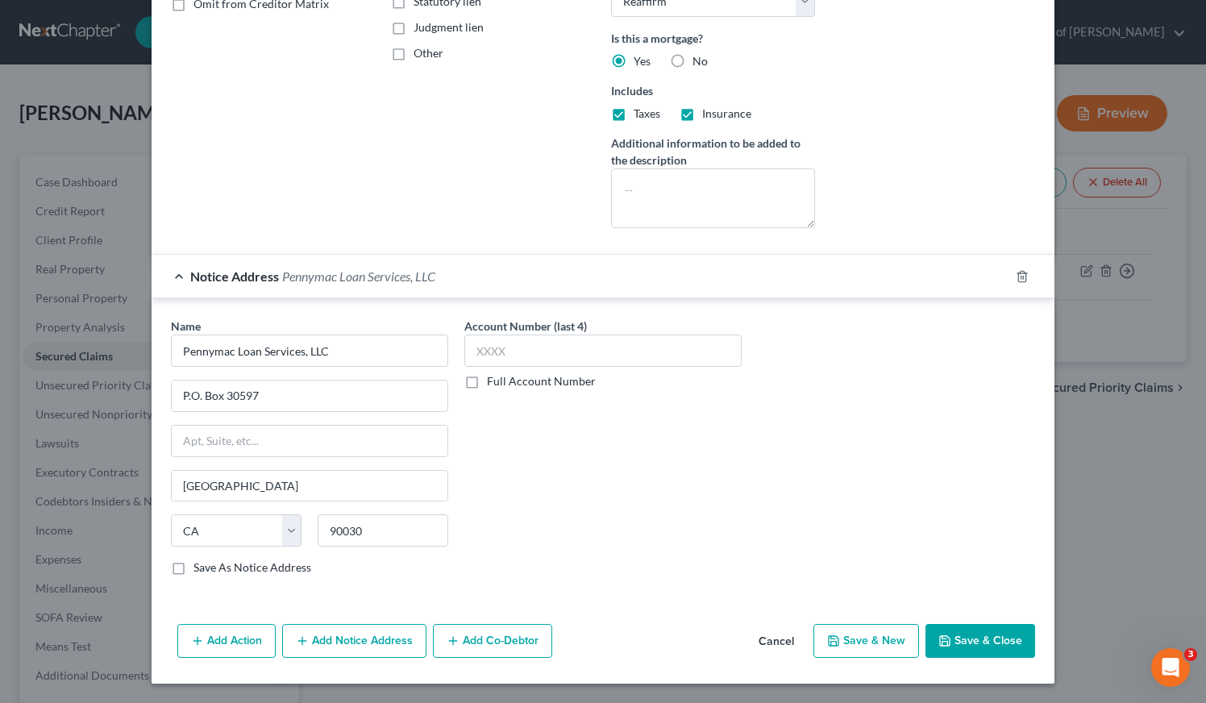
click at [487, 388] on label "Full Account Number" at bounding box center [541, 381] width 109 height 16
click at [493, 384] on input "Full Account Number" at bounding box center [498, 378] width 10 height 10
drag, startPoint x: 488, startPoint y: 357, endPoint x: 532, endPoint y: 345, distance: 45.2
click at [488, 356] on input "text" at bounding box center [602, 350] width 277 height 32
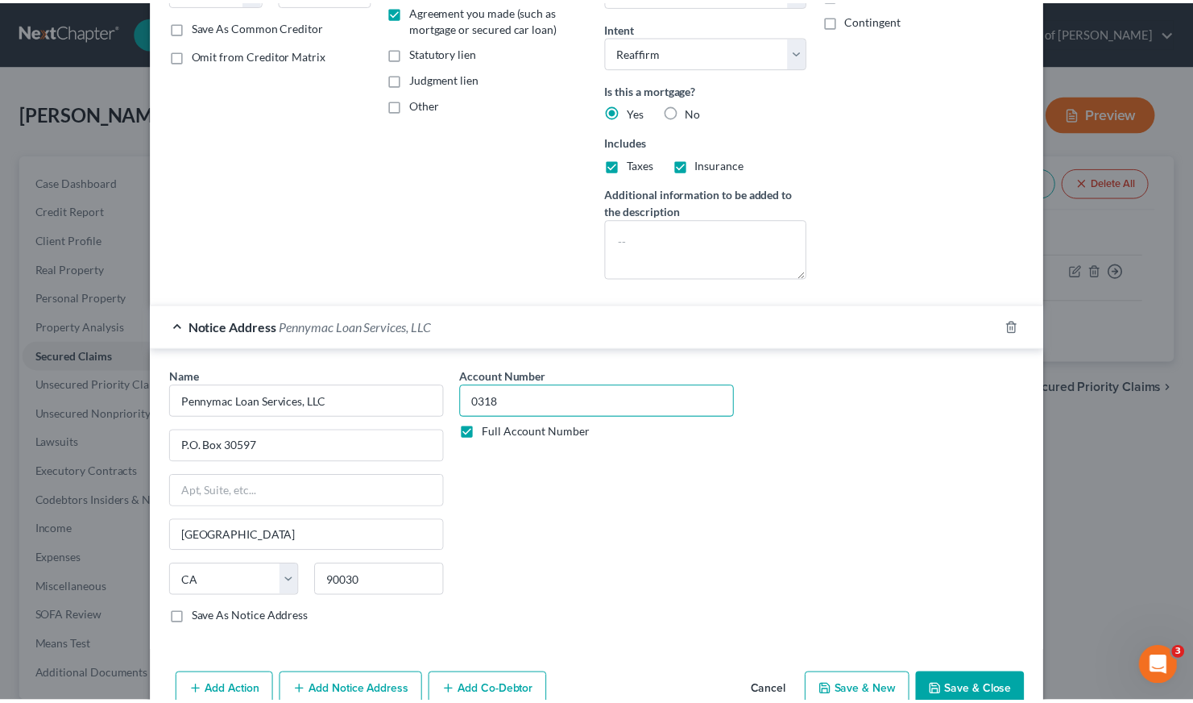
scroll to position [351, 0]
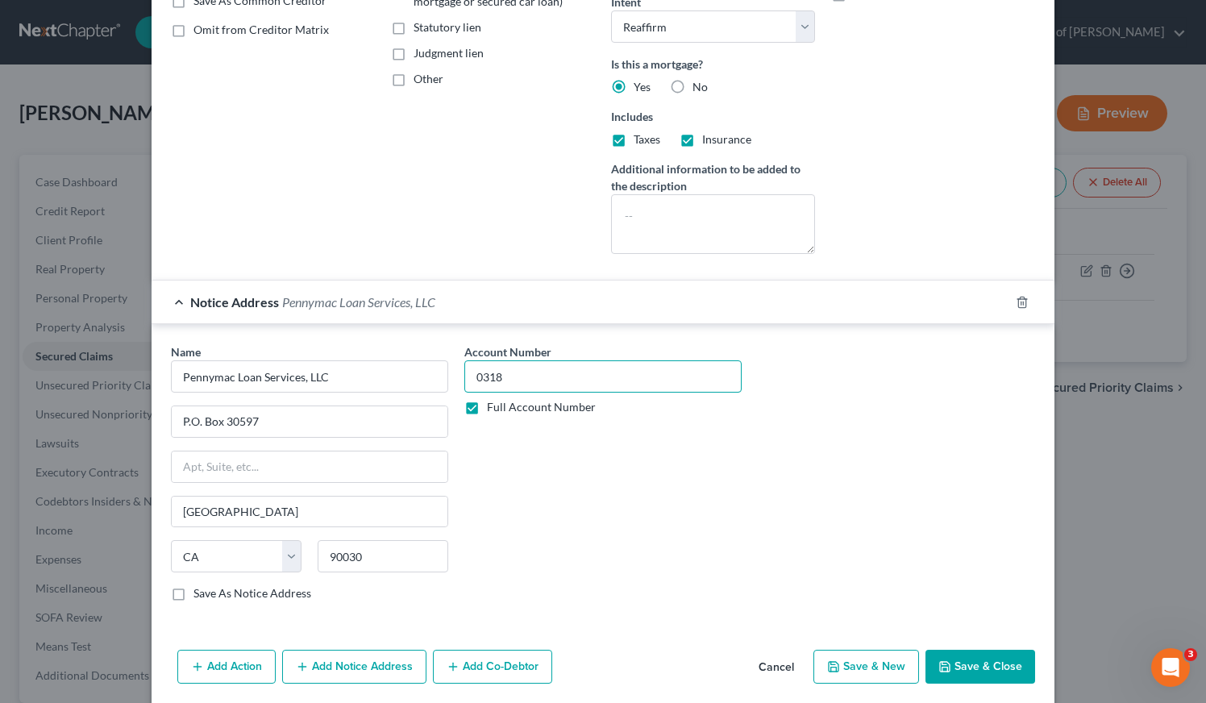
type input "0318"
click at [969, 675] on button "Save & Close" at bounding box center [980, 667] width 110 height 34
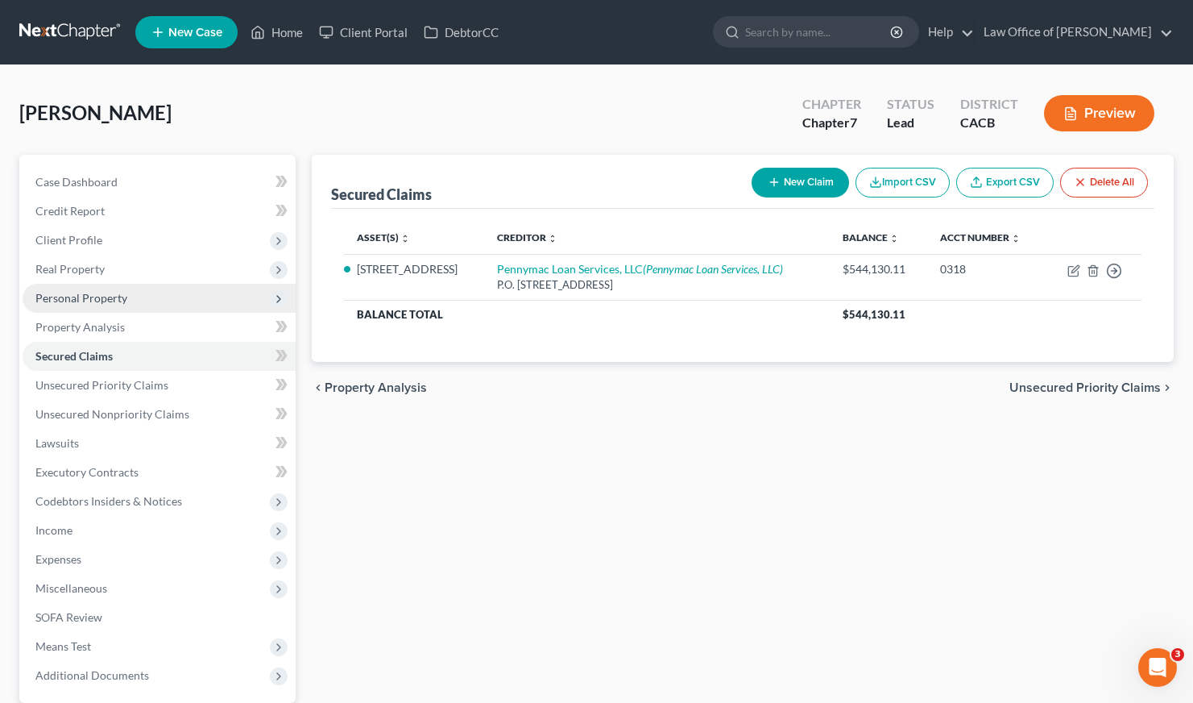
click at [95, 297] on span "Personal Property" at bounding box center [81, 298] width 92 height 14
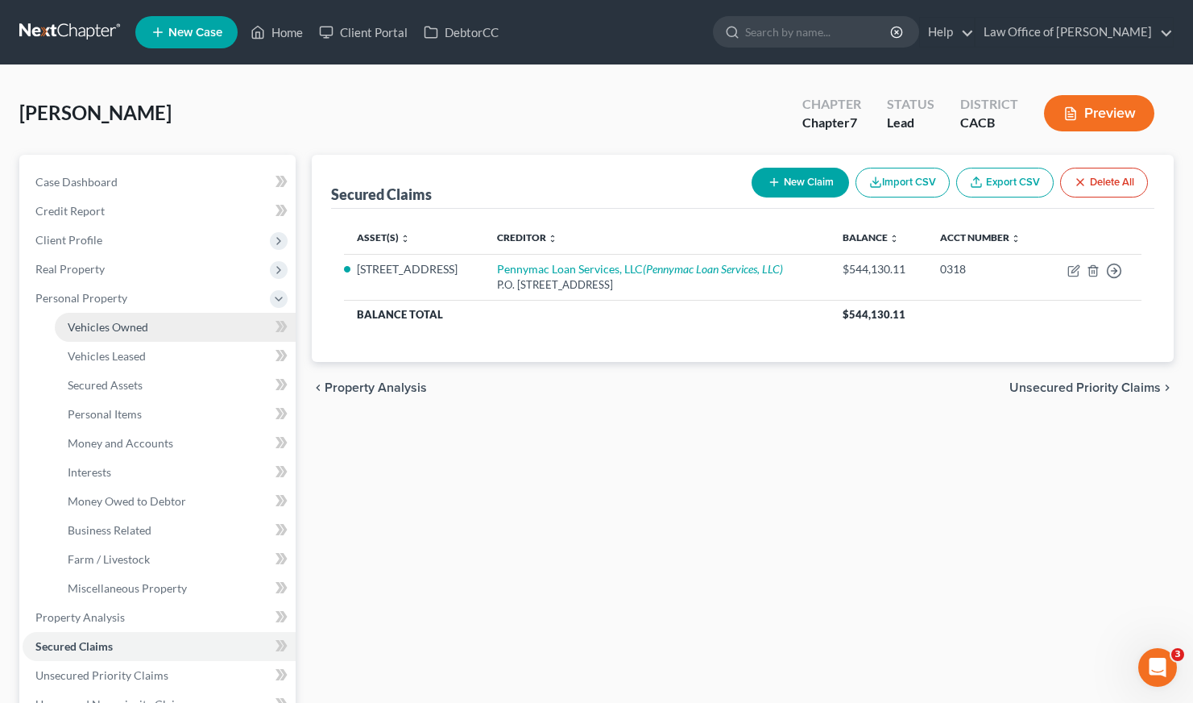
click at [126, 323] on span "Vehicles Owned" at bounding box center [108, 327] width 81 height 14
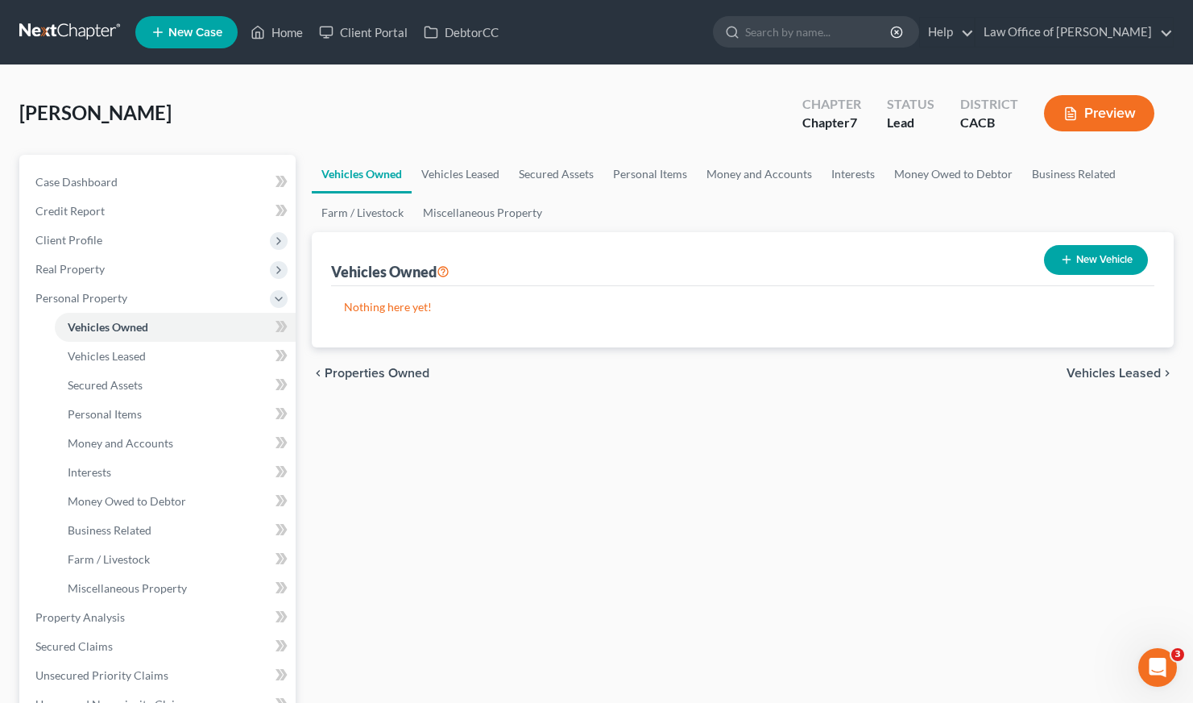
click at [1081, 260] on button "New Vehicle" at bounding box center [1096, 260] width 104 height 30
select select "0"
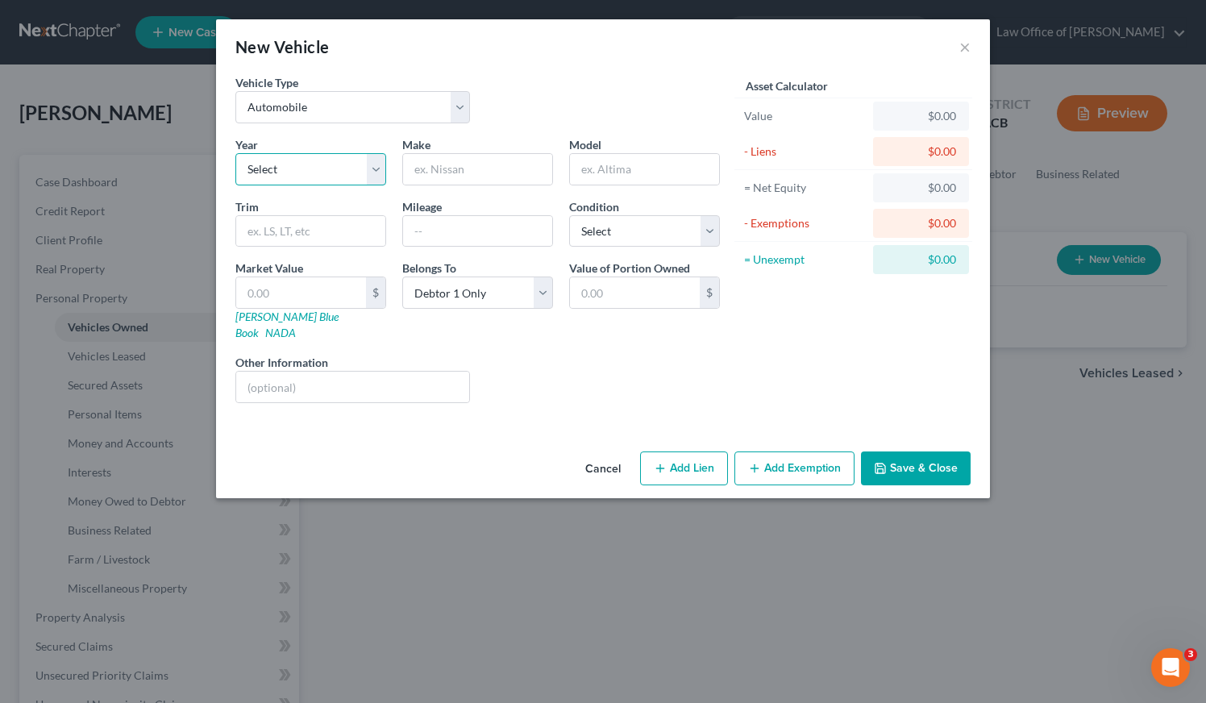
click at [305, 176] on select "Select 2026 2025 2024 2023 2022 2021 2020 2019 2018 2017 2016 2015 2014 2013 20…" at bounding box center [310, 169] width 151 height 32
select select "6"
click at [449, 162] on input "text" at bounding box center [477, 169] width 149 height 31
type input "need info"
click at [909, 451] on button "Save & Close" at bounding box center [916, 468] width 110 height 34
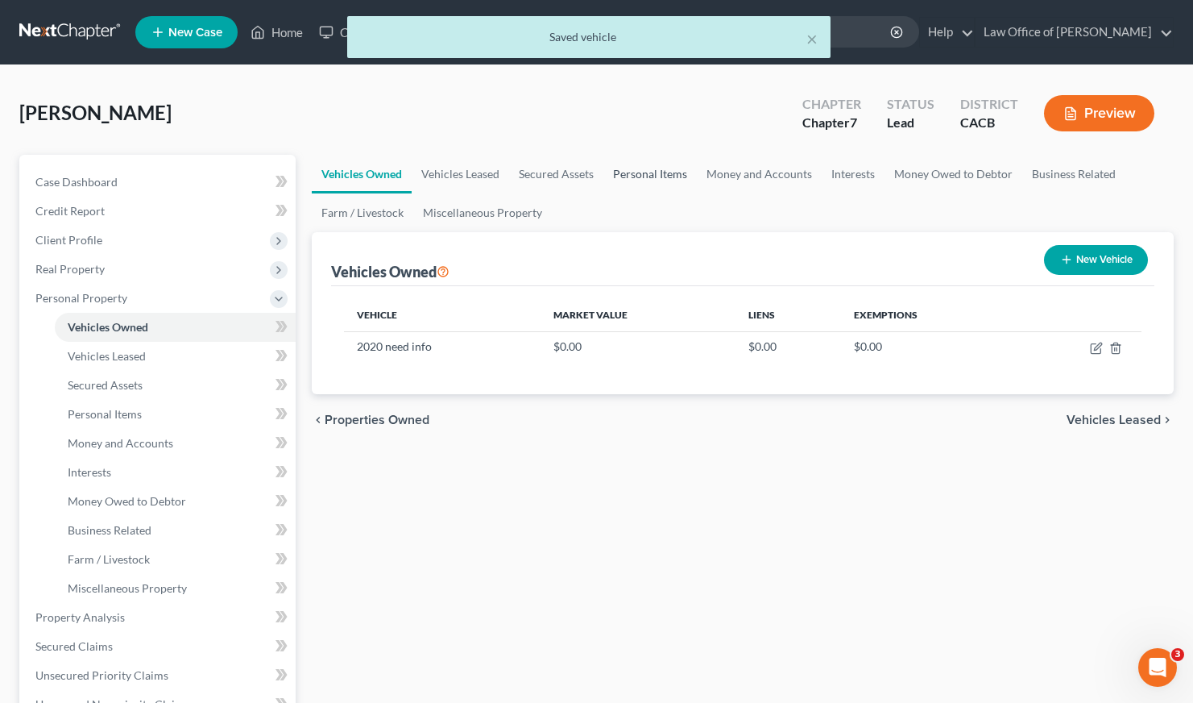
click at [641, 181] on link "Personal Items" at bounding box center [650, 174] width 93 height 39
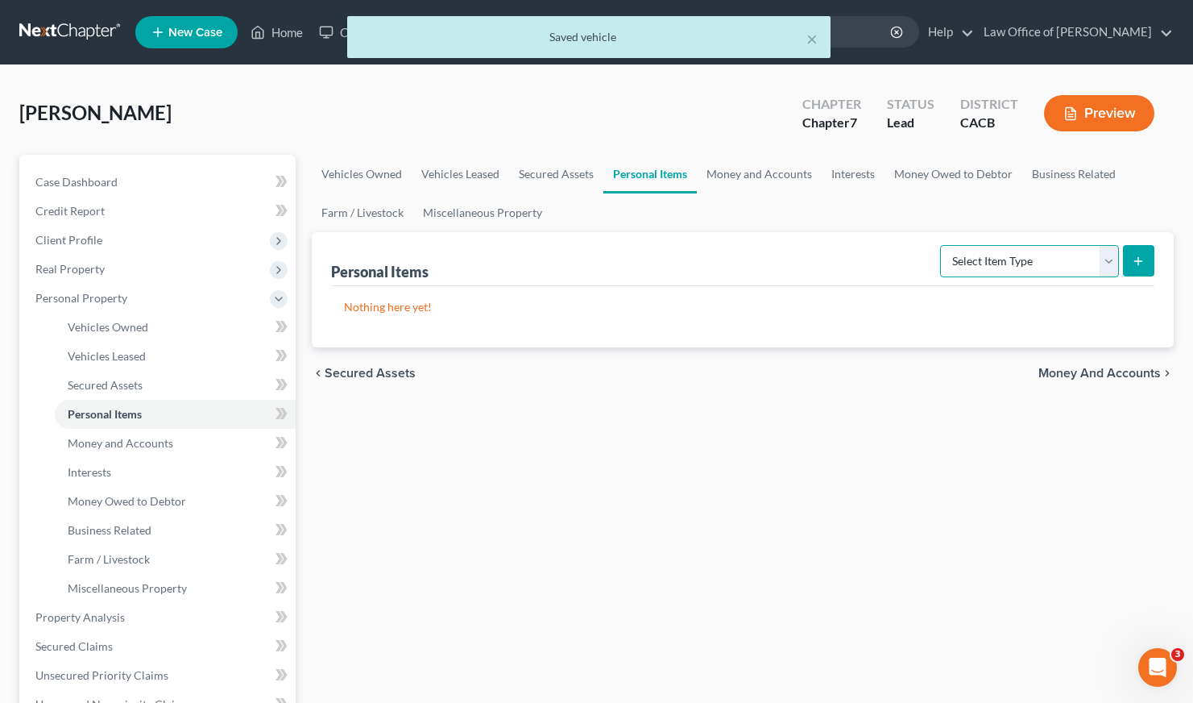
click at [1028, 256] on select "Select Item Type Clothing Collectibles Of Value Electronics Firearms Household …" at bounding box center [1029, 261] width 179 height 32
select select "clothing"
click at [1143, 267] on button "submit" at bounding box center [1138, 260] width 31 height 31
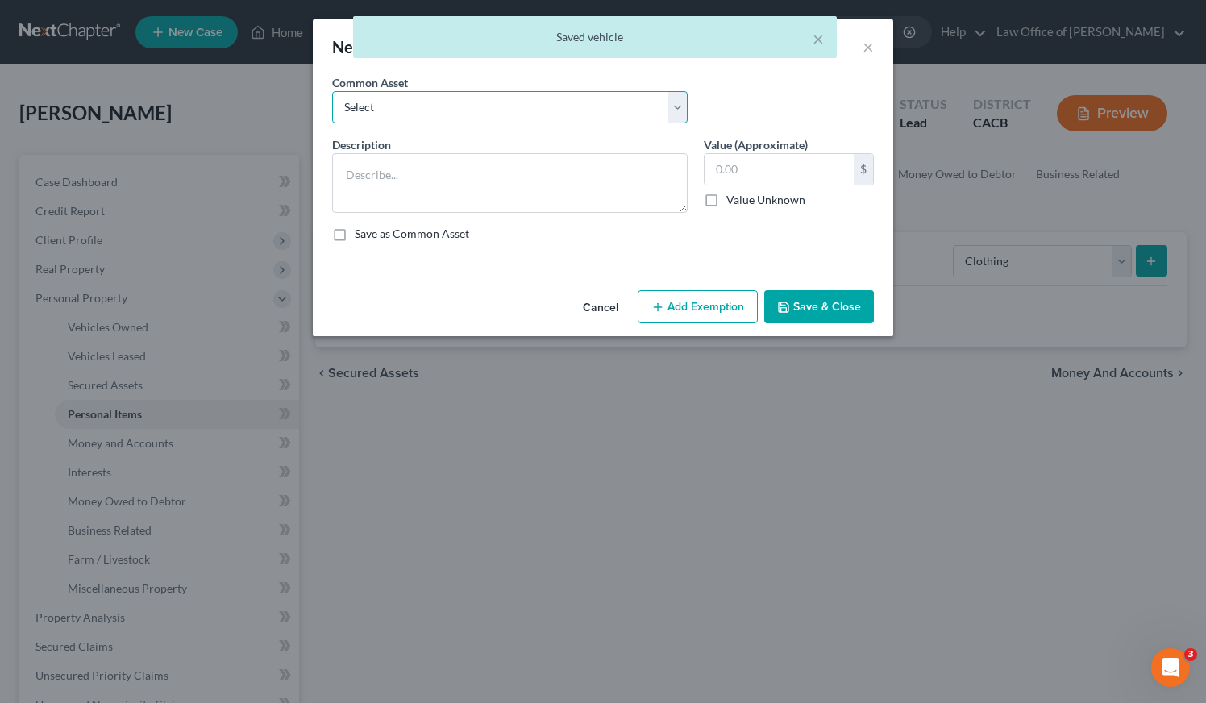
click at [546, 111] on select "Select Wardrobe and clothing" at bounding box center [509, 107] width 355 height 32
select select "0"
type textarea "Wardrobe and clothing"
type input "2,000.00"
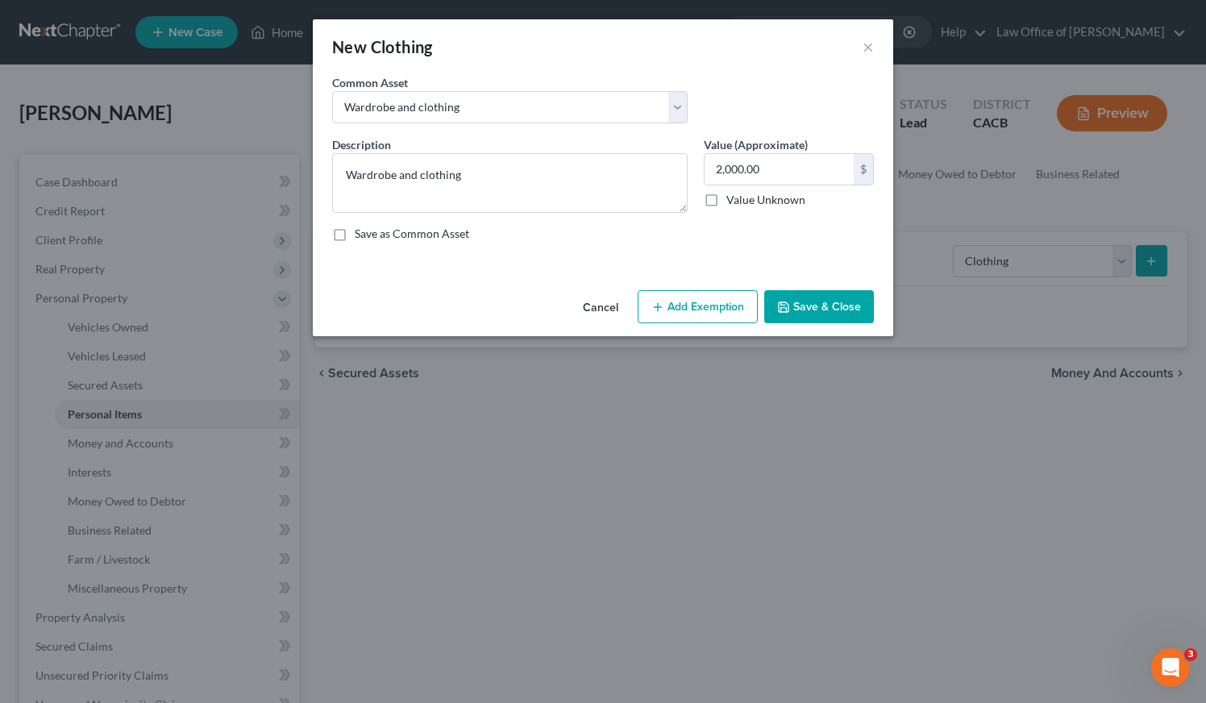
click at [712, 317] on button "Add Exemption" at bounding box center [697, 307] width 120 height 34
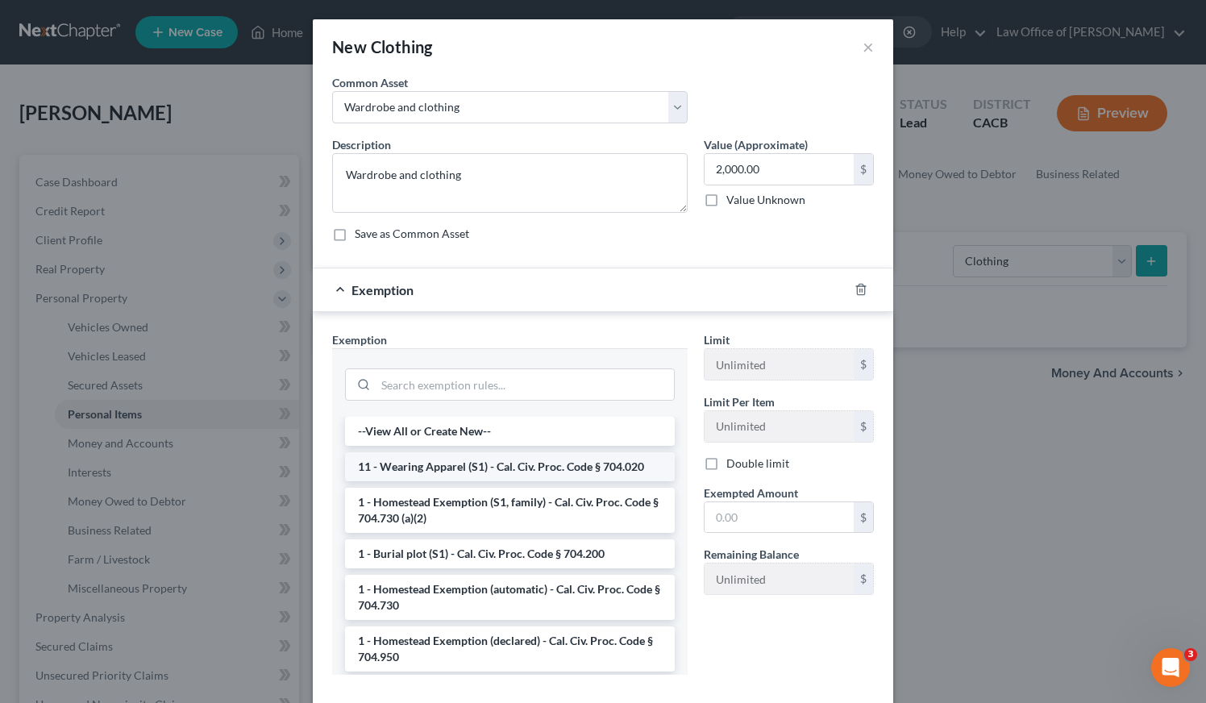
click at [425, 463] on li "11 - Wearing Apparel (S1) - Cal. Civ. Proc. Code § 704.020" at bounding box center [510, 466] width 330 height 29
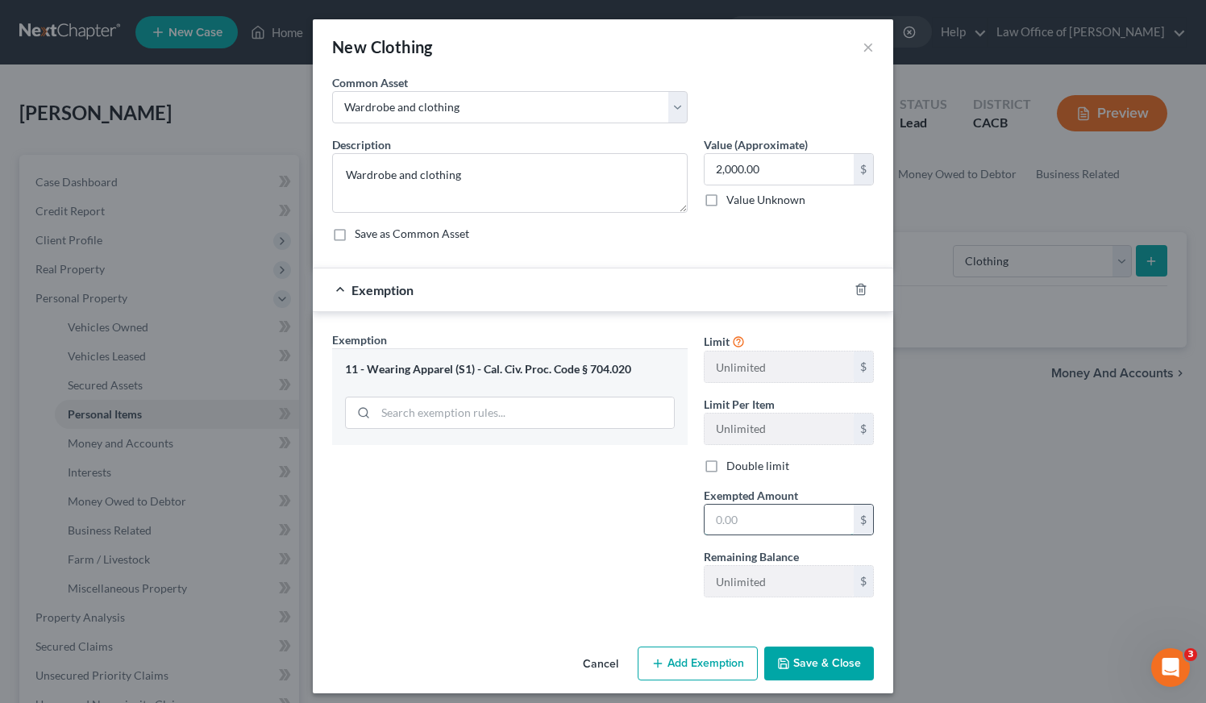
click at [765, 513] on input "text" at bounding box center [778, 519] width 149 height 31
type input "2,000"
click at [818, 663] on button "Save & Close" at bounding box center [819, 663] width 110 height 34
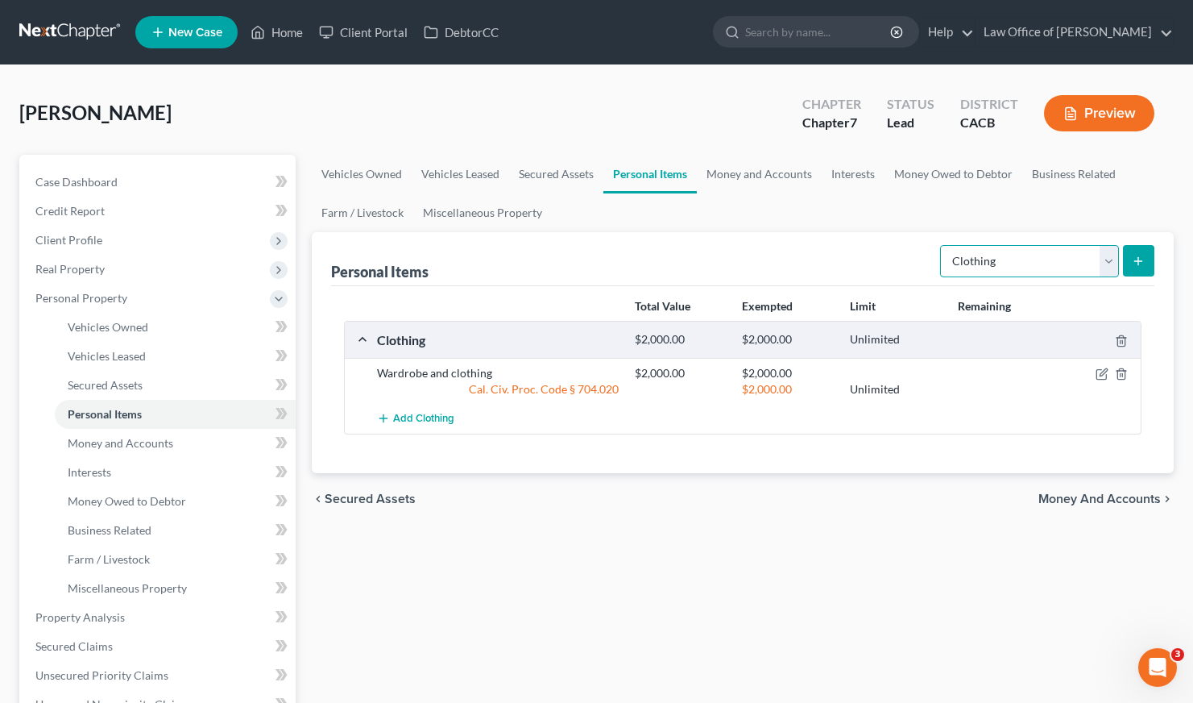
click at [972, 271] on select "Select Item Type Clothing Collectibles Of Value Electronics Firearms Household …" at bounding box center [1029, 261] width 179 height 32
select select "electronics"
click at [1145, 256] on button "submit" at bounding box center [1138, 260] width 31 height 31
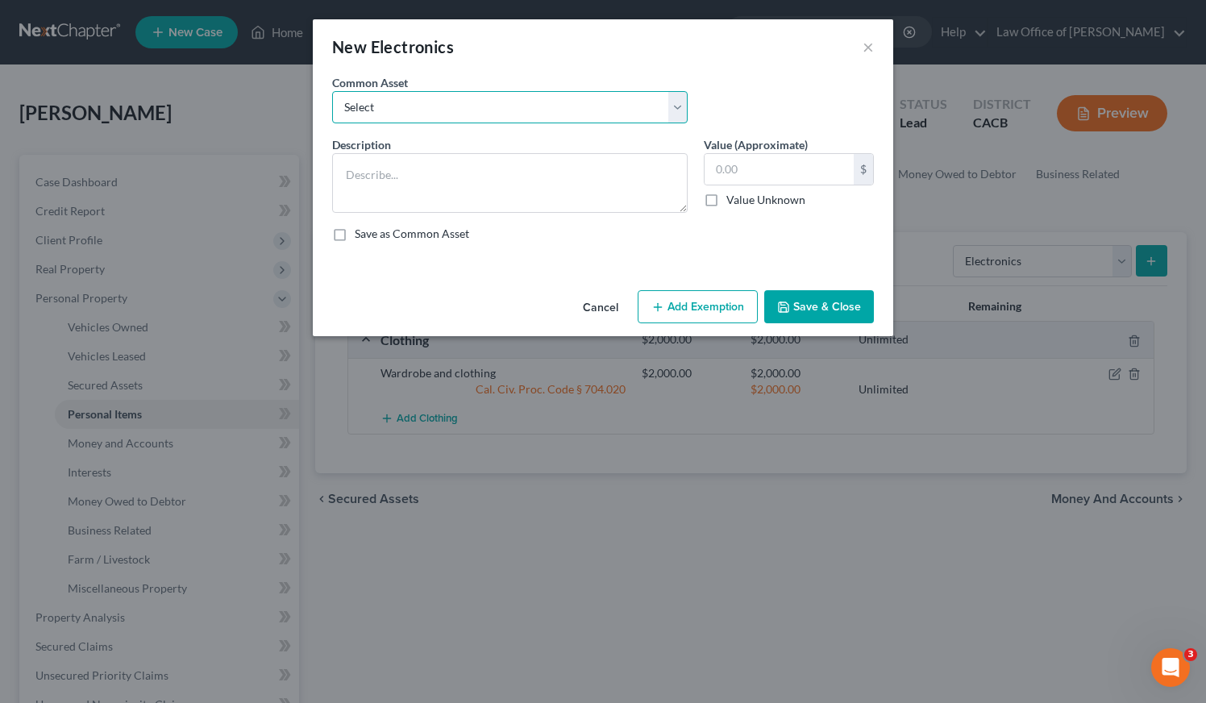
click at [446, 104] on select "Select General electronics, equipment and recreational personal property." at bounding box center [509, 107] width 355 height 32
select select "0"
type textarea "General electronics, equipment and recreational personal property."
type input "2,000.00"
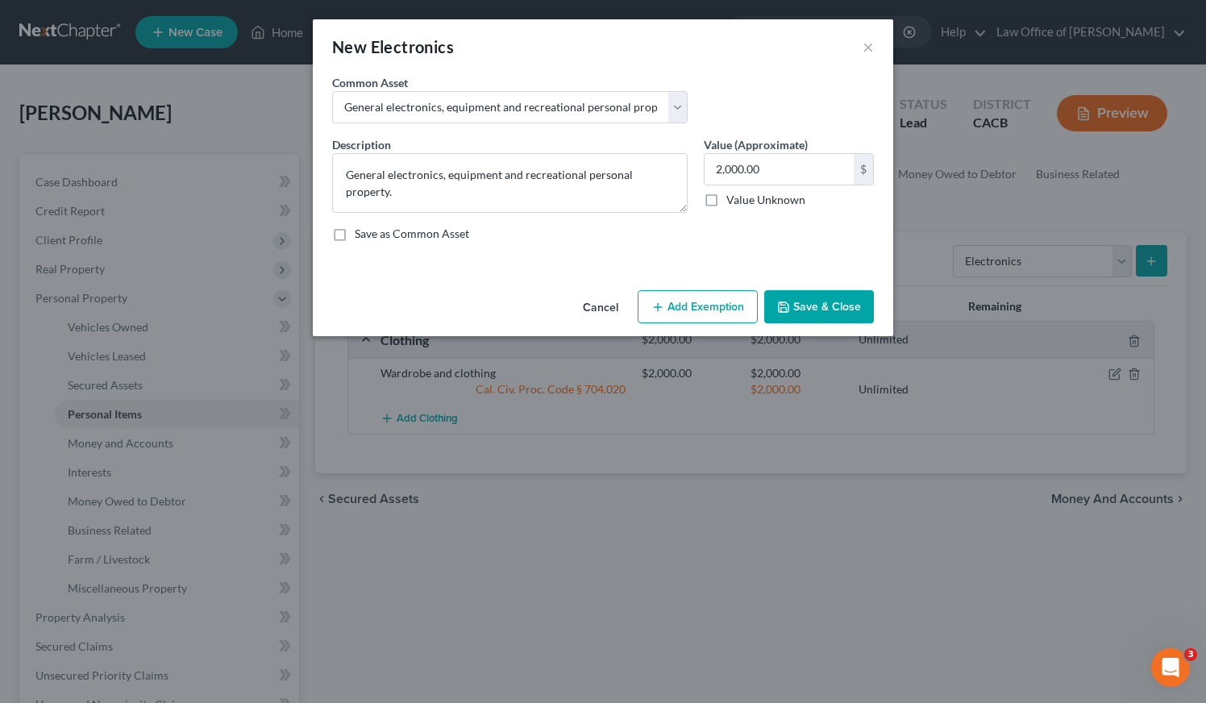
click at [699, 314] on button "Add Exemption" at bounding box center [697, 307] width 120 height 34
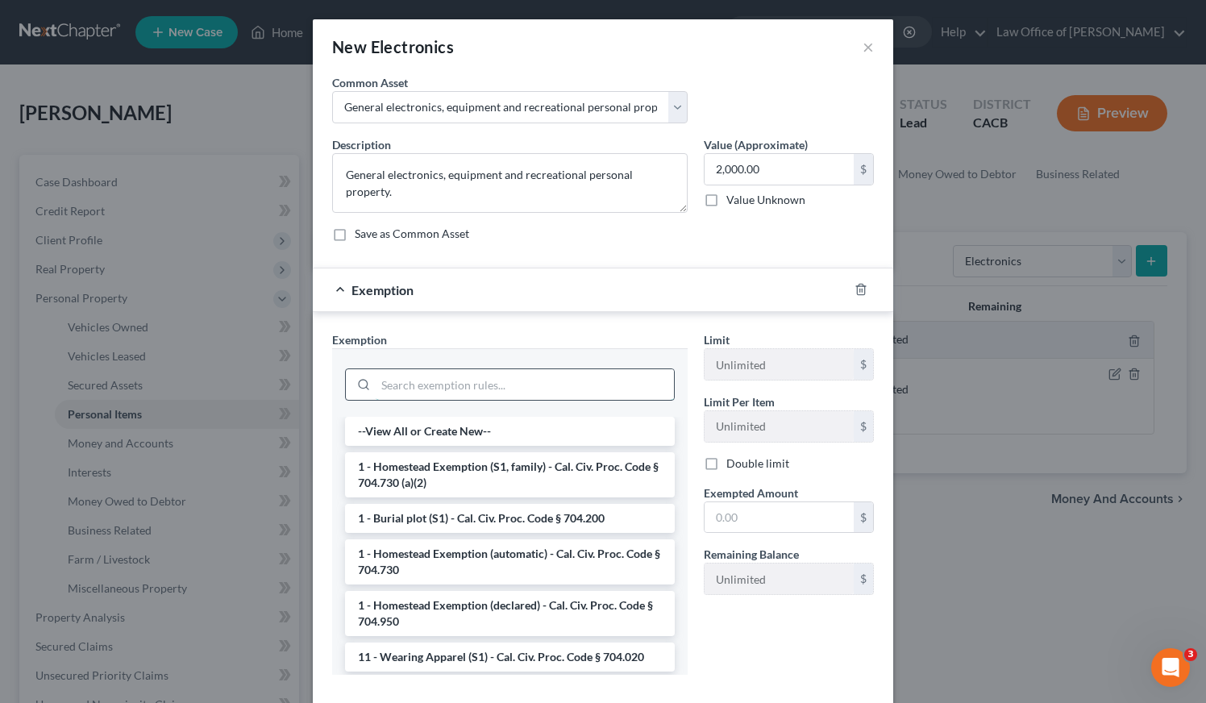
click at [453, 384] on input "search" at bounding box center [525, 384] width 298 height 31
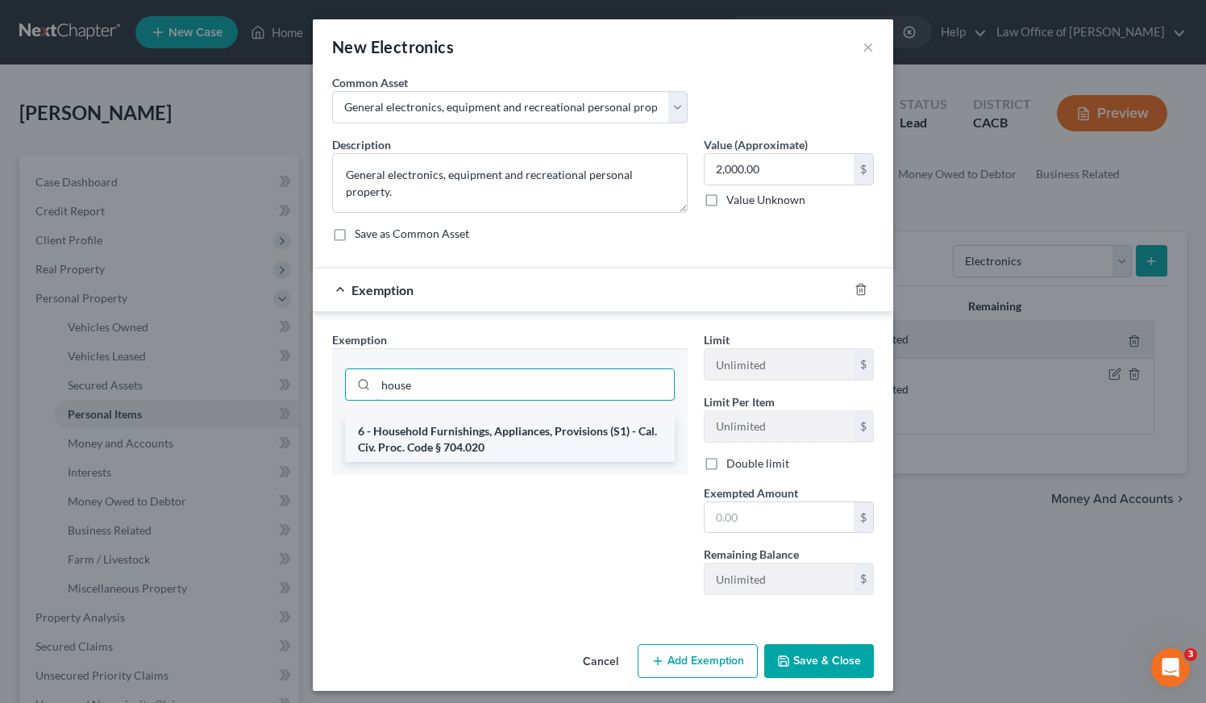
type input "house"
click at [475, 438] on li "6 - Household Furnishings, Appliances, Provisions (S1) - Cal. Civ. Proc. Code §…" at bounding box center [510, 439] width 330 height 45
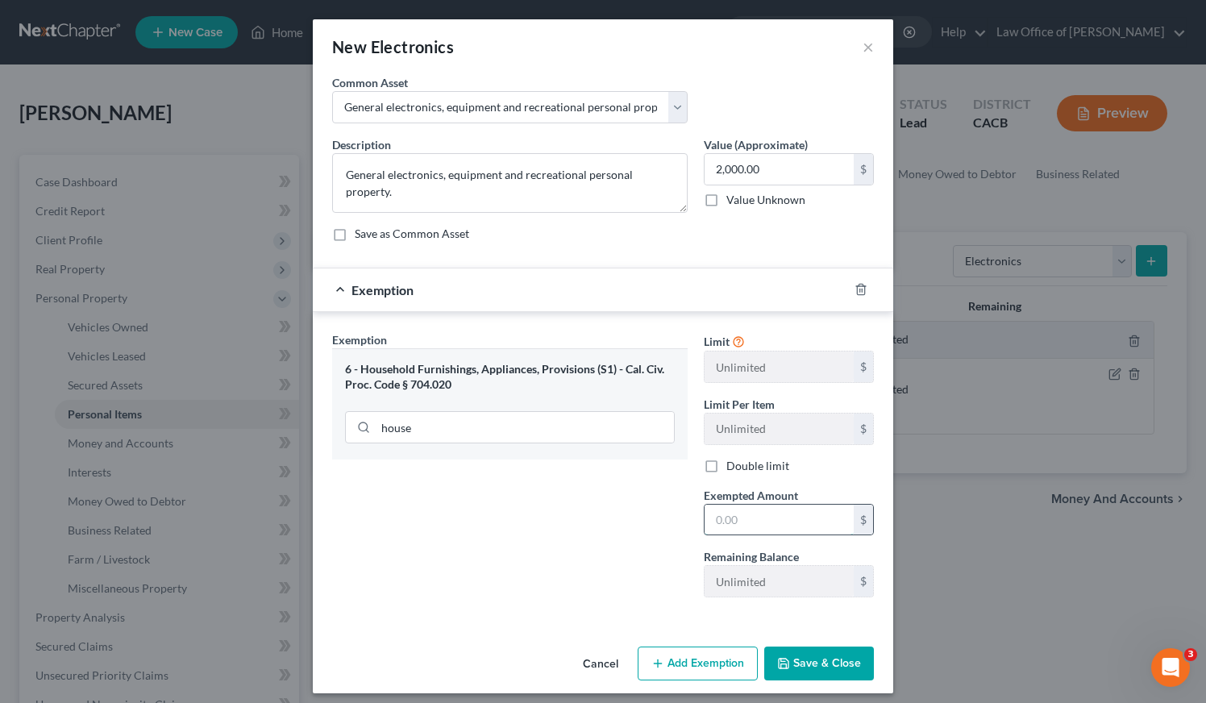
click at [719, 516] on input "text" at bounding box center [778, 519] width 149 height 31
type input "2,000"
drag, startPoint x: 807, startPoint y: 655, endPoint x: 879, endPoint y: 565, distance: 115.3
click at [807, 655] on button "Save & Close" at bounding box center [819, 663] width 110 height 34
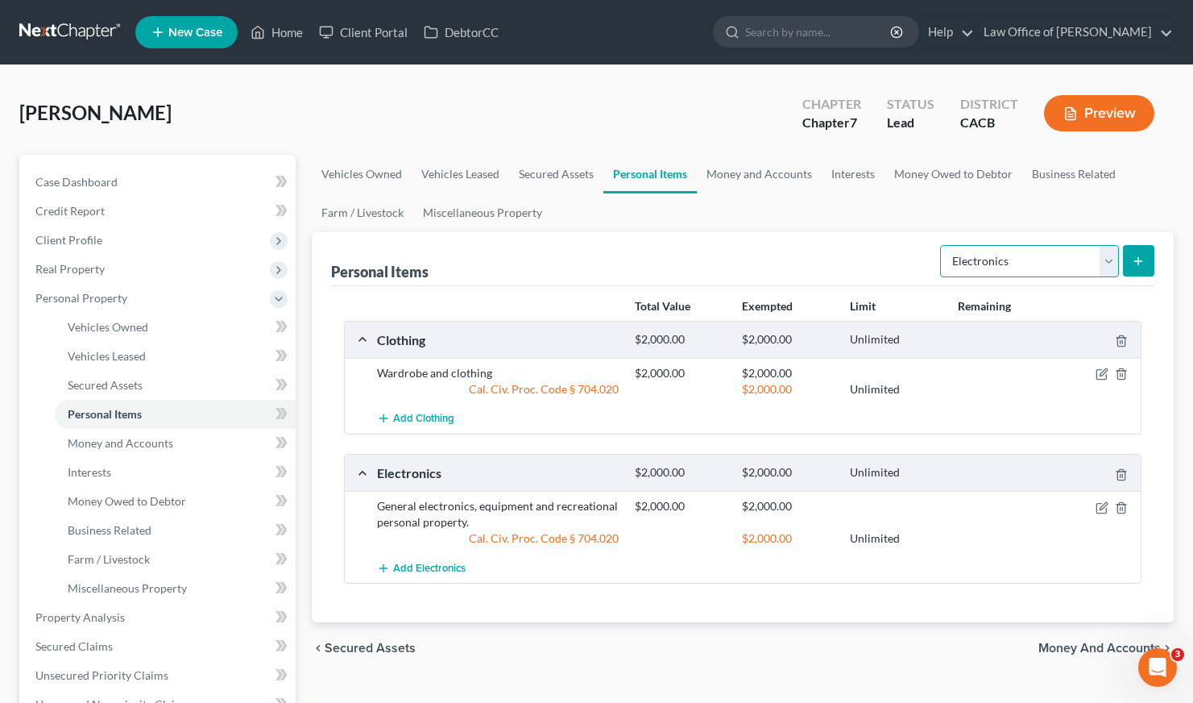
click at [1035, 267] on select "Select Item Type Clothing Collectibles Of Value Electronics Firearms Household …" at bounding box center [1029, 261] width 179 height 32
select select "household_goods"
click at [1139, 255] on icon "submit" at bounding box center [1138, 261] width 13 height 13
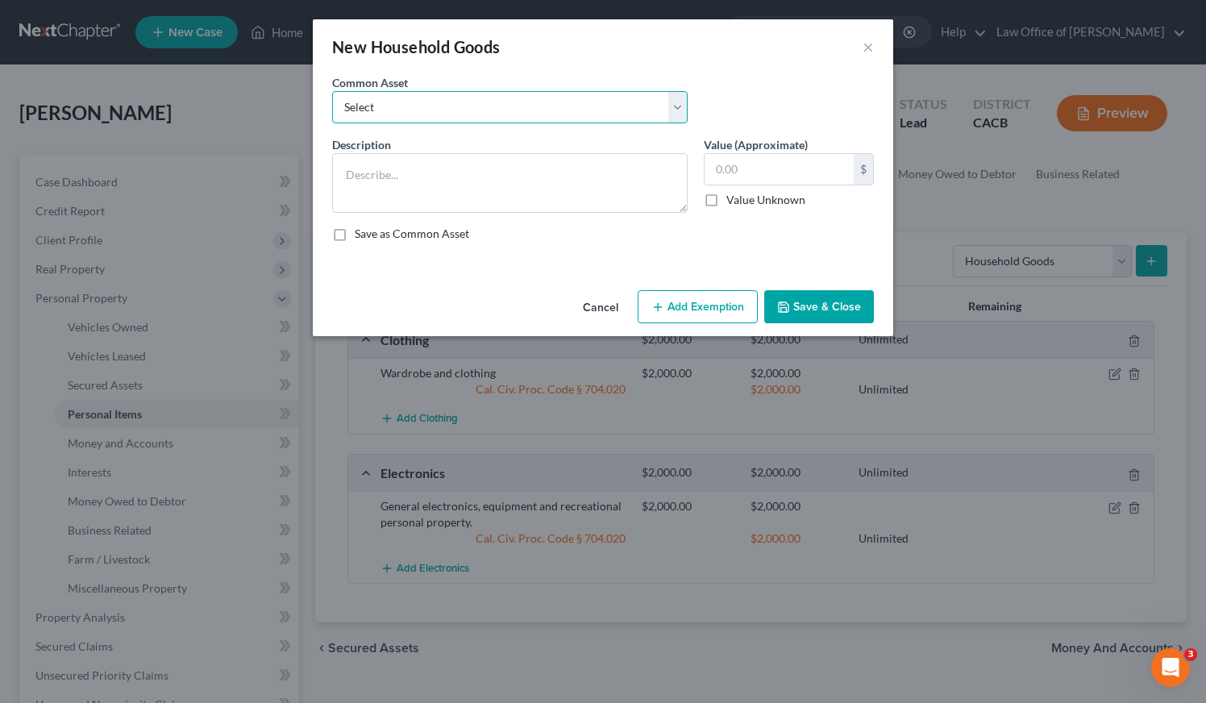
click at [529, 102] on select "Select Household Goods, Furnishings and Appliances." at bounding box center [509, 107] width 355 height 32
select select "0"
type textarea "Household Goods, Furnishings and Appliances."
type input "3,000.00"
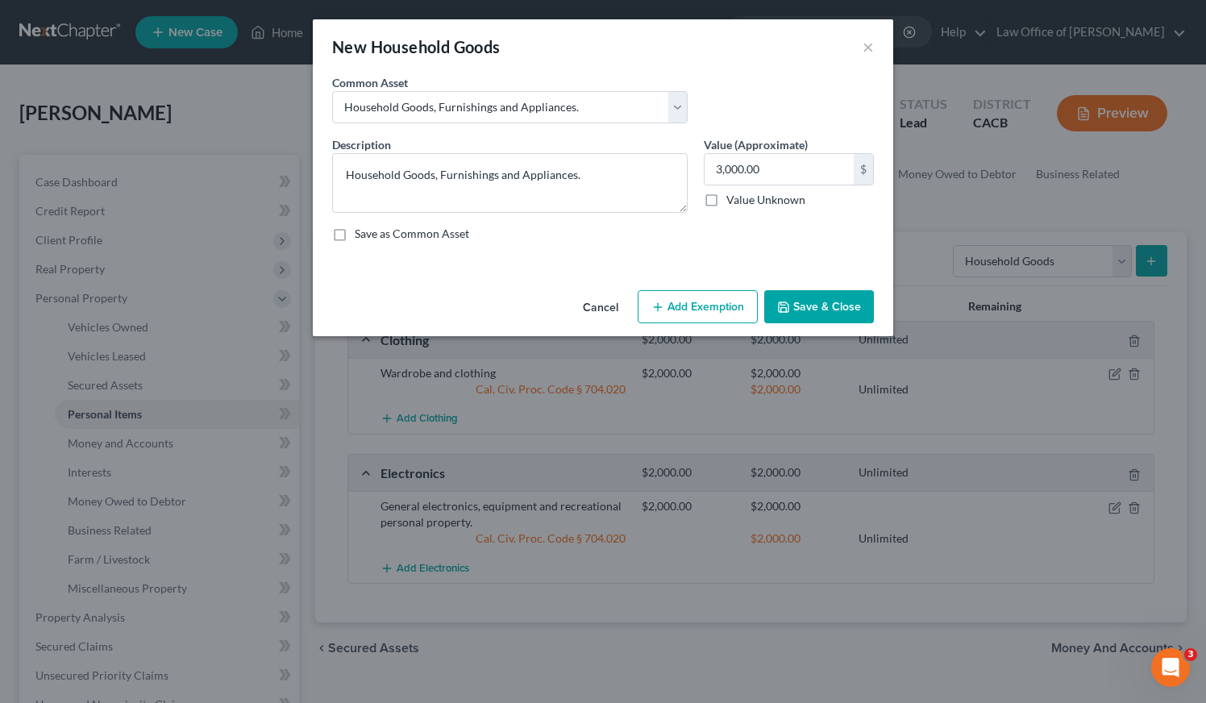
click at [707, 301] on button "Add Exemption" at bounding box center [697, 307] width 120 height 34
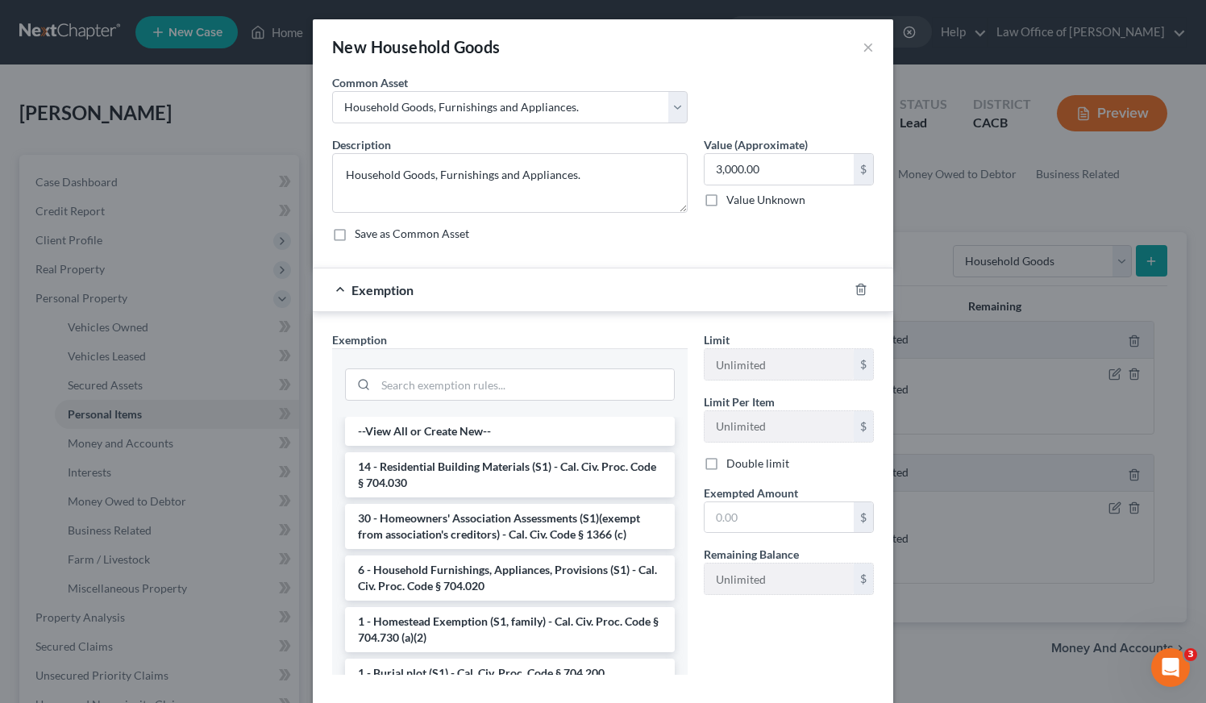
drag, startPoint x: 486, startPoint y: 414, endPoint x: 485, endPoint y: 403, distance: 11.3
click at [486, 412] on div at bounding box center [509, 382] width 355 height 68
click at [483, 387] on input "search" at bounding box center [525, 384] width 298 height 31
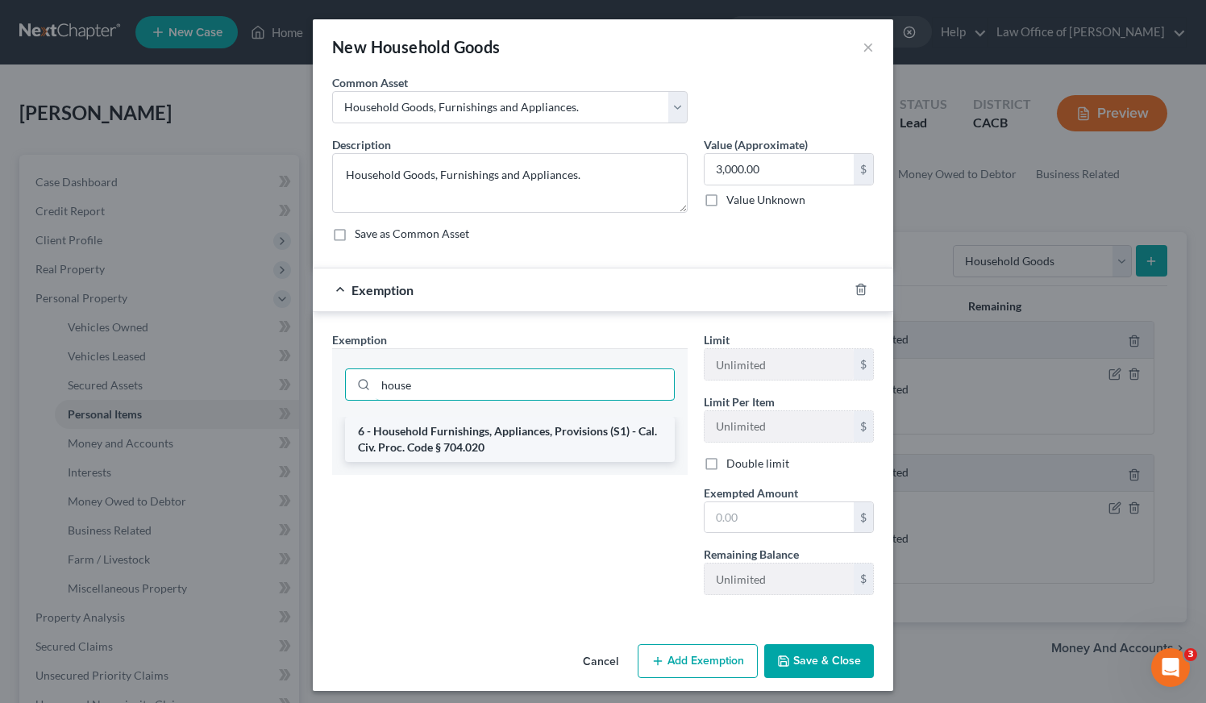
type input "house"
click at [456, 422] on li "6 - Household Furnishings, Appliances, Provisions (S1) - Cal. Civ. Proc. Code §…" at bounding box center [510, 439] width 330 height 45
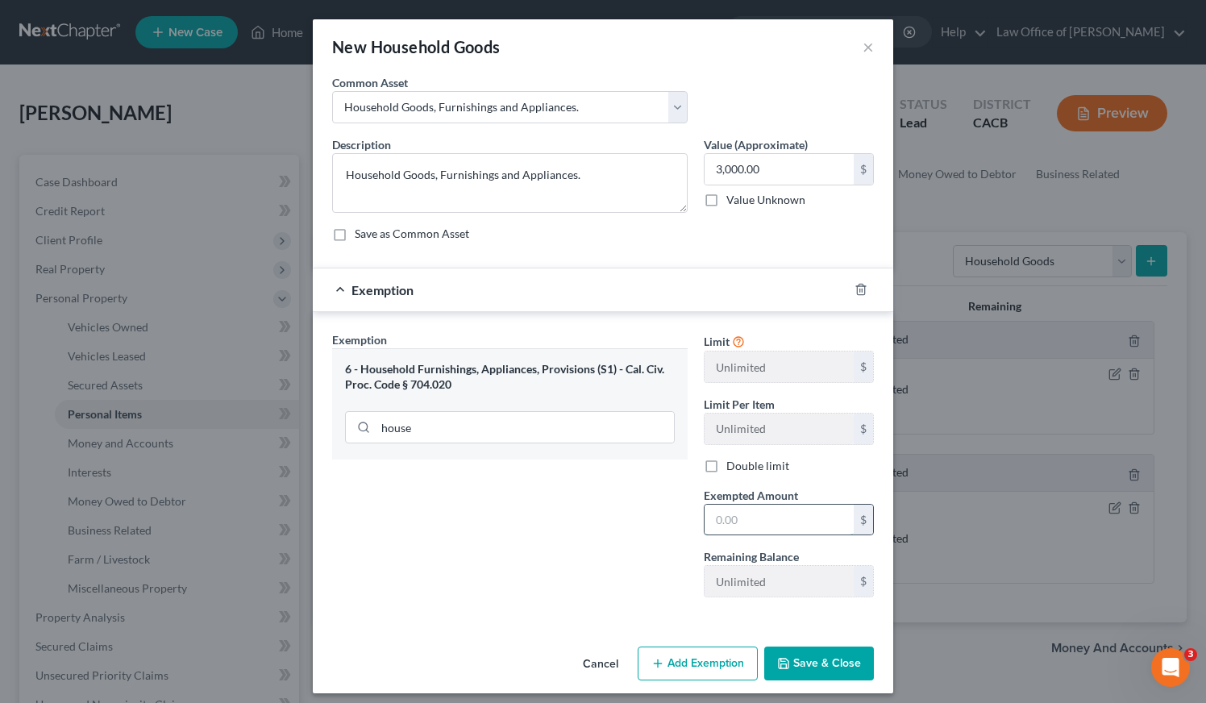
click at [736, 523] on input "text" at bounding box center [778, 519] width 149 height 31
type input "3,000"
click at [815, 665] on button "Save & Close" at bounding box center [819, 663] width 110 height 34
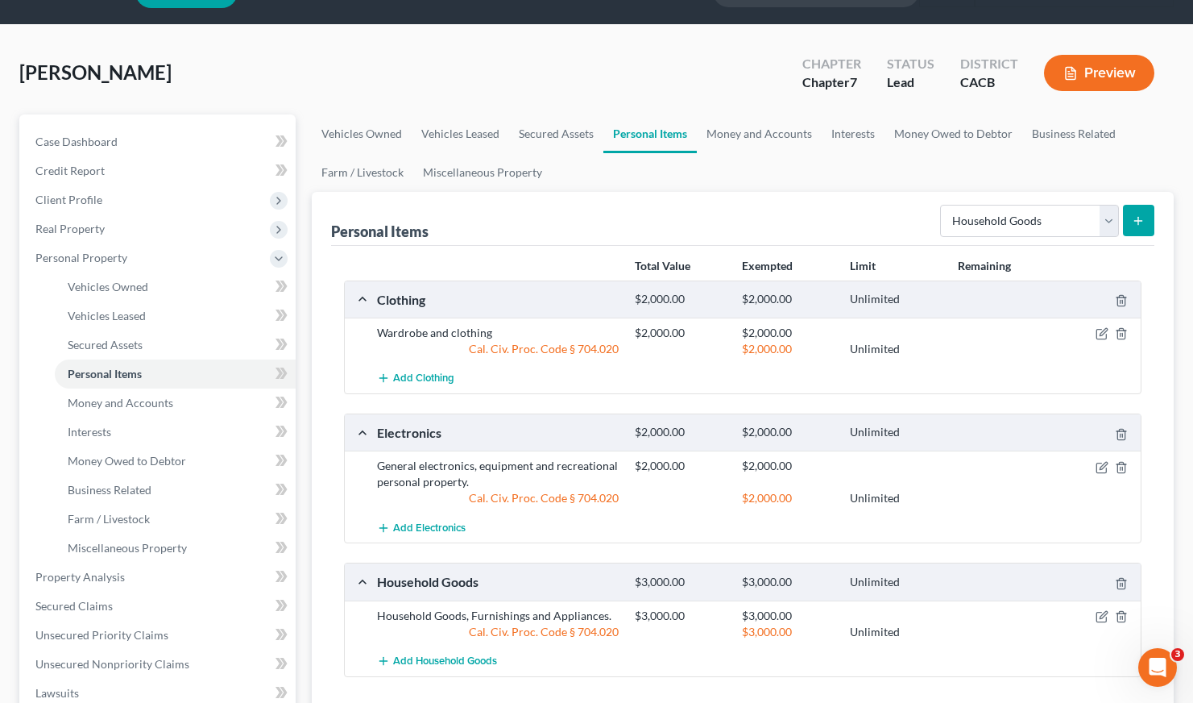
scroll to position [60, 0]
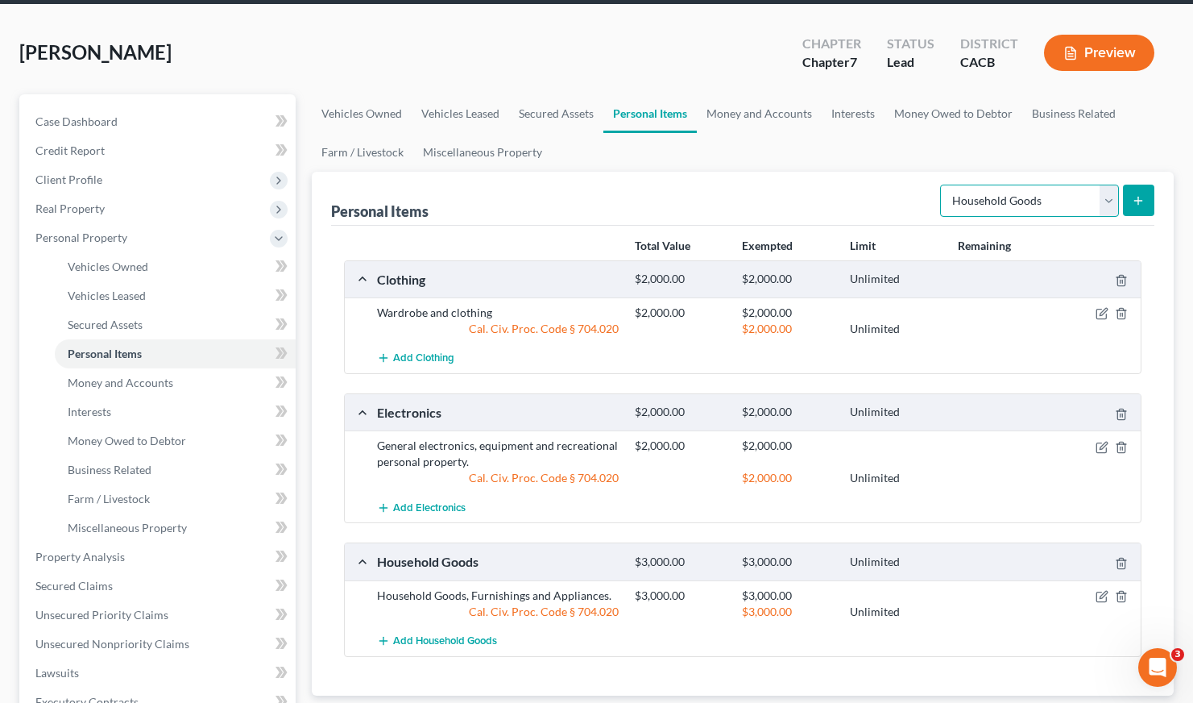
click at [1017, 189] on select "Select Item Type Clothing Collectibles Of Value Electronics Firearms Household …" at bounding box center [1029, 201] width 179 height 32
select select "jewelry"
click at [1135, 201] on line "submit" at bounding box center [1138, 201] width 7 height 0
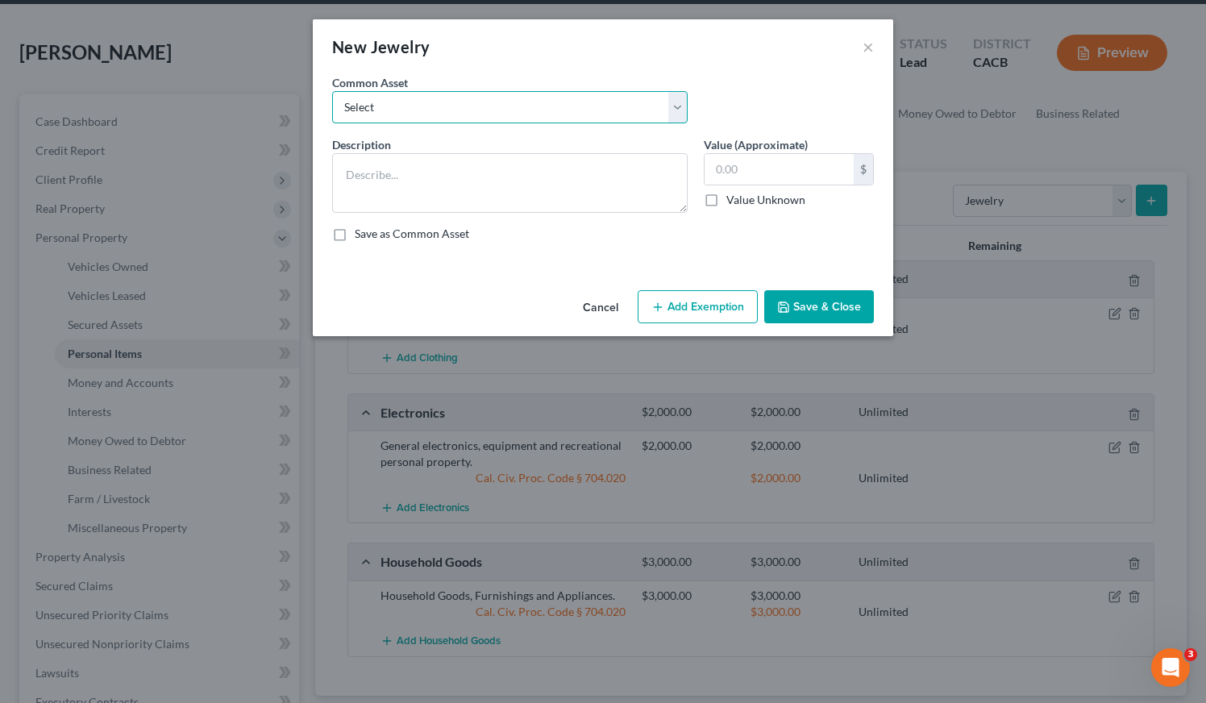
click at [417, 99] on select "Select Jewelry and personal valuable items (i.e. costume jewelry), includes non…" at bounding box center [509, 107] width 355 height 32
select select "0"
type textarea "Jewelry and personal valuable items (i.e. costume jewelry), includes non-debtor…"
type input "1,500.00"
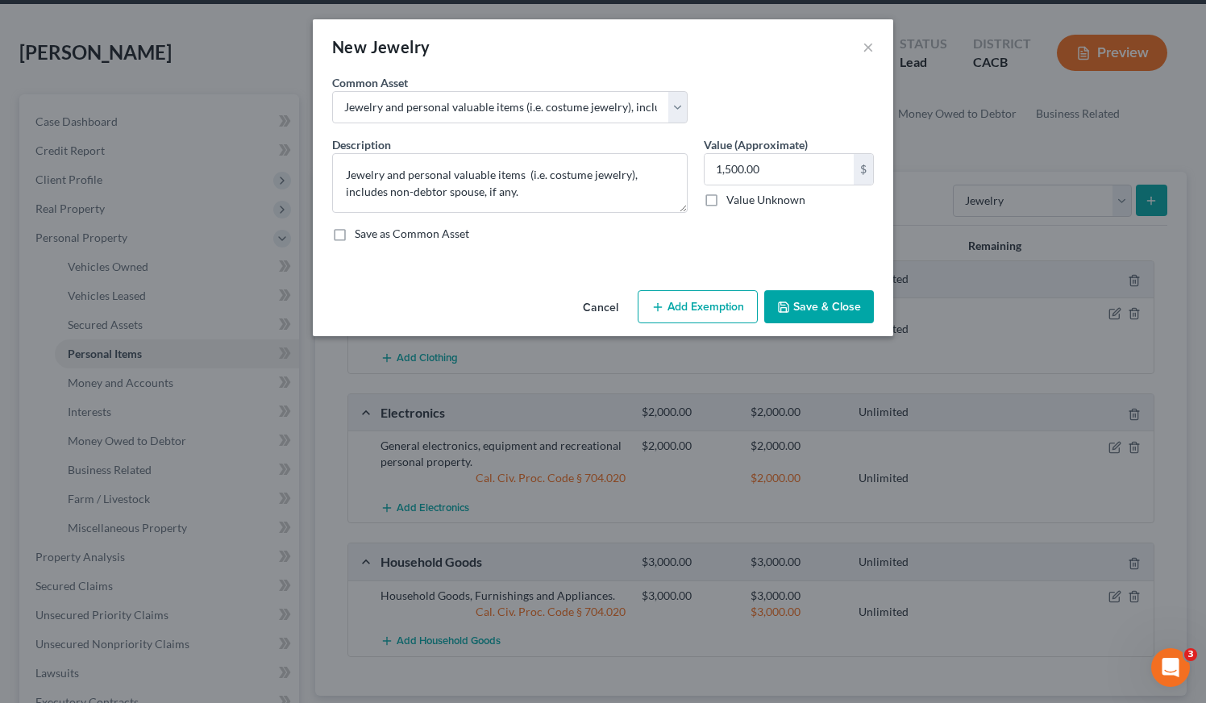
click at [704, 314] on button "Add Exemption" at bounding box center [697, 307] width 120 height 34
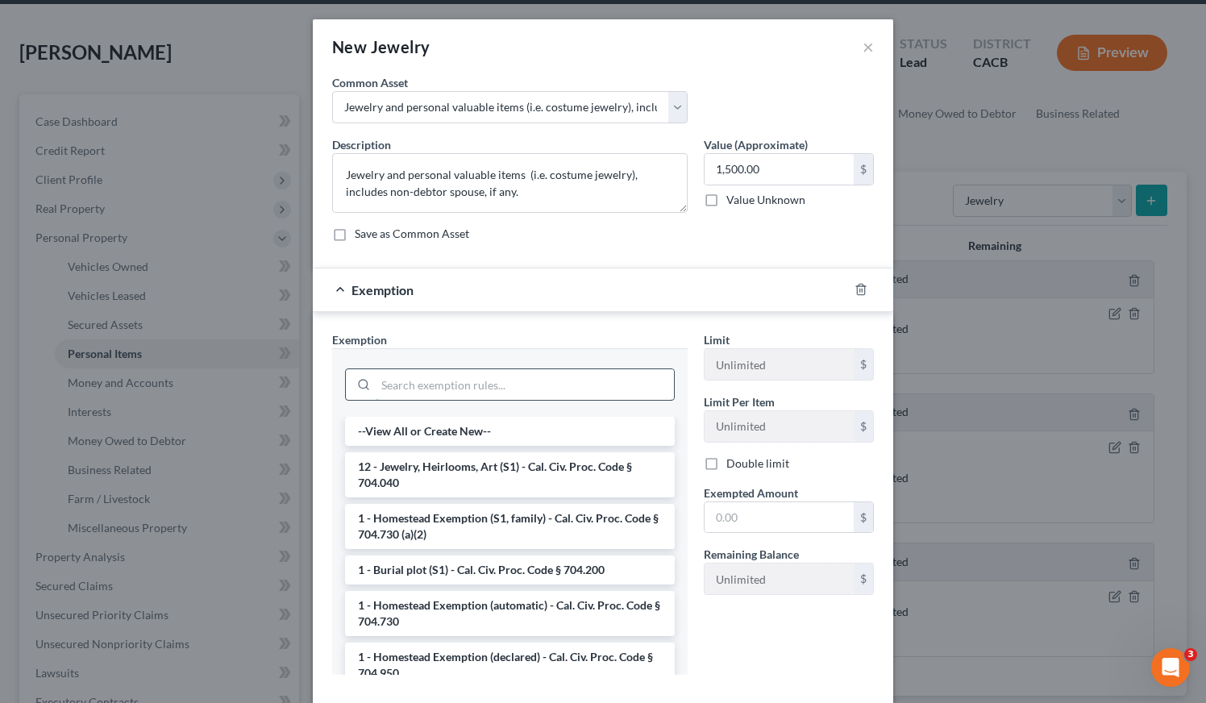
click at [484, 390] on input "search" at bounding box center [525, 384] width 298 height 31
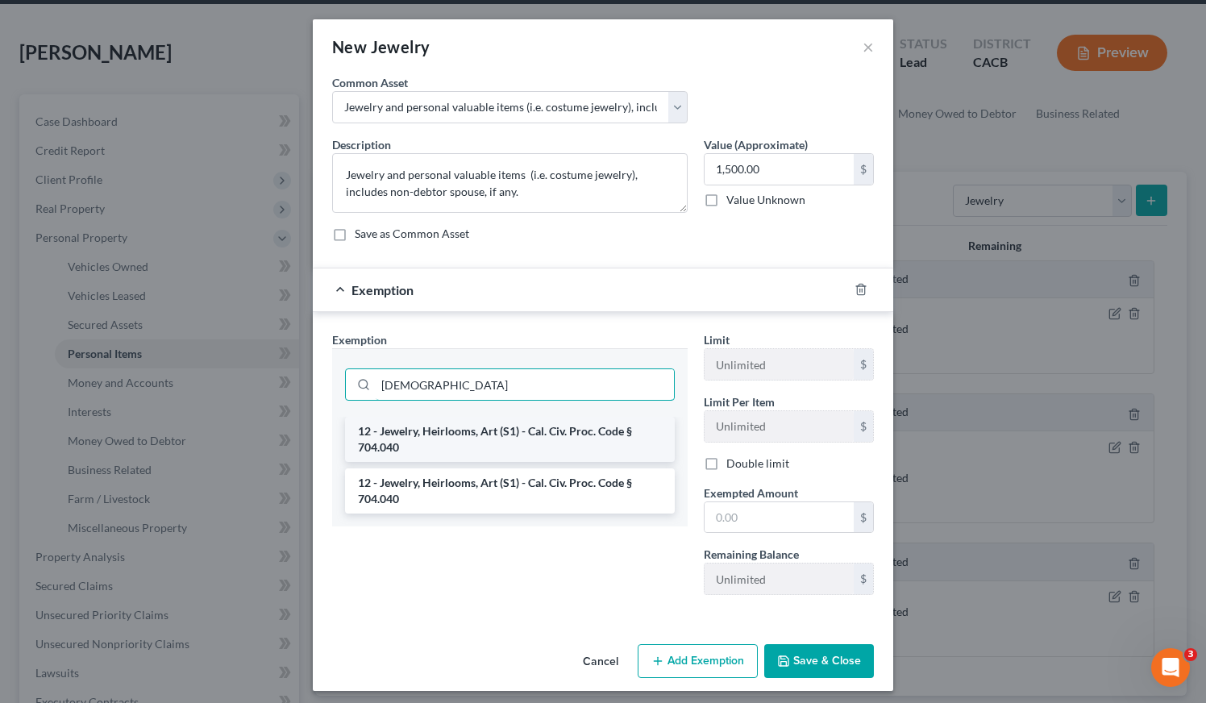
type input "[DEMOGRAPHIC_DATA]"
click at [477, 444] on li "12 - Jewelry, Heirlooms, Art (S1) - Cal. Civ. Proc. Code § 704.040" at bounding box center [510, 439] width 330 height 45
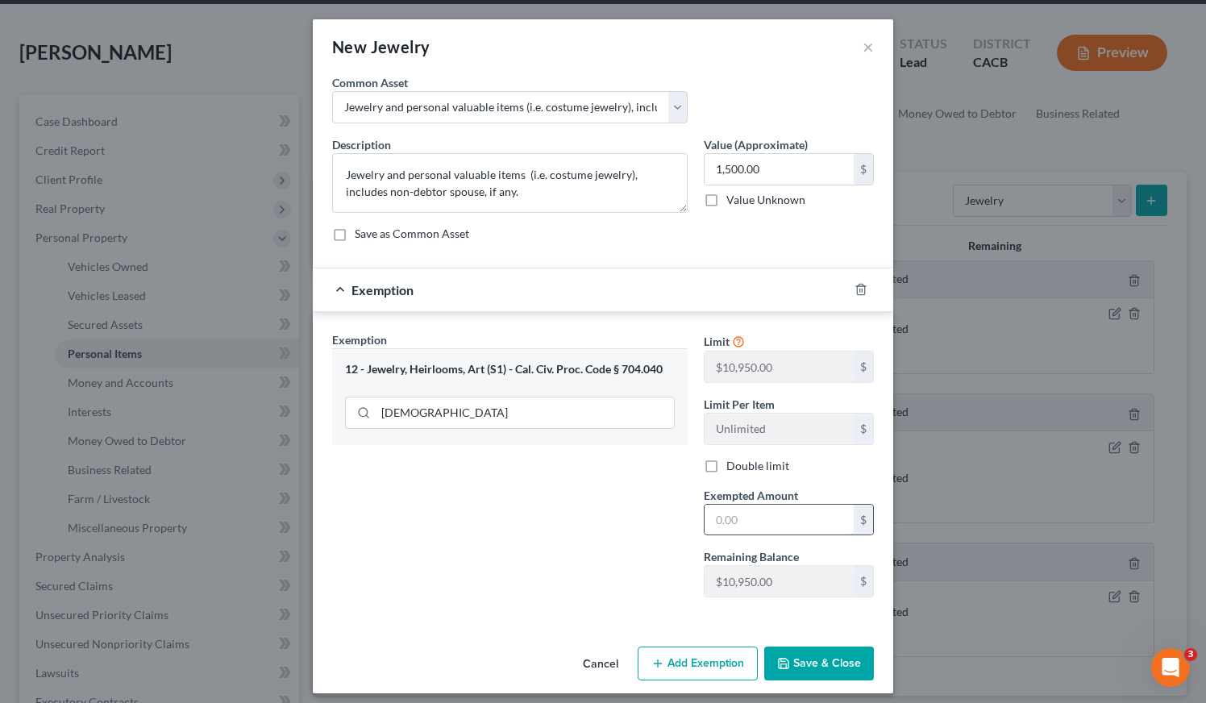
click at [734, 520] on input "text" at bounding box center [778, 519] width 149 height 31
type input "1,500"
click at [812, 669] on button "Save & Close" at bounding box center [819, 663] width 110 height 34
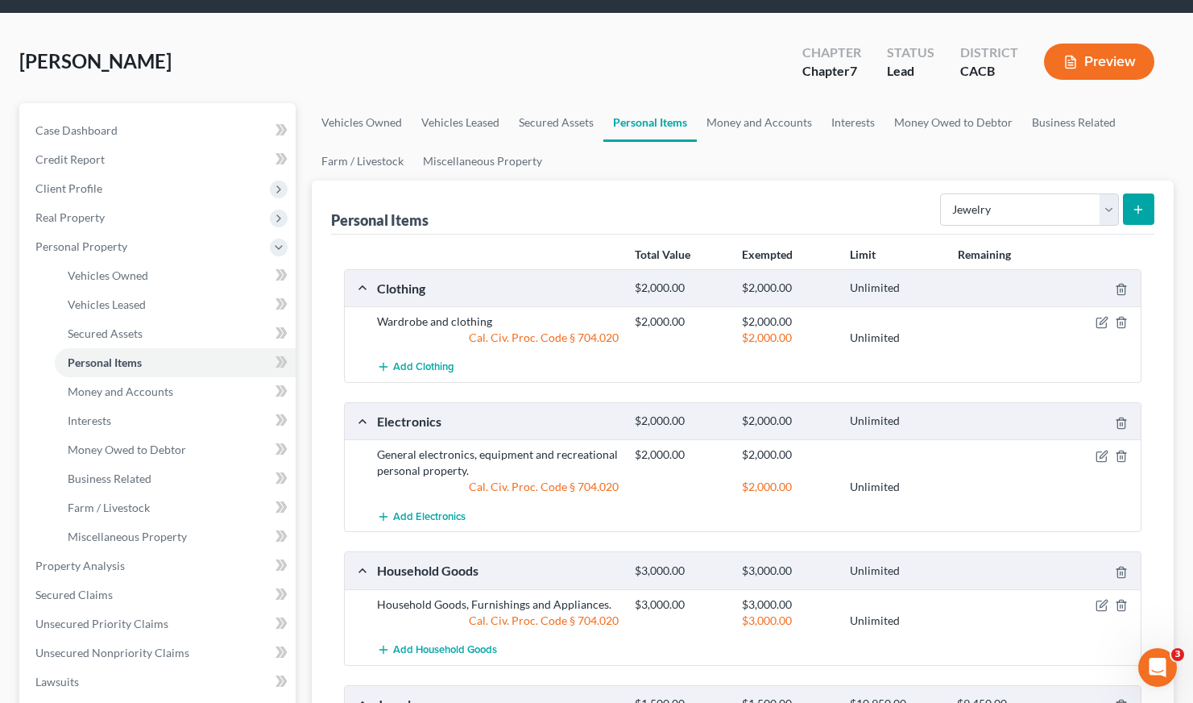
scroll to position [0, 0]
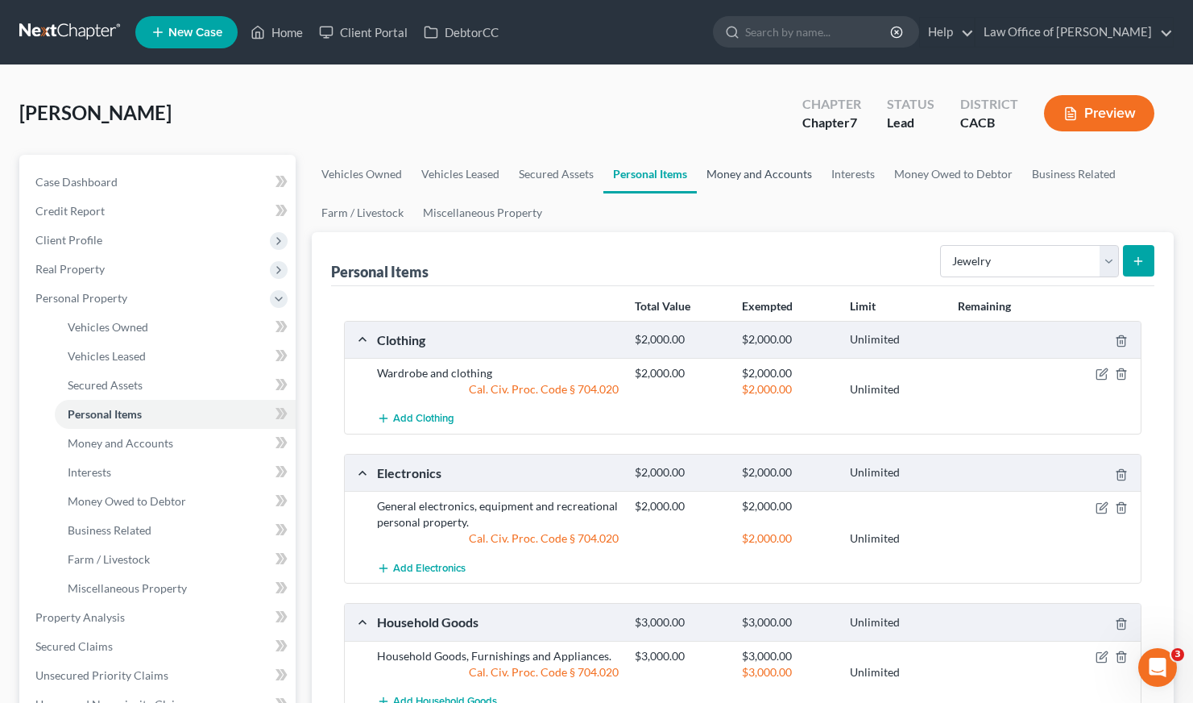
click at [740, 171] on link "Money and Accounts" at bounding box center [759, 174] width 125 height 39
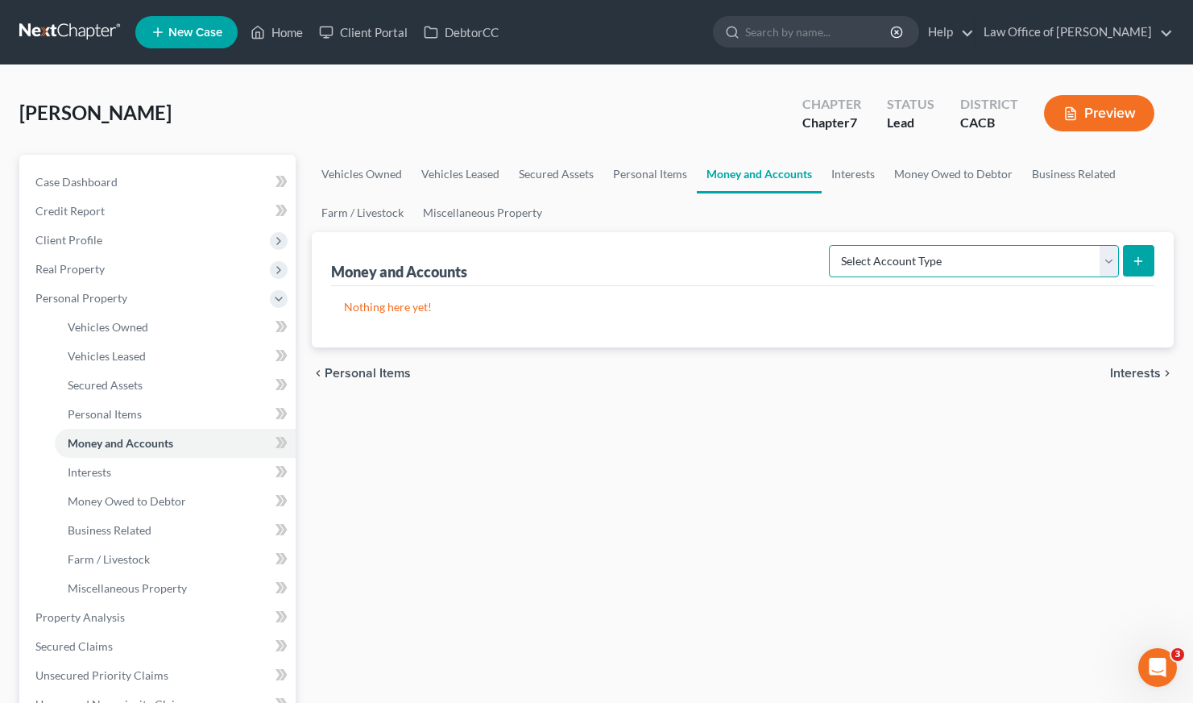
click at [953, 257] on select "Select Account Type Brokerage Cash on Hand Certificates of Deposit Checking Acc…" at bounding box center [974, 261] width 290 height 32
select select "checking"
click at [1131, 260] on button "submit" at bounding box center [1138, 260] width 31 height 31
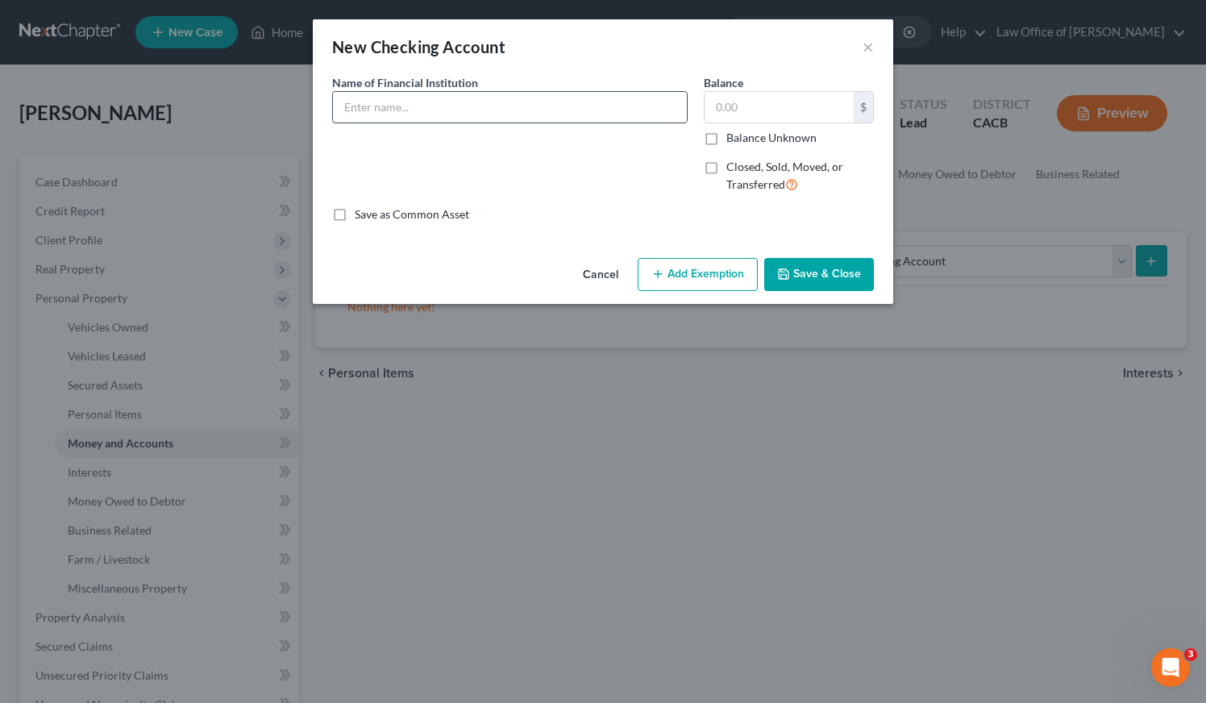
click at [445, 110] on input "text" at bounding box center [510, 107] width 354 height 31
type input "[PERSON_NAME] Fargo (Joint w/)"
click at [781, 98] on input "text" at bounding box center [778, 107] width 149 height 31
type input "0.00"
click at [831, 264] on button "Save & Close" at bounding box center [819, 275] width 110 height 34
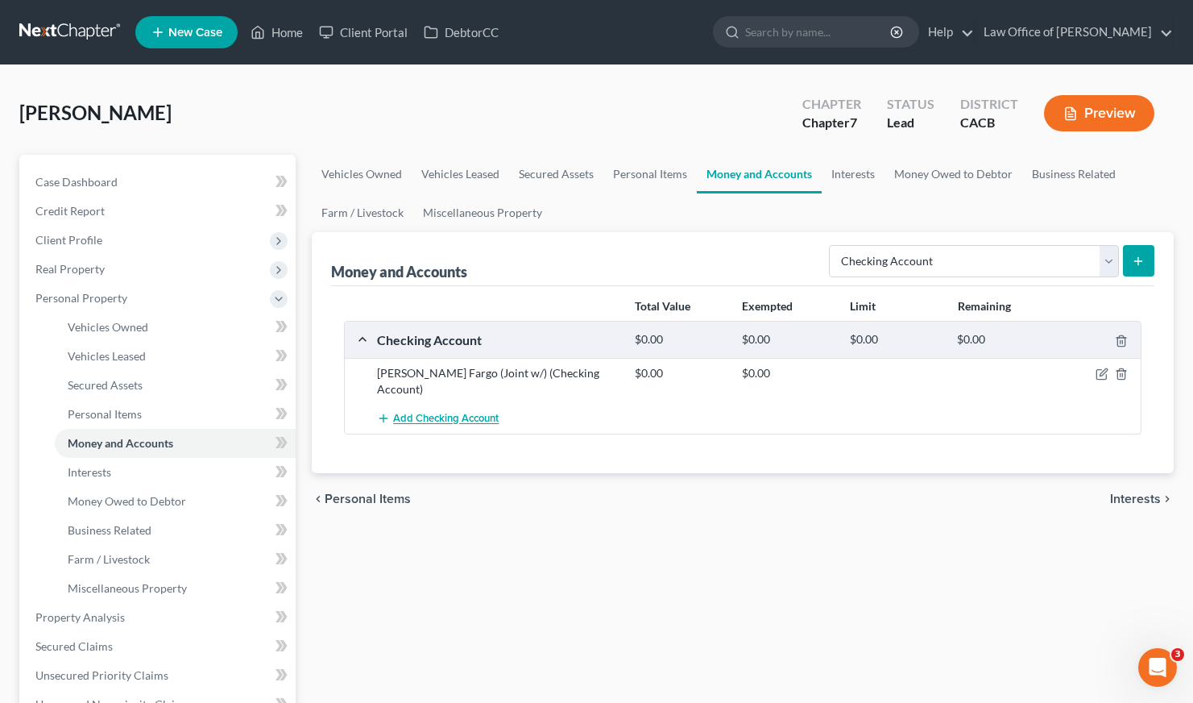
click at [431, 413] on span "Add Checking Account" at bounding box center [446, 419] width 106 height 13
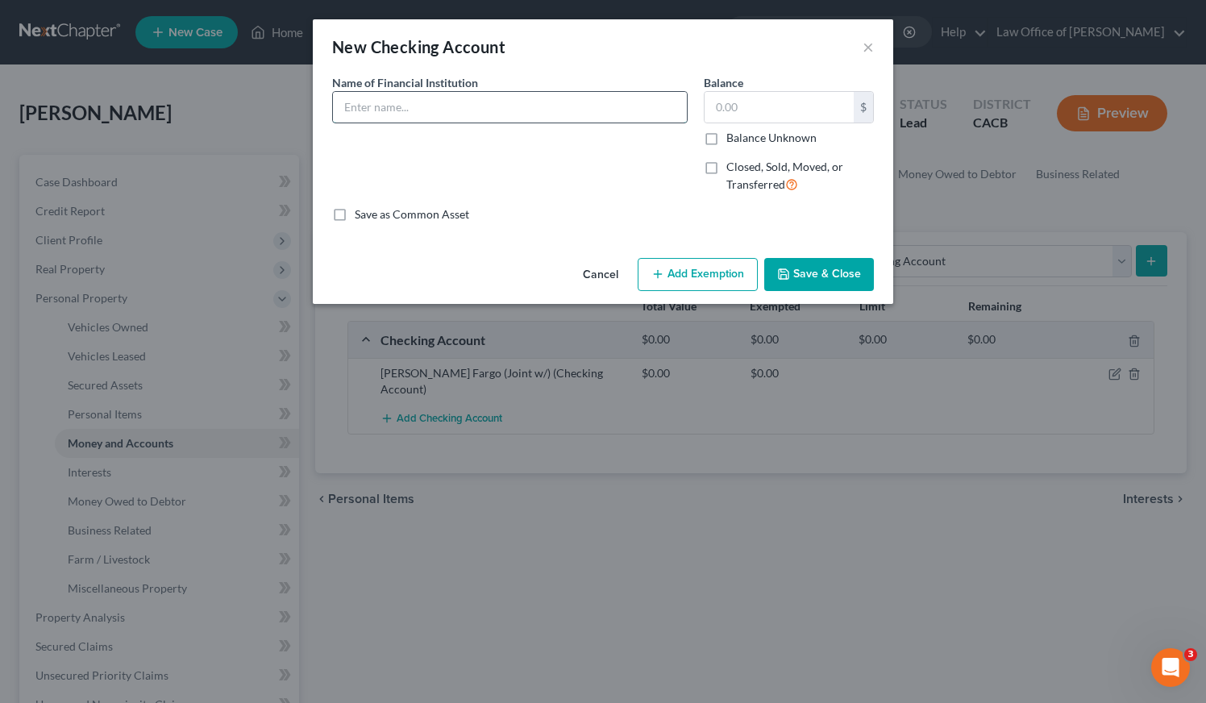
click at [449, 119] on input "text" at bounding box center [510, 107] width 354 height 31
type input "Chase (Business)"
click at [753, 106] on input "text" at bounding box center [778, 107] width 149 height 31
type input "0.00"
click at [825, 272] on button "Save & Close" at bounding box center [819, 275] width 110 height 34
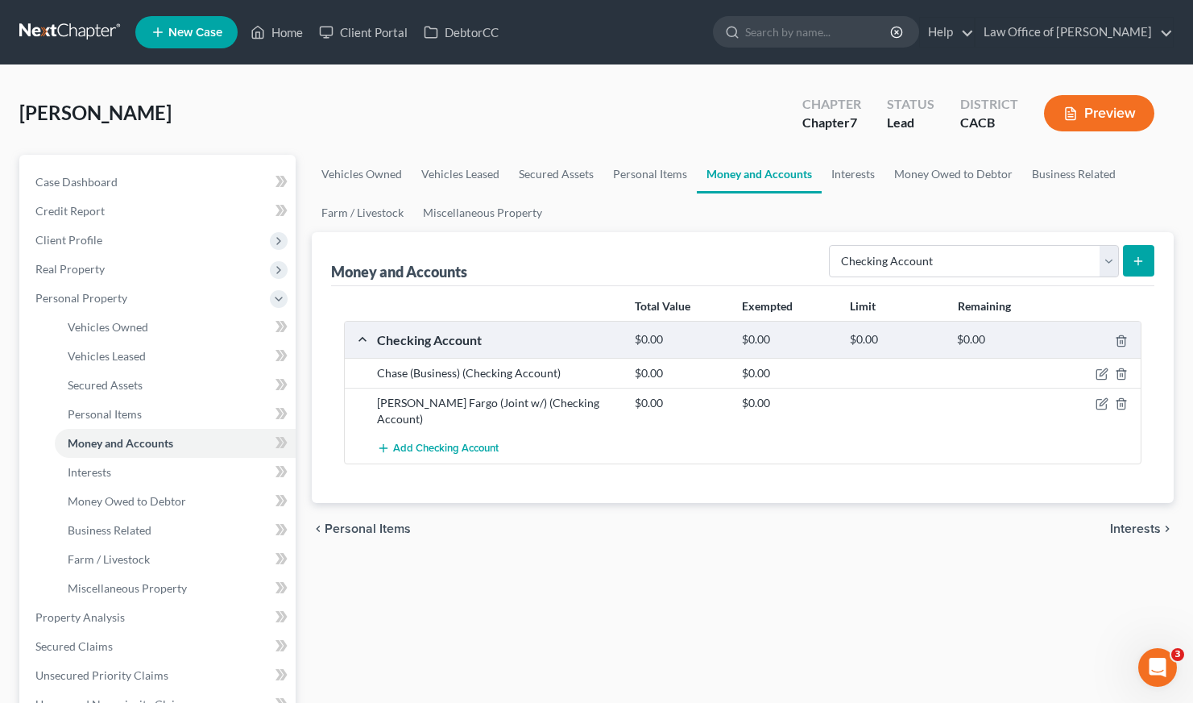
click at [678, 592] on div "Vehicles Owned Vehicles Leased Secured Assets Personal Items Money and Accounts…" at bounding box center [743, 620] width 878 height 931
click at [853, 176] on link "Interests" at bounding box center [853, 174] width 63 height 39
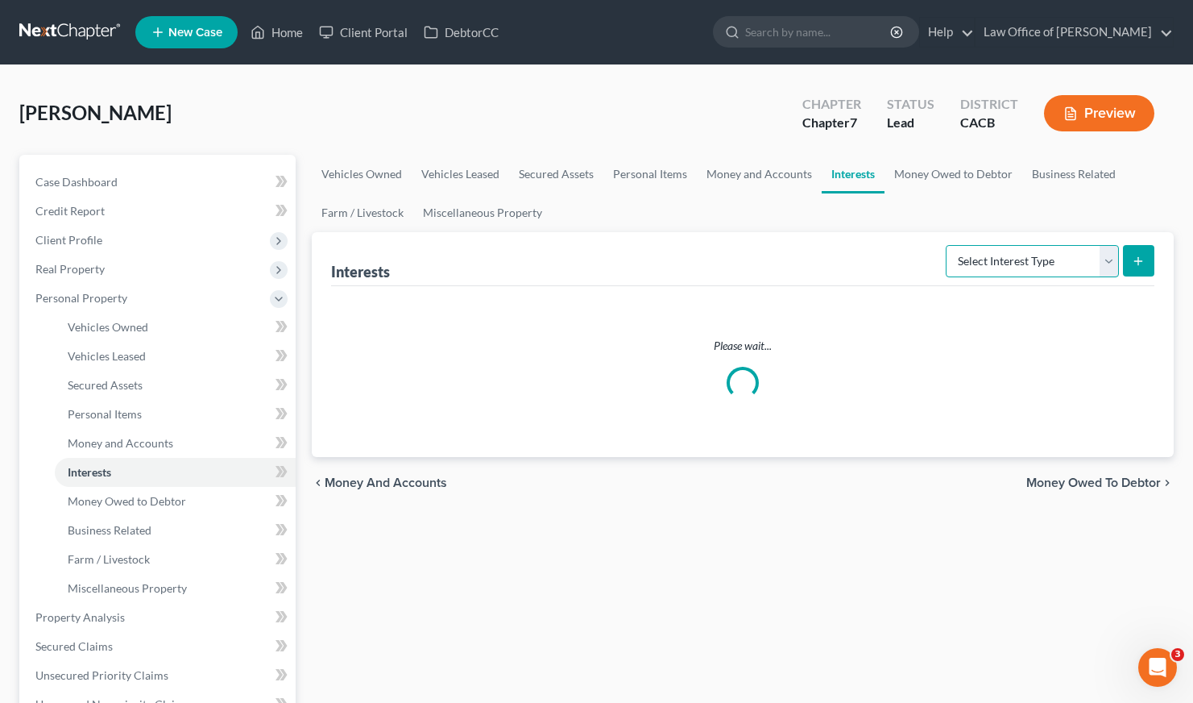
click at [1005, 270] on select "Select Interest Type 401K Annuity Bond Education IRA Government Bond Government…" at bounding box center [1032, 261] width 173 height 32
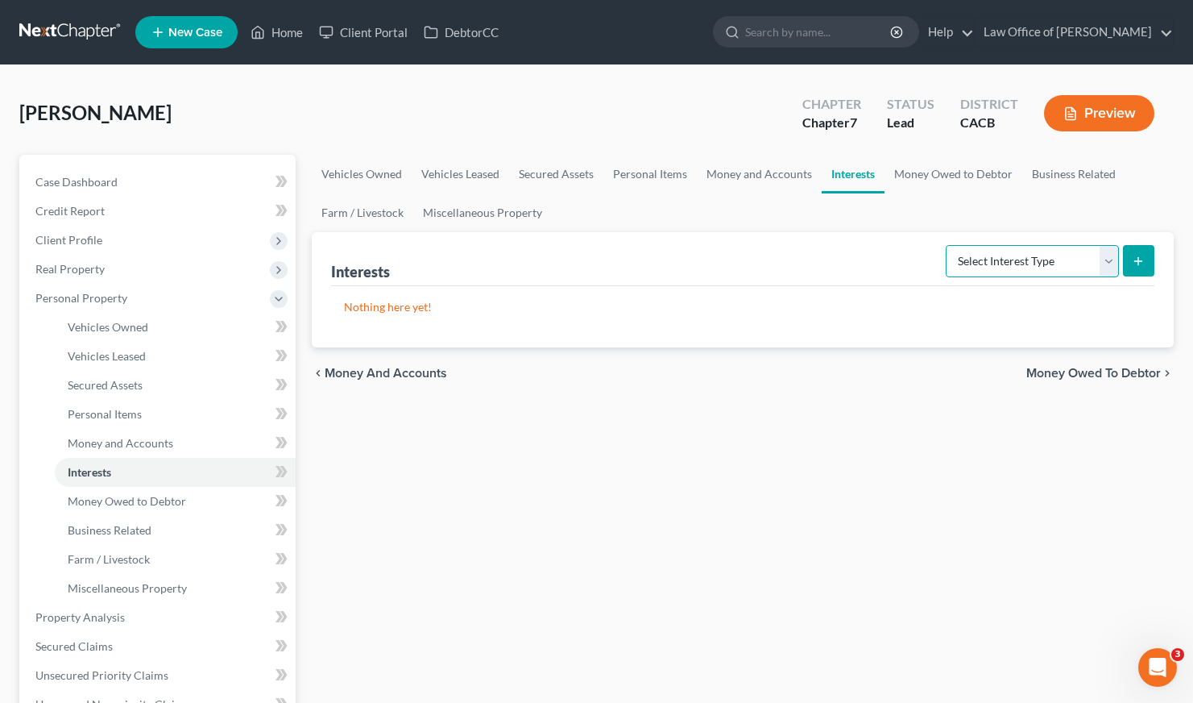
select select "incorporated_business"
click at [1142, 255] on icon "submit" at bounding box center [1138, 261] width 13 height 13
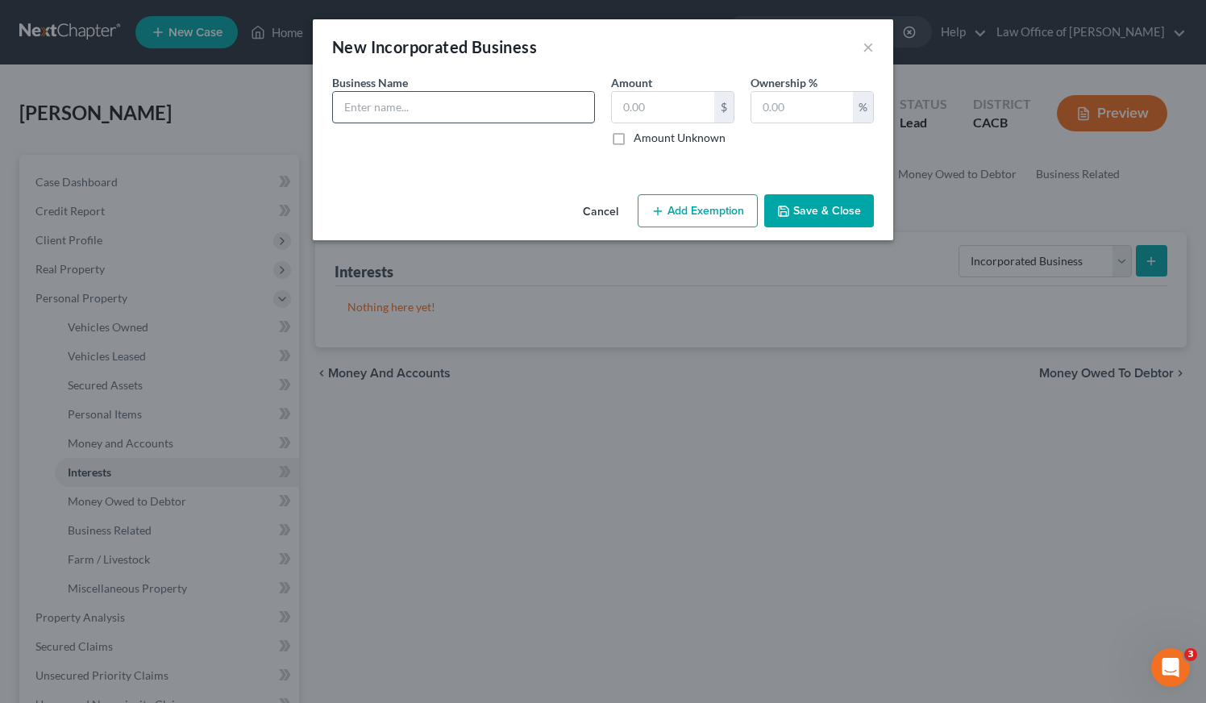
drag, startPoint x: 419, startPoint y: 113, endPoint x: 406, endPoint y: 111, distance: 13.0
click at [419, 113] on input "text" at bounding box center [463, 107] width 261 height 31
type input "Sevyns Playground LLC"
click at [676, 108] on input "text" at bounding box center [663, 107] width 102 height 31
type input "0.00"
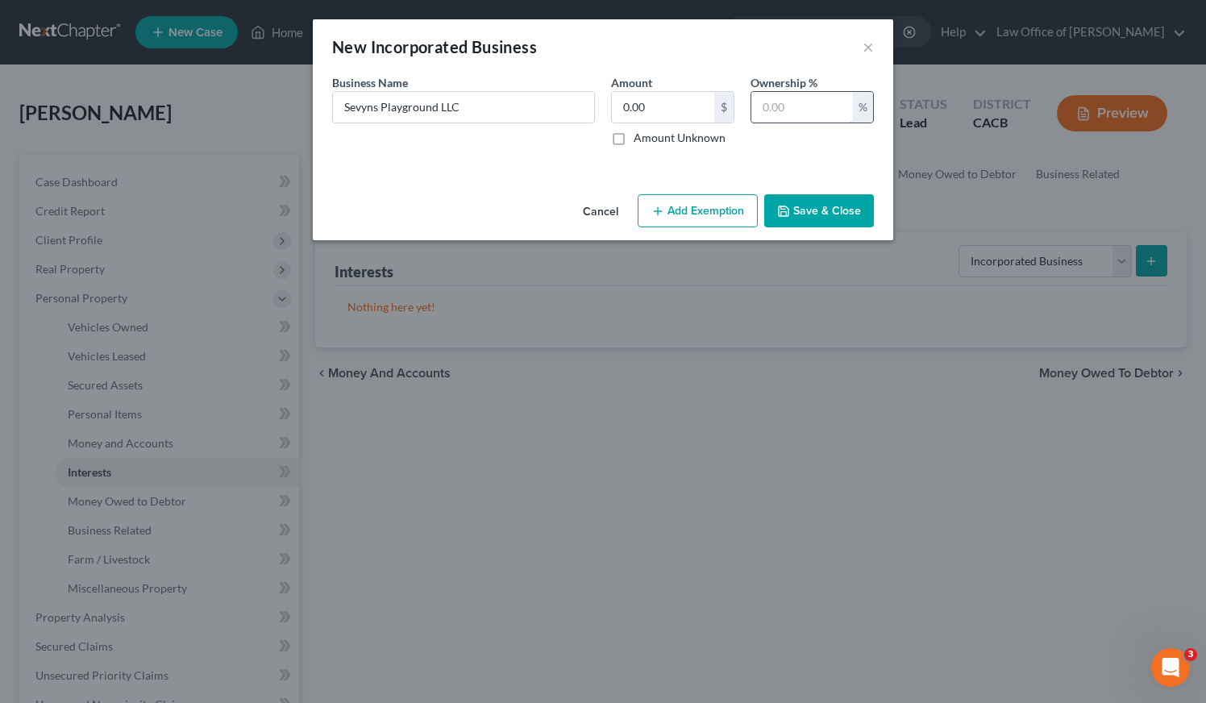
click at [816, 112] on input "text" at bounding box center [802, 107] width 102 height 31
type input "100"
click at [833, 206] on button "Save & Close" at bounding box center [819, 211] width 110 height 34
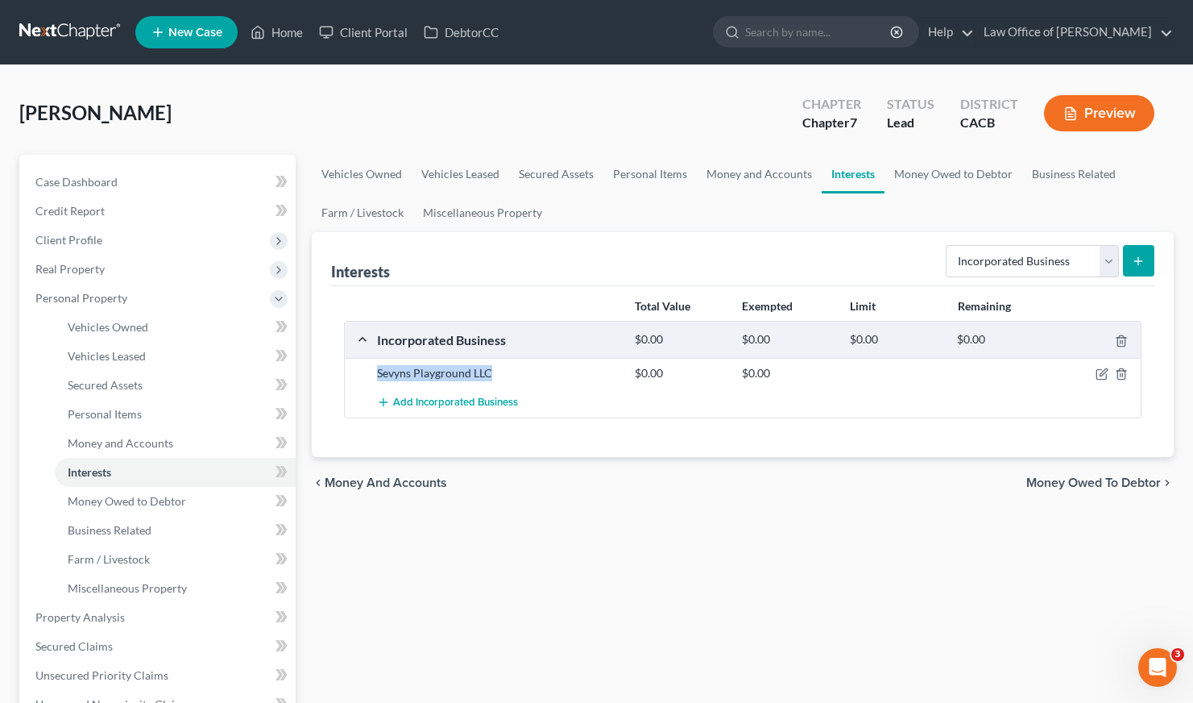
drag, startPoint x: 500, startPoint y: 374, endPoint x: 378, endPoint y: 376, distance: 121.7
click at [378, 376] on div "Sevyns Playground LLC" at bounding box center [498, 373] width 258 height 16
copy div "Sevyns Playground LLC"
drag, startPoint x: 633, startPoint y: 535, endPoint x: 608, endPoint y: 515, distance: 32.7
click at [633, 531] on div "Vehicles Owned Vehicles Leased Secured Assets Personal Items Money and Accounts…" at bounding box center [743, 620] width 878 height 931
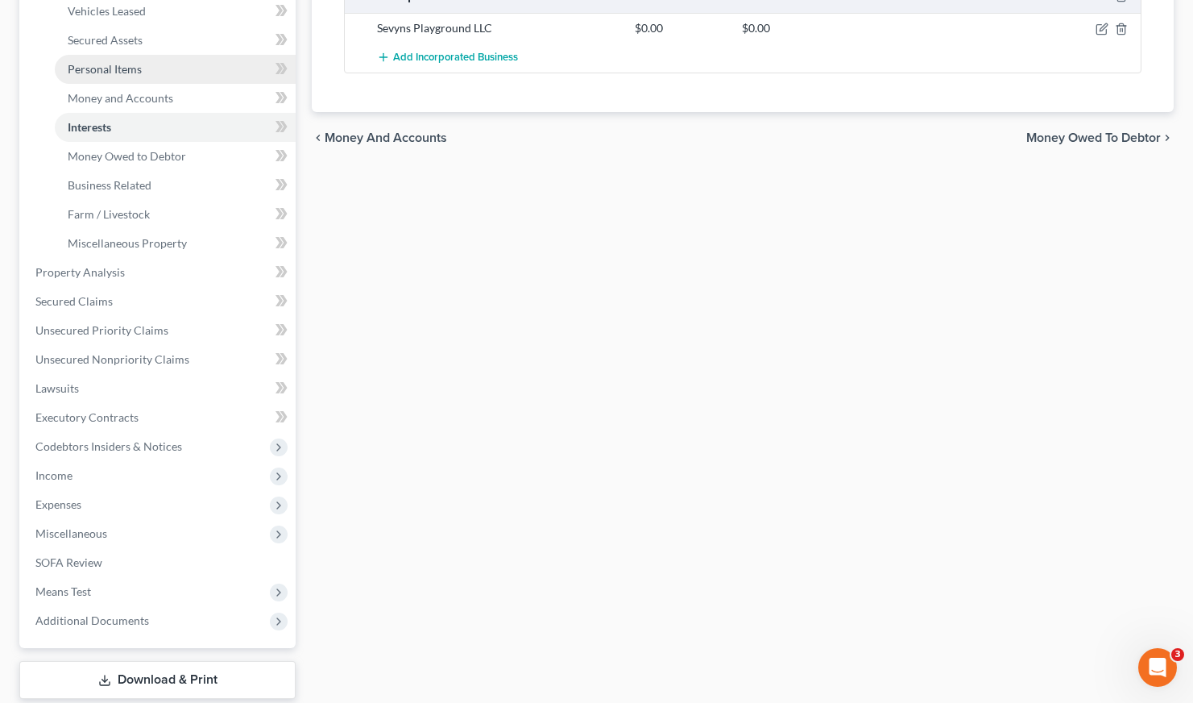
scroll to position [442, 0]
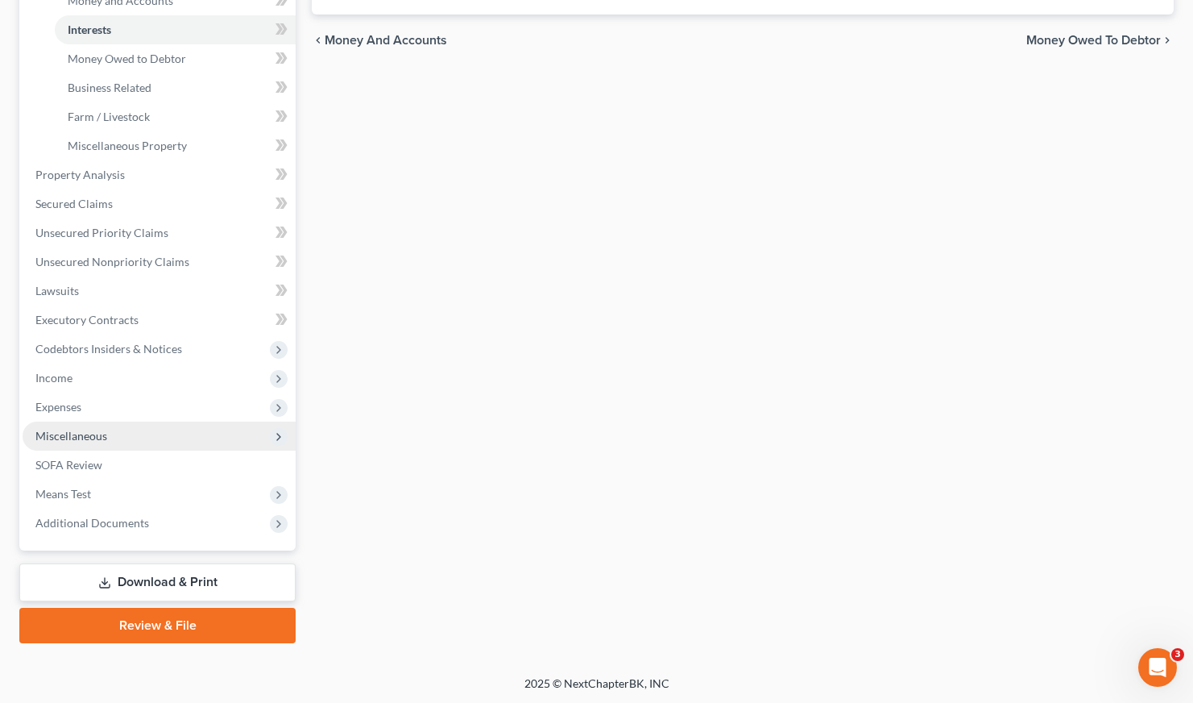
click at [71, 438] on span "Miscellaneous" at bounding box center [71, 436] width 72 height 14
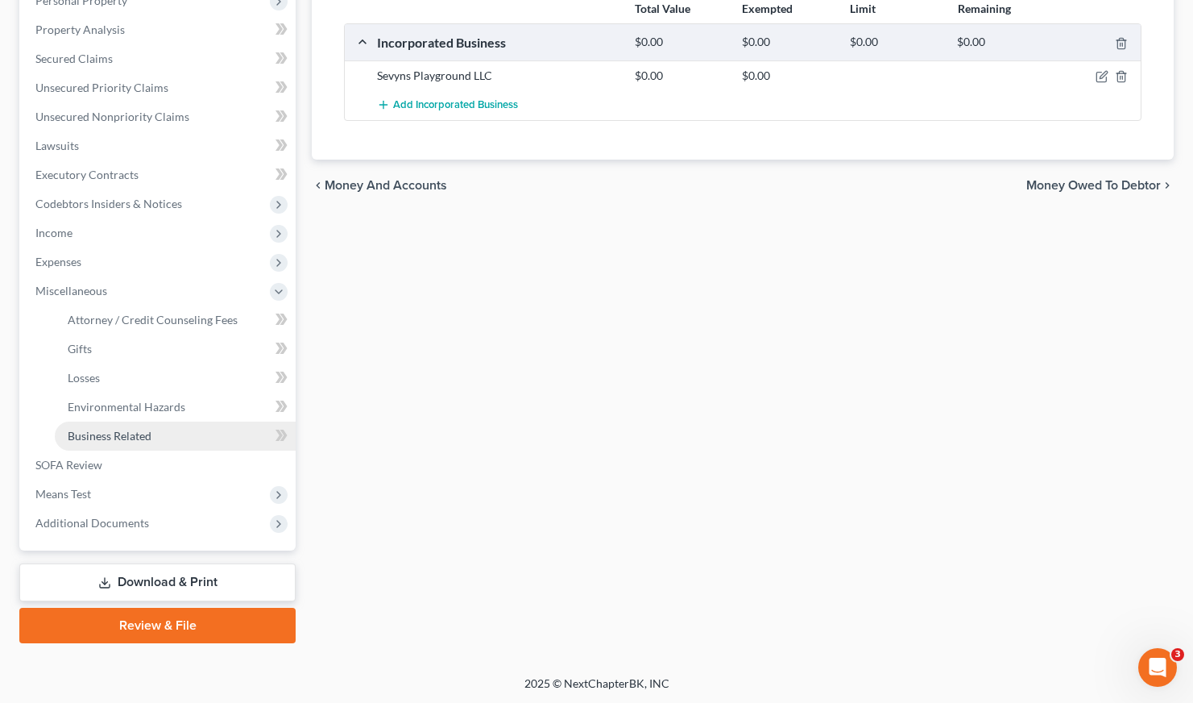
click at [125, 436] on span "Business Related" at bounding box center [110, 436] width 84 height 14
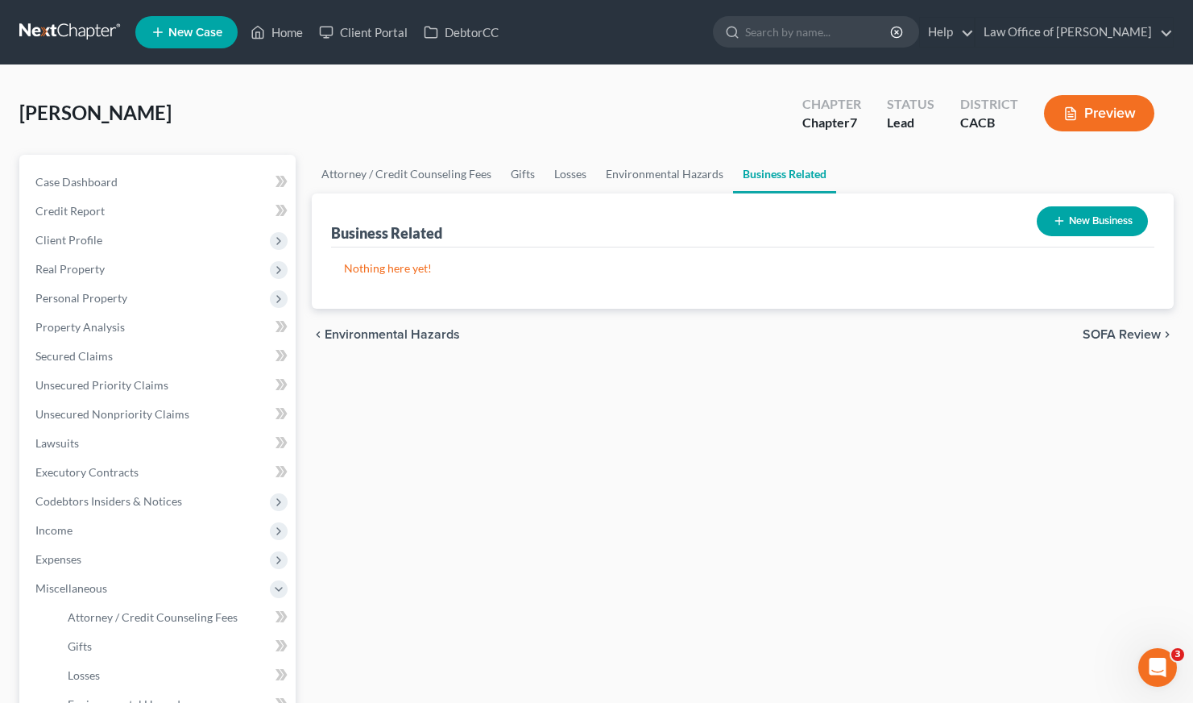
click at [1081, 218] on button "New Business" at bounding box center [1092, 221] width 111 height 30
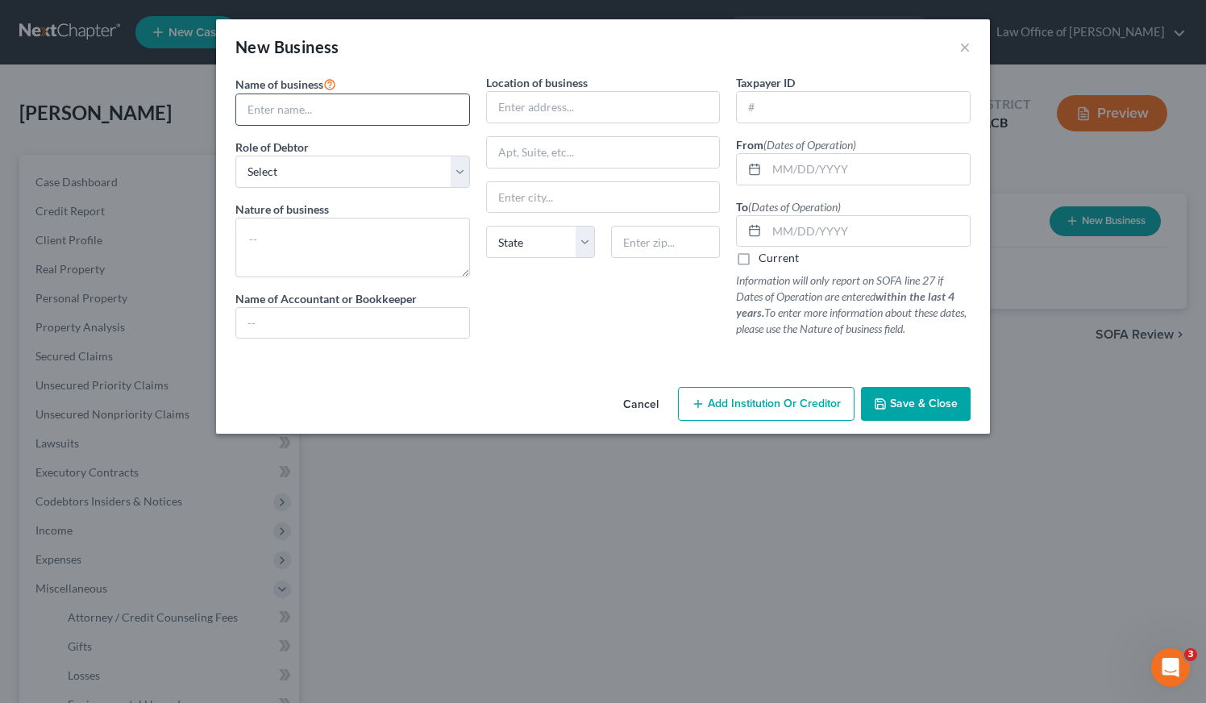
click at [324, 106] on input "text" at bounding box center [352, 109] width 233 height 31
paste input "Sevyns Playground LLC"
type input "Sevyns Playground LLC"
click at [308, 172] on select "Select A member of a limited liability company (LLC) or limited liability partn…" at bounding box center [352, 172] width 235 height 32
select select "member"
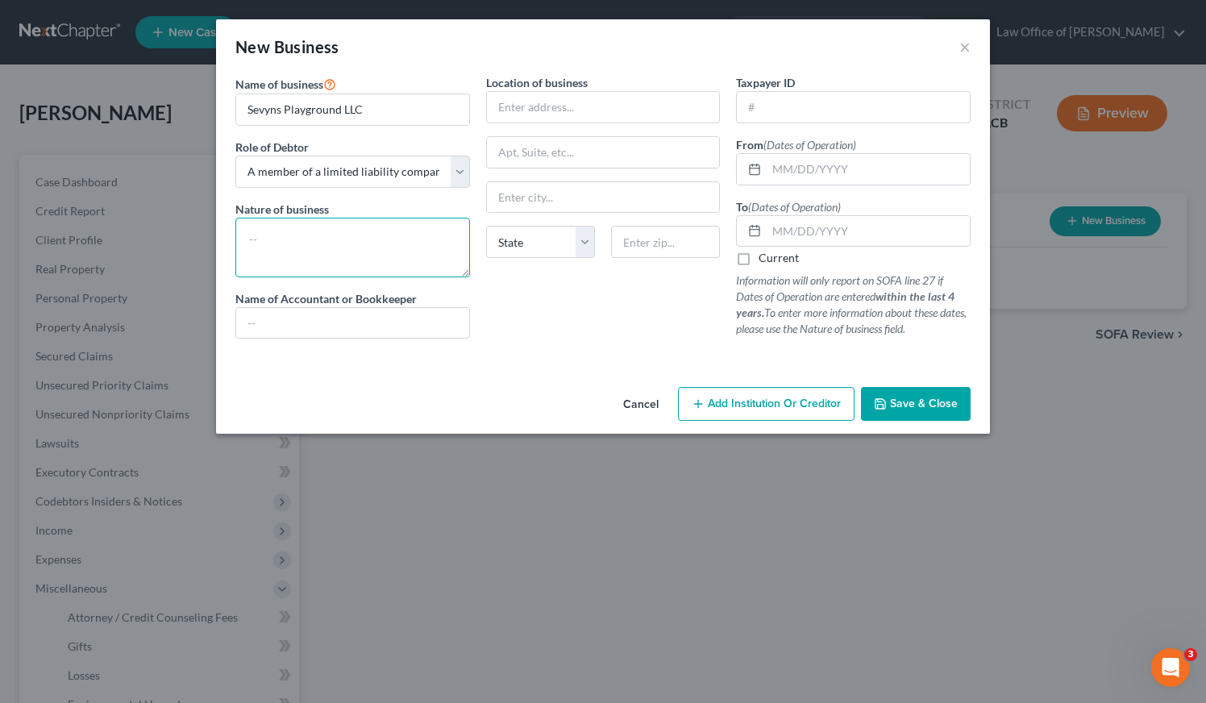
click at [266, 251] on textarea at bounding box center [352, 248] width 235 height 60
type textarea "Daycare"
click at [758, 261] on label "Current" at bounding box center [778, 258] width 40 height 16
click at [765, 260] on input "Current" at bounding box center [770, 255] width 10 height 10
checkbox input "true"
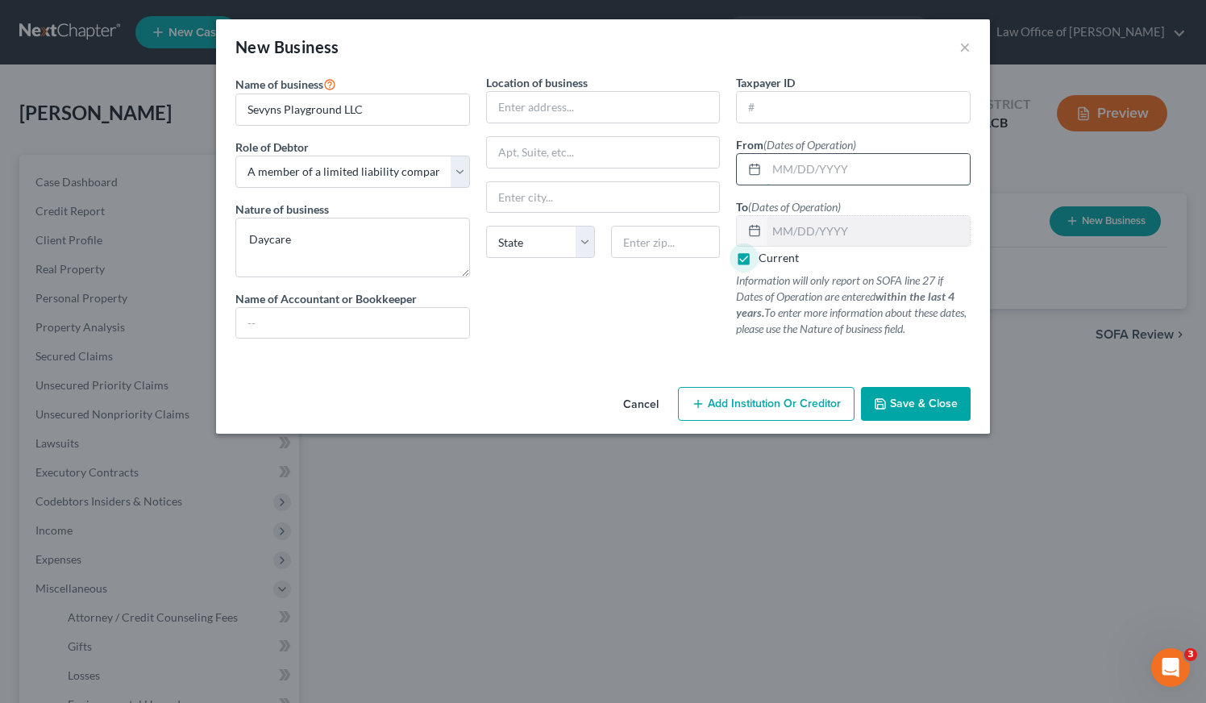
drag, startPoint x: 828, startPoint y: 172, endPoint x: 840, endPoint y: 167, distance: 13.0
click at [828, 172] on input "text" at bounding box center [867, 169] width 203 height 31
click at [539, 98] on input "text" at bounding box center [603, 107] width 233 height 31
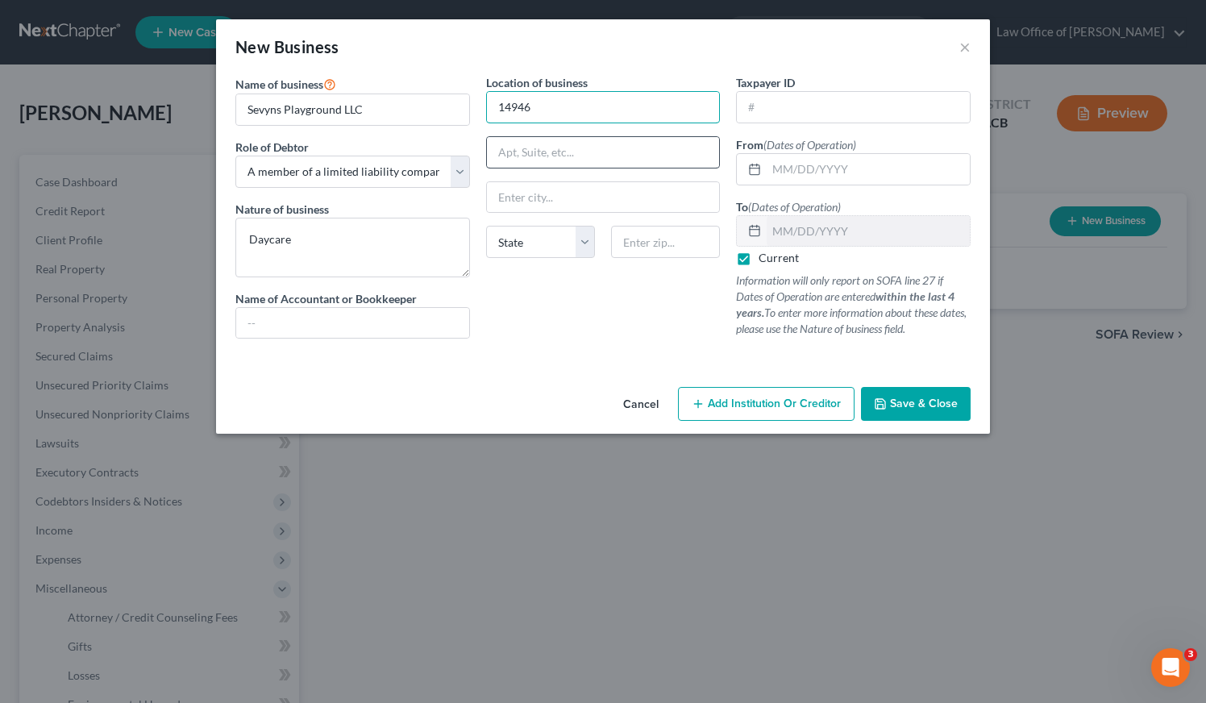
type input "[STREET_ADDRESS]"
click at [629, 245] on input "text" at bounding box center [665, 242] width 109 height 32
type input "90220"
click at [675, 283] on div "Location of business [STREET_ADDRESS] State [US_STATE] AK AR AZ CA CO CT DE DC …" at bounding box center [603, 212] width 251 height 277
type input "[PERSON_NAME]"
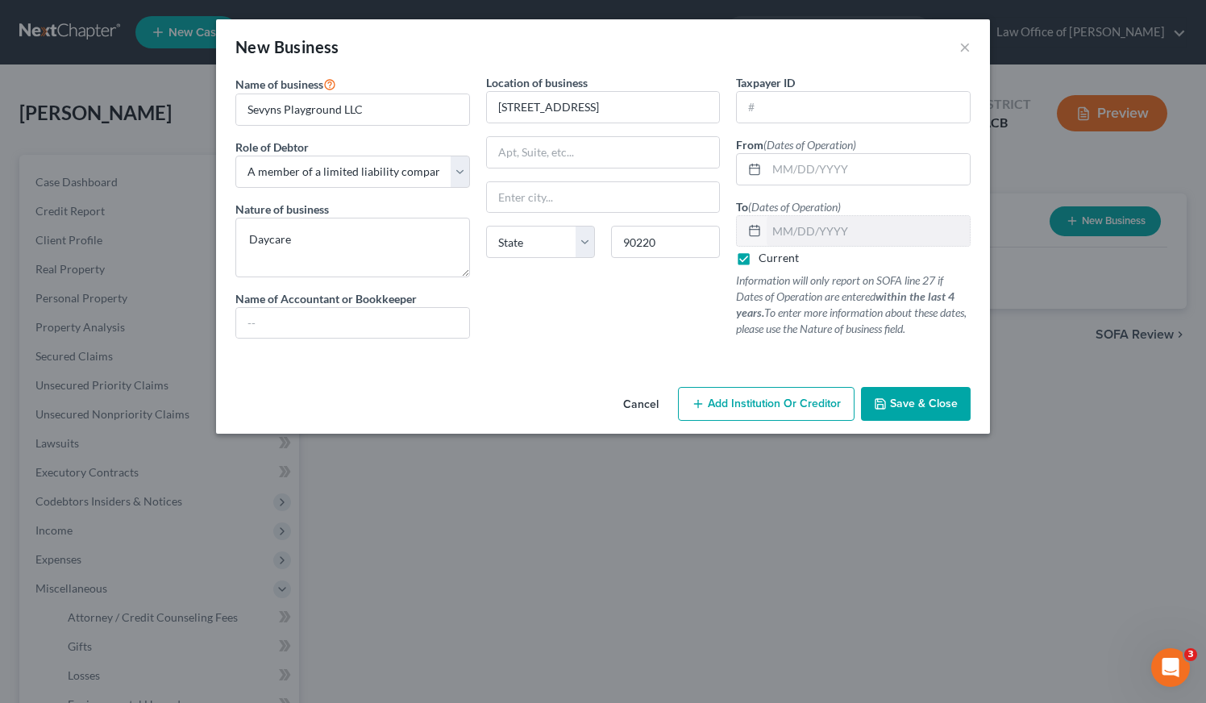
select select "4"
click at [824, 168] on input "text" at bounding box center [867, 169] width 203 height 31
type input "[DATE]"
drag, startPoint x: 536, startPoint y: 351, endPoint x: 535, endPoint y: 338, distance: 12.1
click at [535, 349] on div "Name of business * Sevyns Playground LLC Role of Debtor * Select A member of a …" at bounding box center [602, 219] width 751 height 290
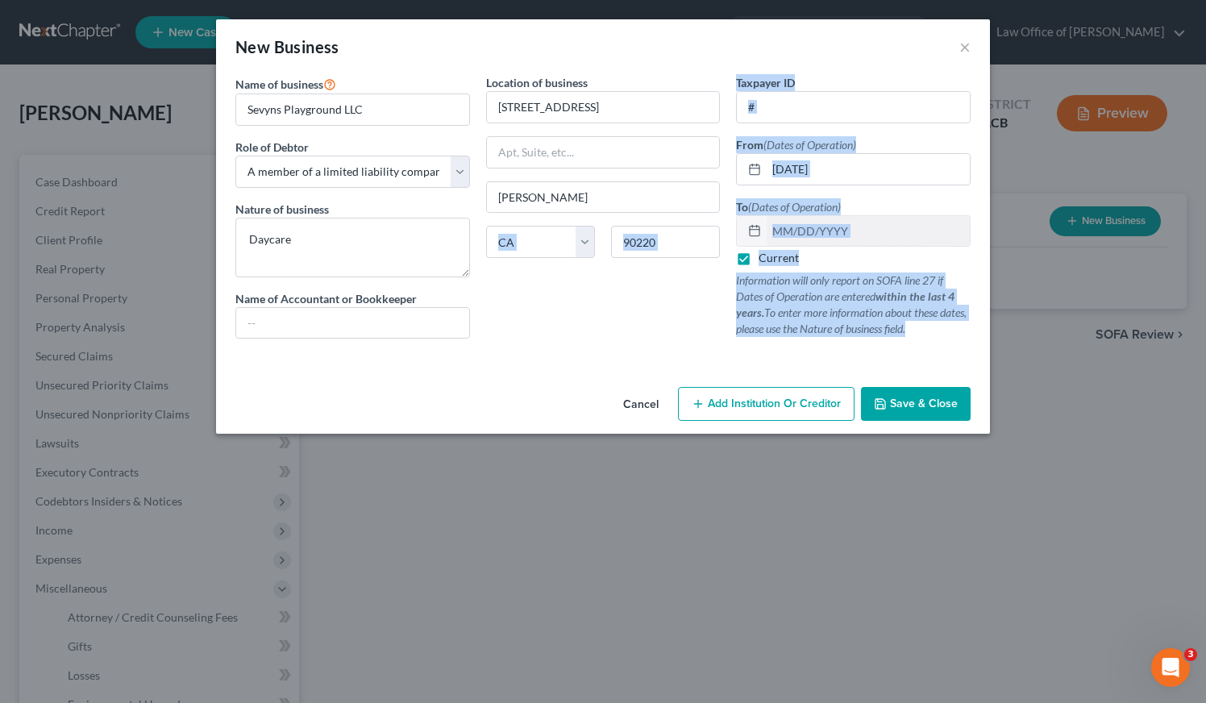
click at [674, 328] on div "Location of business [STREET_ADDRESS] [PERSON_NAME] State [US_STATE] AK AR AZ C…" at bounding box center [603, 212] width 251 height 277
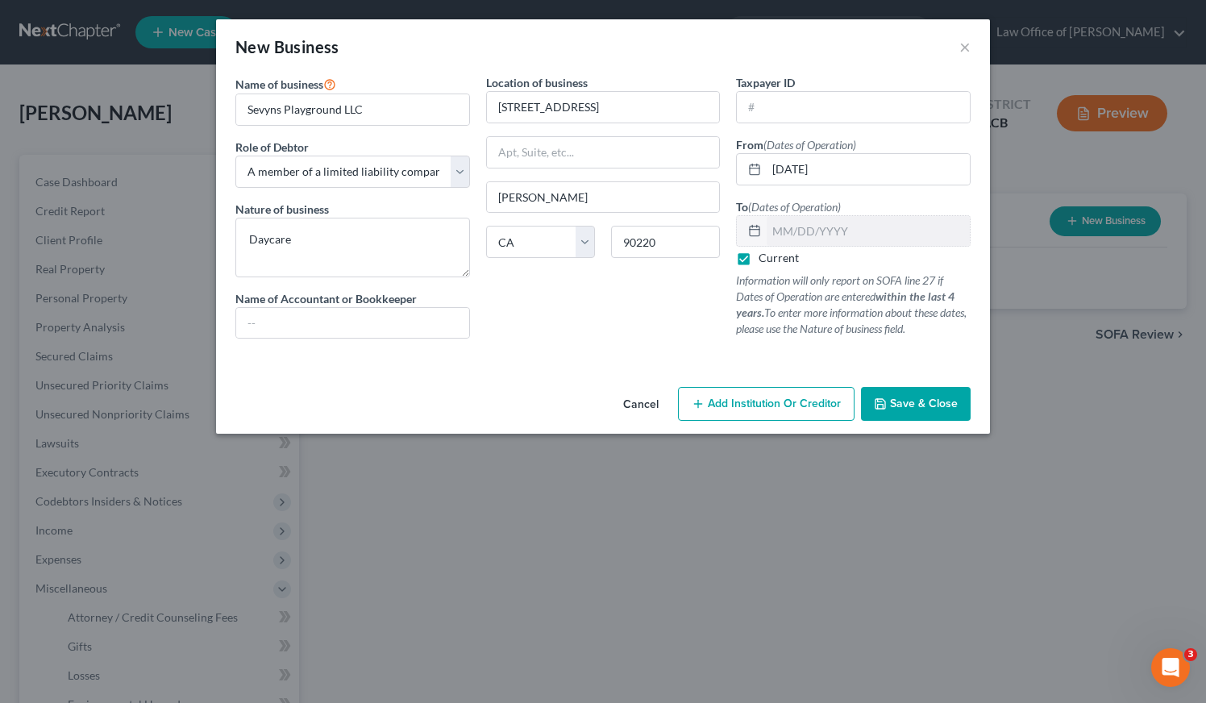
click at [919, 403] on span "Save & Close" at bounding box center [924, 403] width 68 height 14
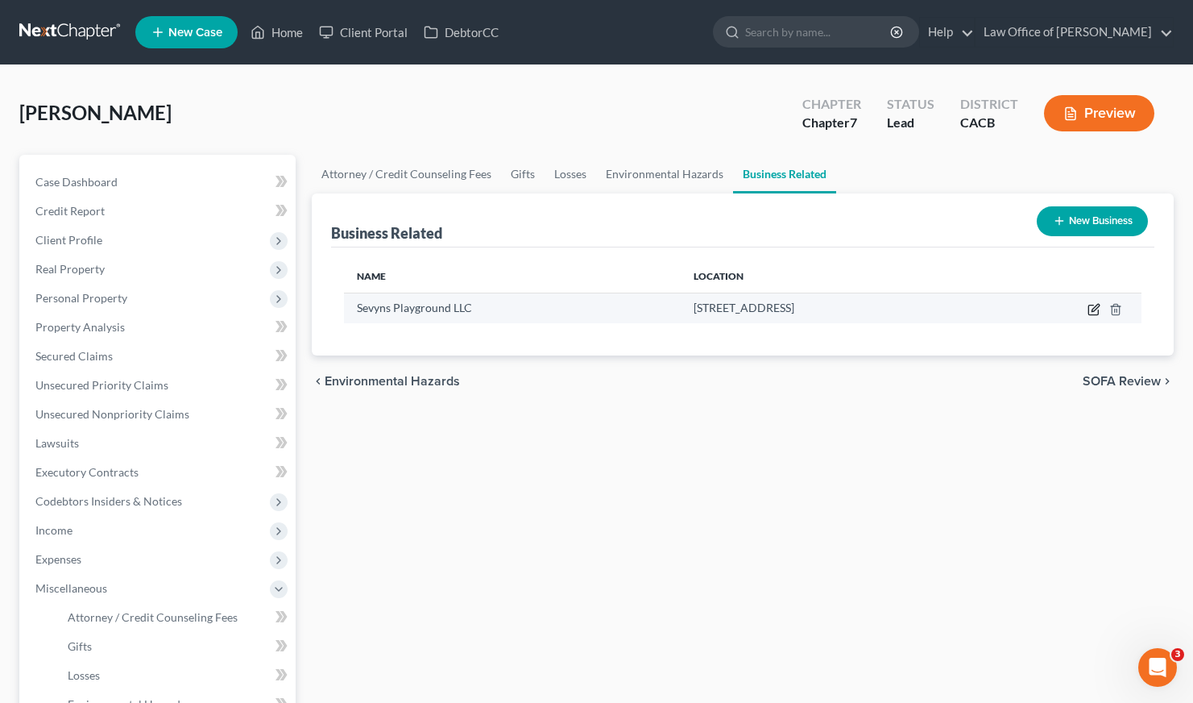
click at [1097, 308] on icon "button" at bounding box center [1095, 307] width 7 height 7
select select "member"
select select "4"
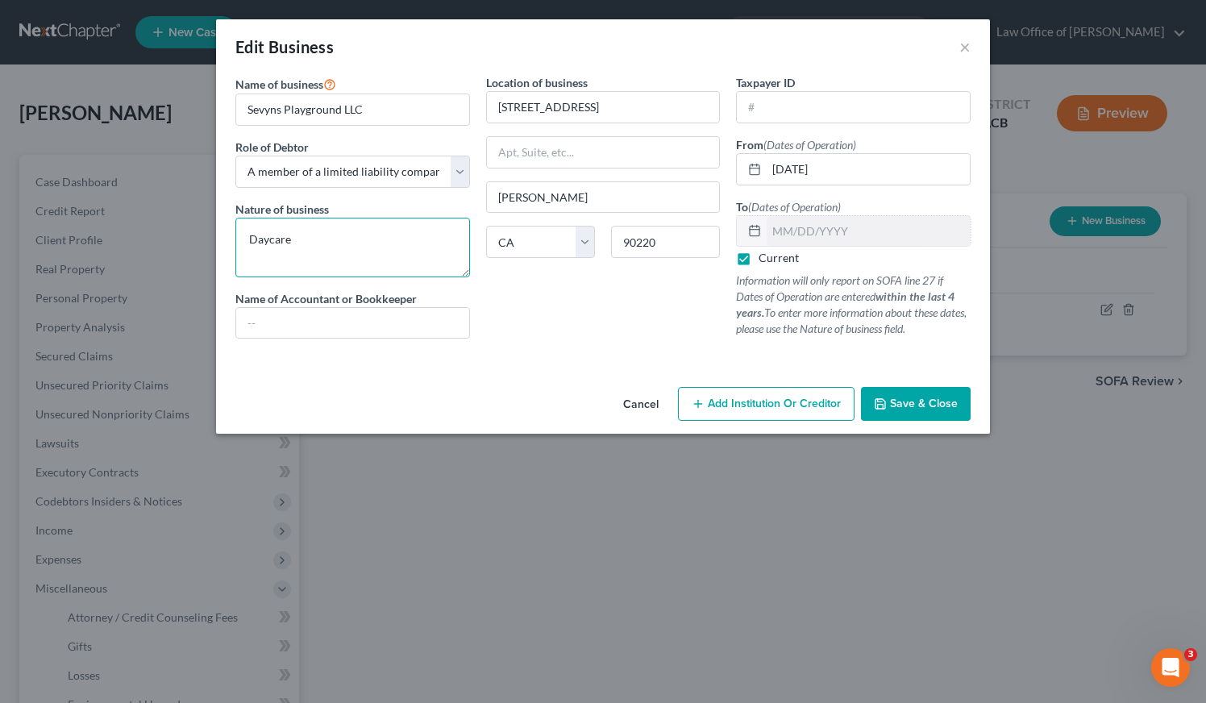
drag, startPoint x: 319, startPoint y: 240, endPoint x: 222, endPoint y: 233, distance: 97.0
click at [222, 233] on div "Name of business * Sevyns Playground LLC Role of Debtor * Select A member of a …" at bounding box center [603, 227] width 774 height 306
type textarea "Childcare"
click at [905, 405] on span "Save & Close" at bounding box center [924, 403] width 68 height 14
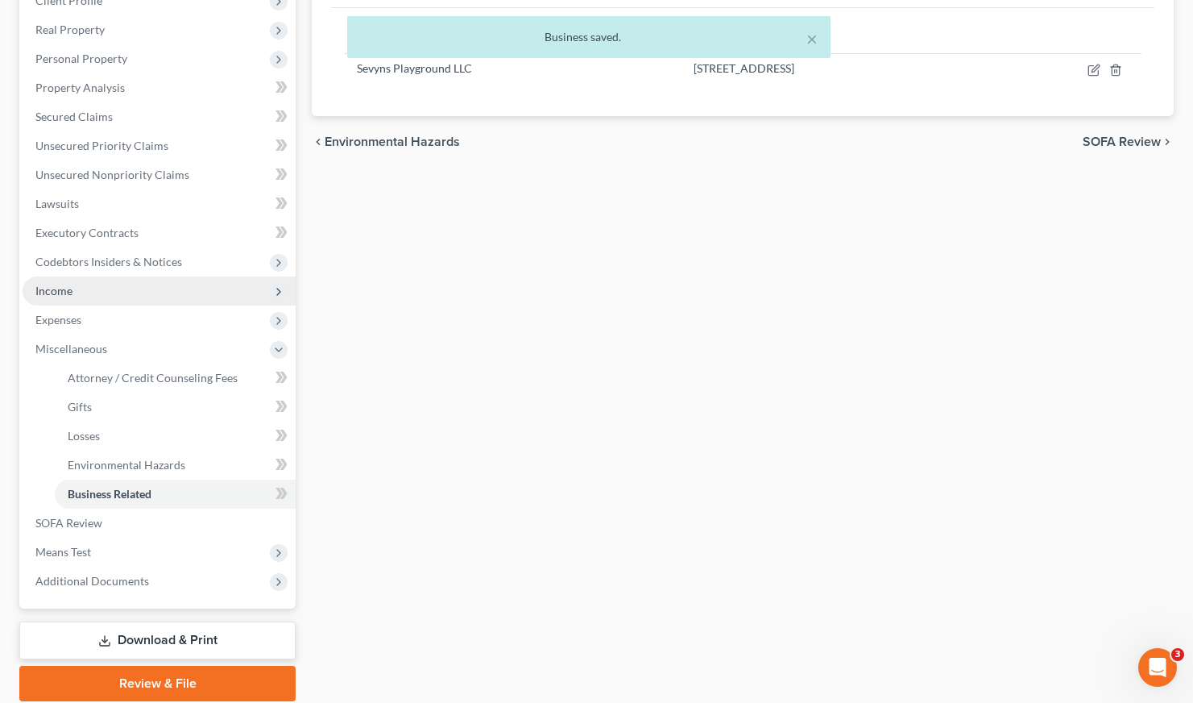
scroll to position [297, 0]
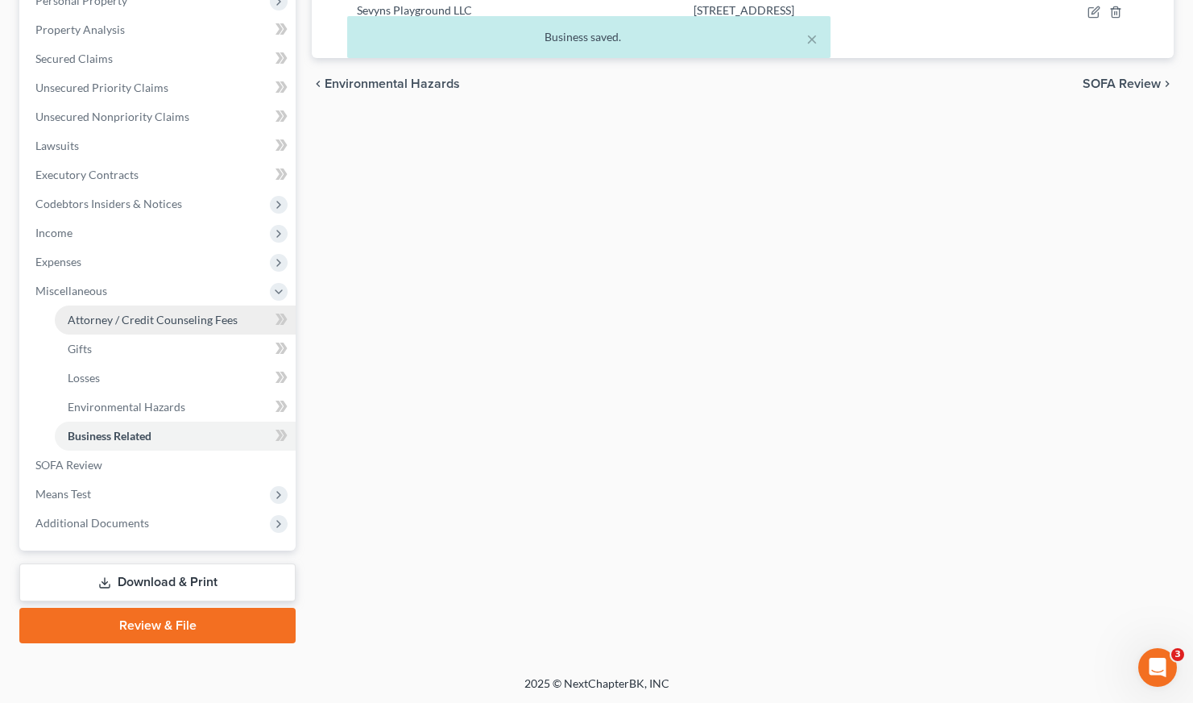
click at [185, 320] on span "Attorney / Credit Counseling Fees" at bounding box center [153, 320] width 170 height 14
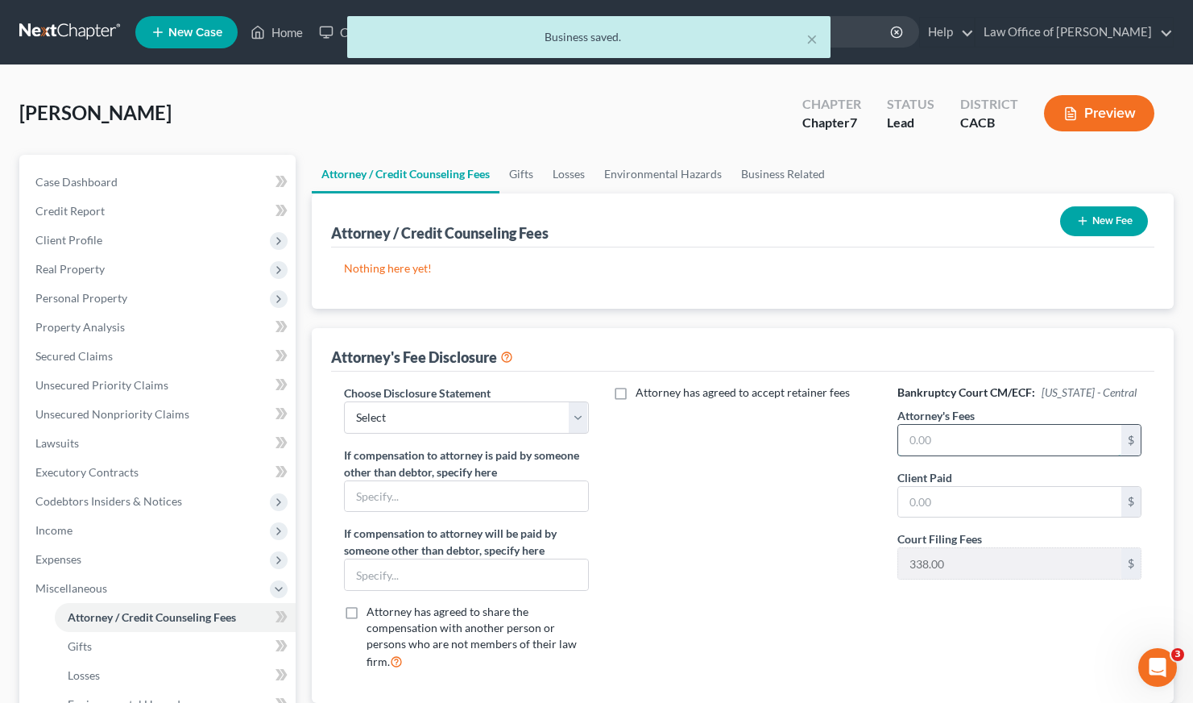
click at [957, 429] on input "text" at bounding box center [1010, 440] width 223 height 31
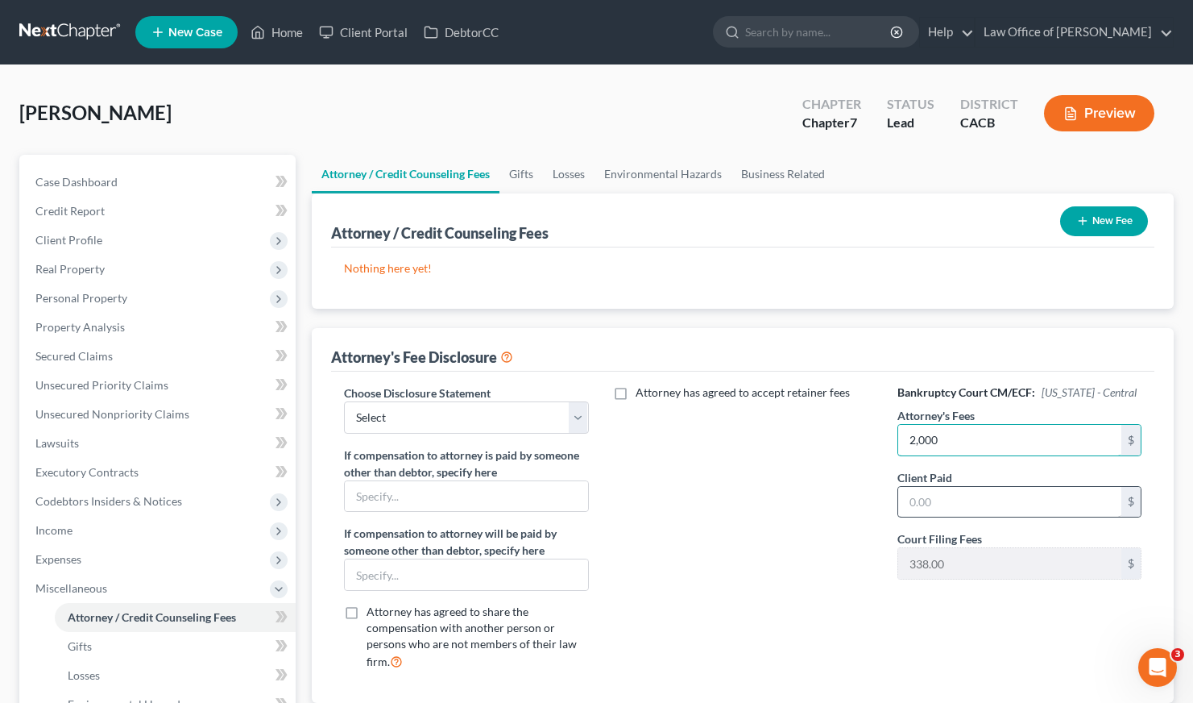
type input "2,000"
click at [967, 500] on input "text" at bounding box center [1010, 502] width 223 height 31
type input "2,000"
click at [428, 414] on select "Select Disclosure of Attorney Compensation" at bounding box center [466, 417] width 244 height 32
select select "0"
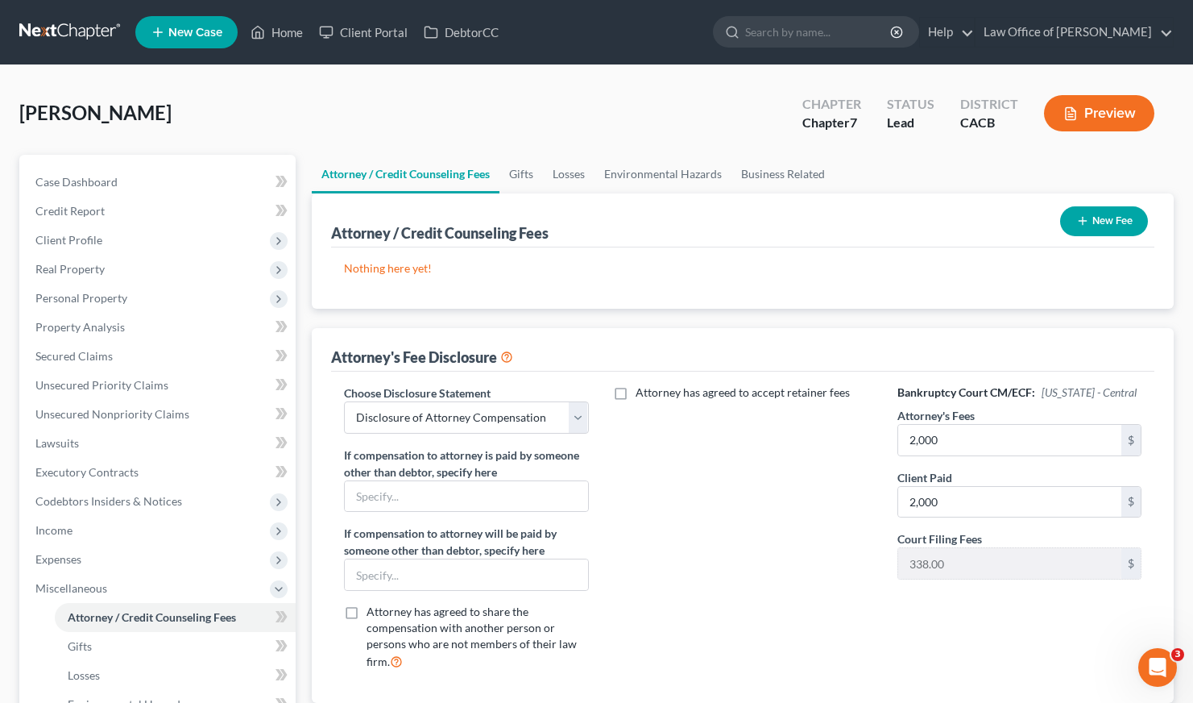
click at [1088, 224] on button "New Fee" at bounding box center [1105, 221] width 88 height 30
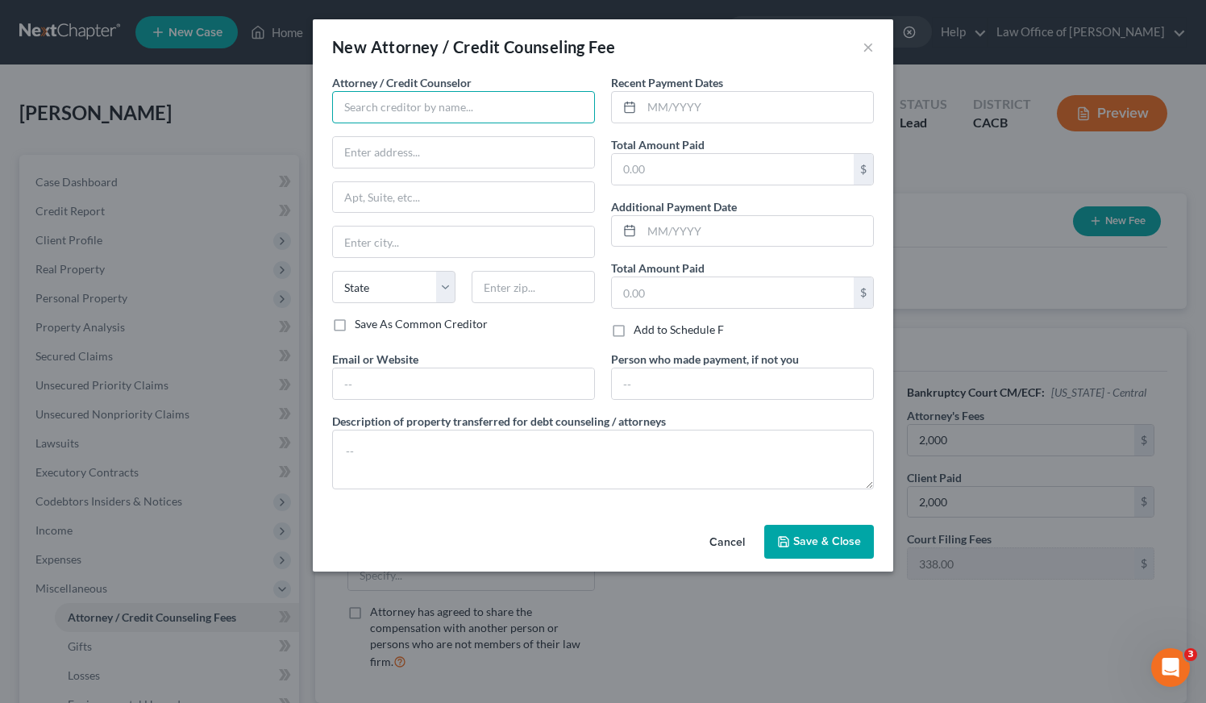
drag, startPoint x: 467, startPoint y: 107, endPoint x: 458, endPoint y: 110, distance: 10.0
click at [467, 107] on input "text" at bounding box center [463, 107] width 263 height 32
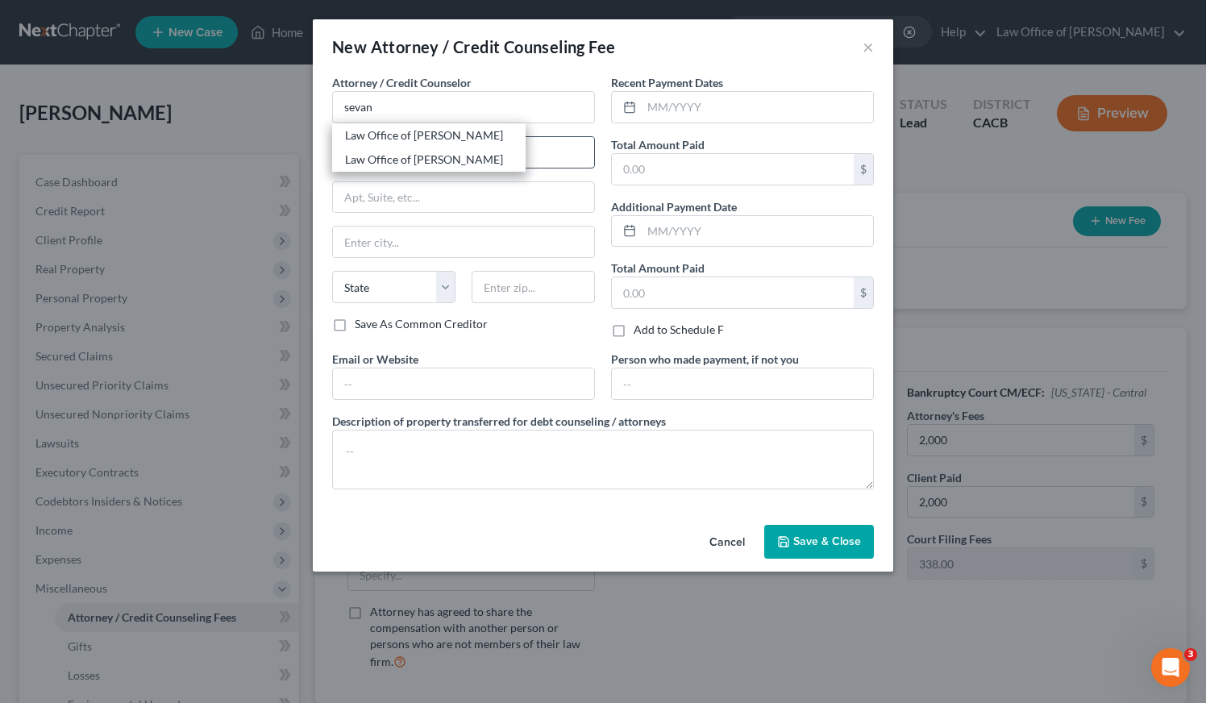
click at [425, 142] on div "Law Office of [PERSON_NAME]" at bounding box center [429, 135] width 168 height 16
type input "Law Office of [PERSON_NAME]"
type input "[STREET_ADDRESS][PERSON_NAME]"
type input "[GEOGRAPHIC_DATA]"
select select "4"
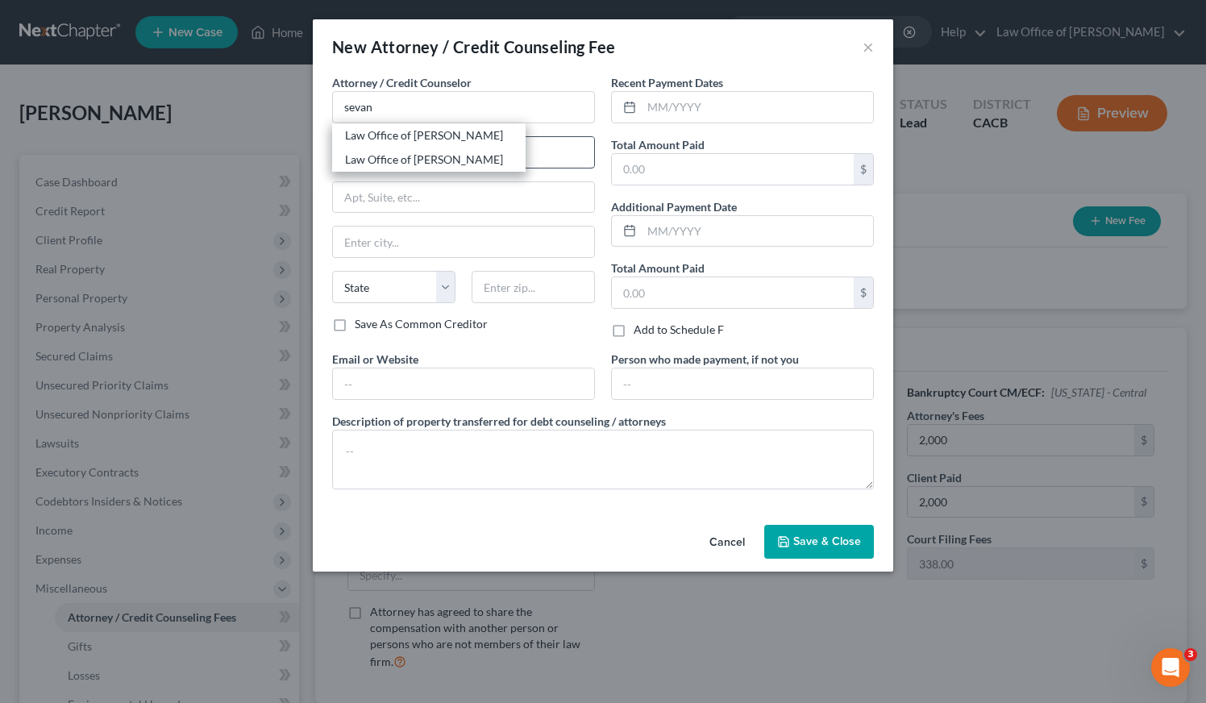
type input "91203"
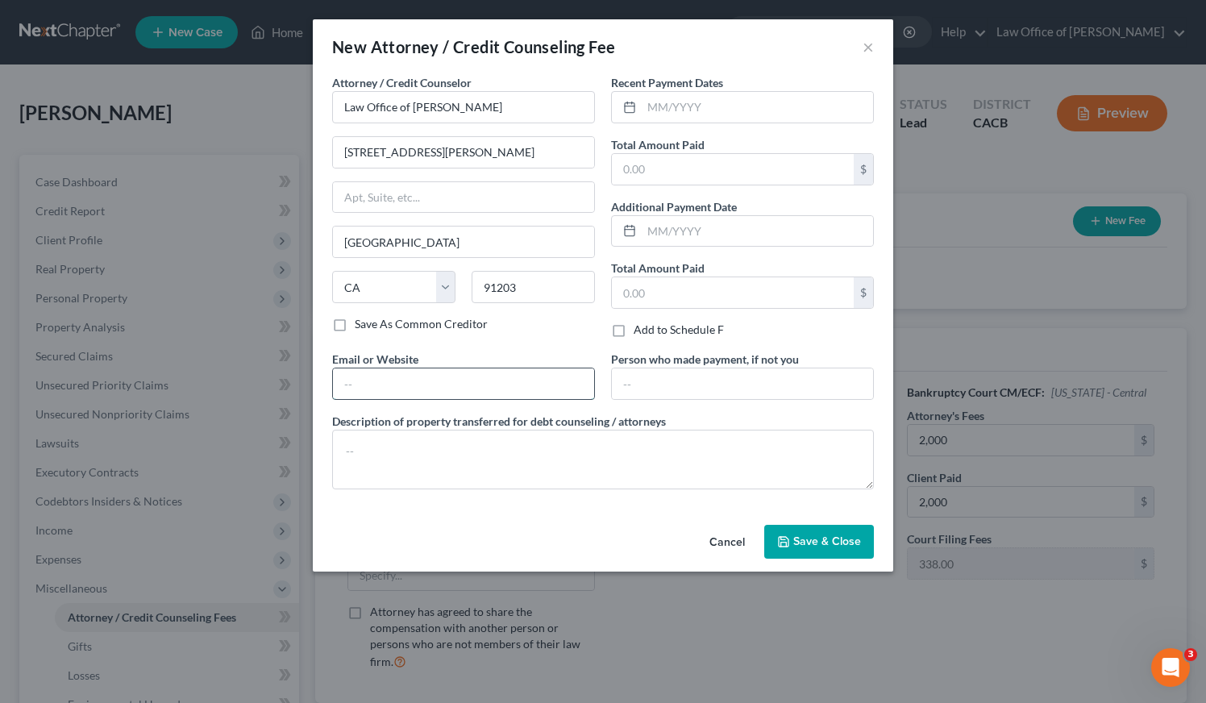
click at [436, 388] on input "text" at bounding box center [463, 383] width 261 height 31
type input "[DOMAIN_NAME]"
click at [419, 462] on textarea at bounding box center [603, 460] width 542 height 60
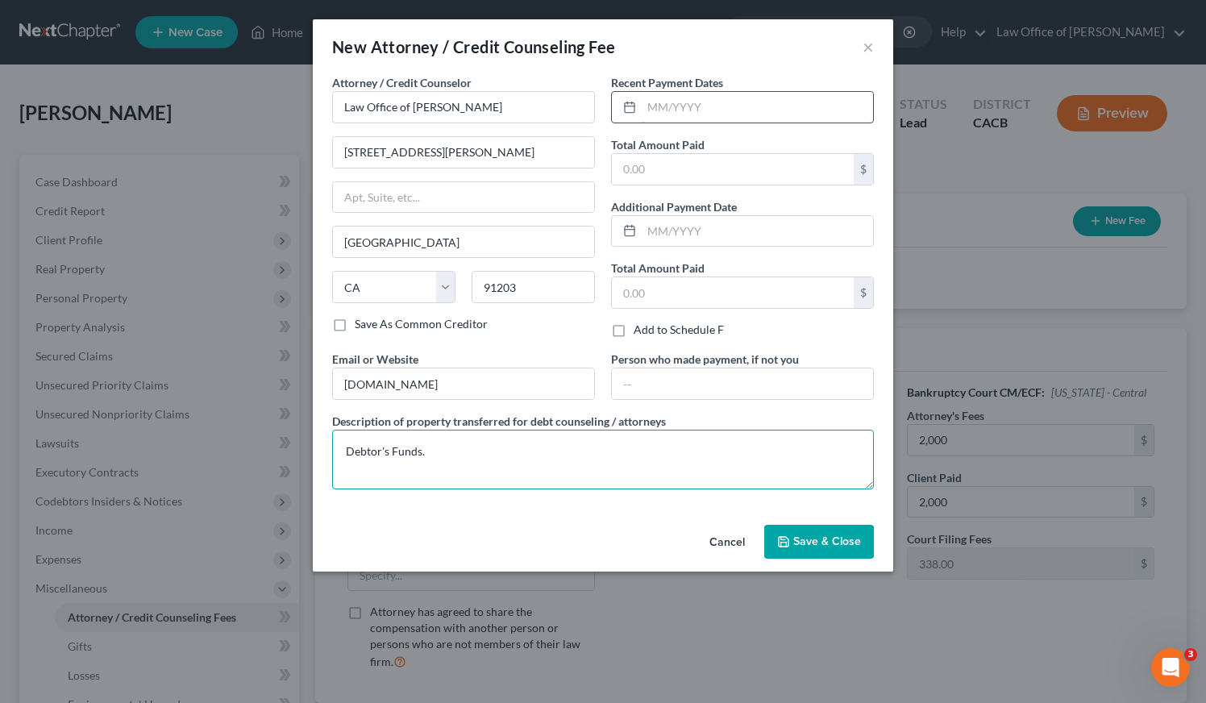
type textarea "Debtor's Funds."
click at [728, 110] on input "text" at bounding box center [756, 107] width 231 height 31
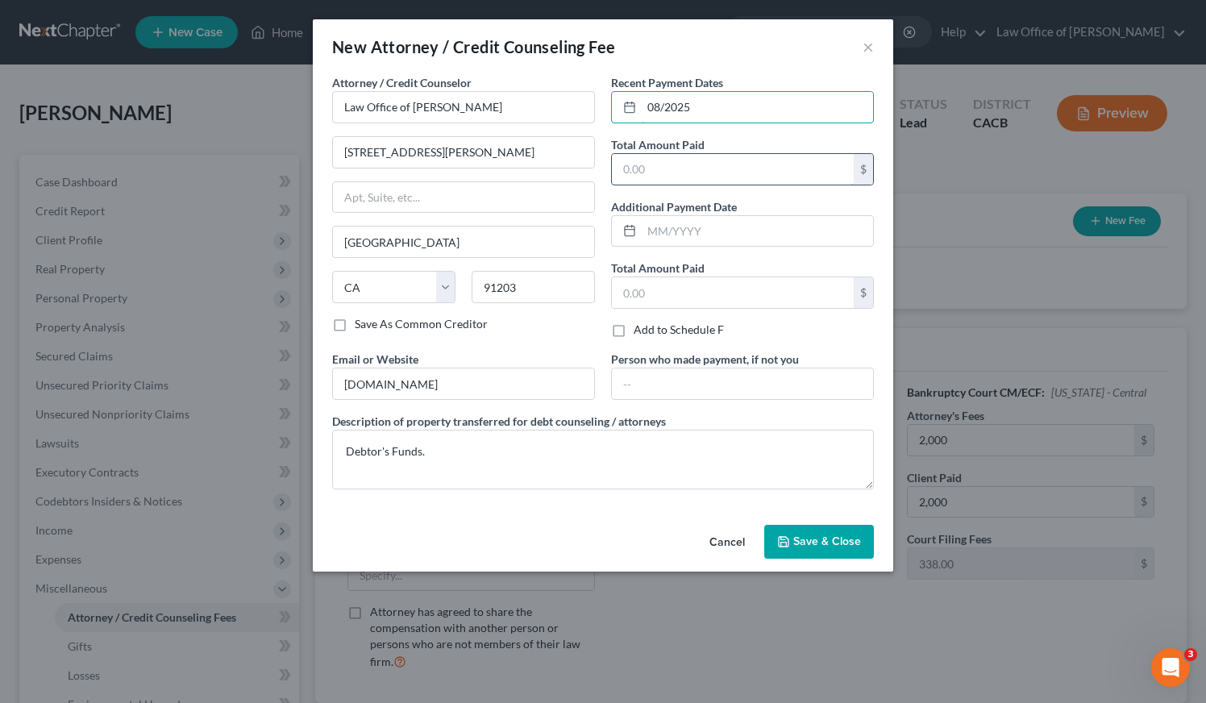
type input "08/2025"
click at [733, 176] on input "text" at bounding box center [733, 169] width 242 height 31
type input "2,000"
click at [815, 539] on span "Save & Close" at bounding box center [827, 541] width 68 height 14
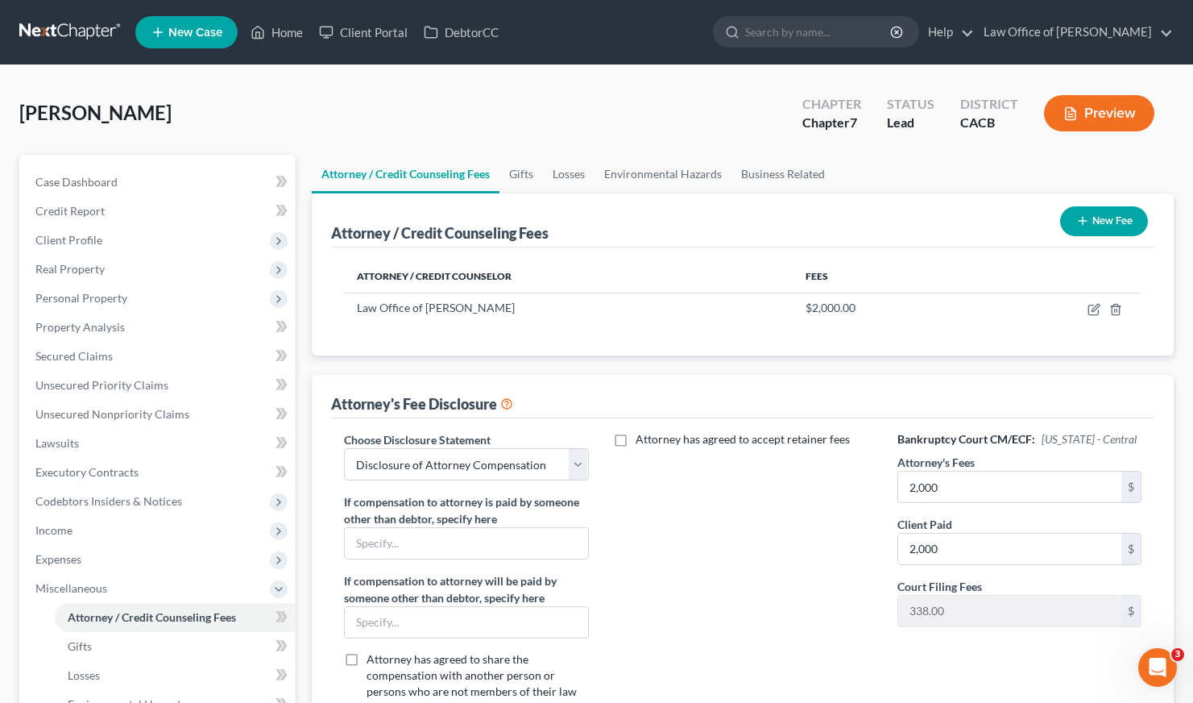
click at [1110, 218] on button "New Fee" at bounding box center [1105, 221] width 88 height 30
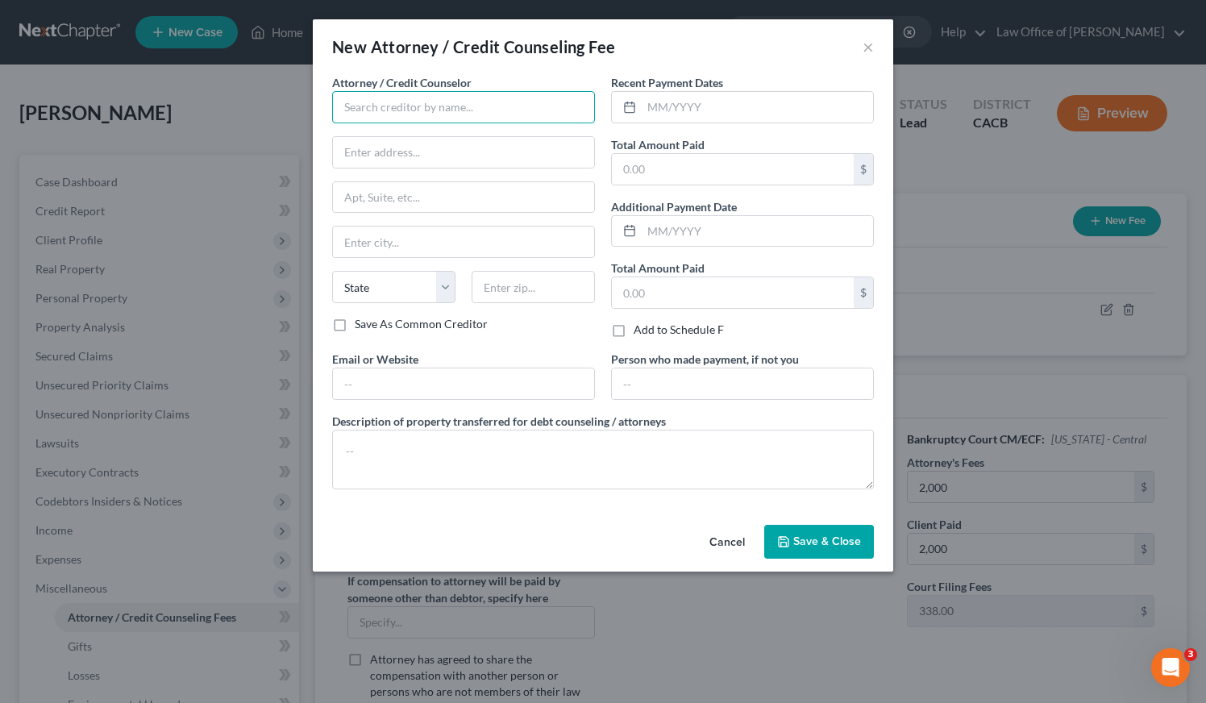
click at [431, 106] on input "text" at bounding box center [463, 107] width 263 height 32
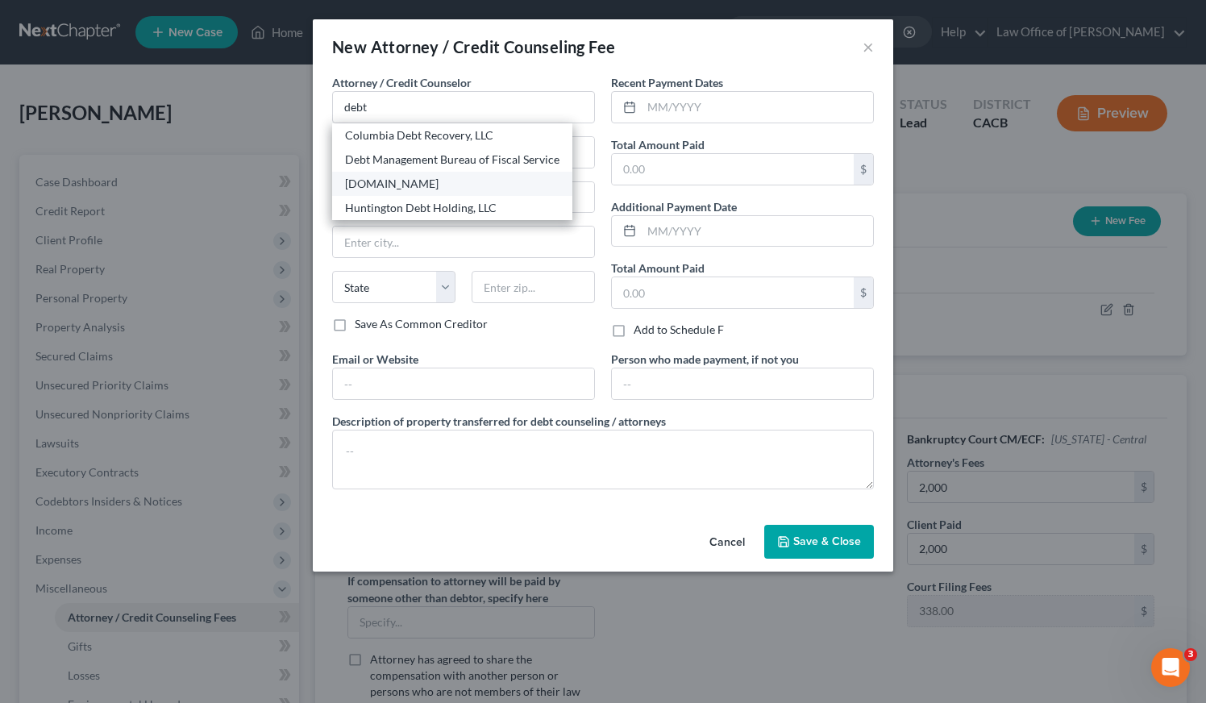
click at [410, 186] on div "[DOMAIN_NAME]" at bounding box center [452, 184] width 214 height 16
type input "[DOMAIN_NAME]"
type input "Online Course"
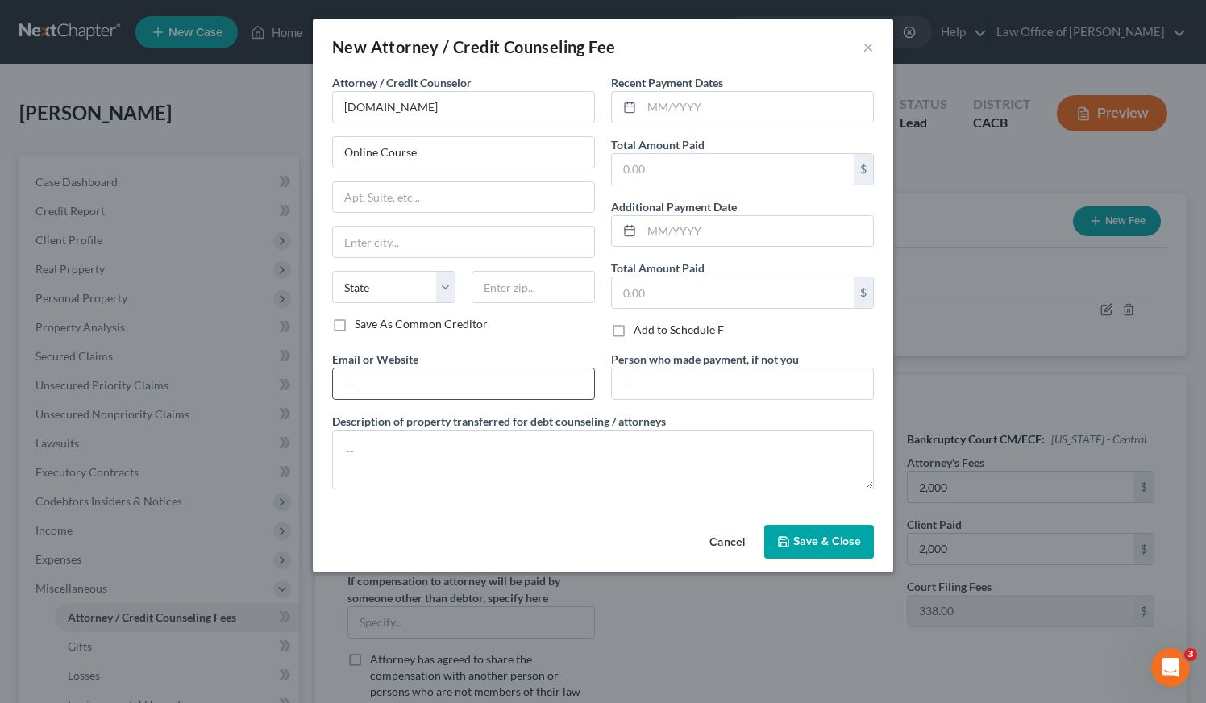
click at [441, 385] on input "text" at bounding box center [463, 383] width 261 height 31
type input "[DOMAIN_NAME]"
click at [425, 459] on textarea at bounding box center [603, 460] width 542 height 60
paste textarea "Debtor's Funds."
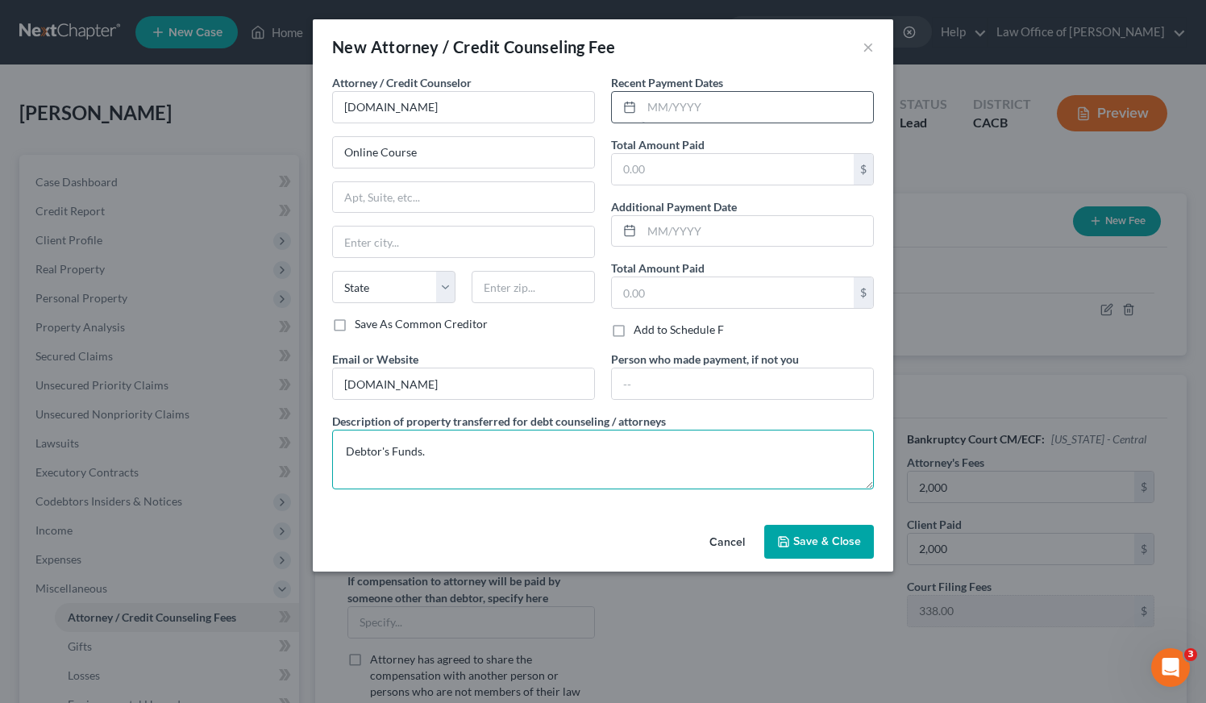
type textarea "Debtor's Funds."
click at [705, 113] on input "text" at bounding box center [756, 107] width 231 height 31
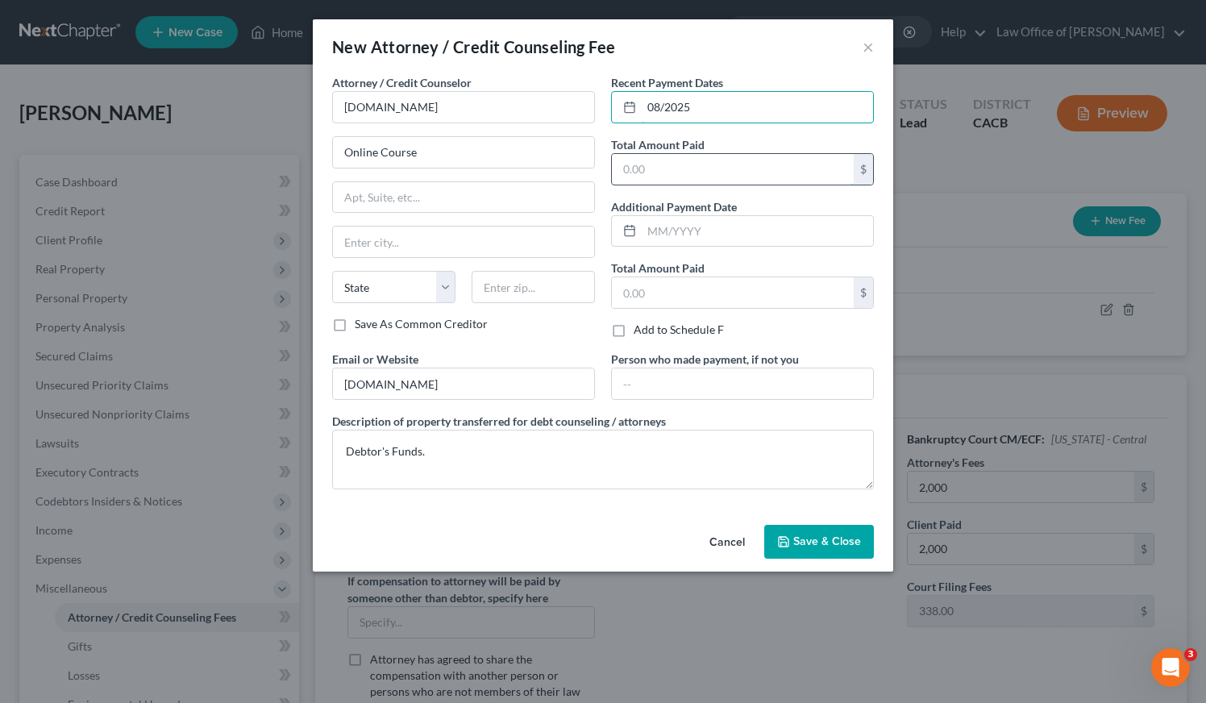
type input "08/2025"
click at [710, 177] on input "text" at bounding box center [733, 169] width 242 height 31
type input "14.95"
click at [808, 532] on button "Save & Close" at bounding box center [819, 542] width 110 height 34
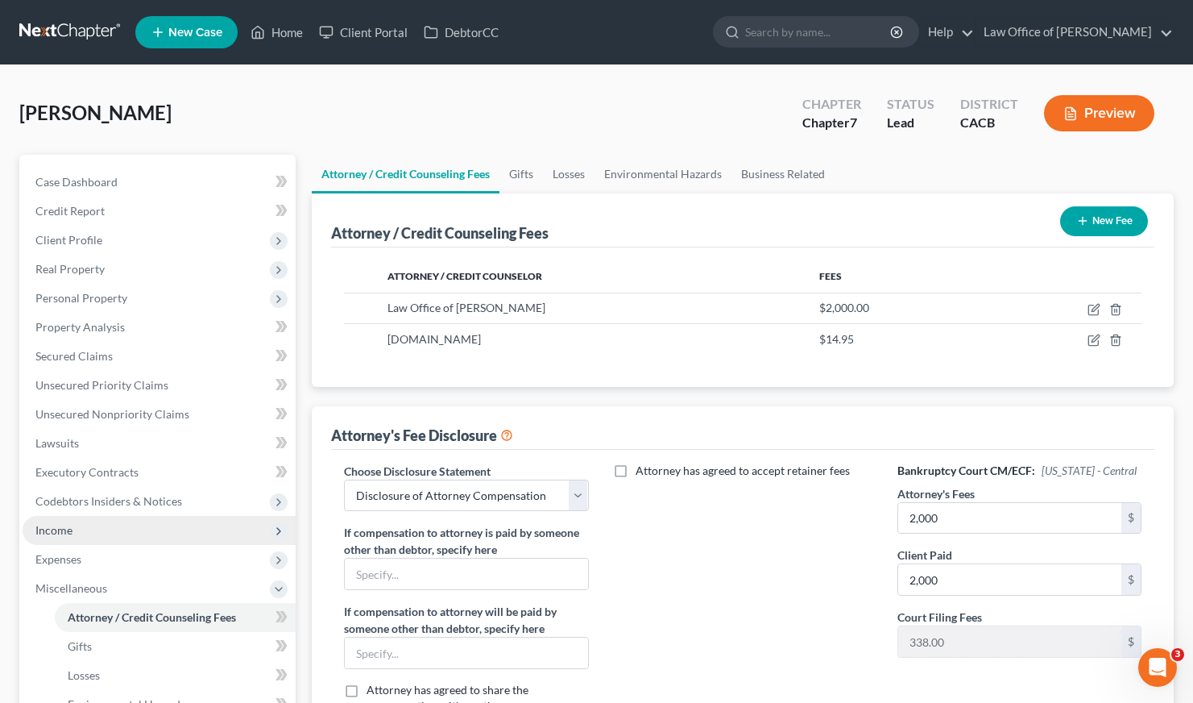
click at [64, 521] on span "Income" at bounding box center [159, 530] width 273 height 29
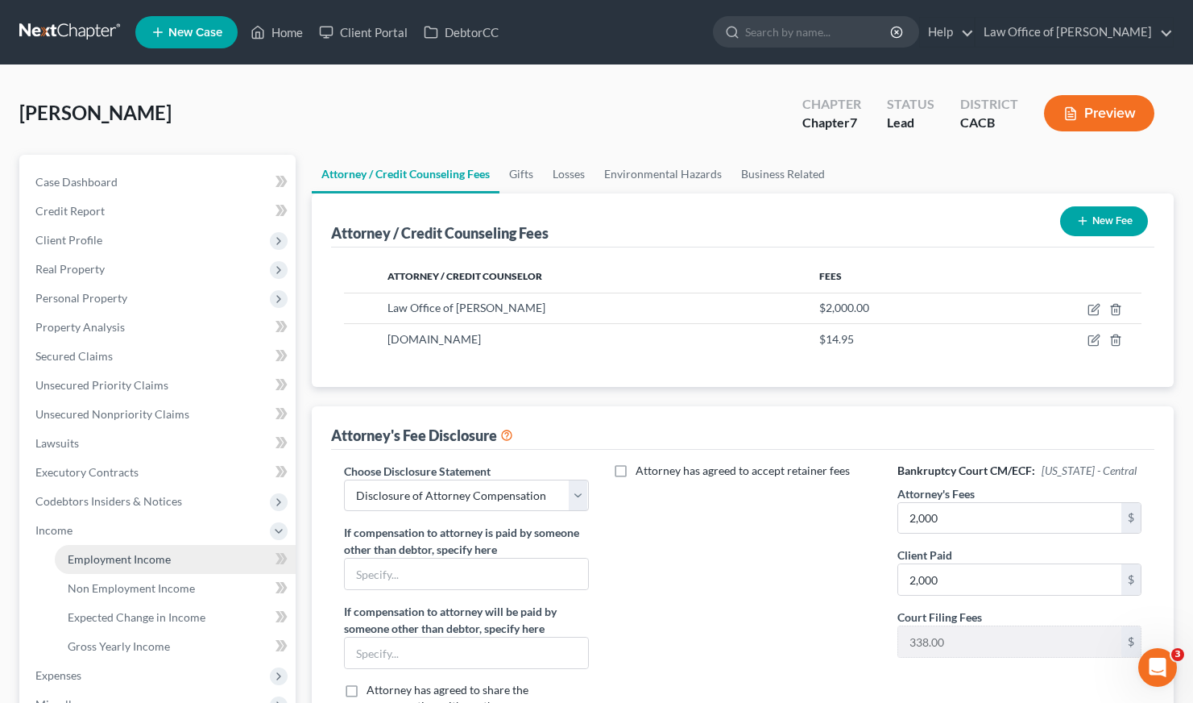
click at [113, 556] on span "Employment Income" at bounding box center [119, 559] width 103 height 14
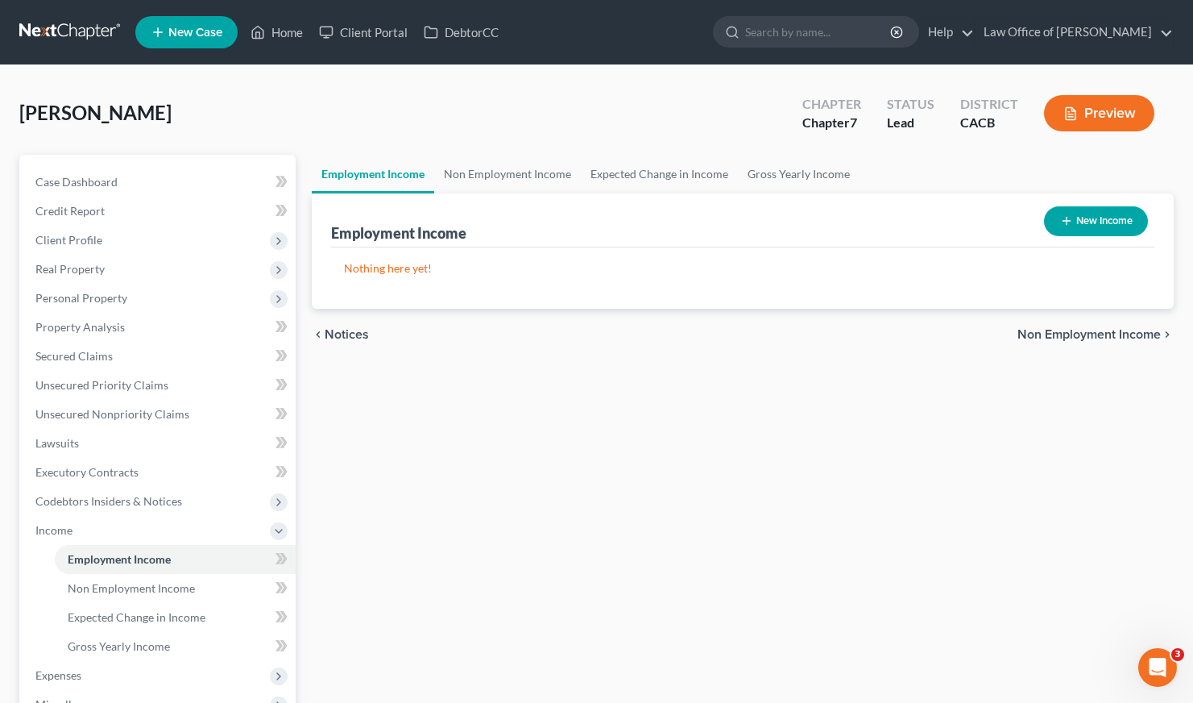
click at [1078, 222] on button "New Income" at bounding box center [1096, 221] width 104 height 30
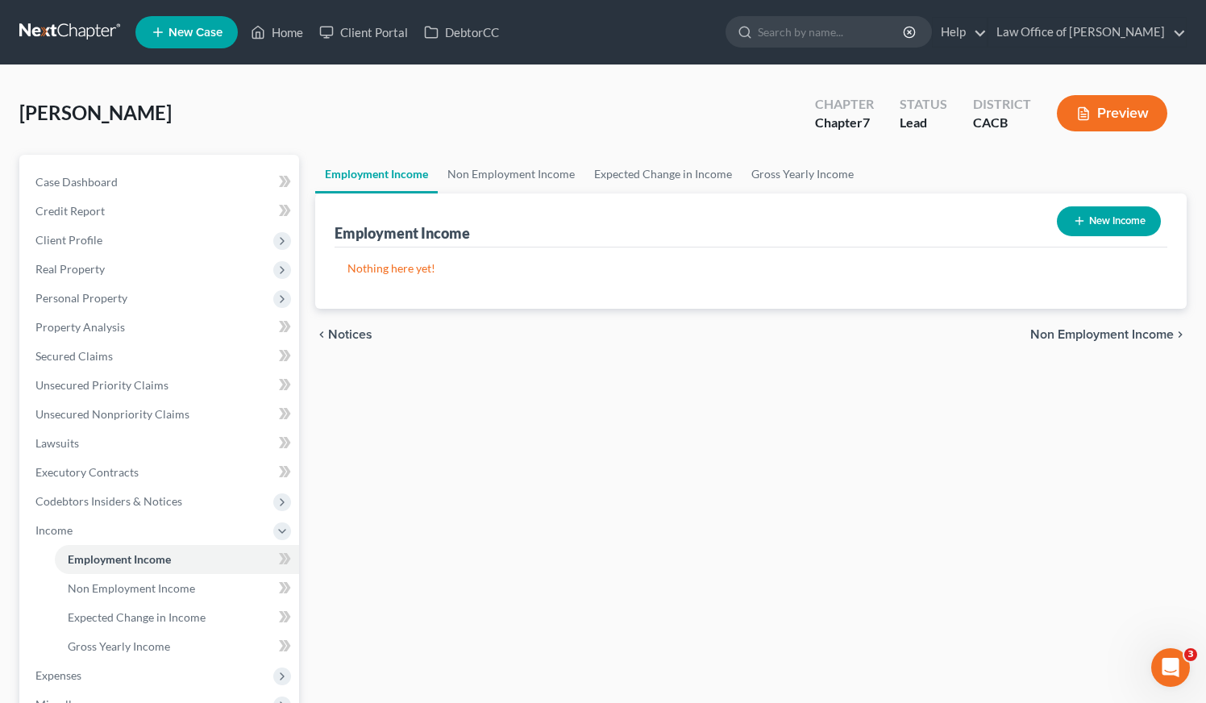
select select "0"
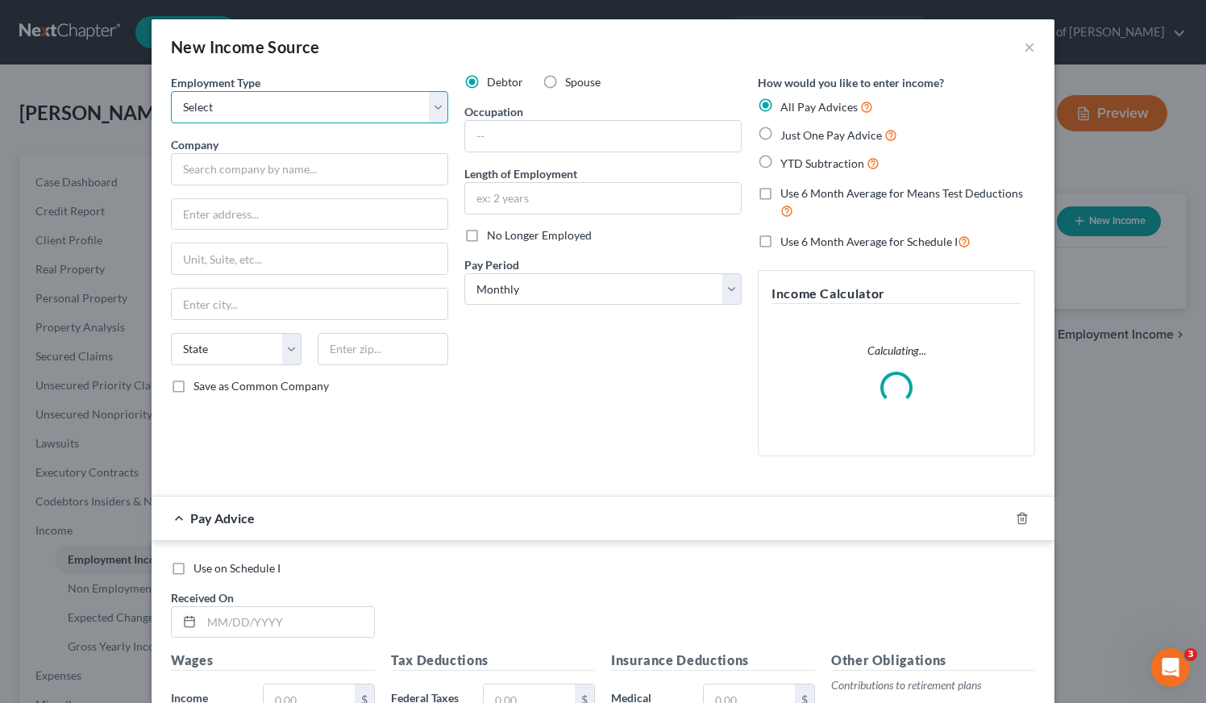
click at [331, 118] on select "Select Full or [DEMOGRAPHIC_DATA] Employment Self Employment" at bounding box center [309, 107] width 277 height 32
select select "1"
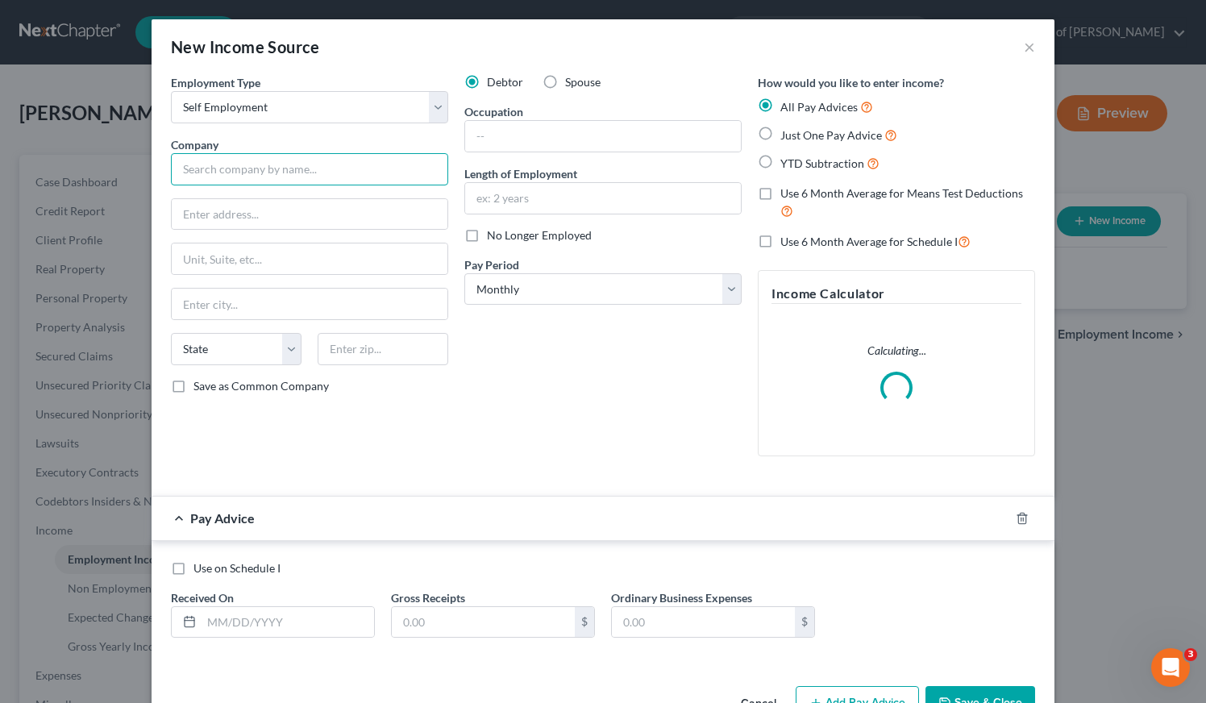
click at [269, 166] on input "text" at bounding box center [309, 169] width 277 height 32
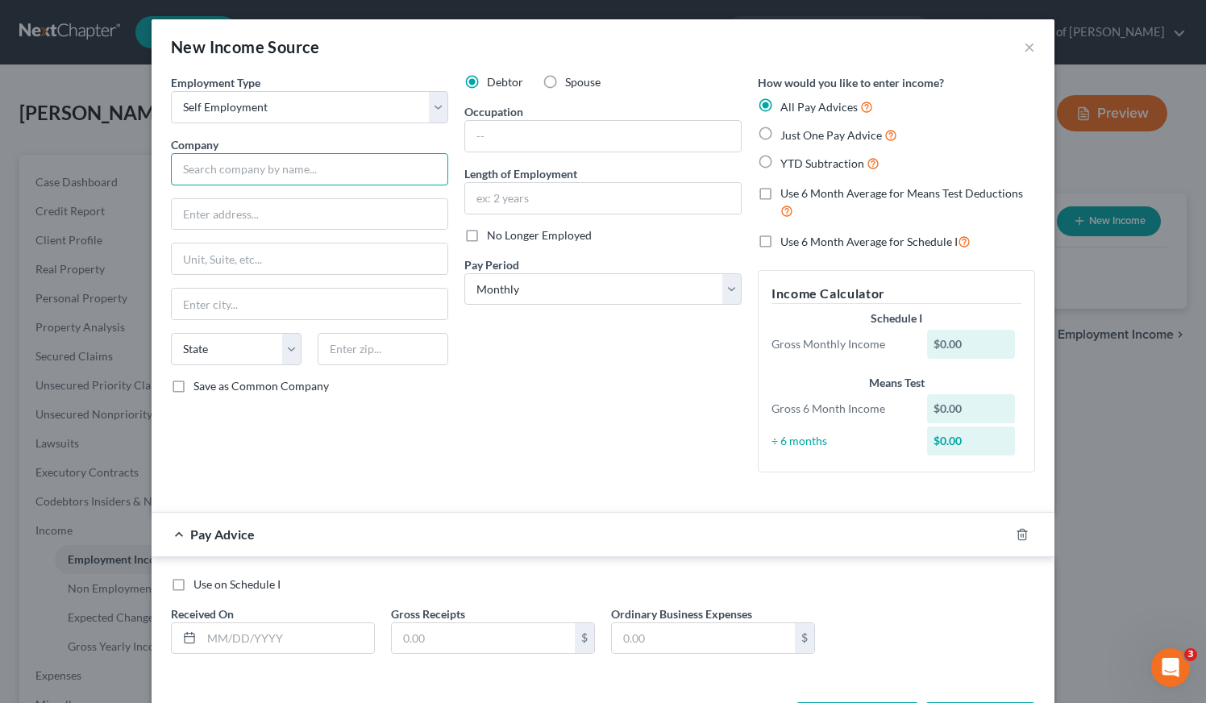
click at [269, 163] on input "text" at bounding box center [309, 169] width 277 height 32
type input "Sevyns Playground LLC"
click at [264, 214] on input "text" at bounding box center [310, 214] width 276 height 31
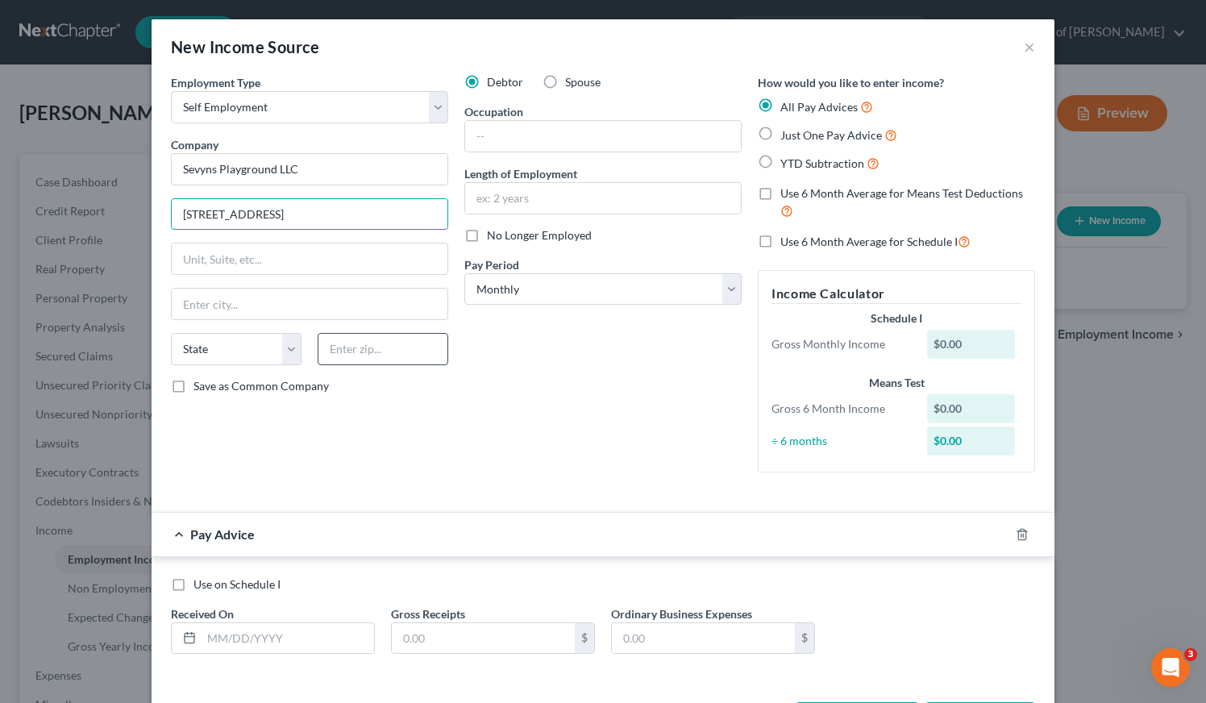
type input "[STREET_ADDRESS]"
click at [372, 338] on input "text" at bounding box center [383, 349] width 131 height 32
type input "90220"
click at [557, 487] on div "Employment Type * Select Full or [DEMOGRAPHIC_DATA] Employment Self Employment …" at bounding box center [603, 286] width 880 height 425
type input "[PERSON_NAME]"
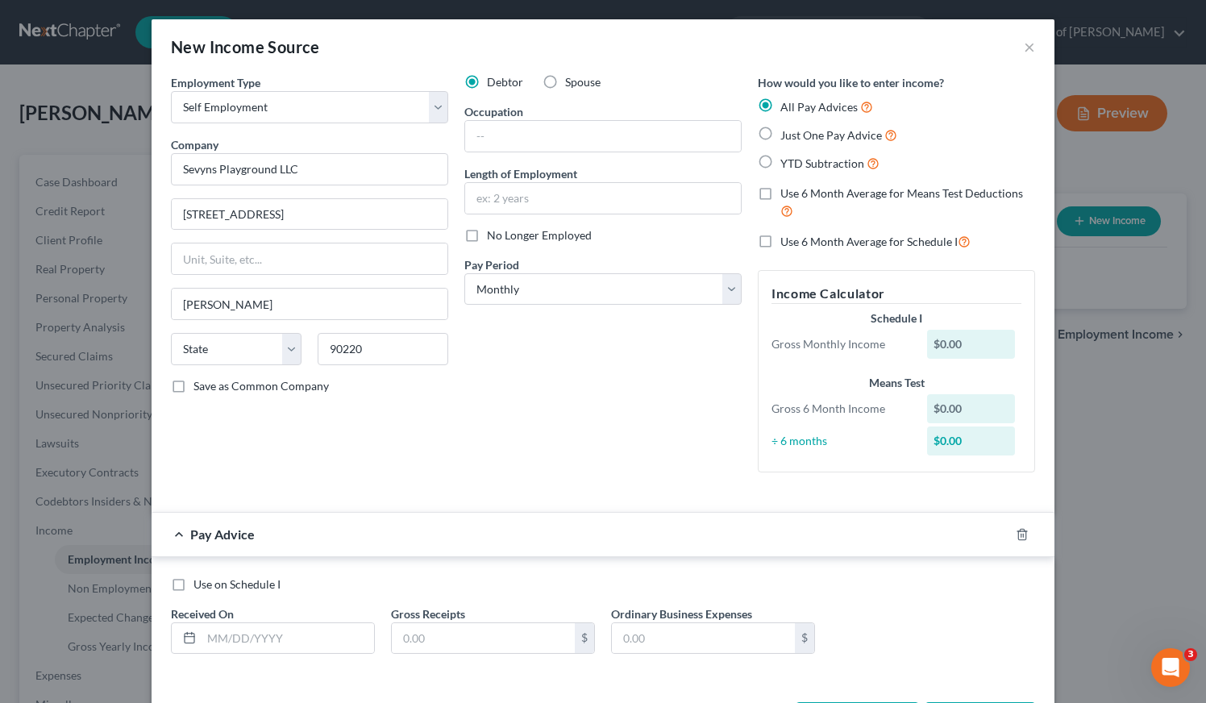
select select "4"
click at [780, 132] on label "Just One Pay Advice" at bounding box center [838, 135] width 117 height 19
click at [787, 132] on input "Just One Pay Advice" at bounding box center [792, 131] width 10 height 10
radio input "true"
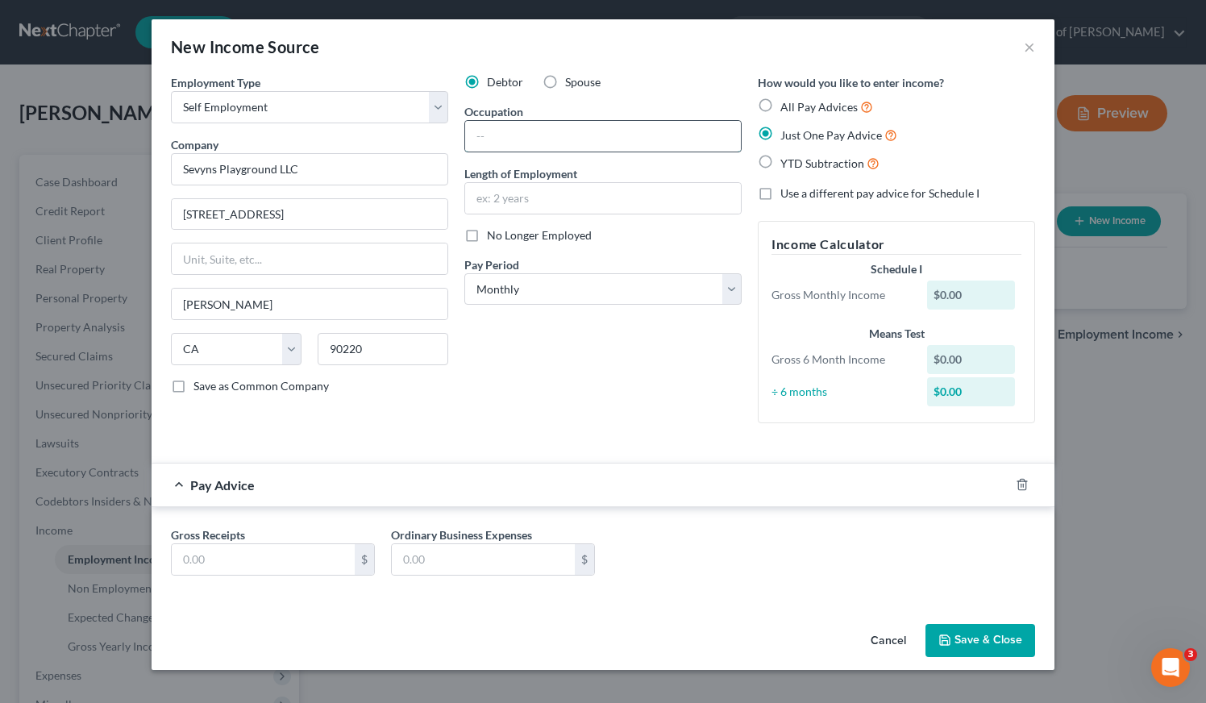
click at [597, 131] on input "text" at bounding box center [603, 136] width 276 height 31
type input "Owner"
drag, startPoint x: 482, startPoint y: 377, endPoint x: 487, endPoint y: 222, distance: 155.6
click at [482, 377] on div "Debtor Spouse Occupation Owner Length of Employment No Longer Employed Pay Peri…" at bounding box center [602, 255] width 293 height 362
click at [504, 204] on input "text" at bounding box center [603, 198] width 276 height 31
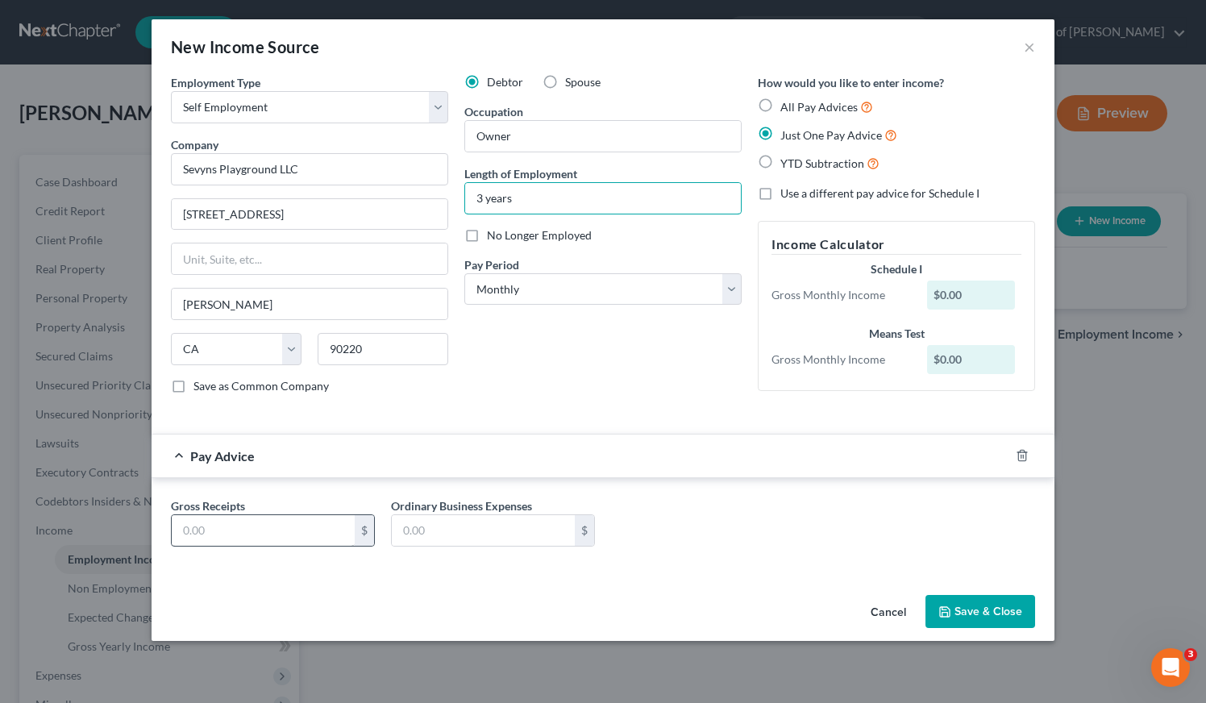
type input "3 years"
click at [229, 532] on input "text" at bounding box center [263, 530] width 183 height 31
type input "0.00"
click at [705, 398] on div "Debtor Spouse Occupation Owner Length of Employment 3 years No Longer Employed …" at bounding box center [602, 240] width 293 height 333
click at [992, 603] on button "Save & Close" at bounding box center [980, 612] width 110 height 34
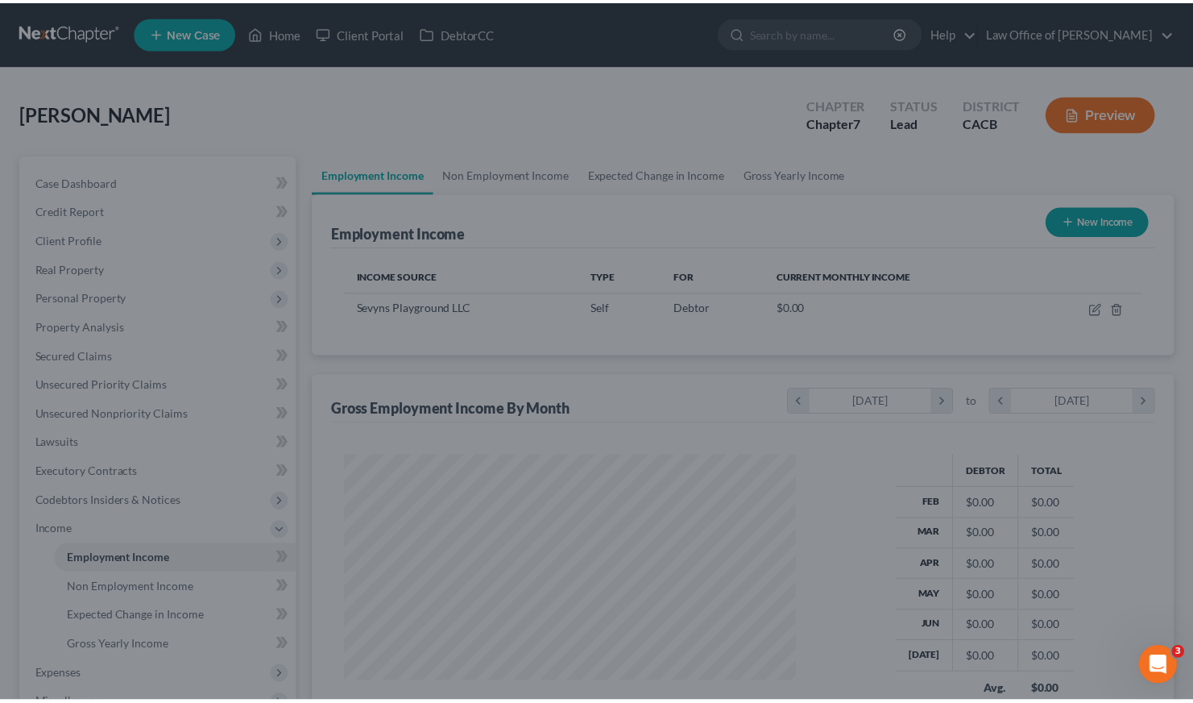
scroll to position [288, 484]
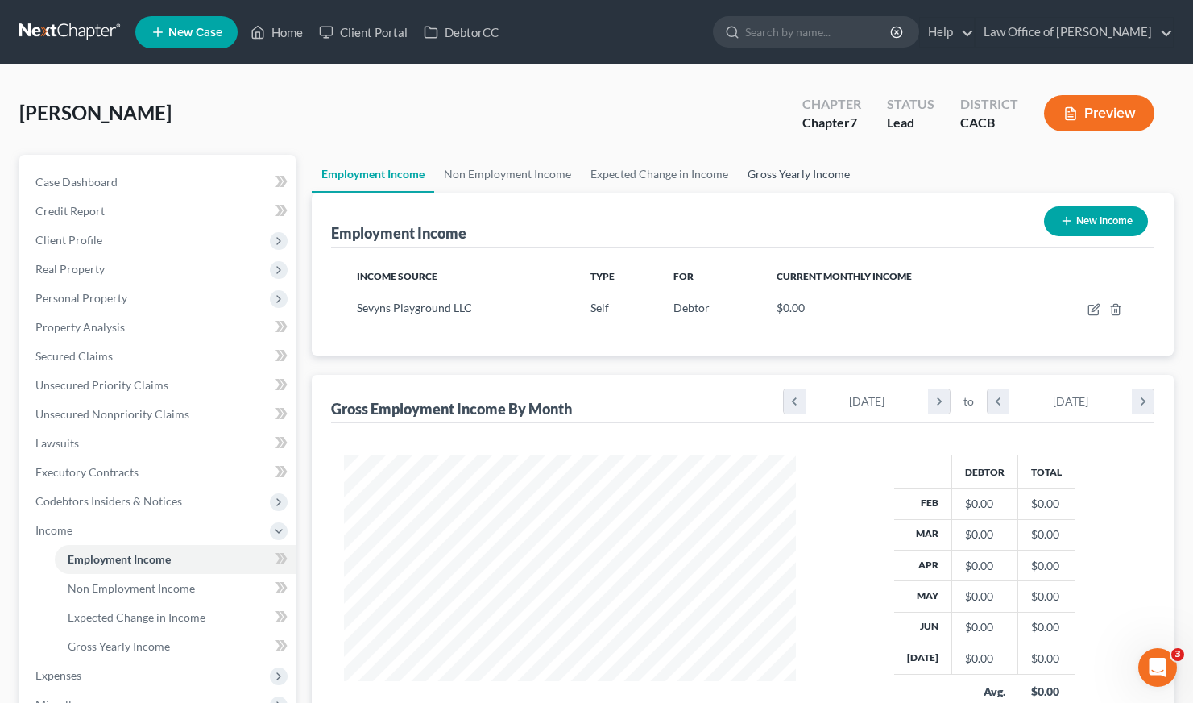
click at [787, 177] on link "Gross Yearly Income" at bounding box center [799, 174] width 122 height 39
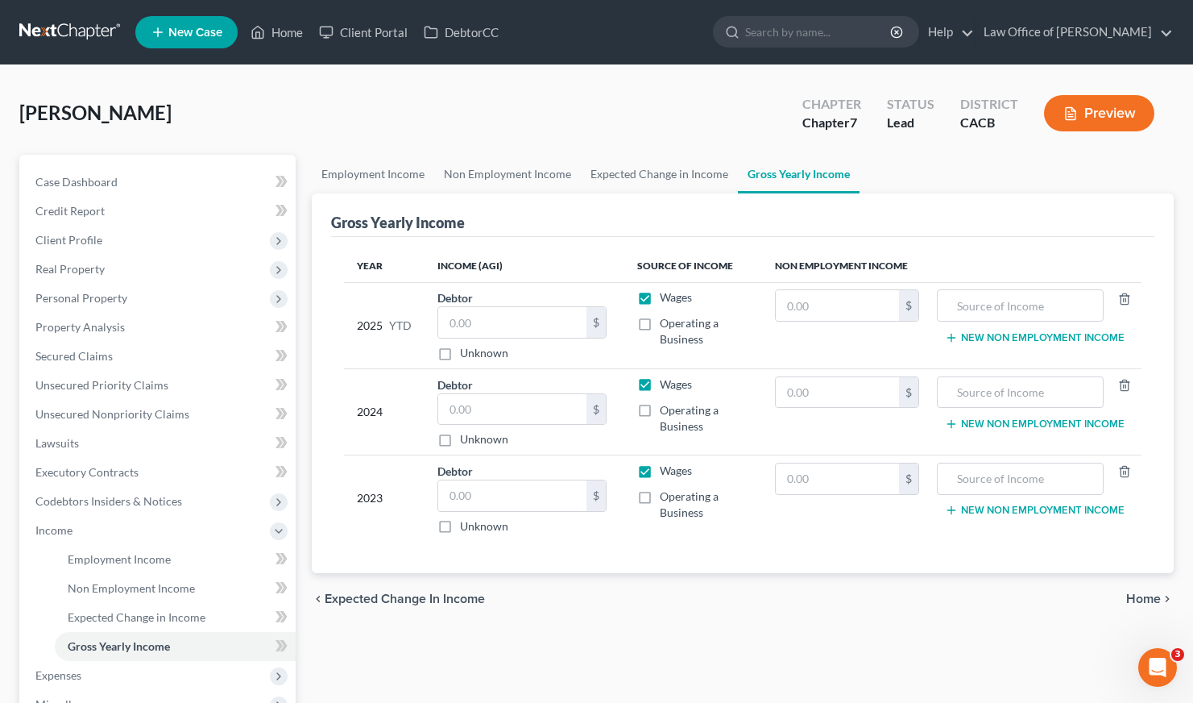
click at [660, 323] on label "Operating a Business" at bounding box center [704, 331] width 89 height 32
click at [666, 323] on input "Operating a Business" at bounding box center [671, 320] width 10 height 10
checkbox input "true"
click at [660, 295] on label "Wages" at bounding box center [676, 297] width 32 height 16
click at [666, 295] on input "Wages" at bounding box center [671, 294] width 10 height 10
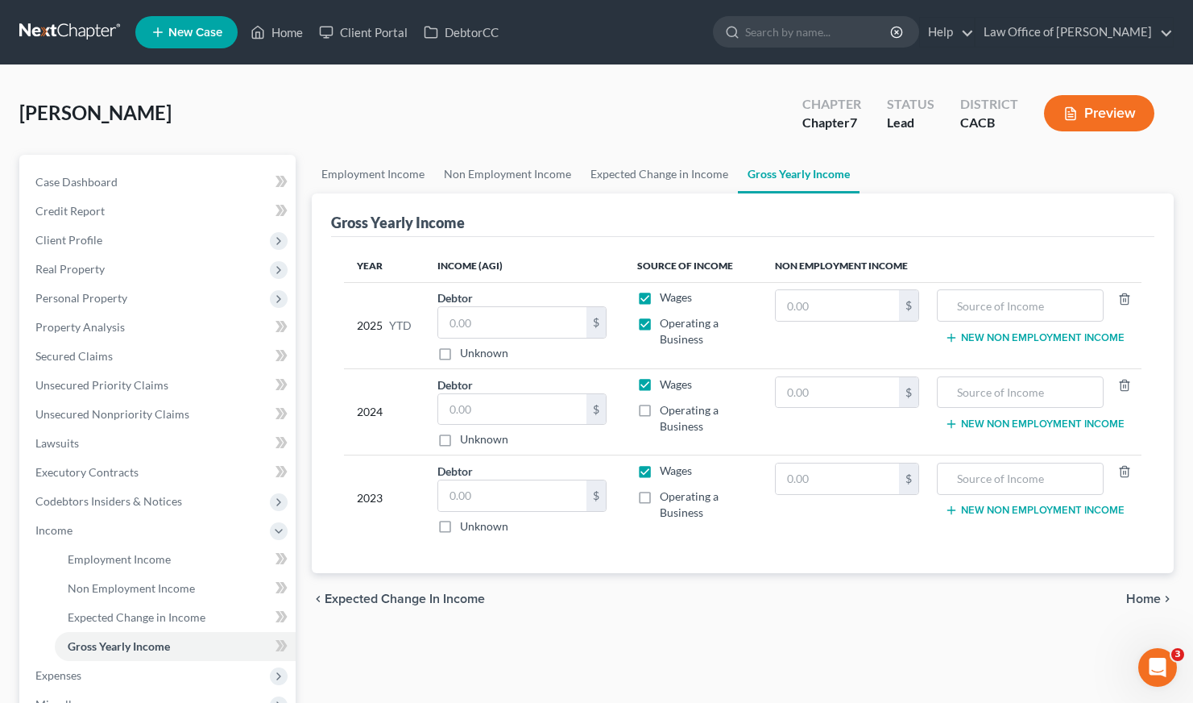
checkbox input "false"
click at [660, 410] on label "Operating a Business" at bounding box center [704, 418] width 89 height 32
click at [666, 410] on input "Operating a Business" at bounding box center [671, 407] width 10 height 10
checkbox input "true"
click at [660, 384] on label "Wages" at bounding box center [676, 384] width 32 height 16
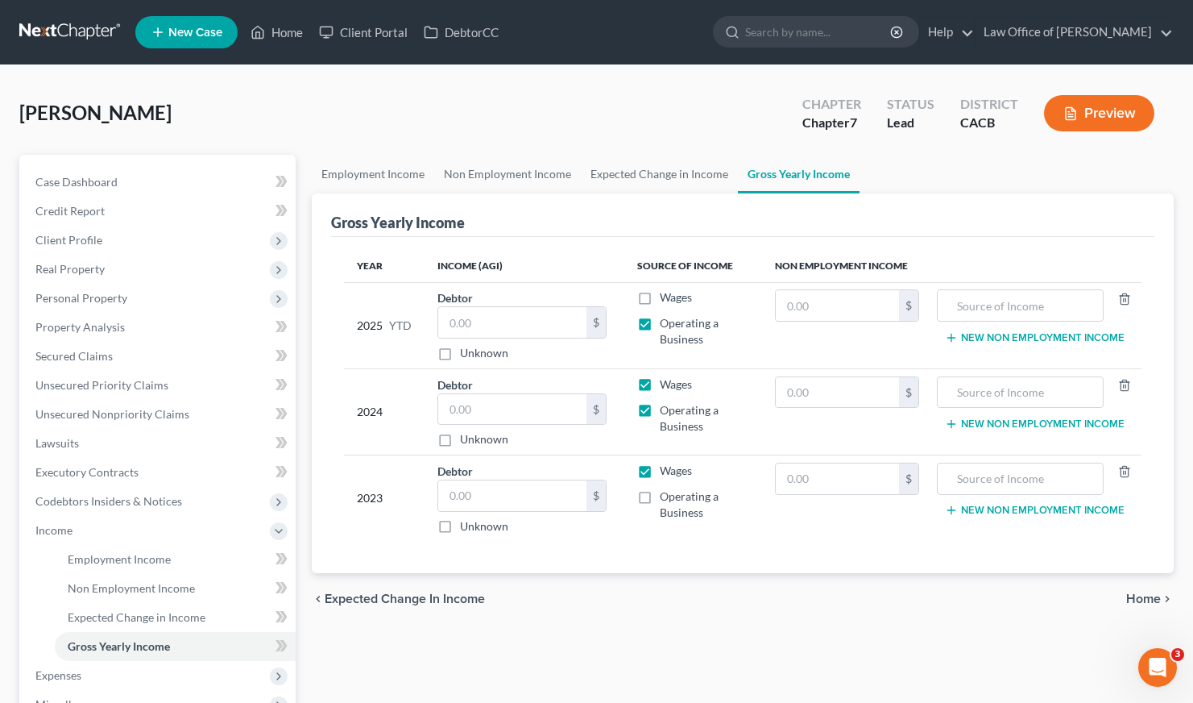
click at [666, 384] on input "Wages" at bounding box center [671, 381] width 10 height 10
checkbox input "false"
click at [660, 498] on label "Operating a Business" at bounding box center [704, 504] width 89 height 32
click at [666, 498] on input "Operating a Business" at bounding box center [671, 493] width 10 height 10
checkbox input "true"
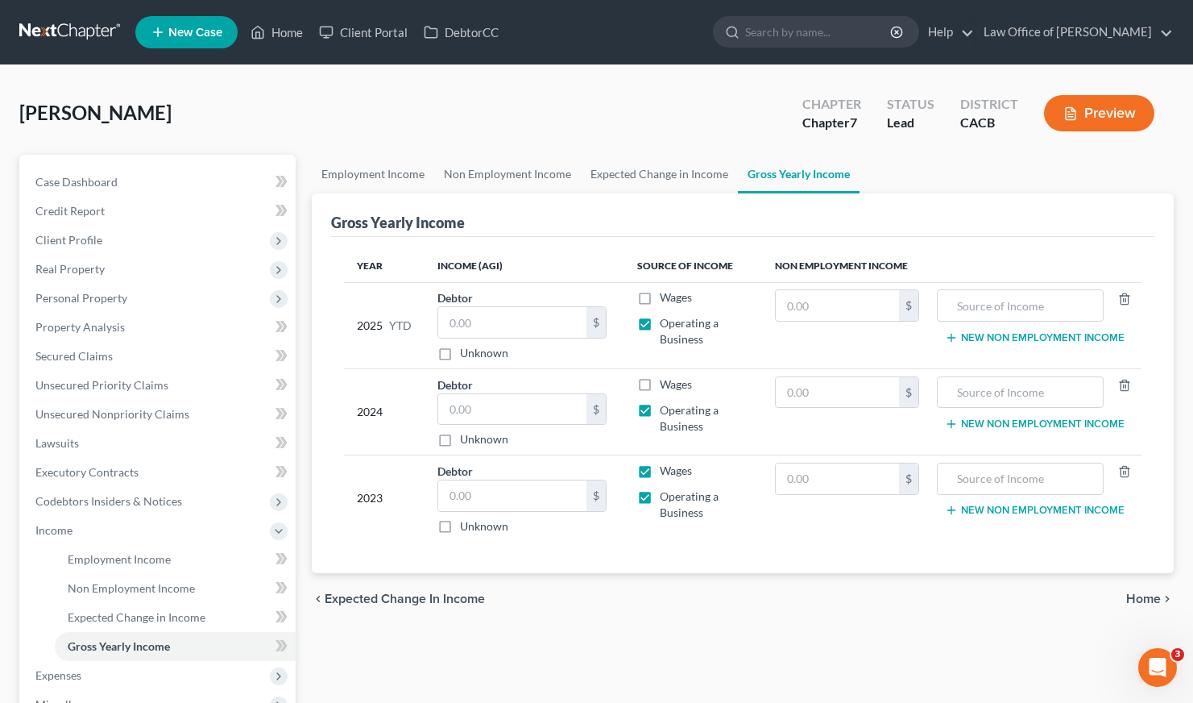
click at [660, 477] on label "Wages" at bounding box center [676, 471] width 32 height 16
click at [666, 473] on input "Wages" at bounding box center [671, 468] width 10 height 10
checkbox input "false"
click at [376, 168] on link "Employment Income" at bounding box center [373, 174] width 122 height 39
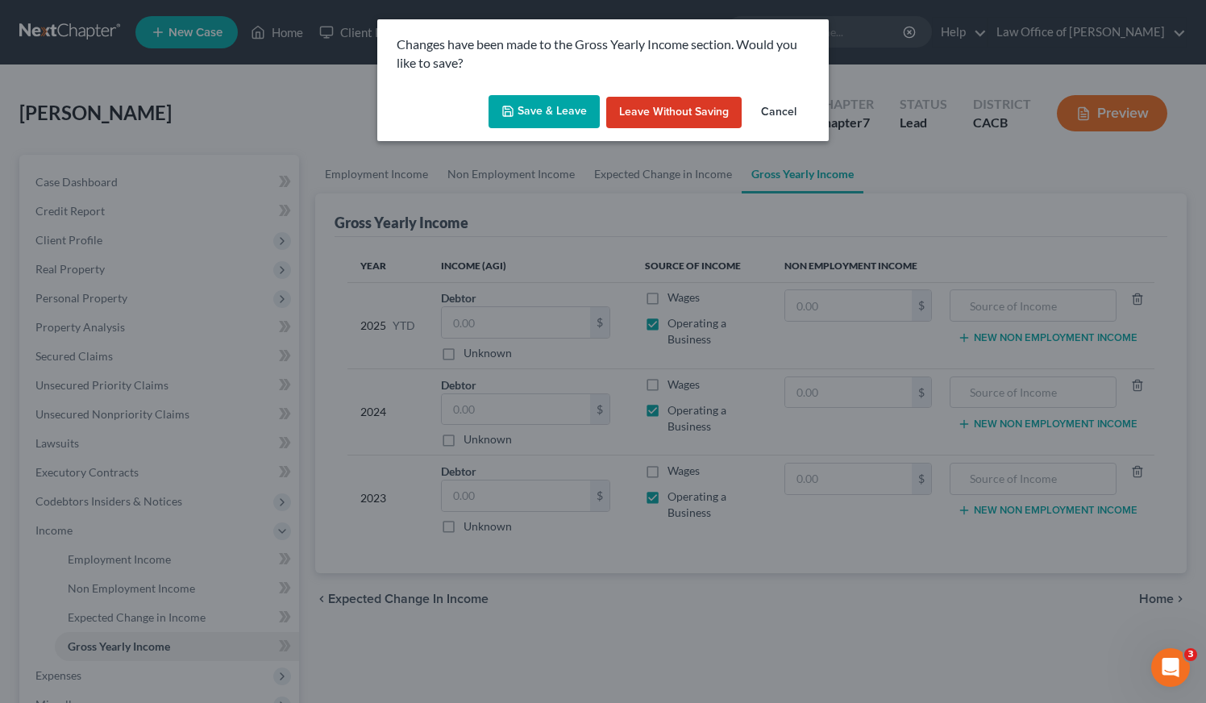
click at [557, 111] on button "Save & Leave" at bounding box center [543, 112] width 111 height 34
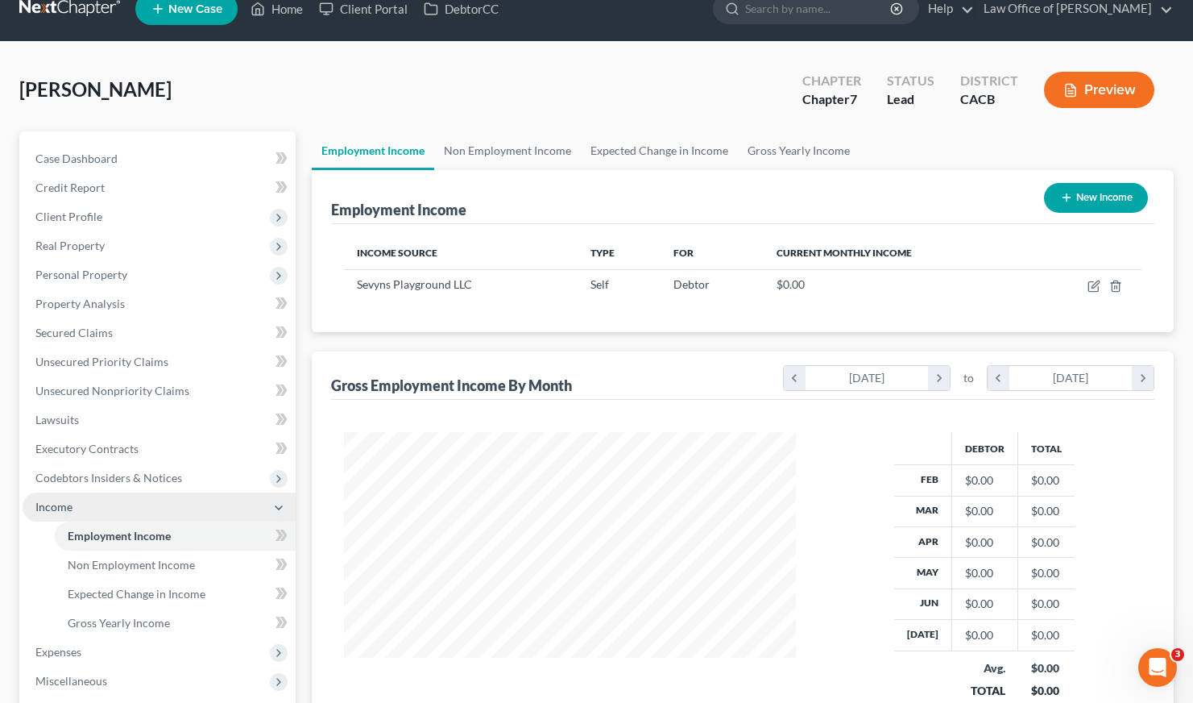
scroll to position [35, 0]
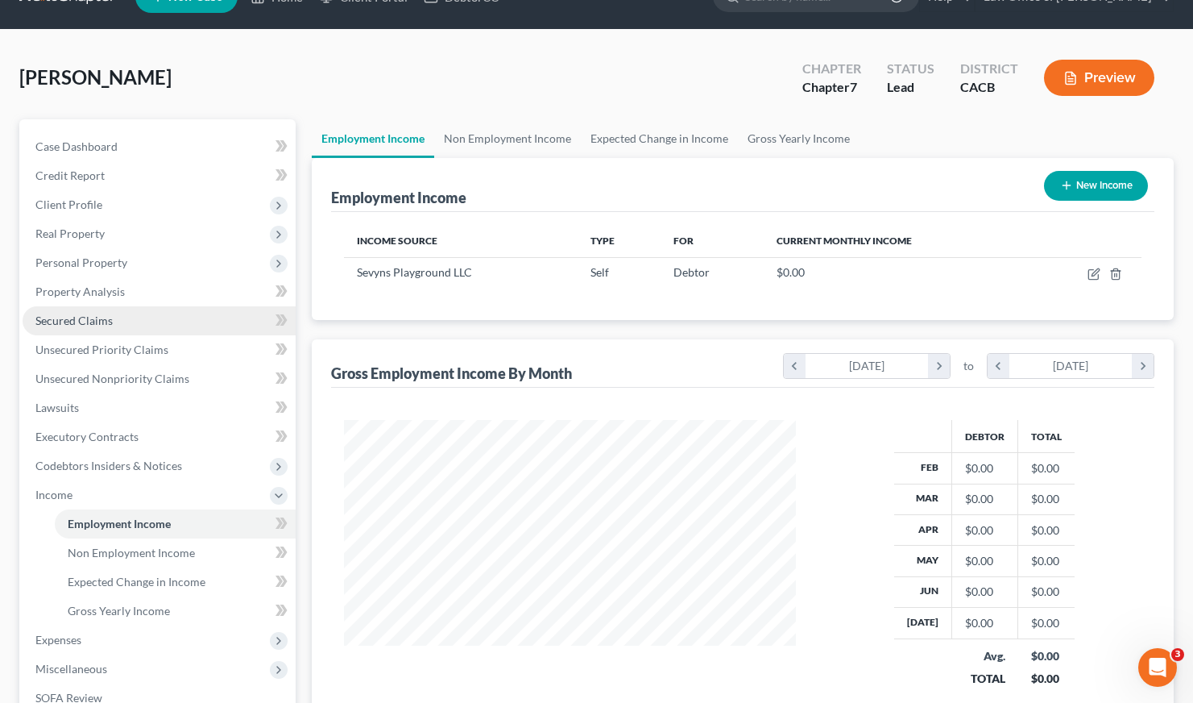
click at [92, 318] on span "Secured Claims" at bounding box center [73, 320] width 77 height 14
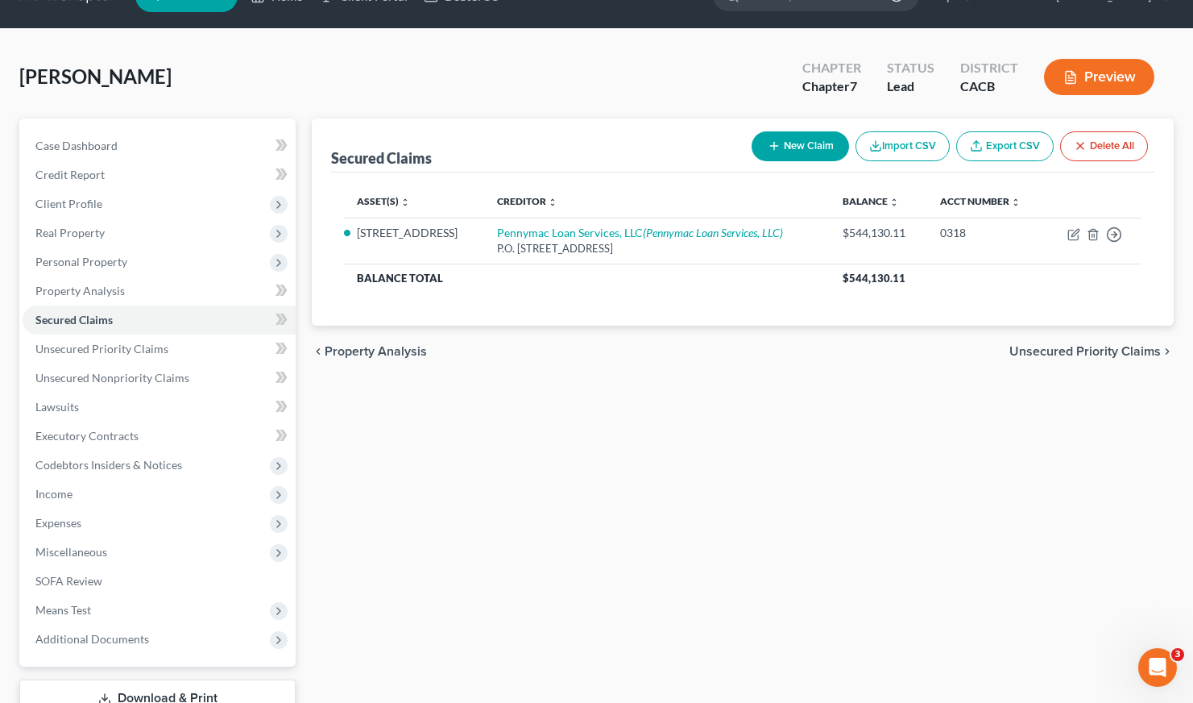
scroll to position [39, 0]
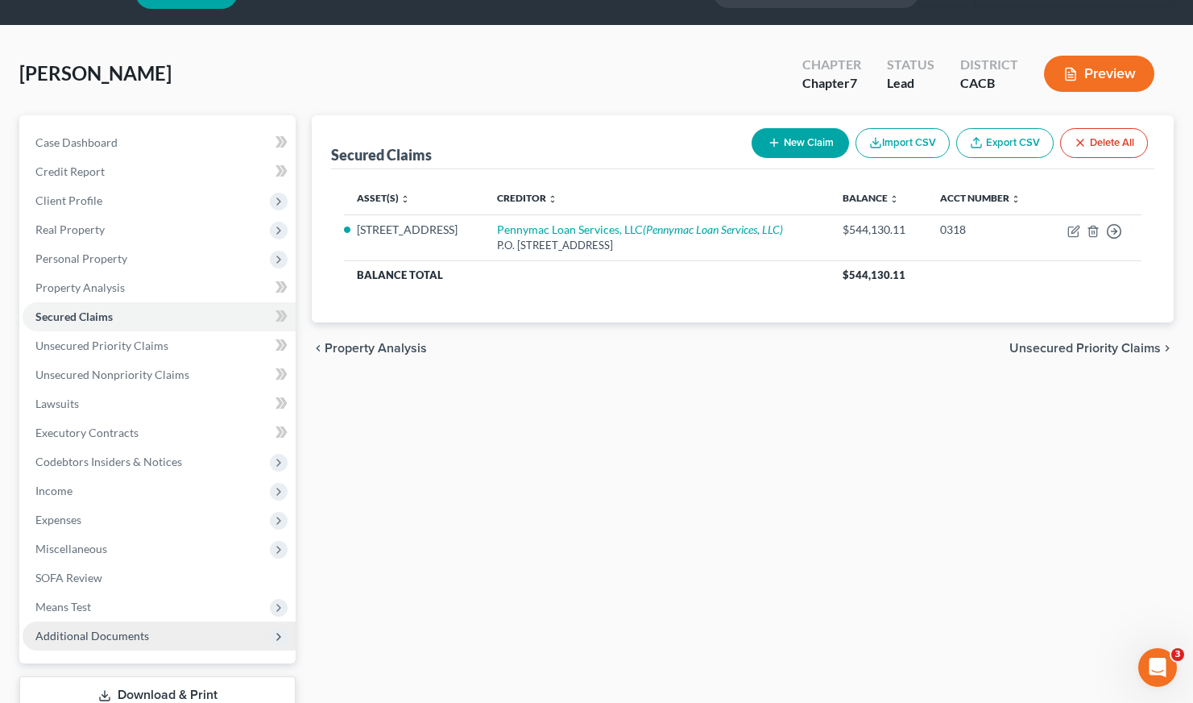
click at [76, 634] on span "Additional Documents" at bounding box center [92, 636] width 114 height 14
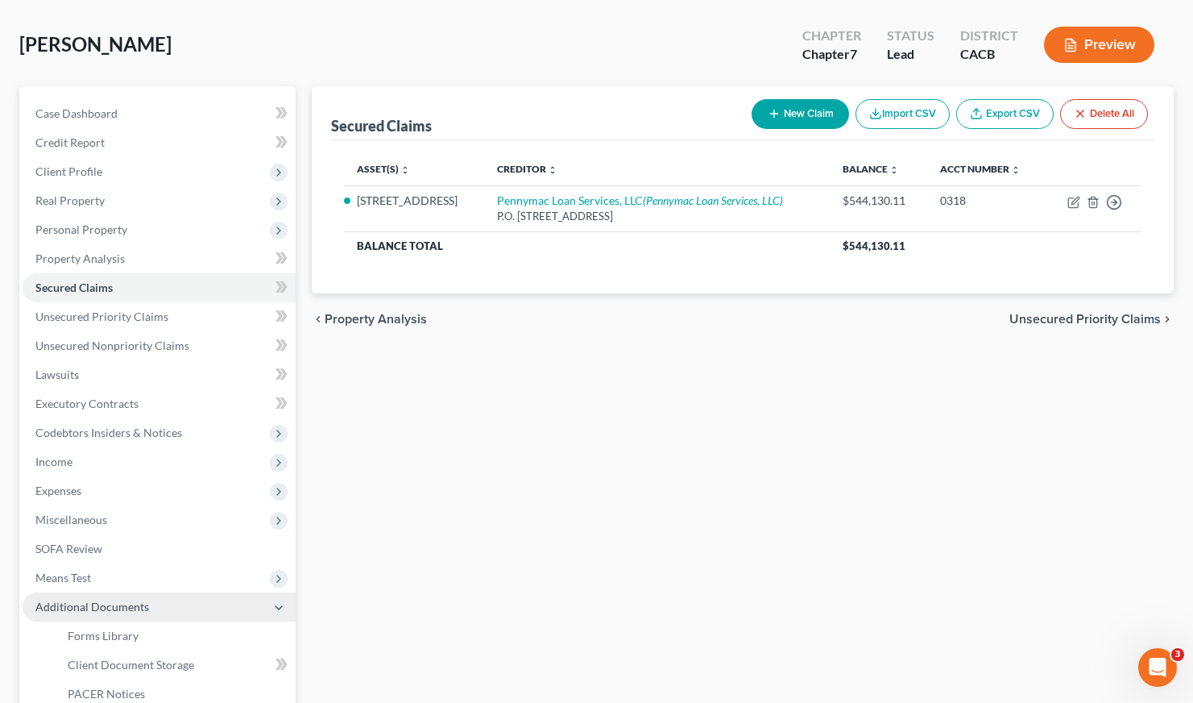
scroll to position [56, 0]
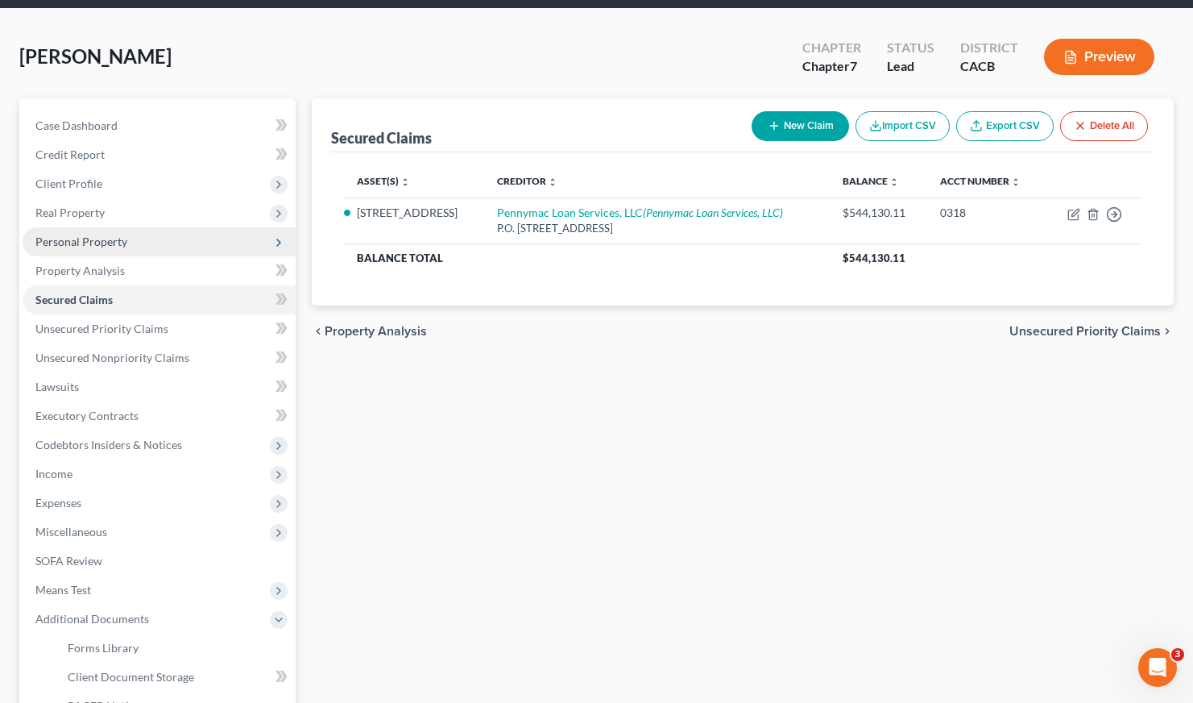
click at [108, 235] on span "Personal Property" at bounding box center [81, 242] width 92 height 14
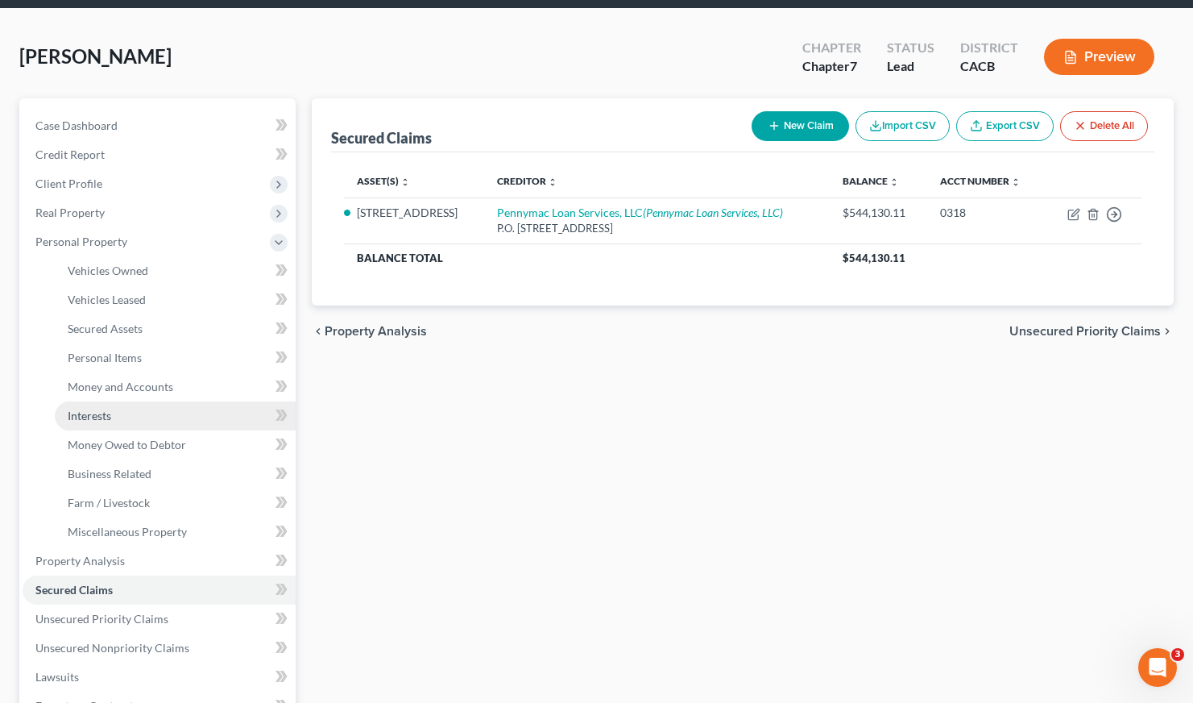
click at [97, 416] on span "Interests" at bounding box center [90, 416] width 44 height 14
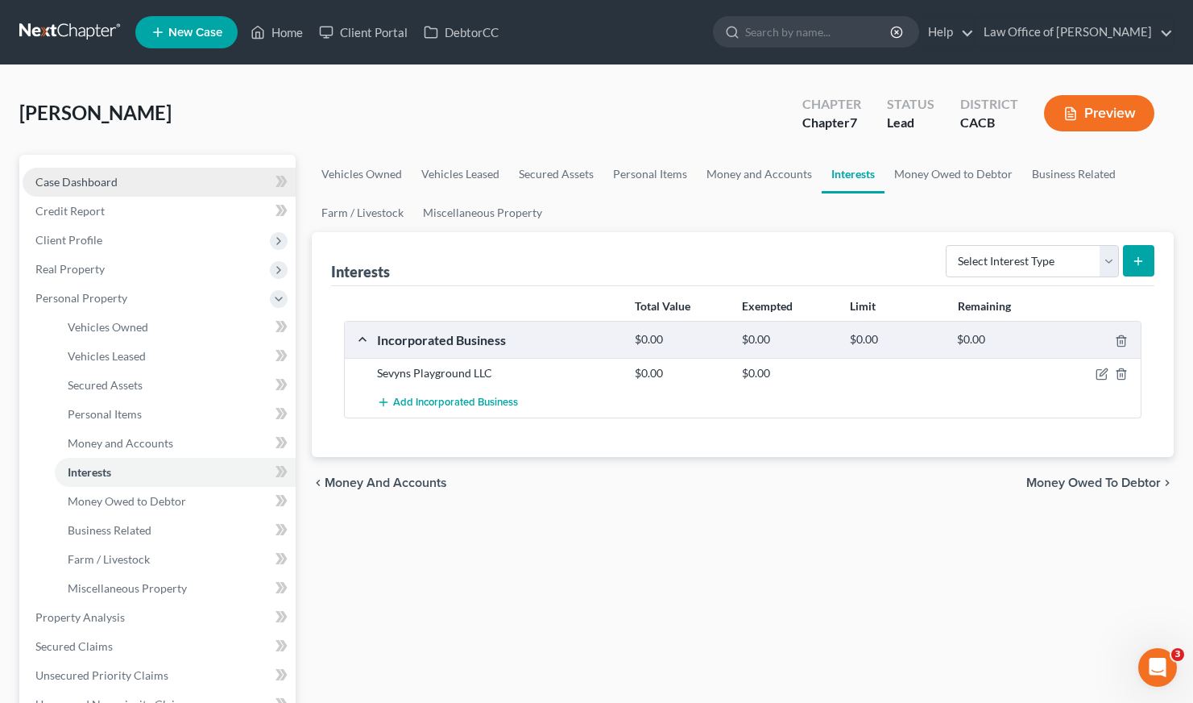
click at [93, 186] on span "Case Dashboard" at bounding box center [76, 182] width 82 height 14
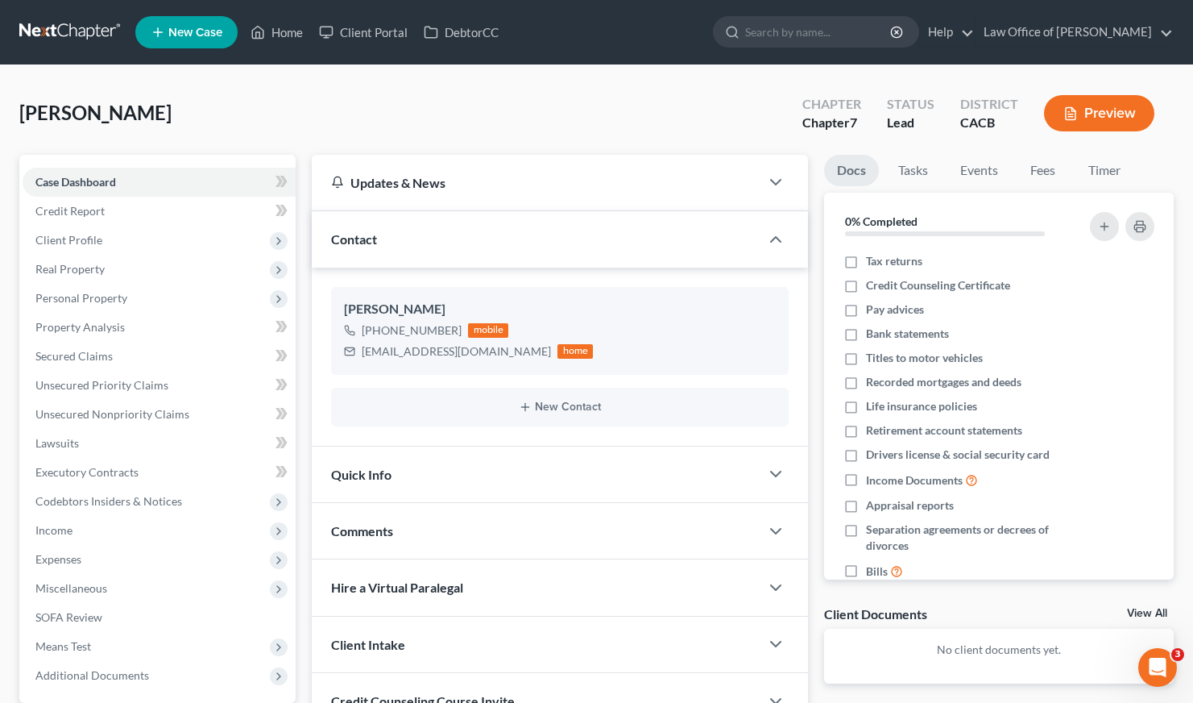
click at [459, 131] on div "[PERSON_NAME] Upgraded Chapter Chapter 7 Status Lead District CACB Preview" at bounding box center [596, 120] width 1155 height 70
click at [95, 181] on span "Case Dashboard" at bounding box center [75, 182] width 81 height 14
click at [73, 240] on span "Client Profile" at bounding box center [68, 240] width 67 height 14
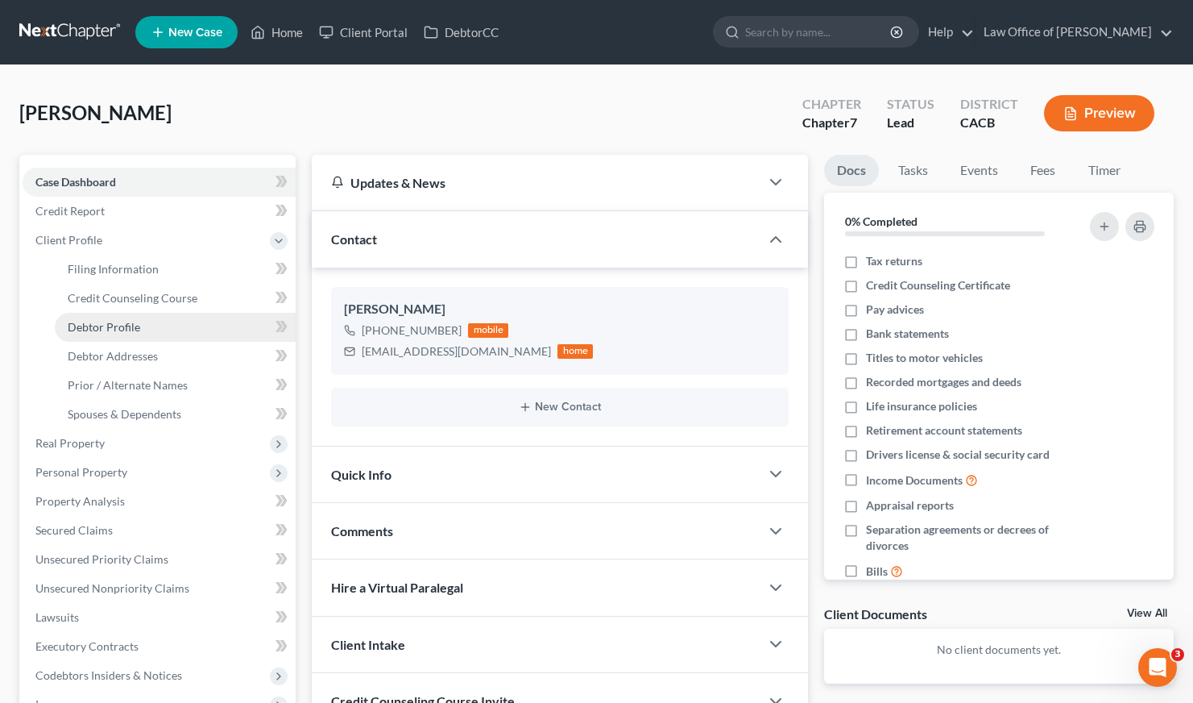
click at [127, 330] on span "Debtor Profile" at bounding box center [104, 327] width 73 height 14
select select "0"
select select "2"
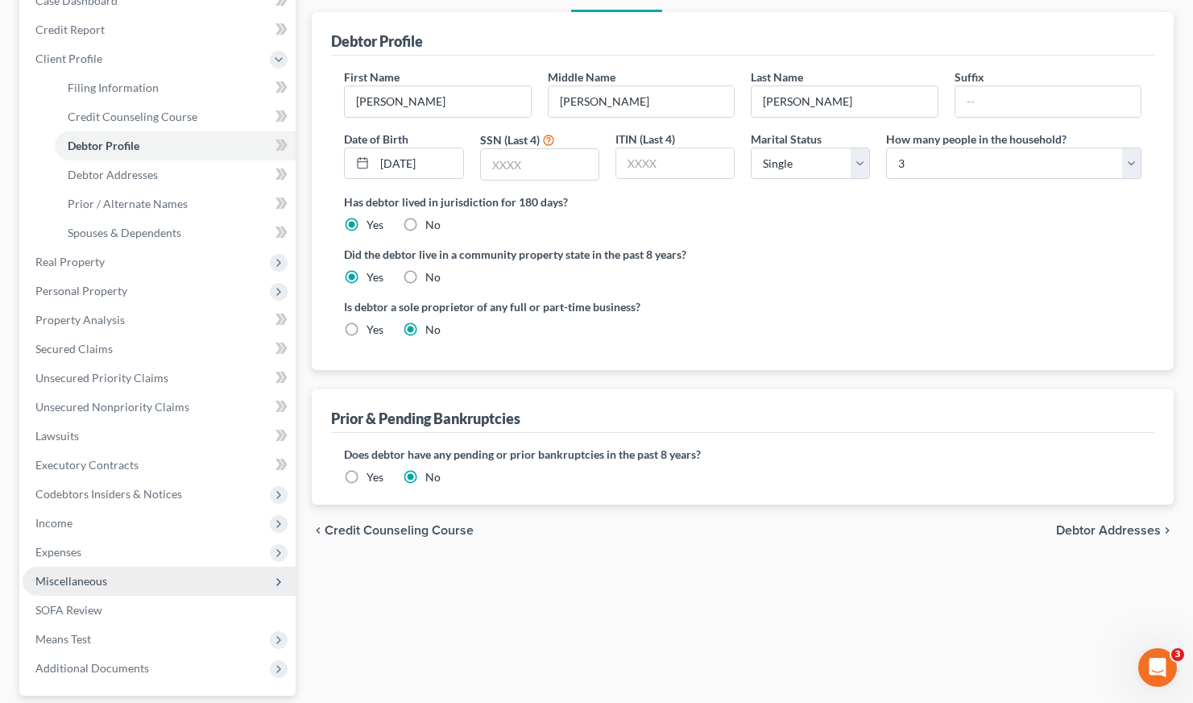
scroll to position [217, 0]
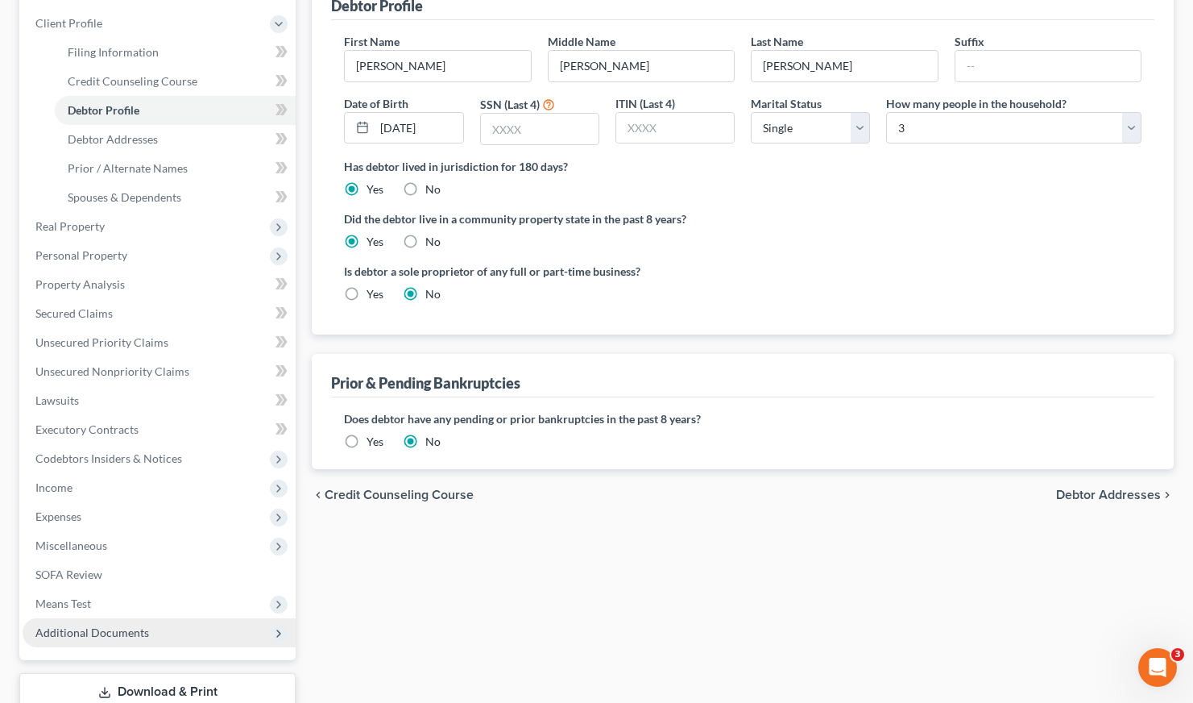
click at [100, 634] on span "Additional Documents" at bounding box center [92, 632] width 114 height 14
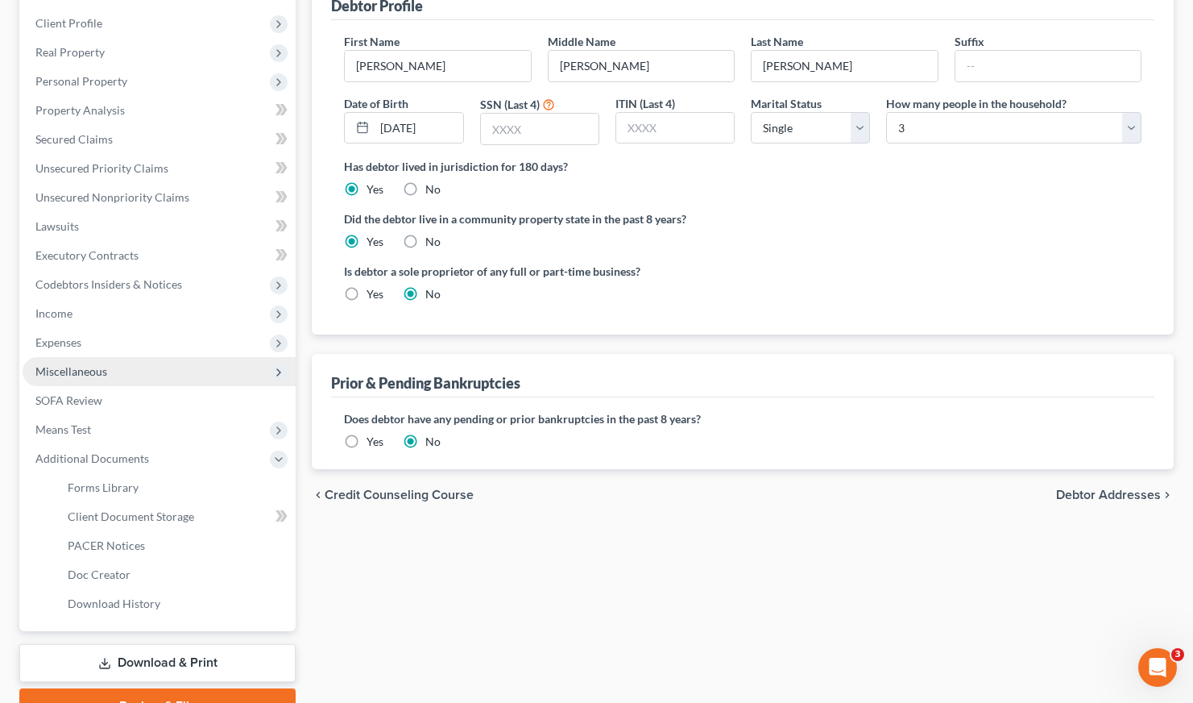
click at [100, 378] on span "Miscellaneous" at bounding box center [159, 371] width 273 height 29
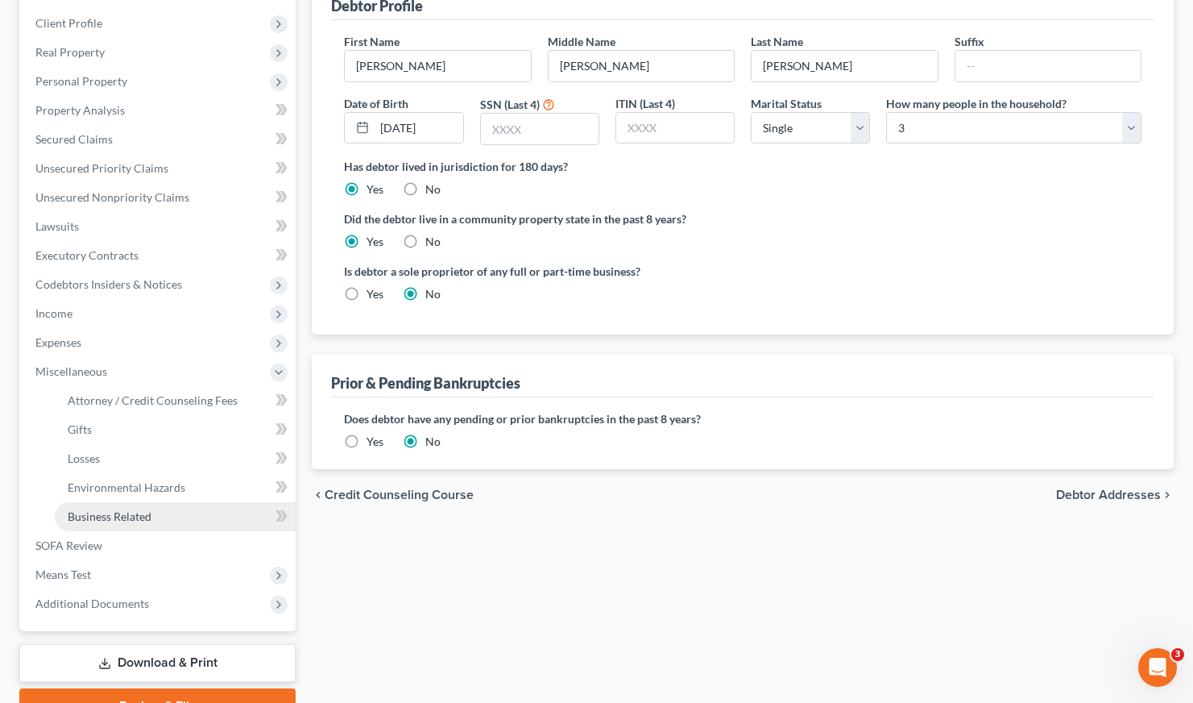
click at [132, 521] on span "Business Related" at bounding box center [110, 516] width 84 height 14
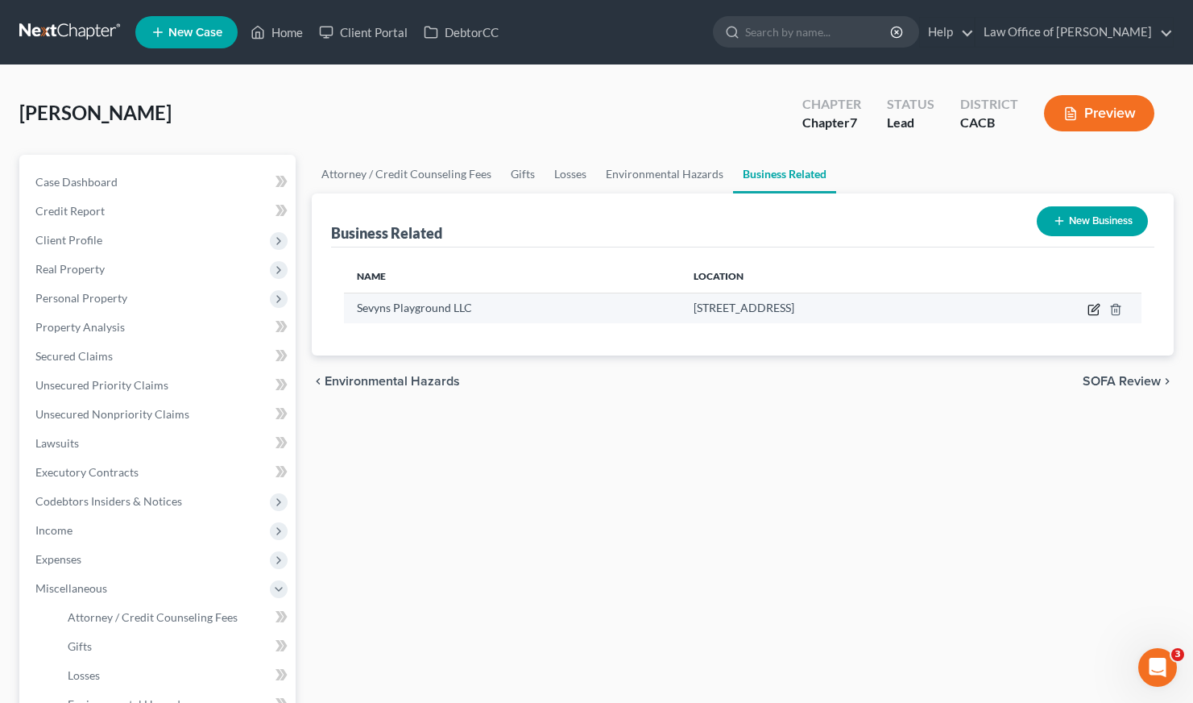
click at [1093, 309] on icon "button" at bounding box center [1094, 309] width 13 height 13
select select "member"
select select "4"
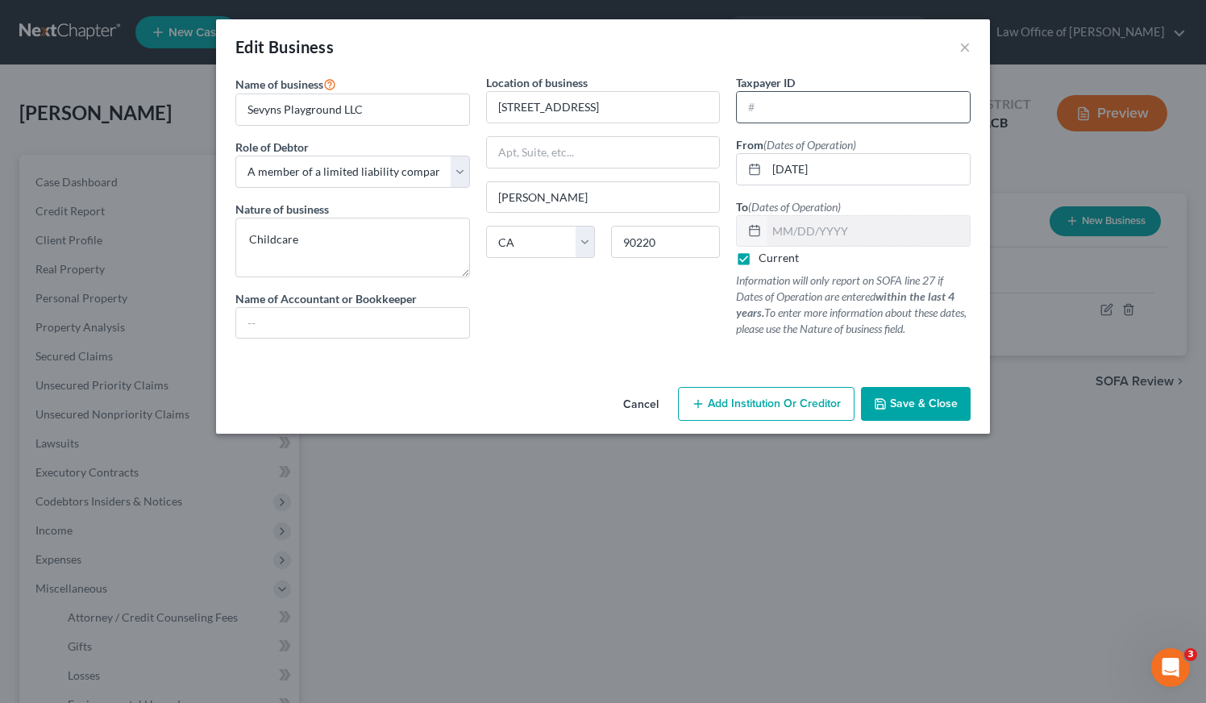
click at [792, 105] on input "text" at bounding box center [853, 107] width 233 height 31
paste input "[US_EMPLOYER_IDENTIFICATION_NUMBER]"
type input "[US_EMPLOYER_IDENTIFICATION_NUMBER]"
click at [938, 406] on span "Save & Close" at bounding box center [924, 403] width 68 height 14
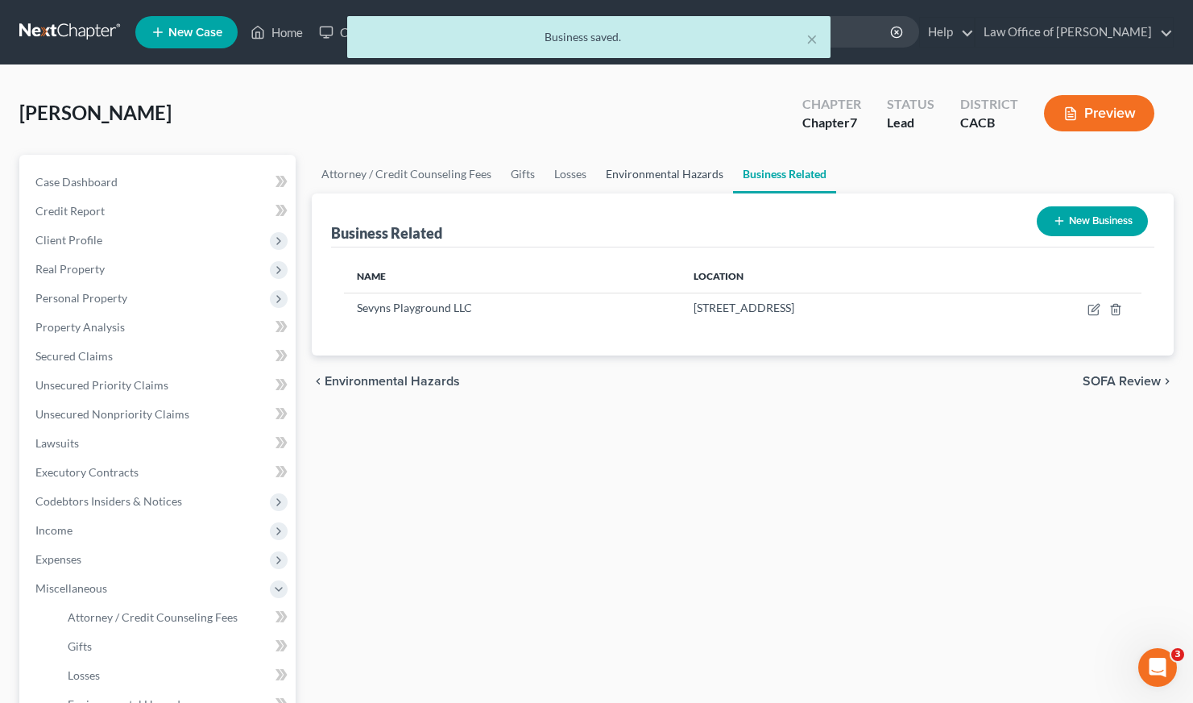
click at [637, 169] on link "Environmental Hazards" at bounding box center [664, 174] width 137 height 39
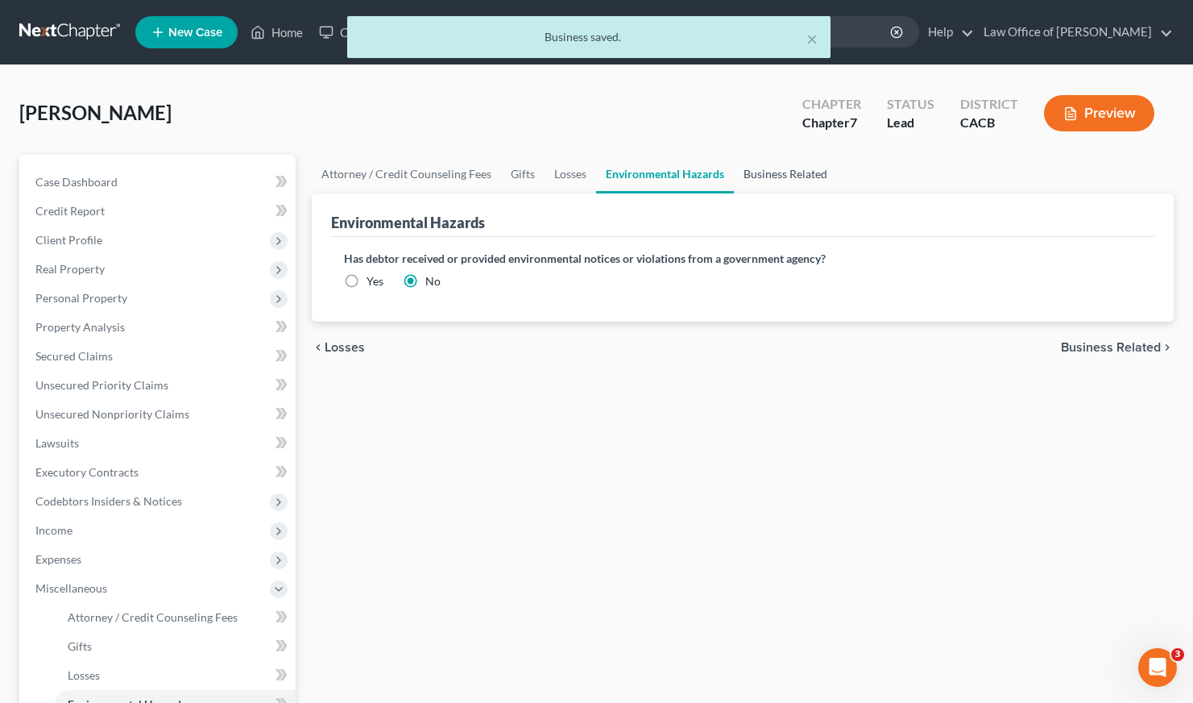
click at [767, 175] on link "Business Related" at bounding box center [785, 174] width 103 height 39
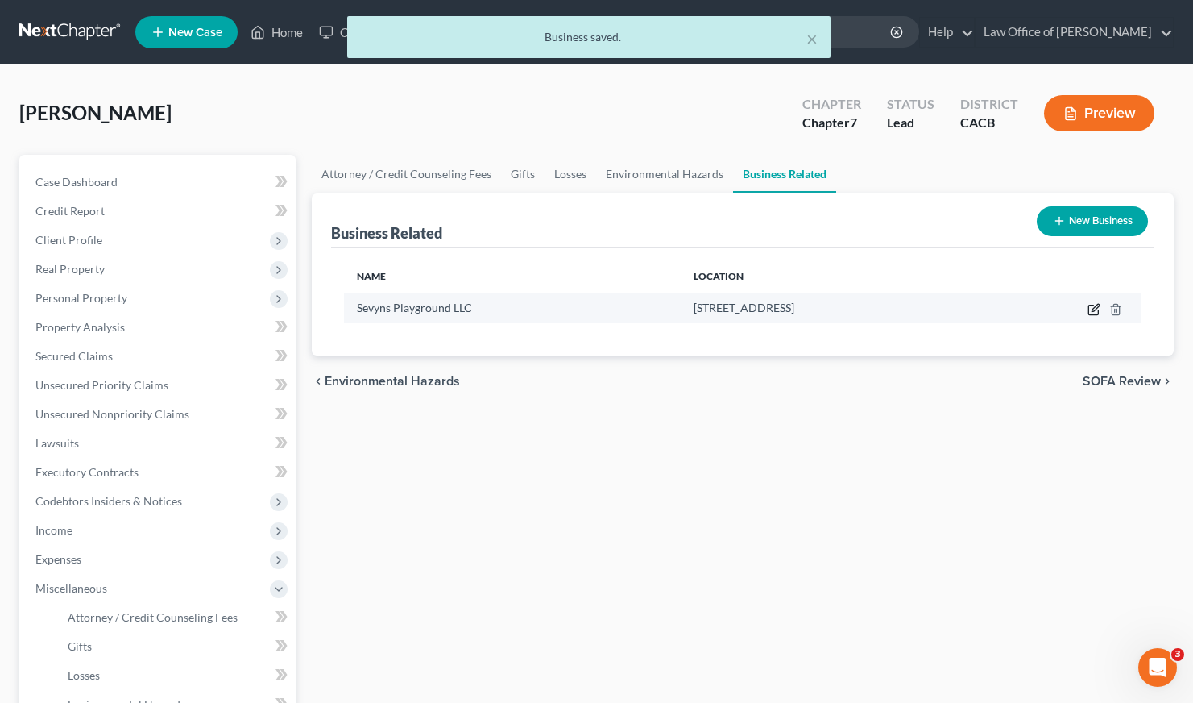
click at [1090, 308] on icon "button" at bounding box center [1094, 309] width 13 height 13
select select "member"
select select "4"
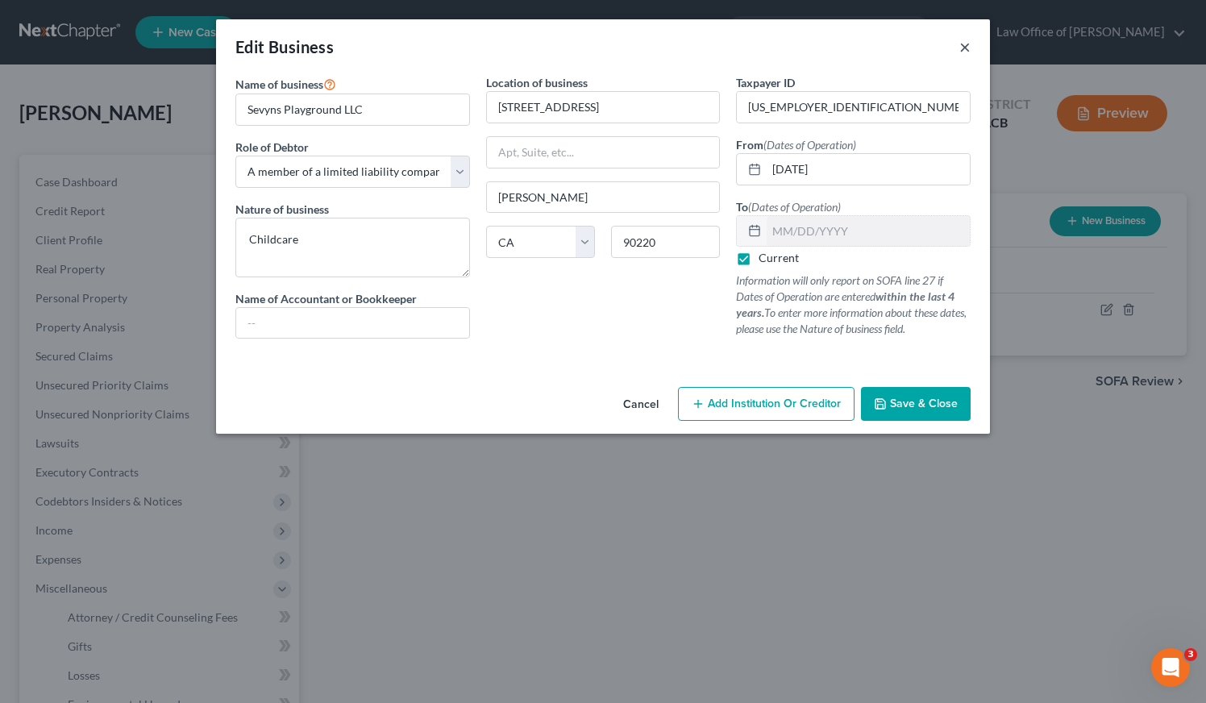
click at [965, 49] on button "×" at bounding box center [964, 46] width 11 height 19
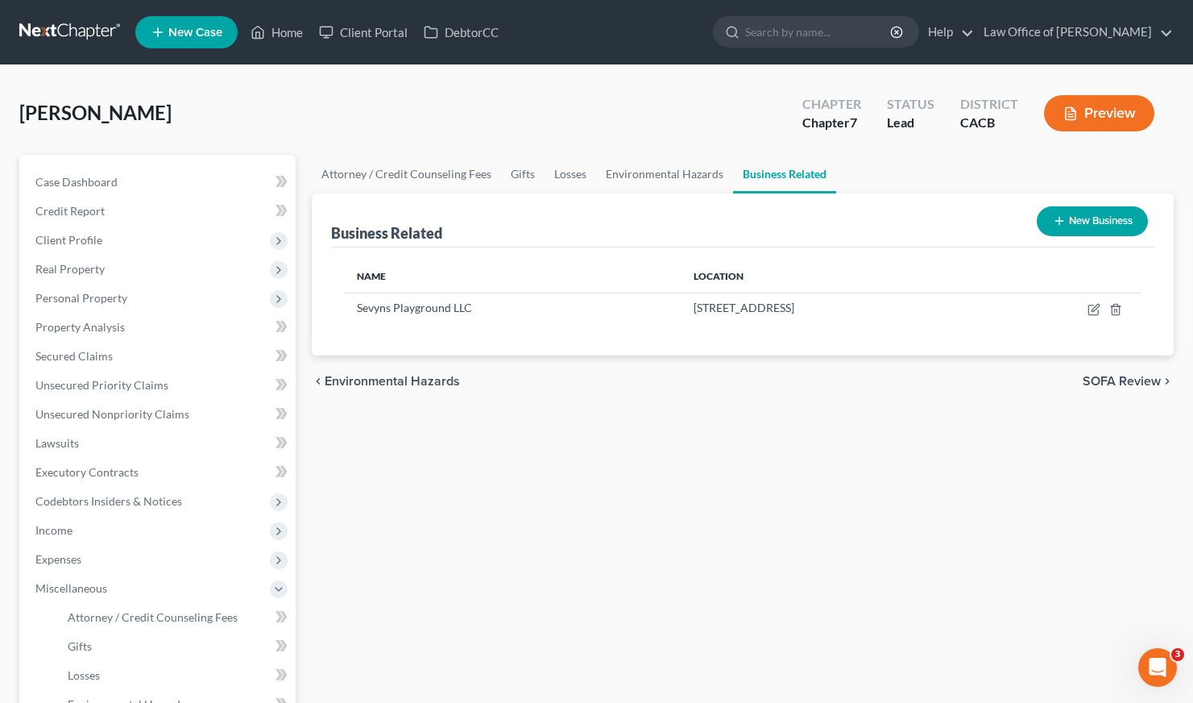
drag, startPoint x: 695, startPoint y: 599, endPoint x: 603, endPoint y: 532, distance: 113.6
click at [689, 592] on div "Attorney / Credit Counseling Fees Gifts Losses Environmental Hazards Business R…" at bounding box center [743, 548] width 878 height 786
click at [108, 175] on span "Case Dashboard" at bounding box center [76, 182] width 82 height 14
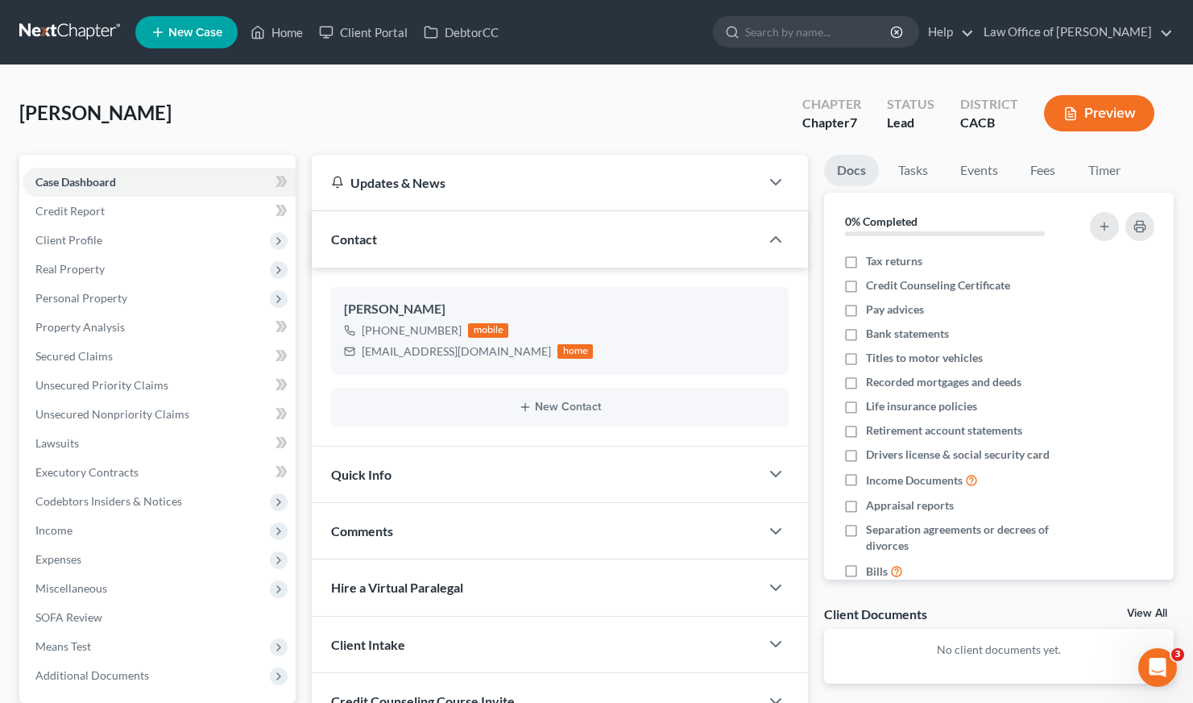
click at [375, 106] on div "[PERSON_NAME] Upgraded Chapter Chapter 7 Status Lead District CACB Preview" at bounding box center [596, 120] width 1155 height 70
click at [388, 119] on div "[PERSON_NAME] Upgraded Chapter Chapter 7 Status Lead District CACB Preview" at bounding box center [596, 120] width 1155 height 70
drag, startPoint x: 583, startPoint y: 120, endPoint x: 573, endPoint y: 120, distance: 10.5
click at [583, 119] on div "[PERSON_NAME] Upgraded Chapter Chapter 7 Status Lead District CACB Preview" at bounding box center [596, 120] width 1155 height 70
